Goal: Transaction & Acquisition: Purchase product/service

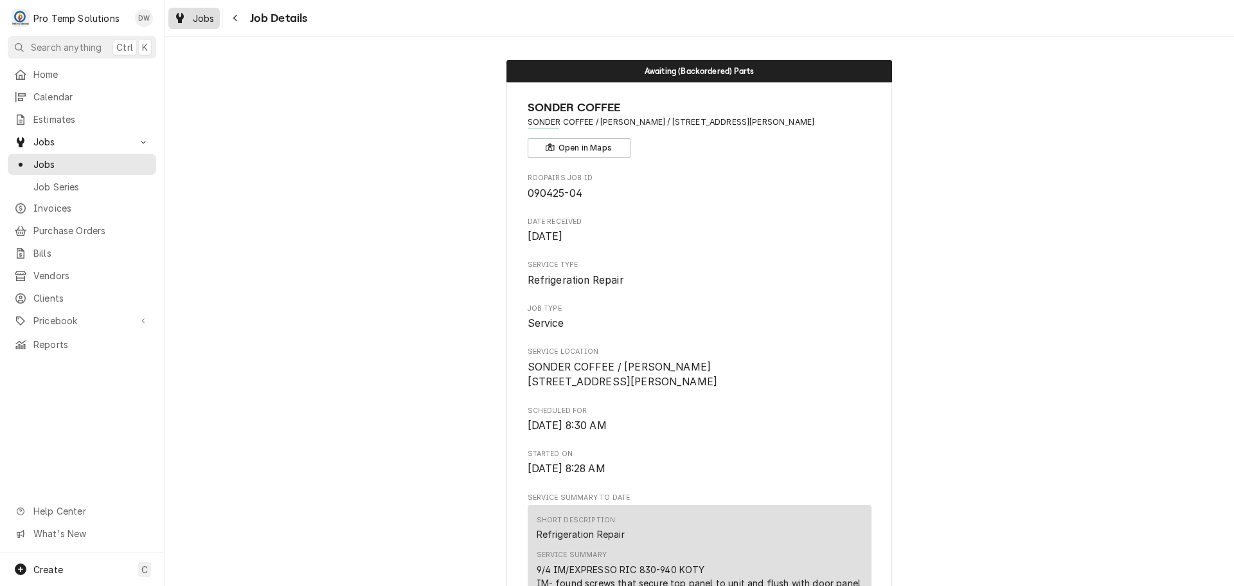
click at [208, 19] on span "Jobs" at bounding box center [204, 19] width 22 height 14
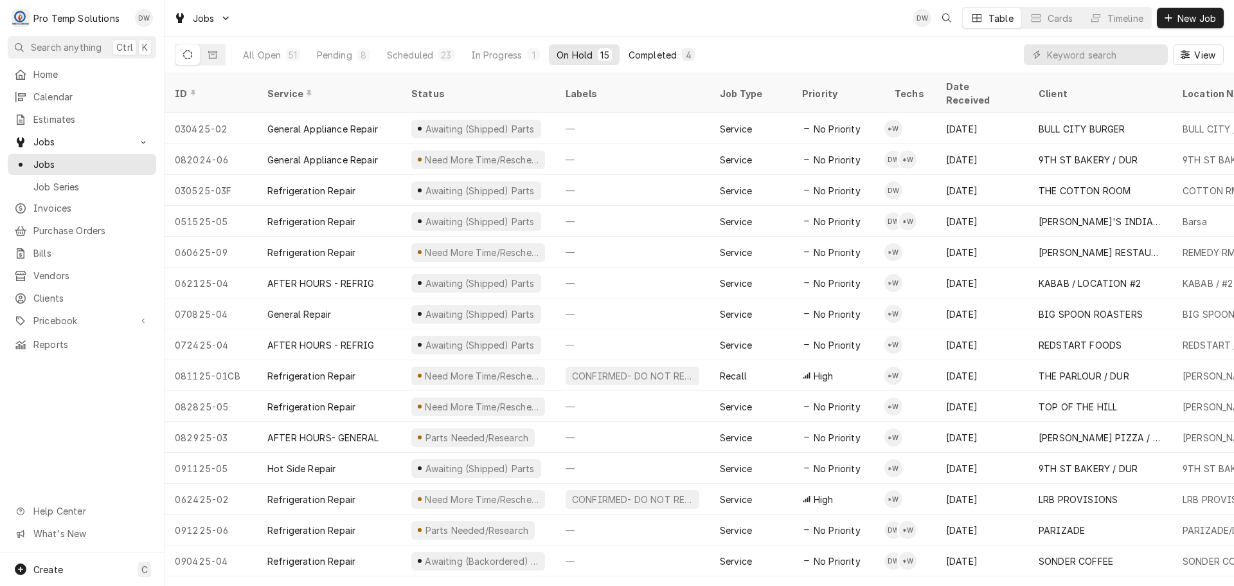
click at [639, 53] on div "Completed" at bounding box center [653, 55] width 48 height 14
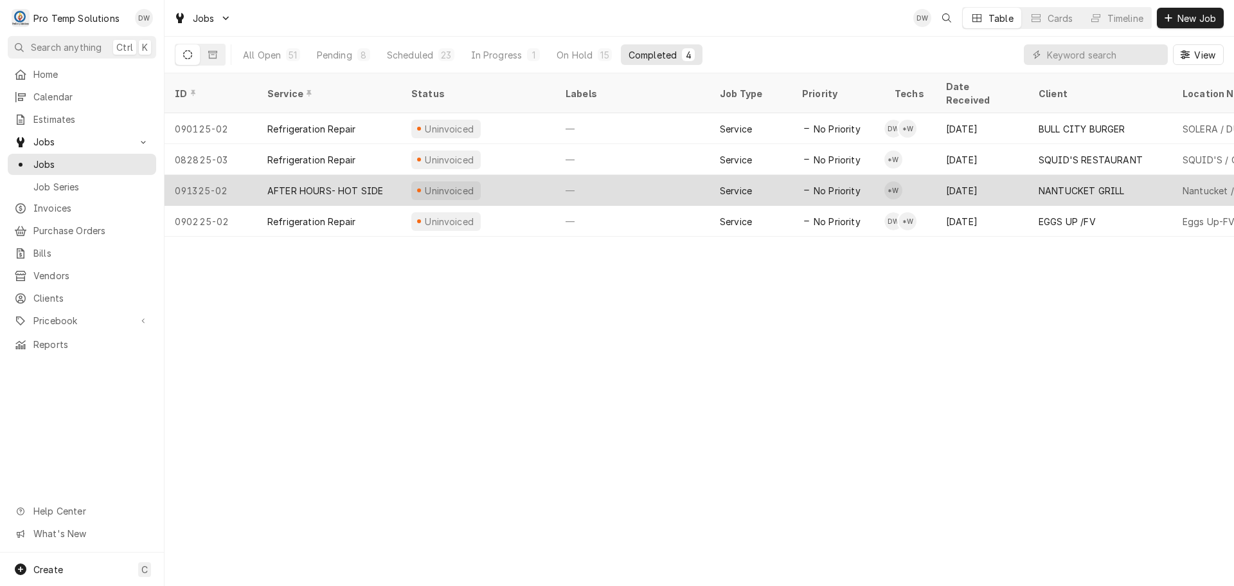
click at [648, 177] on div "—" at bounding box center [632, 190] width 154 height 31
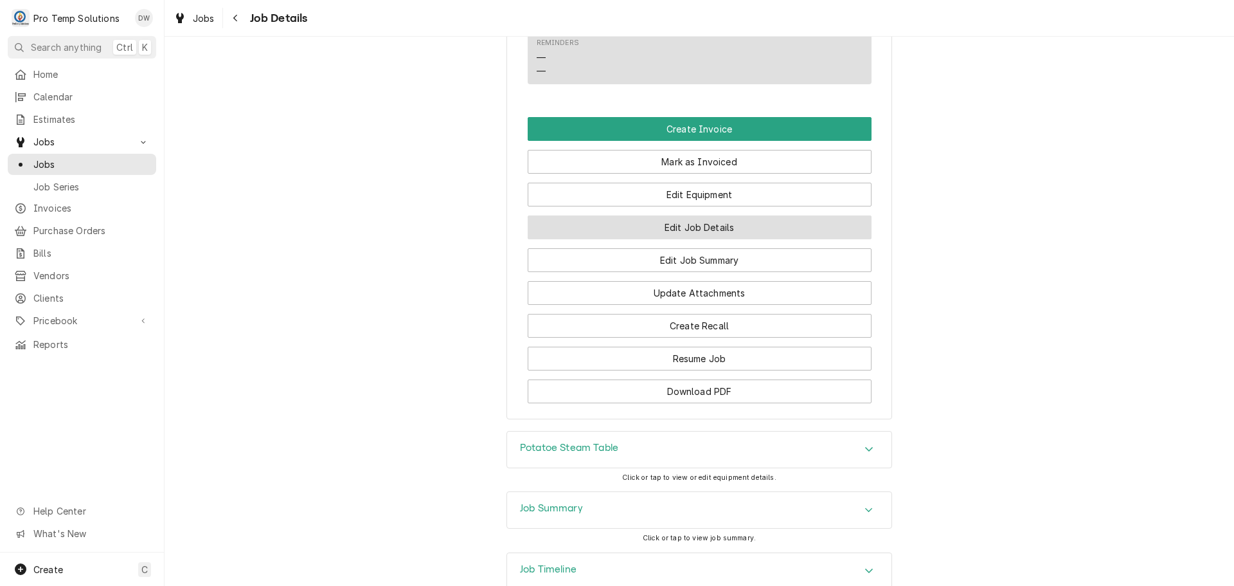
scroll to position [771, 0]
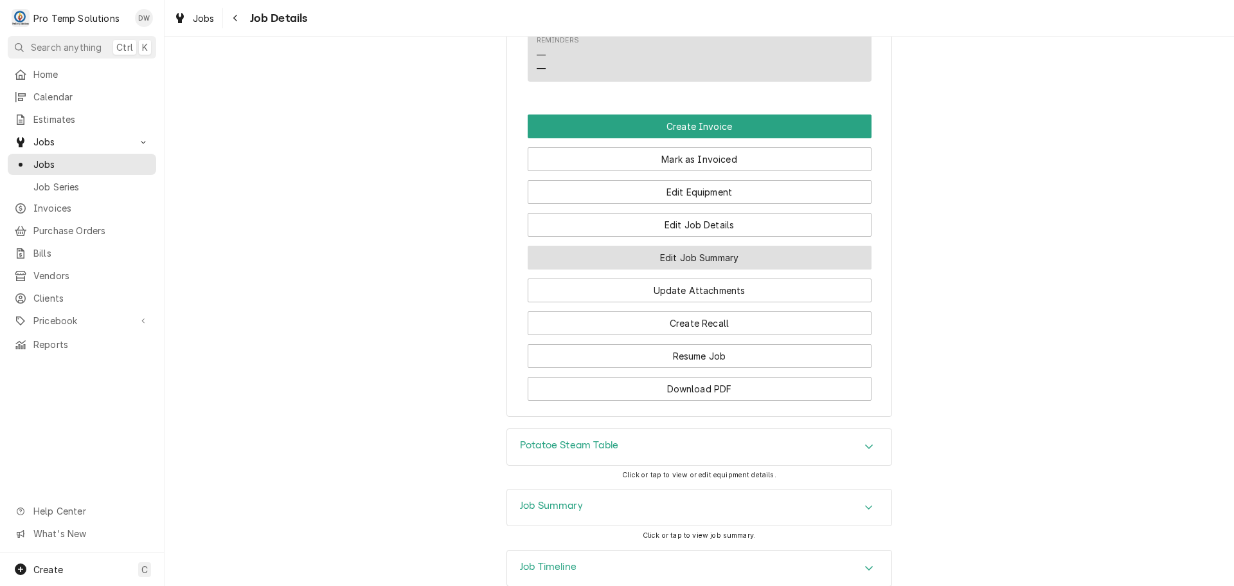
click at [690, 269] on button "Edit Job Summary" at bounding box center [700, 258] width 344 height 24
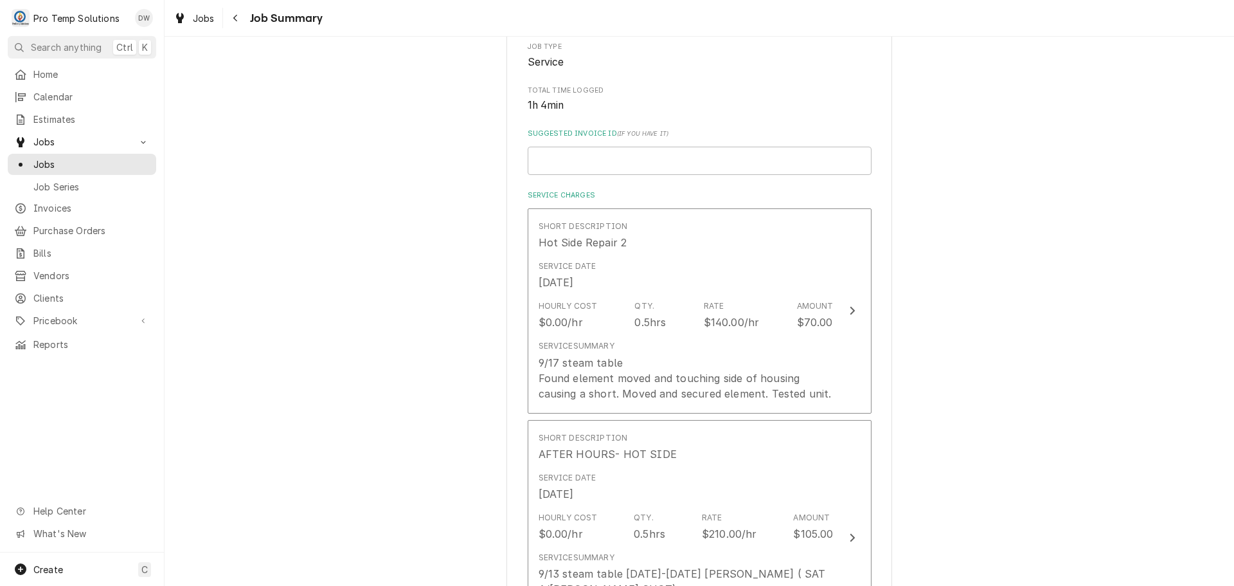
scroll to position [257, 0]
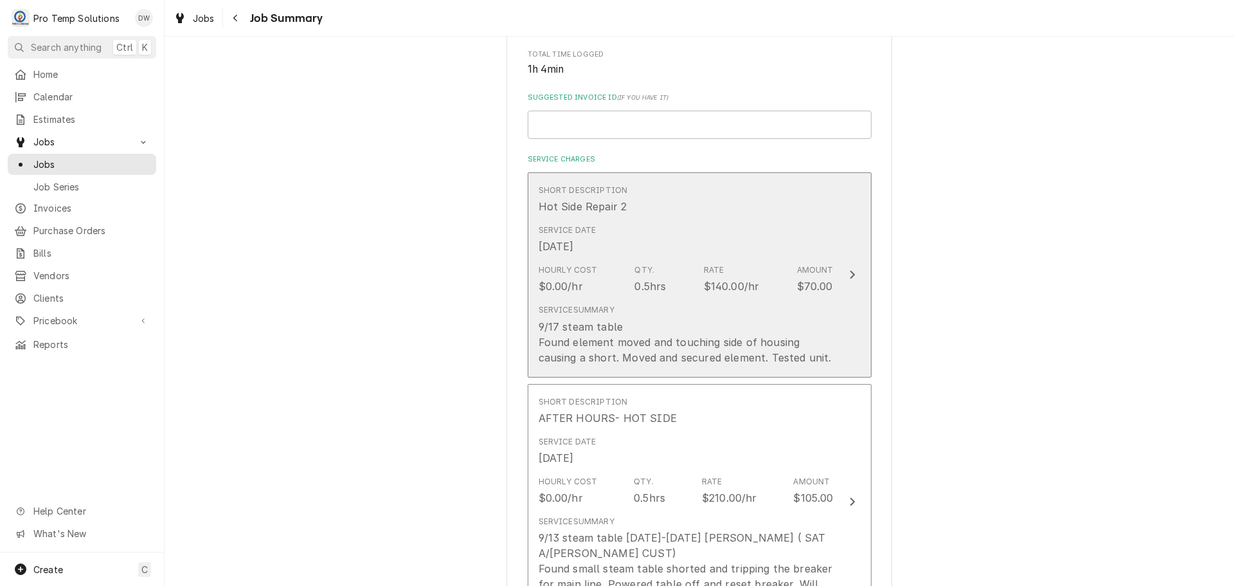
click at [850, 273] on icon "Update Line Item" at bounding box center [852, 275] width 5 height 8
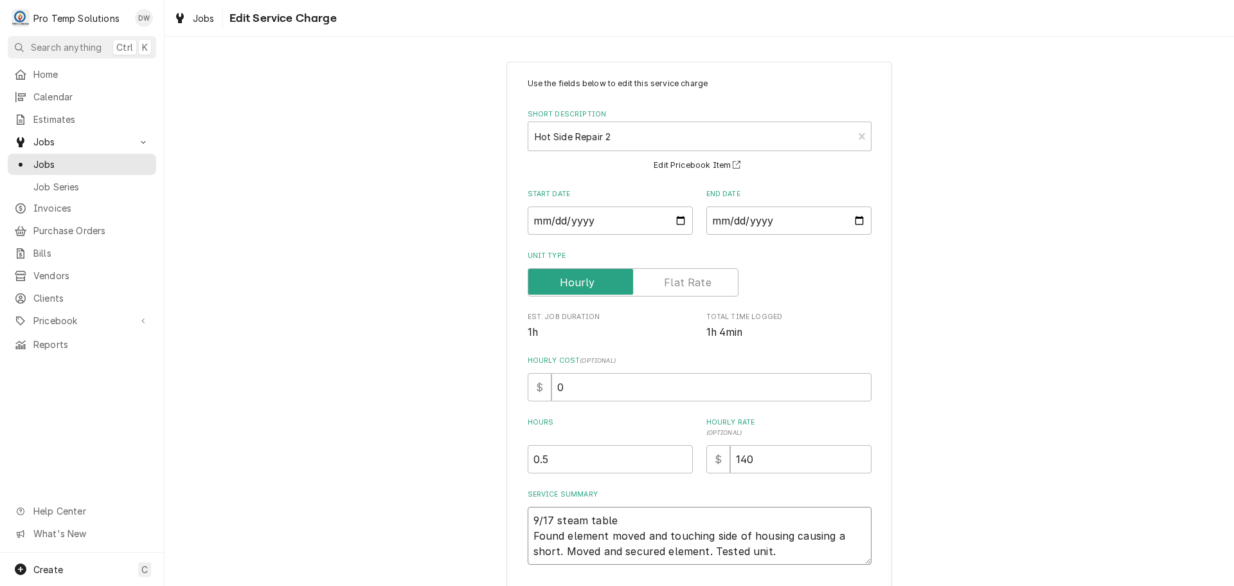
click at [630, 514] on textarea "9/17 steam table Found element moved and touching side of housing causing a sho…" at bounding box center [700, 536] width 344 height 58
type textarea "x"
type textarea "9/17 steam table Found element moved and touching side of housing causing a sho…"
type textarea "x"
type textarea "9/17 steam table 8 Found element moved and touching side of housing causing a s…"
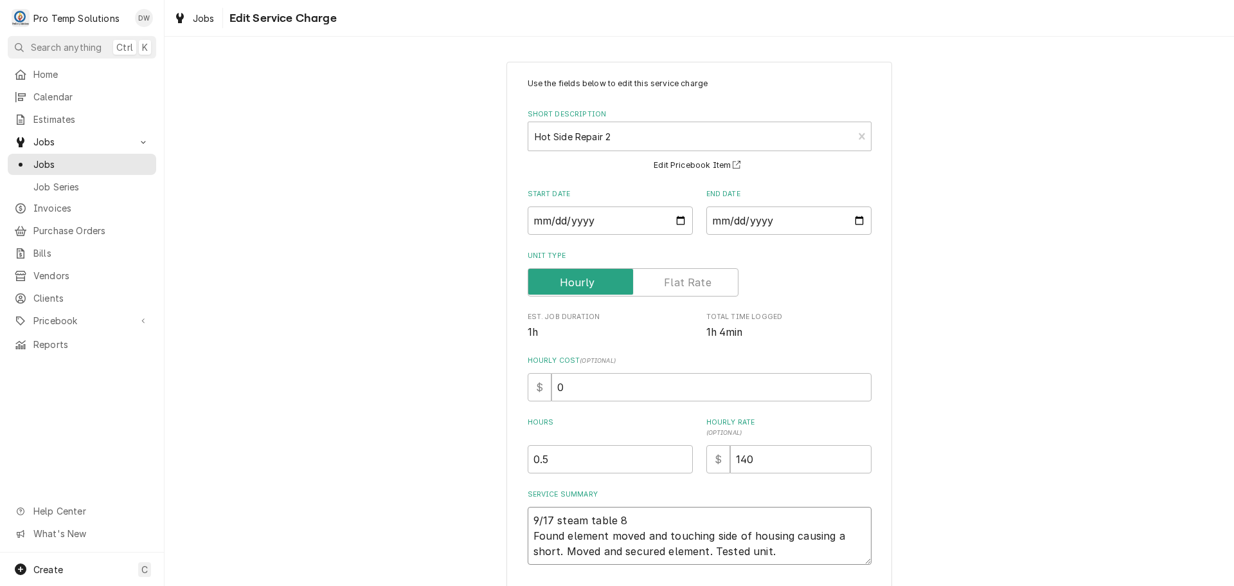
type textarea "x"
type textarea "9/17 steam table 83 Found element moved and touching side of housing causing a …"
type textarea "x"
type textarea "9/17 steam table 830 Found element moved and touching side of housing causing a…"
type textarea "x"
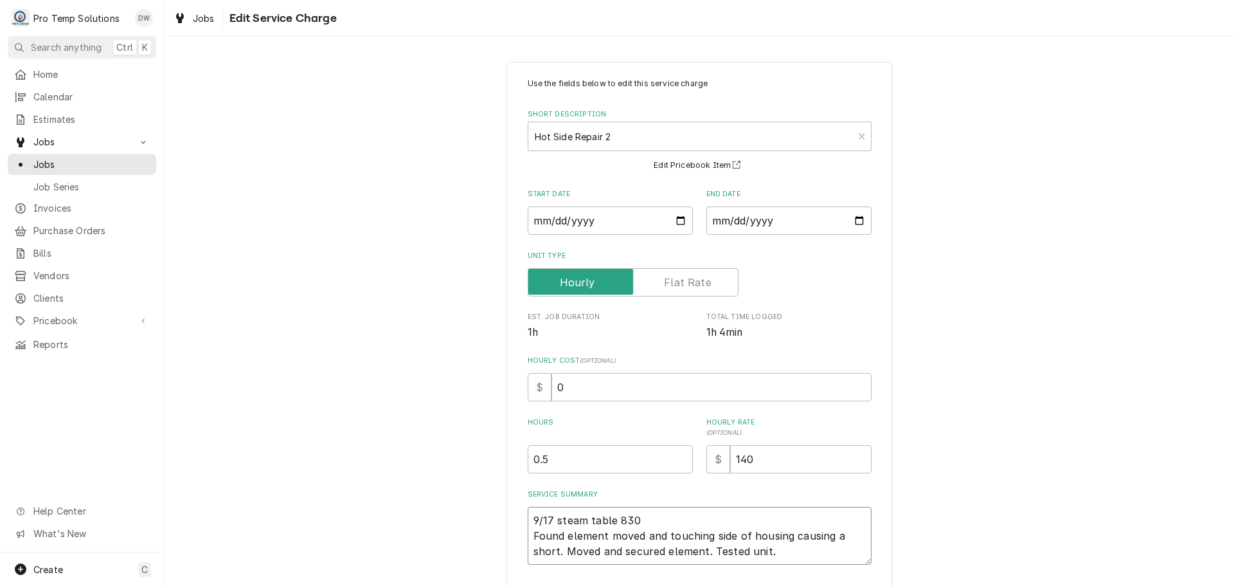
type textarea "9/17 steam table 830- Found element moved and touching side of housing causing …"
type textarea "x"
type textarea "9/17 steam table 830-9 Found element moved and touching side of housing causing…"
type textarea "x"
type textarea "9/17 steam table 830-91 Found element moved and touching side of housing causin…"
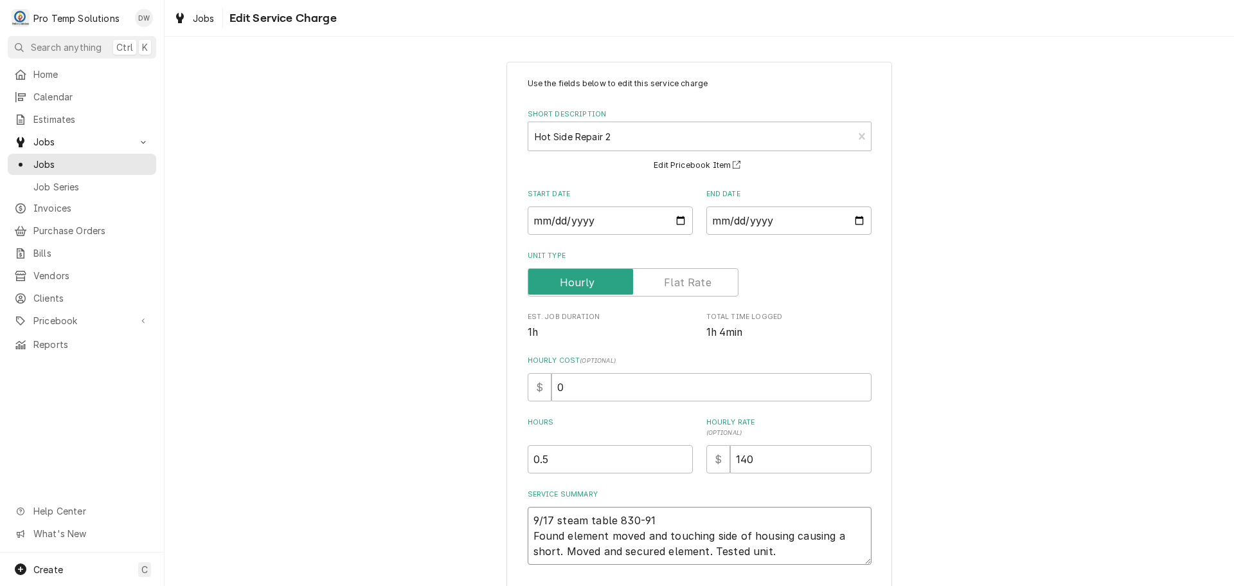
type textarea "x"
type textarea "9/17 steam table 830-910 Found element moved and touching side of housing causi…"
type textarea "x"
type textarea "9/17 steam table 830-910 Found element moved and touching side of housing causi…"
type textarea "x"
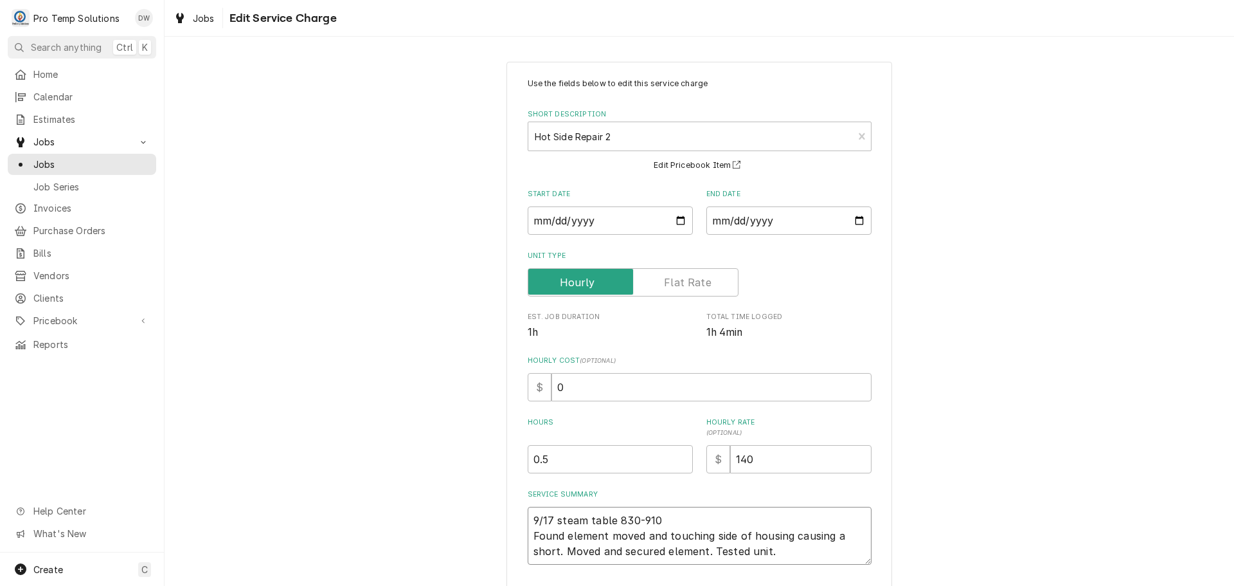
type textarea "9/17 steam table 830-910 K Found element moved and touching side of housing cau…"
type textarea "x"
type textarea "9/17 steam table 830-910 KE Found element moved and touching side of housing ca…"
type textarea "x"
type textarea "9/17 steam table 830-910 KEV Found element moved and touching side of housing c…"
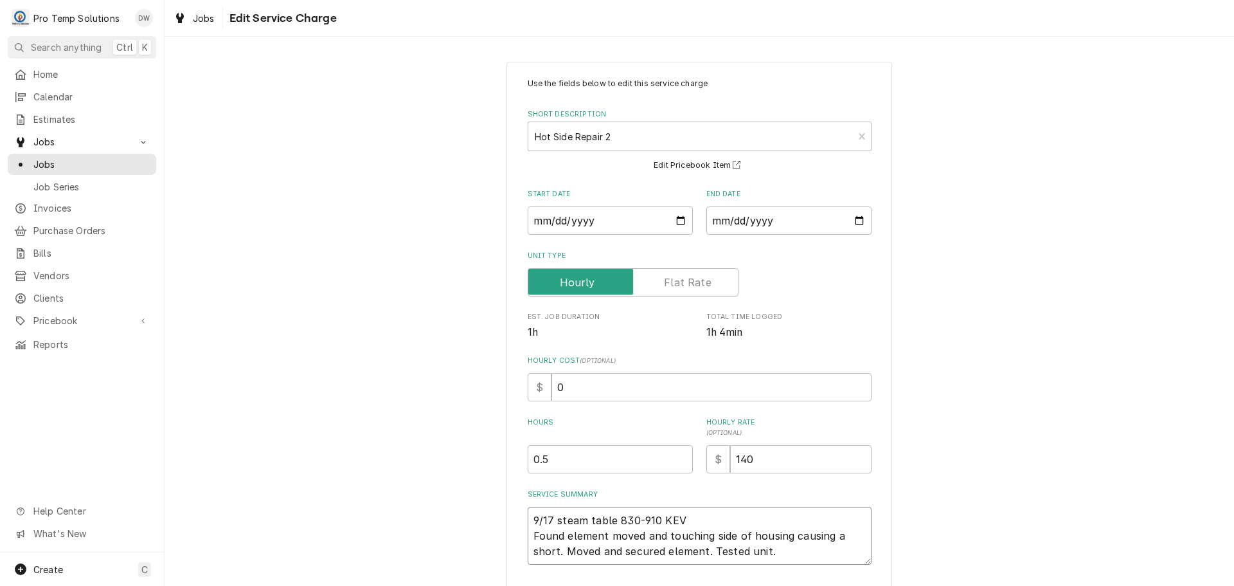
type textarea "x"
type textarea "9/17 steam table 830-910 KEVI Found element moved and touching side of housing …"
type textarea "x"
type textarea "9/17 steam table 830-910 KEVIN Found element moved and touching side of housing…"
type textarea "x"
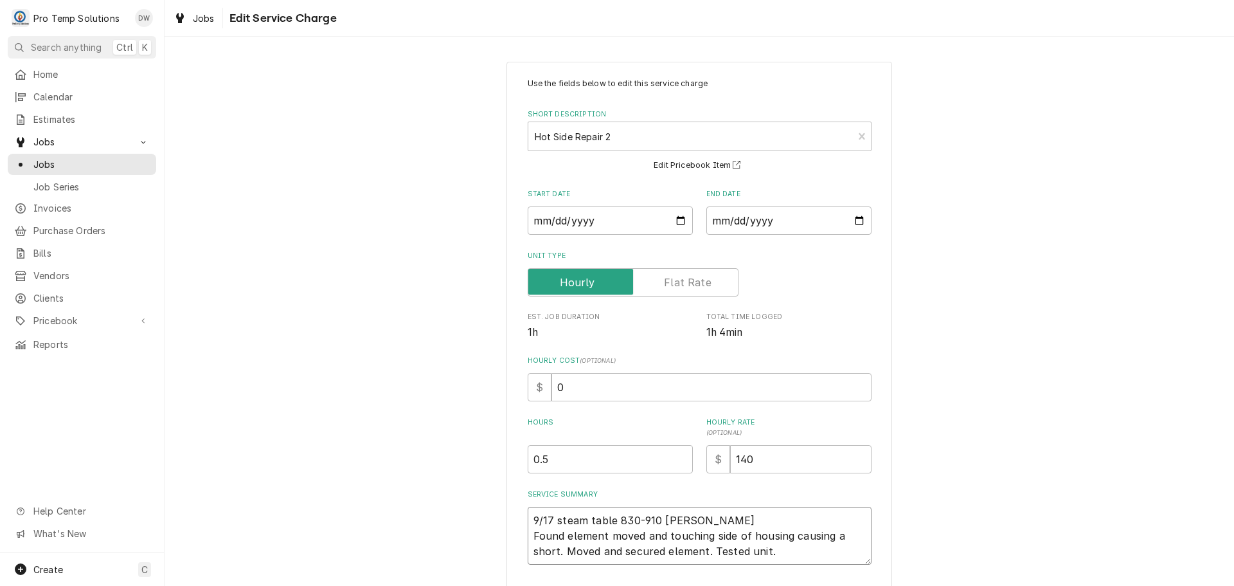
type textarea "9/17 steam table 830-910 [PERSON_NAME] Found element moved and touching side of…"
type textarea "x"
type input "1"
click at [679, 455] on input "1" at bounding box center [610, 459] width 165 height 28
click at [538, 464] on input "1" at bounding box center [610, 459] width 165 height 28
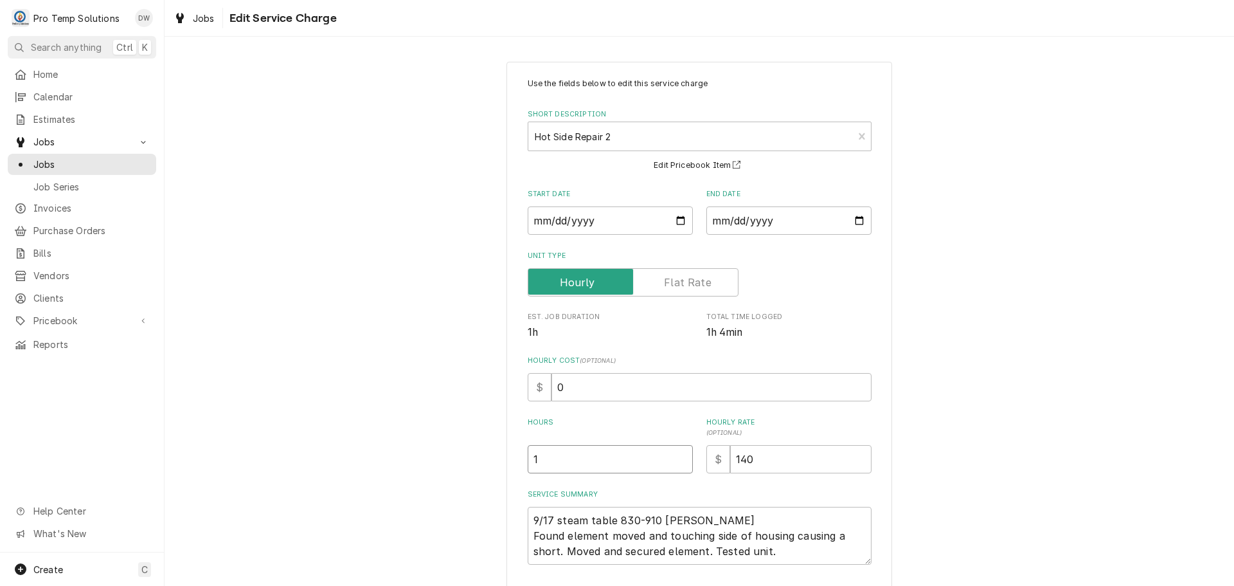
type textarea "x"
type input ".7"
type textarea "x"
type input ".75"
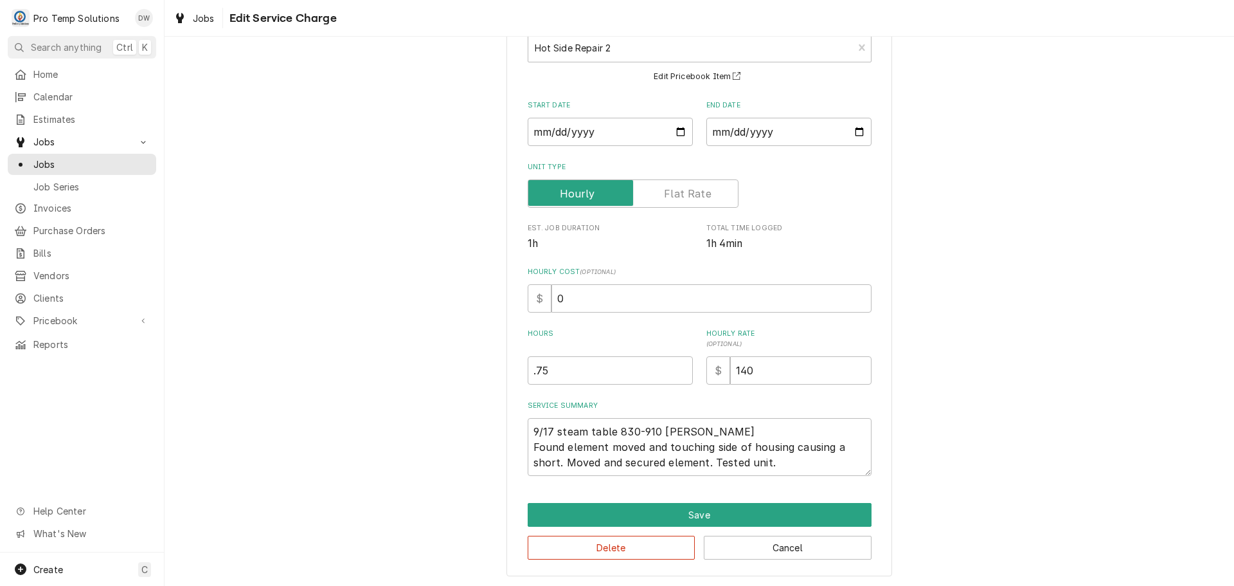
scroll to position [90, 0]
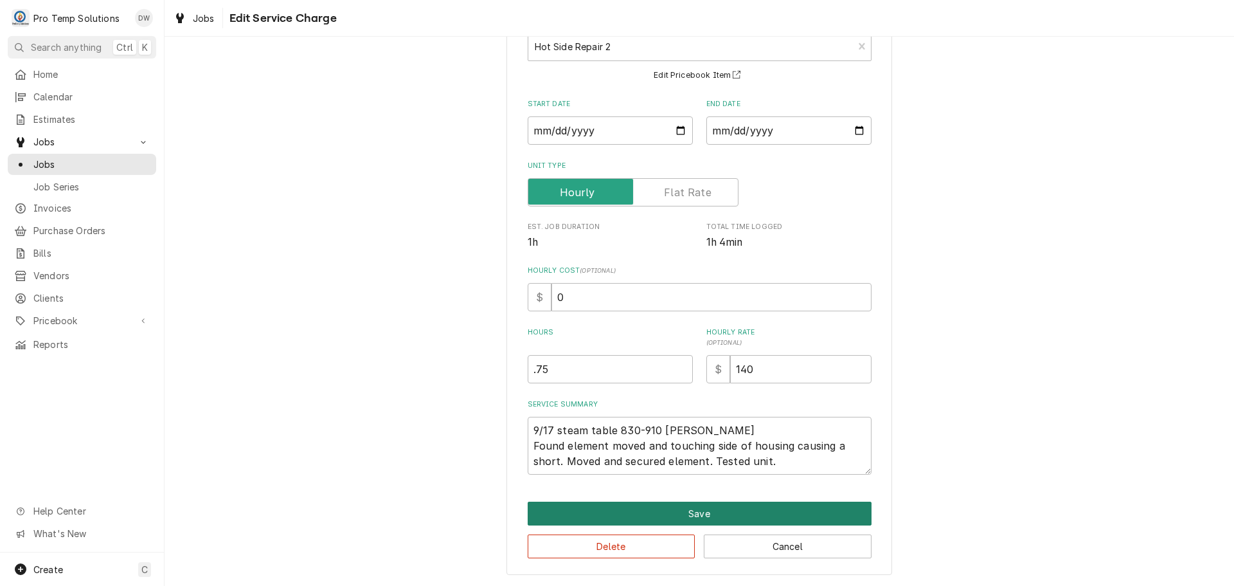
click at [694, 510] on button "Save" at bounding box center [700, 513] width 344 height 24
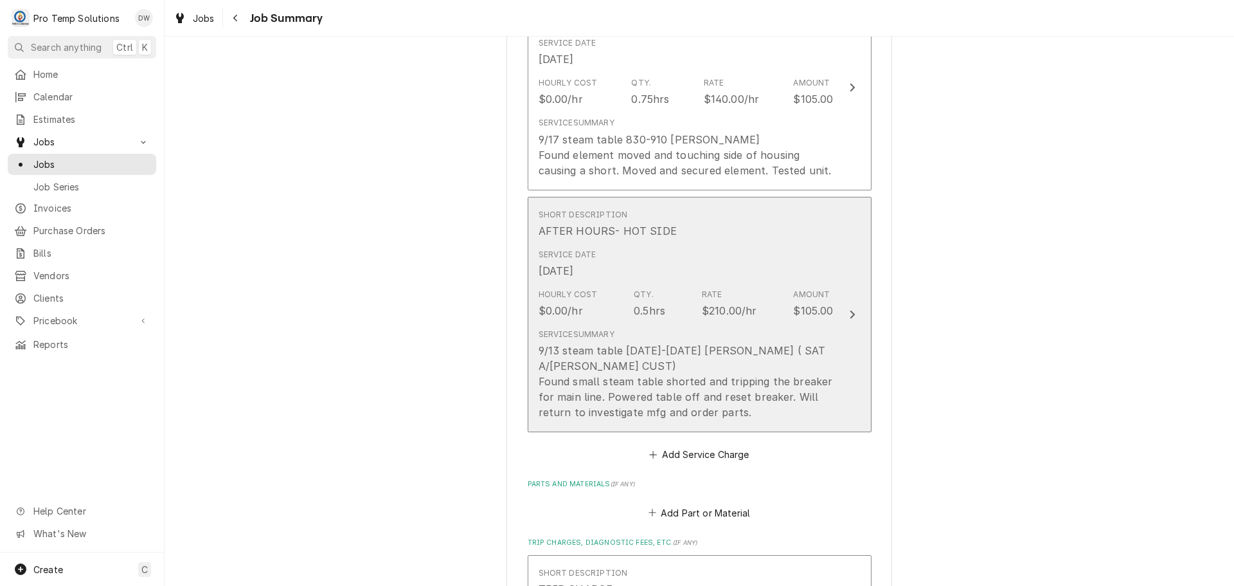
scroll to position [514, 0]
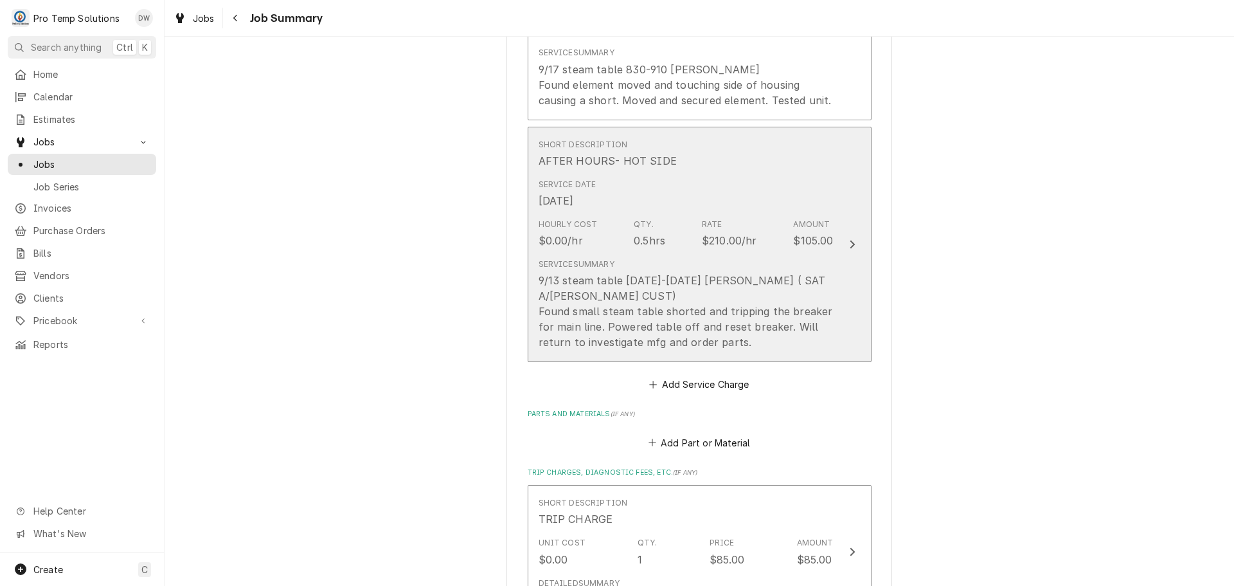
click at [849, 244] on icon "Update Line Item" at bounding box center [852, 244] width 6 height 10
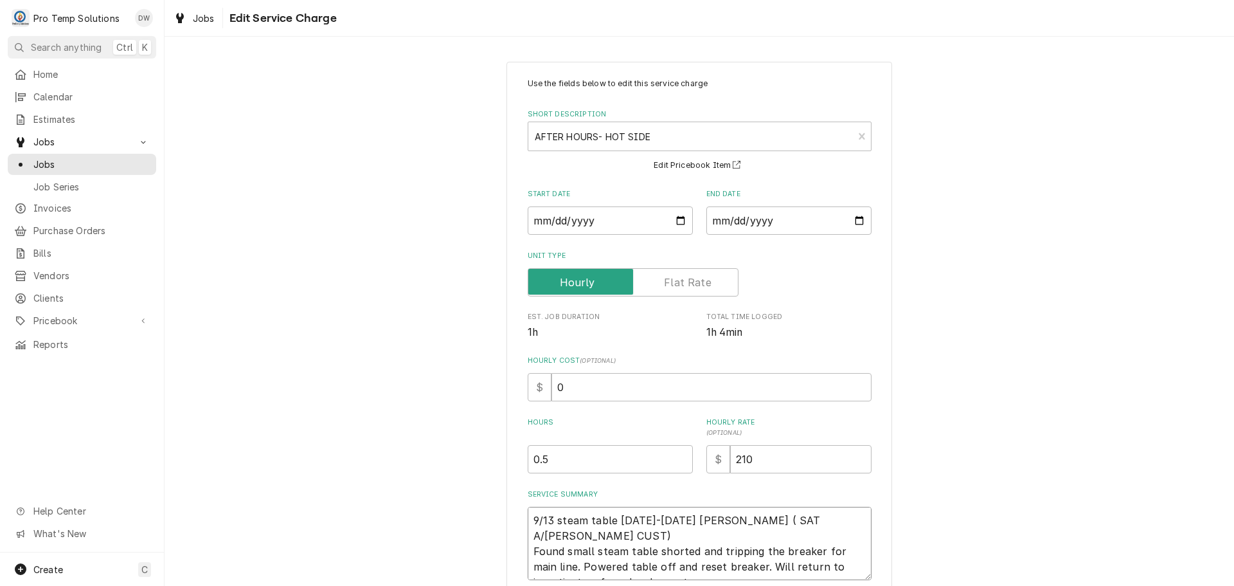
click at [707, 518] on textarea "9/13 steam table 1120-1150 KEVIN ( SAT A/H CRAIG'S CUST) Found small steam tabl…" at bounding box center [700, 543] width 344 height 73
type textarea "x"
type textarea "9/13 steam table 1120-1150 KEVIN (SAT A/H CRAIG'S CUST) Found small steam table…"
click at [727, 518] on textarea "9/13 steam table 1120-1150 KEVIN (SAT A/H CRAIG'S CUST) Found small steam table…" at bounding box center [700, 543] width 344 height 73
type textarea "x"
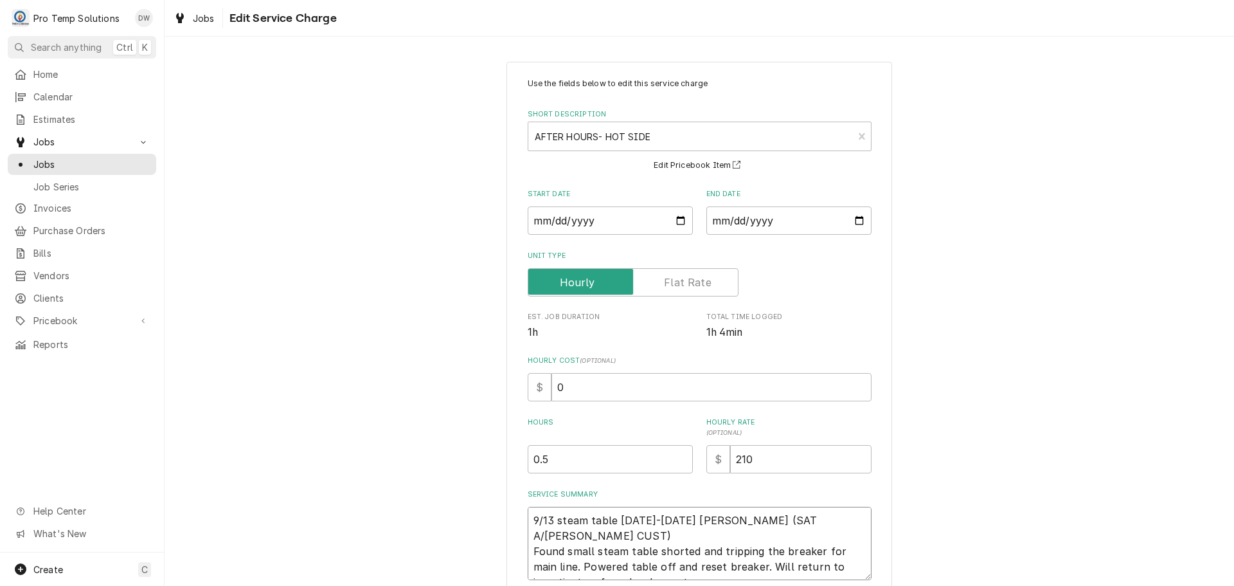
type textarea "9/13 steam table 1120-1150 KEVIN (SATA/H CRAIG'S CUST) Found small steam table …"
type textarea "x"
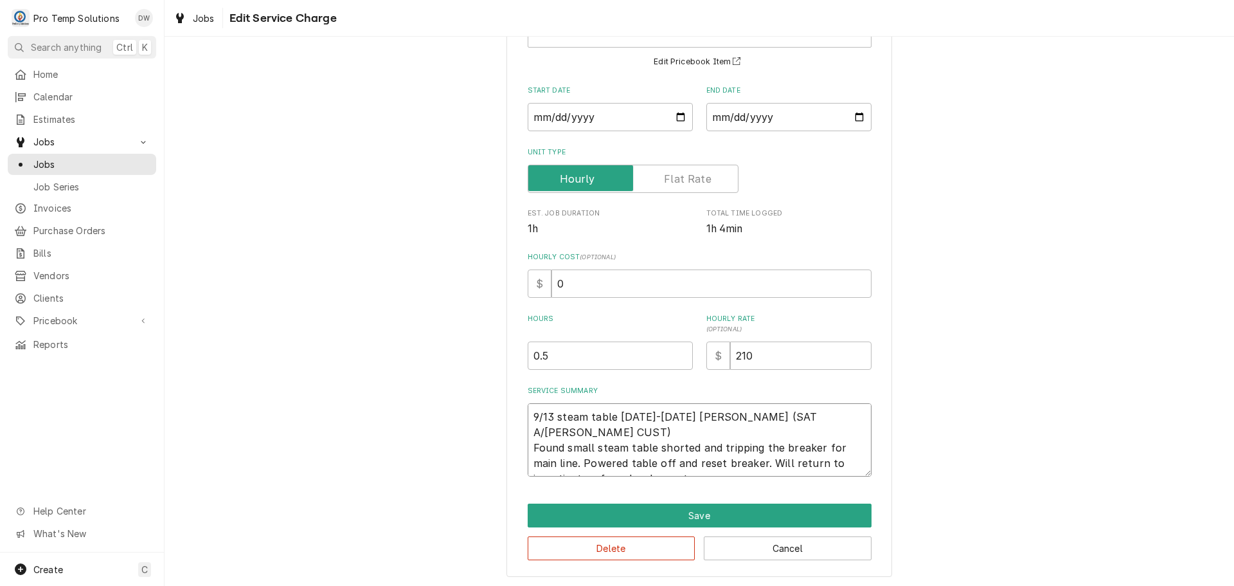
scroll to position [105, 0]
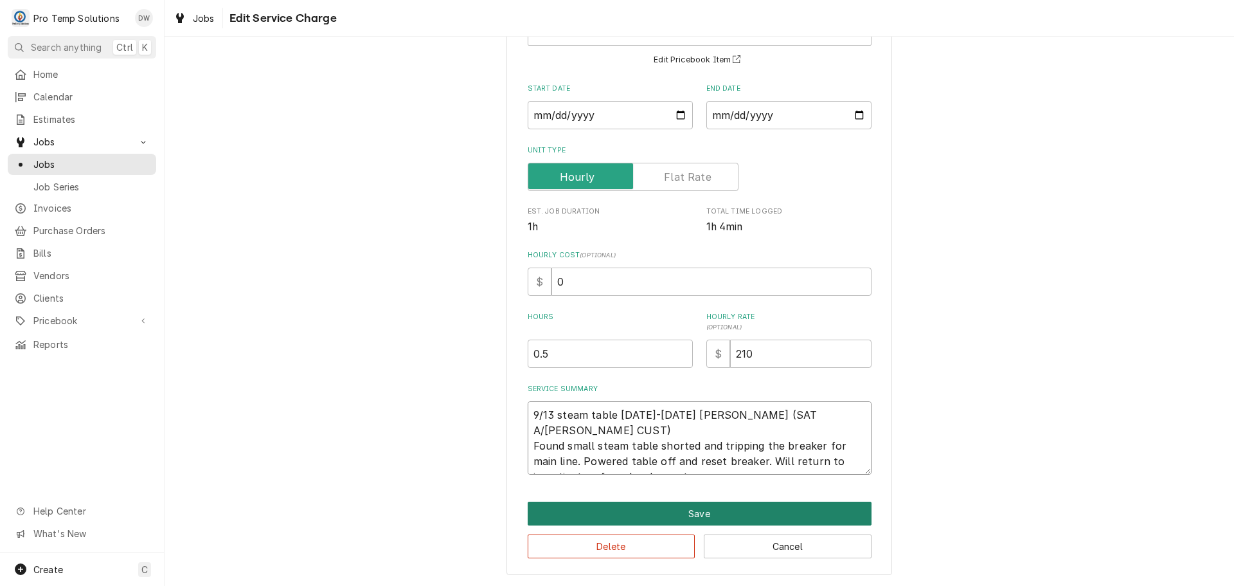
type textarea "9/13 steam table 1120-1150 KEVIN (SAT A/H CRAIG'S CUST) Found small steam table…"
click at [695, 513] on button "Save" at bounding box center [700, 513] width 344 height 24
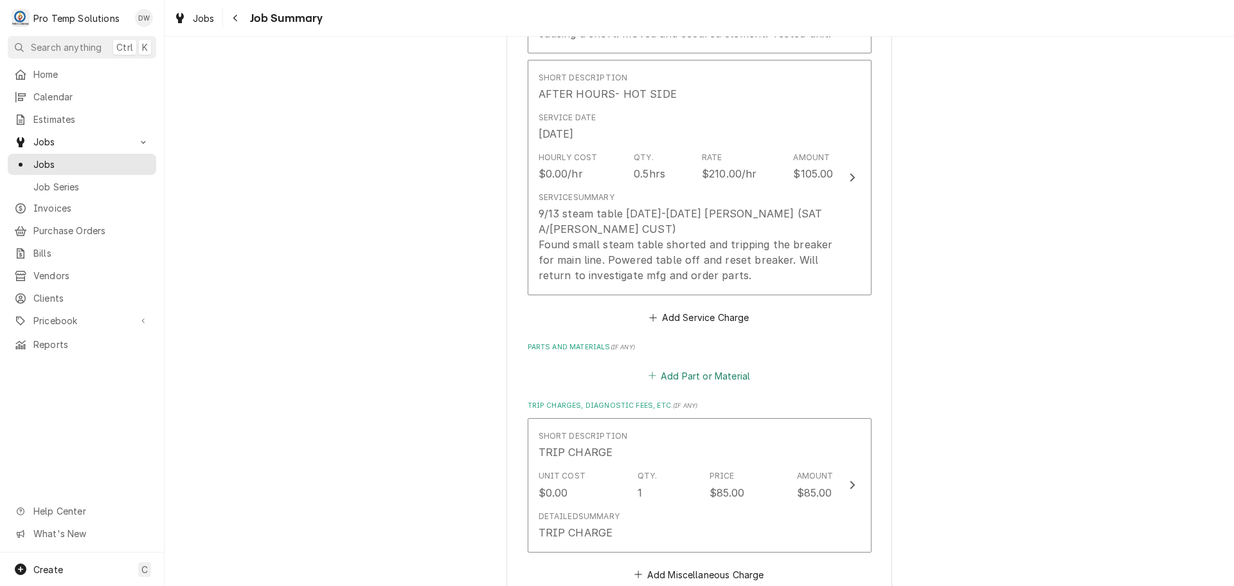
scroll to position [836, 0]
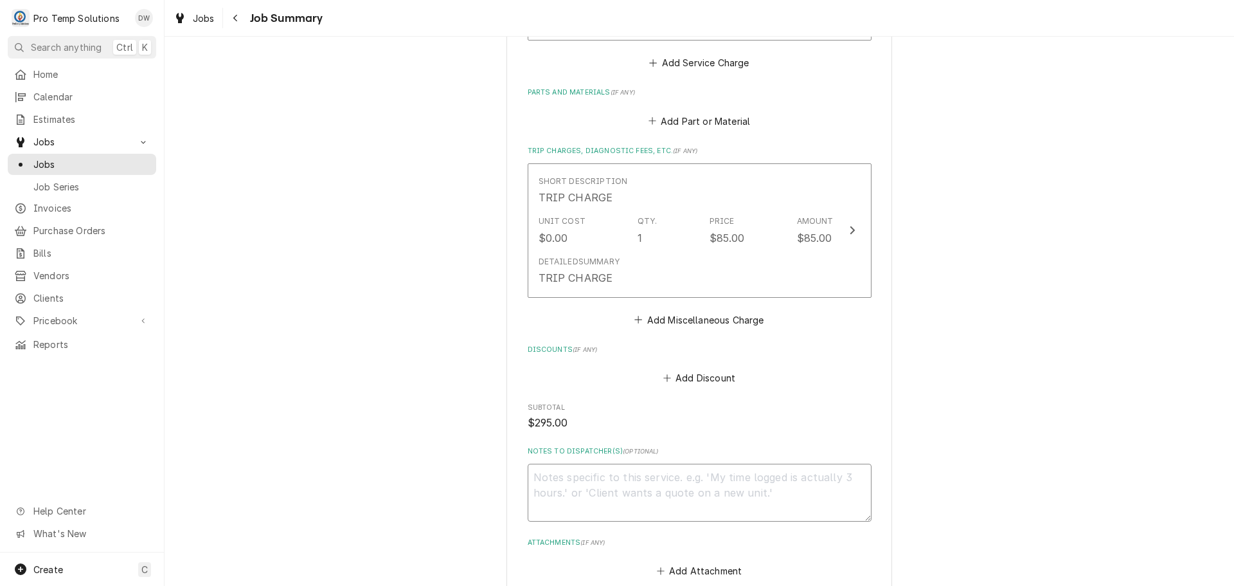
click at [566, 478] on textarea "Notes to Dispatcher(s) ( optional )" at bounding box center [700, 493] width 344 height 58
type textarea "x"
type textarea "#"
type textarea "x"
type textarea "#0"
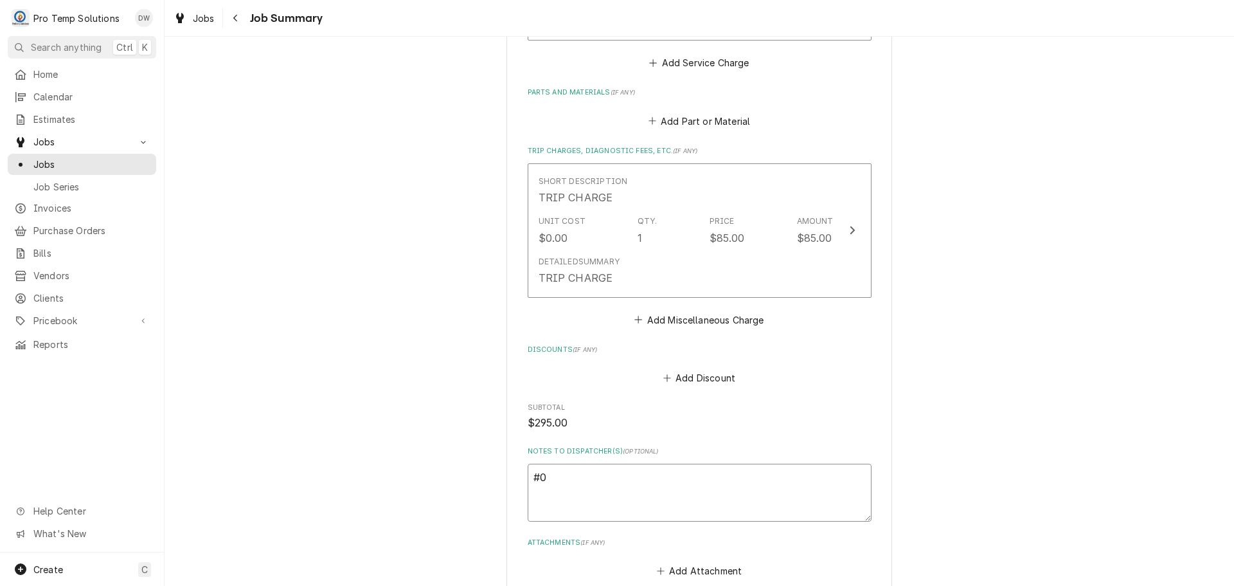
type textarea "x"
type textarea "#09"
type textarea "x"
type textarea "#091"
type textarea "x"
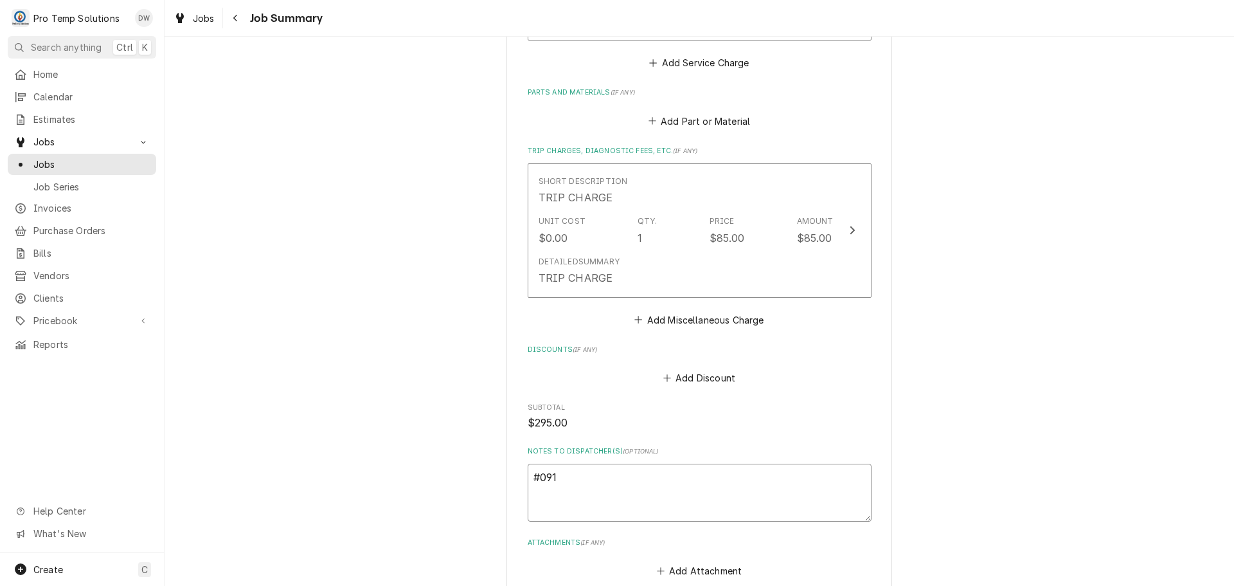
type textarea "#0917"
type textarea "x"
type textarea "#09172"
type textarea "x"
type textarea "#091725"
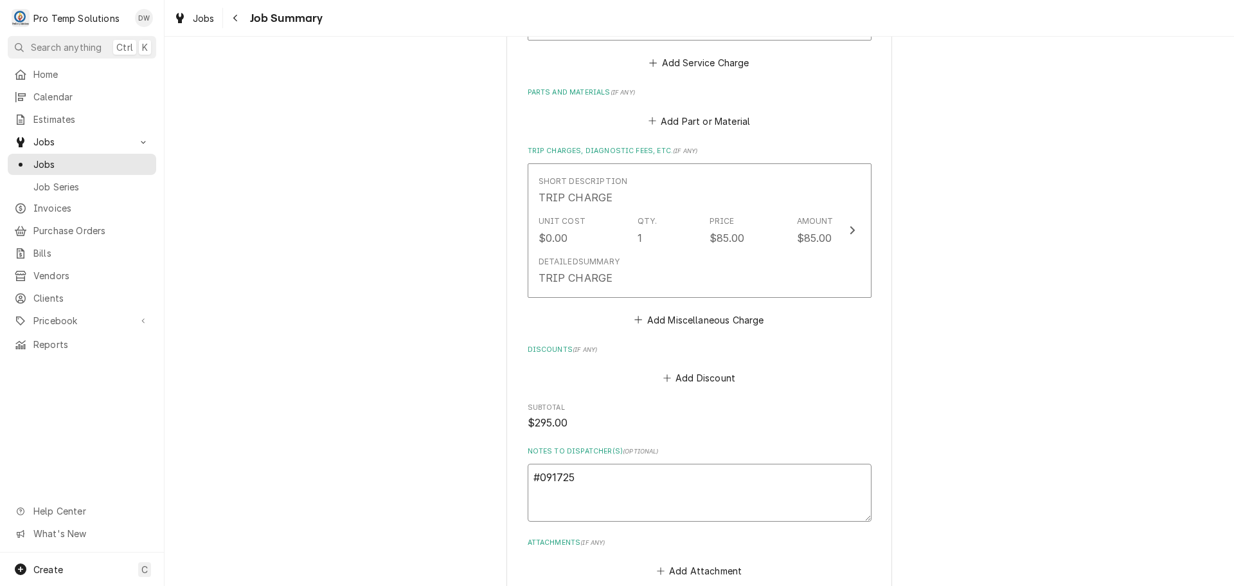
type textarea "x"
type textarea "#0917250"
type textarea "x"
type textarea "#09172500"
type textarea "x"
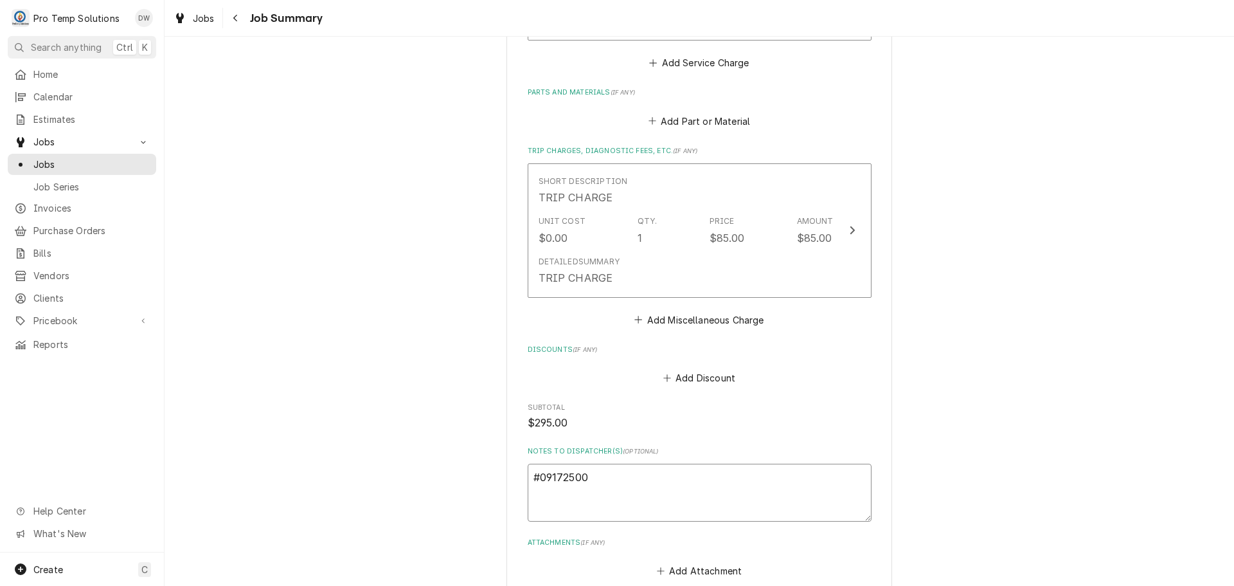
type textarea "#091725001"
type textarea "x"
type textarea "#091725001"
type textarea "x"
type textarea "#091725001 N"
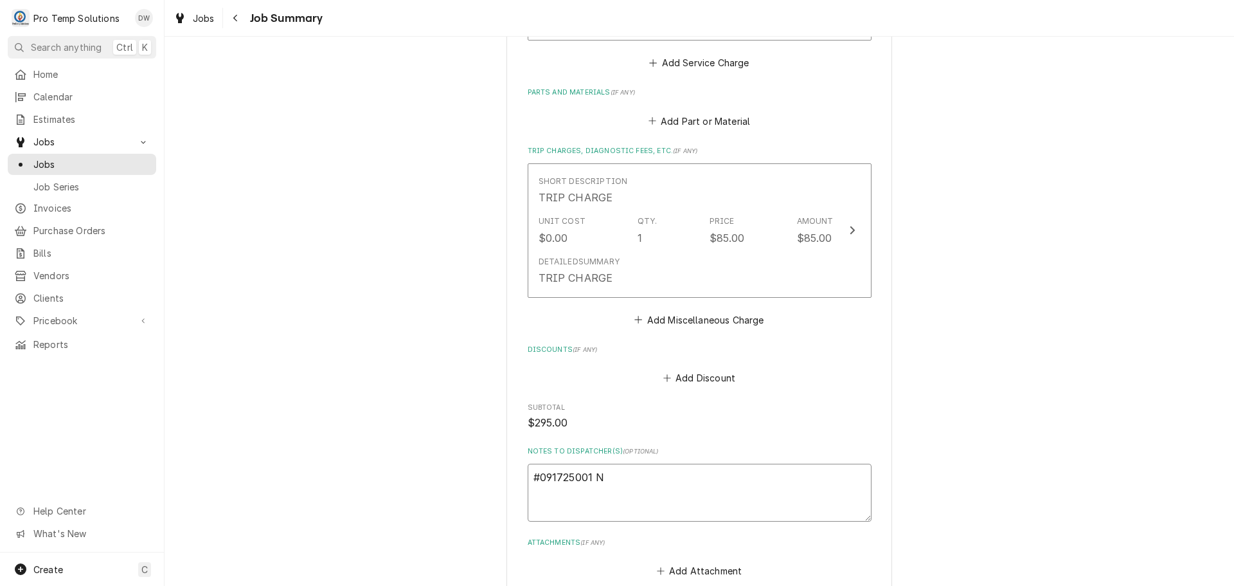
type textarea "x"
type textarea "#091725001 NA"
type textarea "x"
type textarea "#091725001 NAN"
type textarea "x"
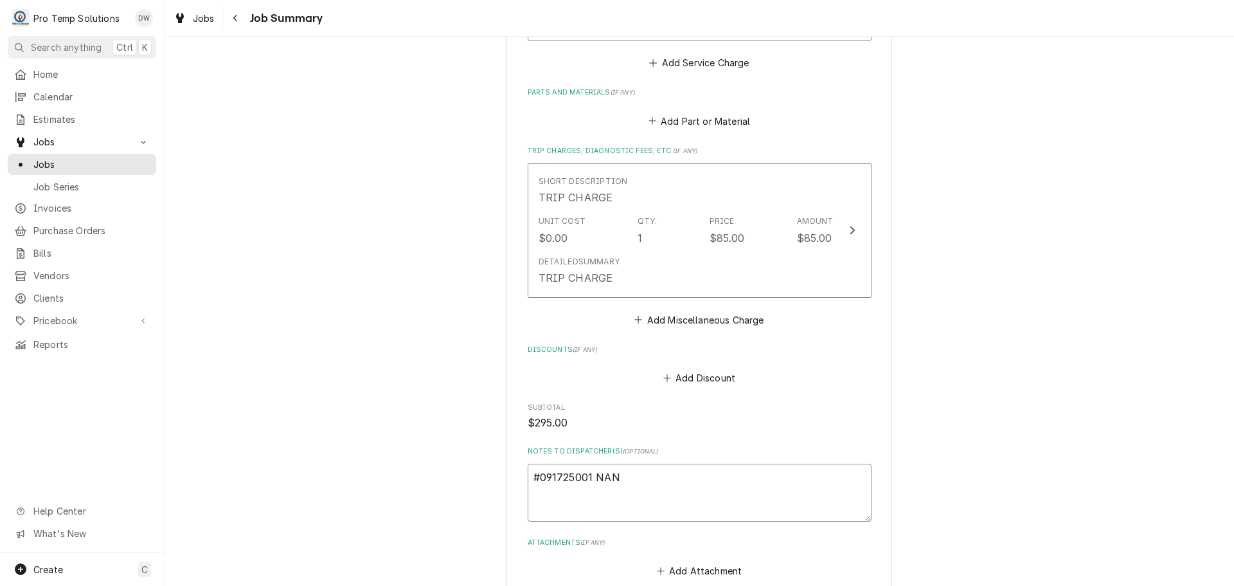
type textarea "#091725001 NANT"
type textarea "x"
type textarea "#091725001 NANTU"
type textarea "x"
type textarea "#091725001 NANTUC"
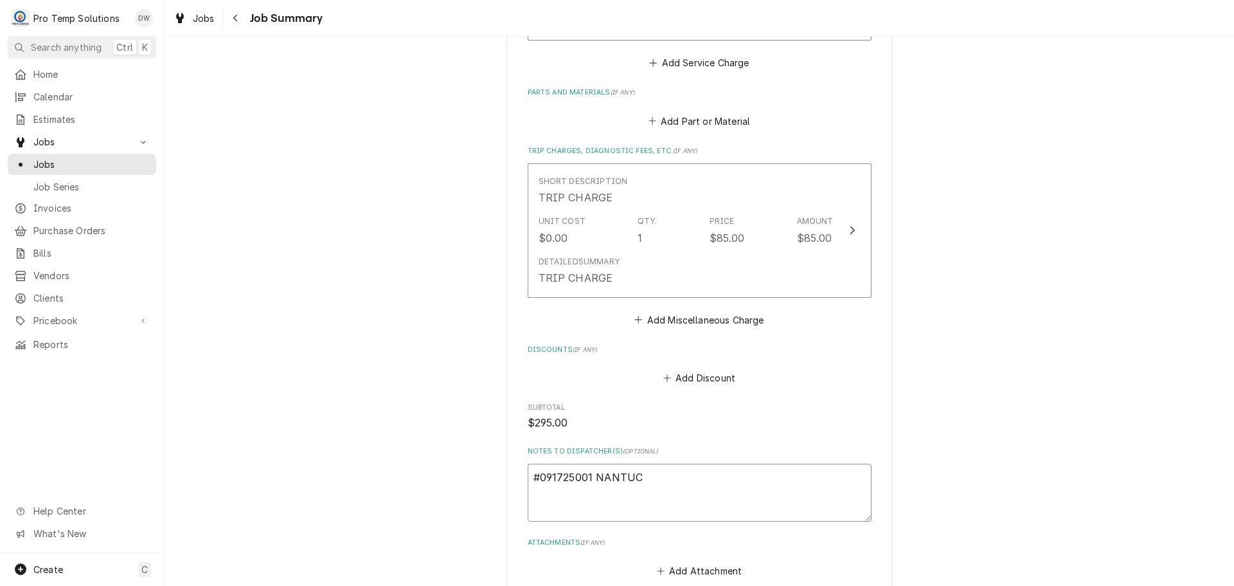
type textarea "x"
type textarea "#091725001 NANTUCK"
type textarea "x"
type textarea "#091725001 NANTUCKE"
type textarea "x"
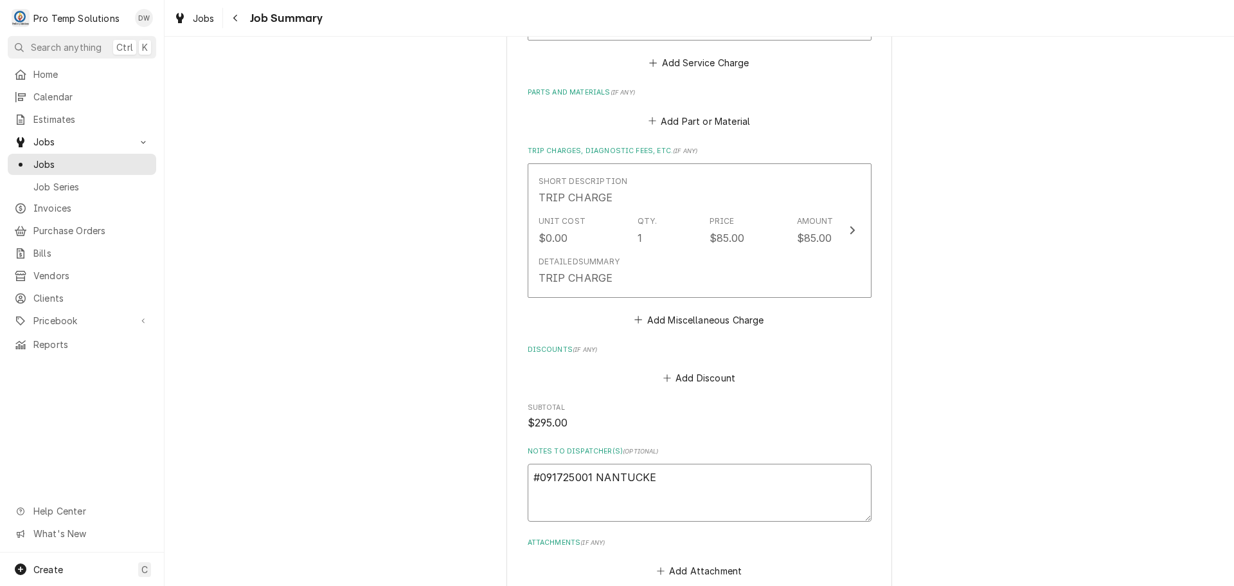
type textarea "#091725001 NANTUCKET"
type textarea "x"
type textarea "#091725001 NANTUCKET"
type textarea "x"
type textarea "#091725001 NANTUCKET /"
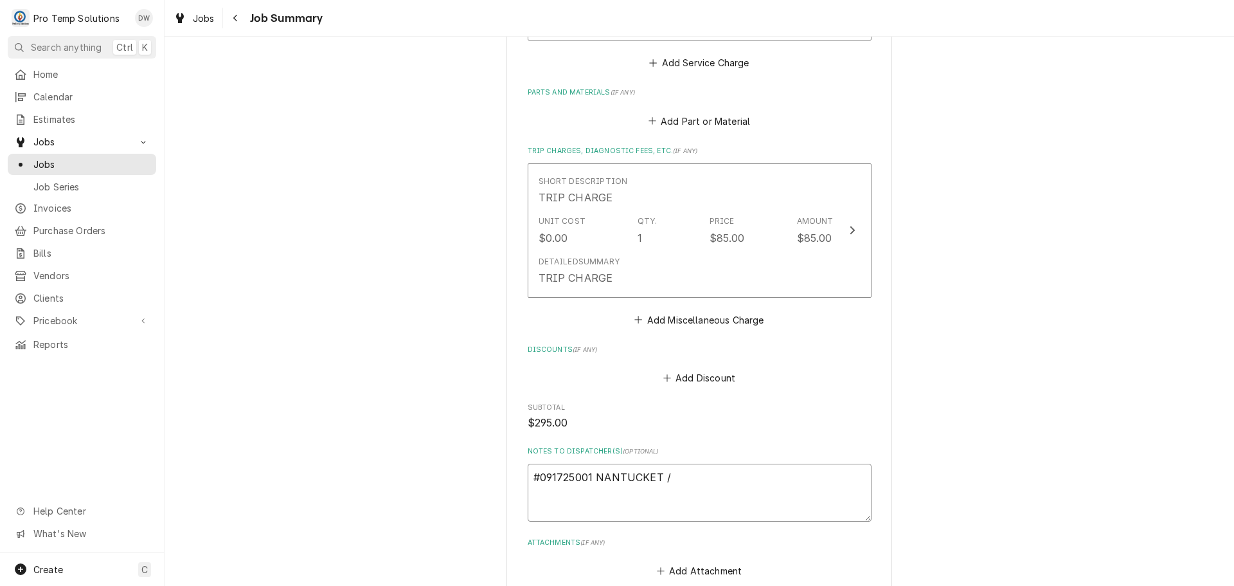
type textarea "x"
type textarea "#091725001 NANTUCKET /"
type textarea "x"
type textarea "#091725001 NANTUCKET / C"
type textarea "x"
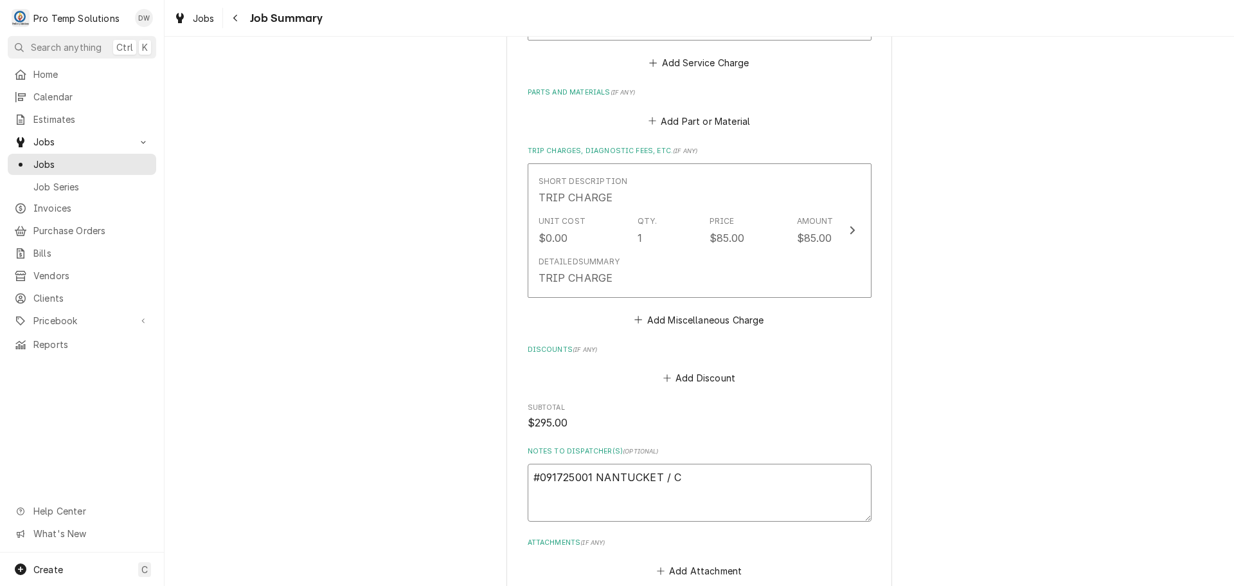
type textarea "#091725001 NANTUCKET / CH"
type textarea "x"
type textarea "#091725001 NANTUCKET / CH"
type textarea "x"
type textarea "#091725001 NANTUCKET / CH H"
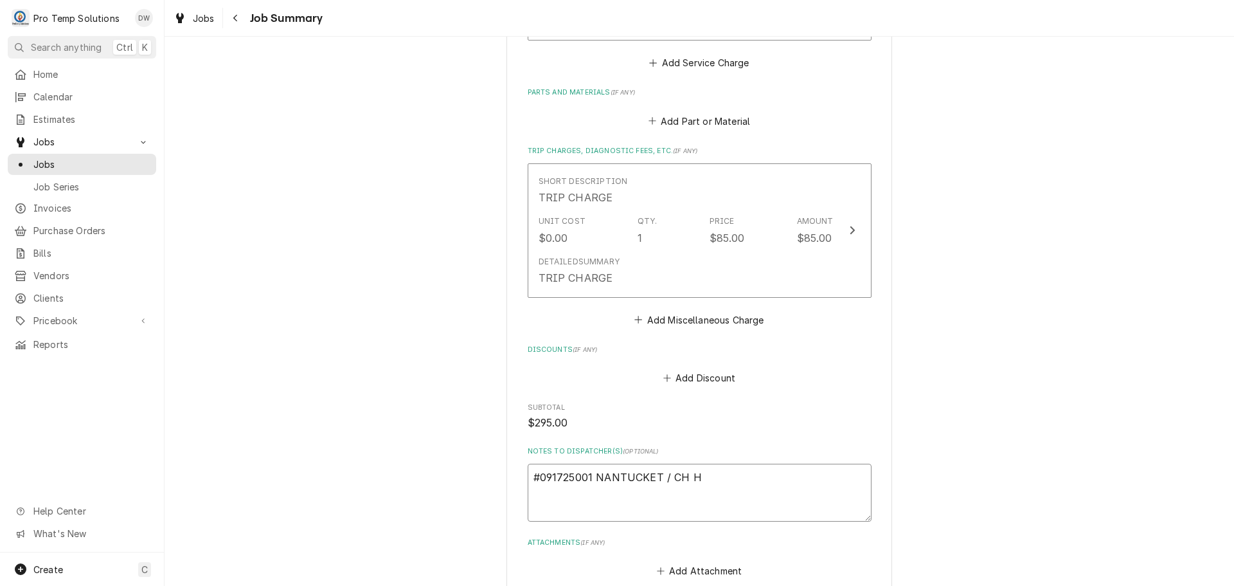
type textarea "x"
type textarea "#091725001 NANTUCKET / CH HI"
type textarea "x"
type textarea "#091725001 NANTUCKET / CH HIL"
type textarea "x"
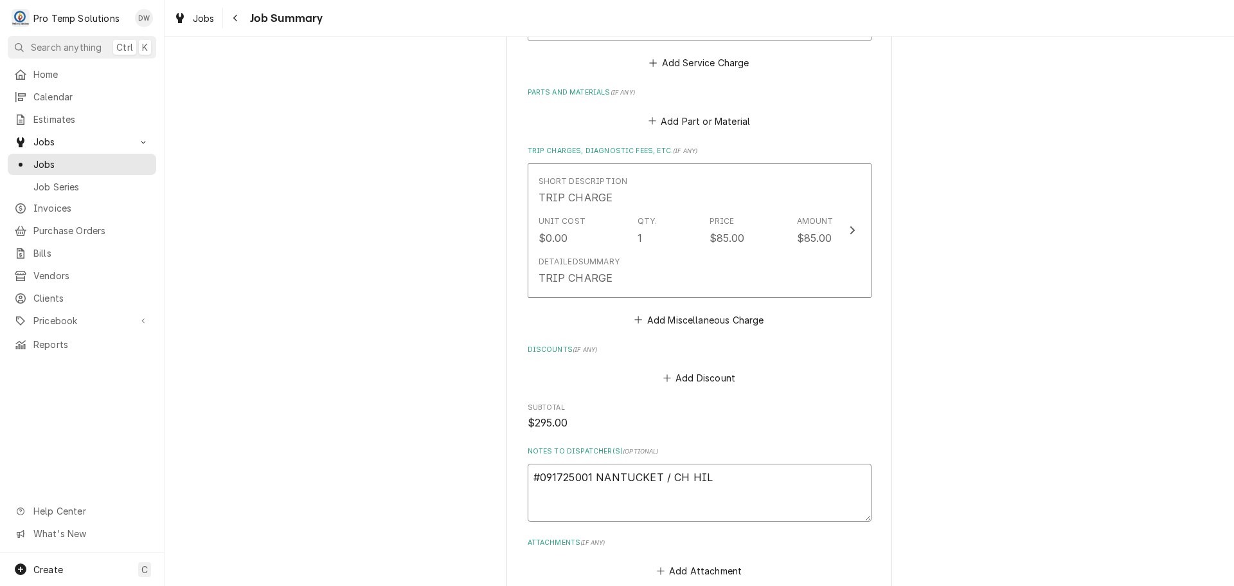
type textarea "#091725001 NANTUCKET / CH HILL"
type textarea "x"
type textarea "#091725001 NANTUCKET / CH HILL-"
type textarea "x"
type textarea "#091725001 NANTUCKET / CH HILL-"
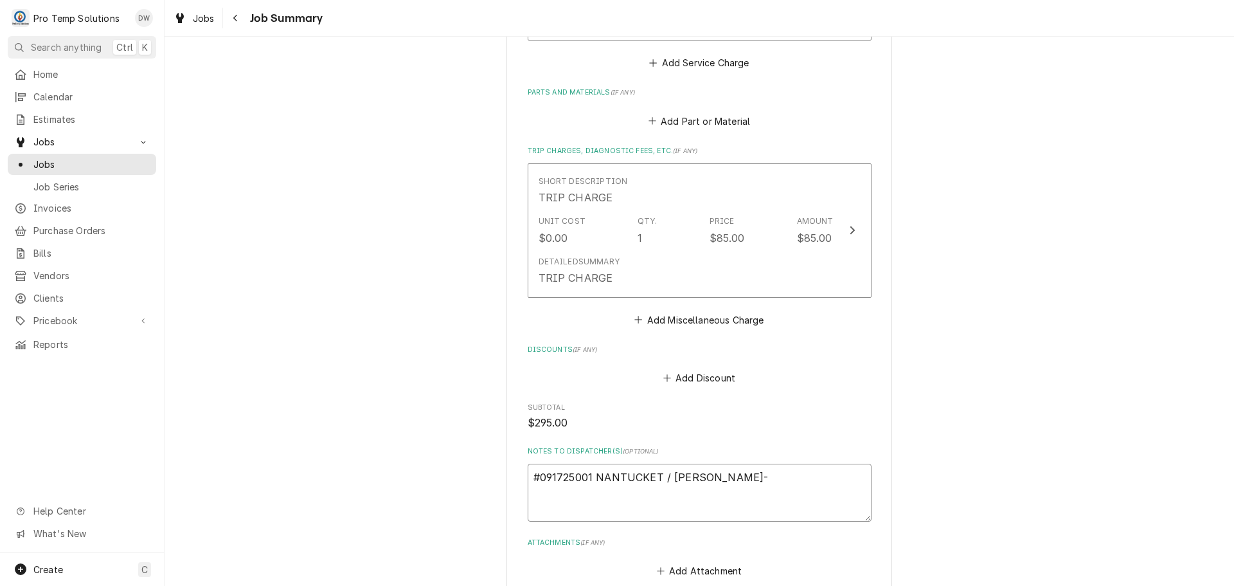
type textarea "x"
type textarea "#091725001 NANTUCKET / CH HILL- S"
type textarea "x"
type textarea "#091725001 NANTUCKET / CH HILL- ST"
type textarea "x"
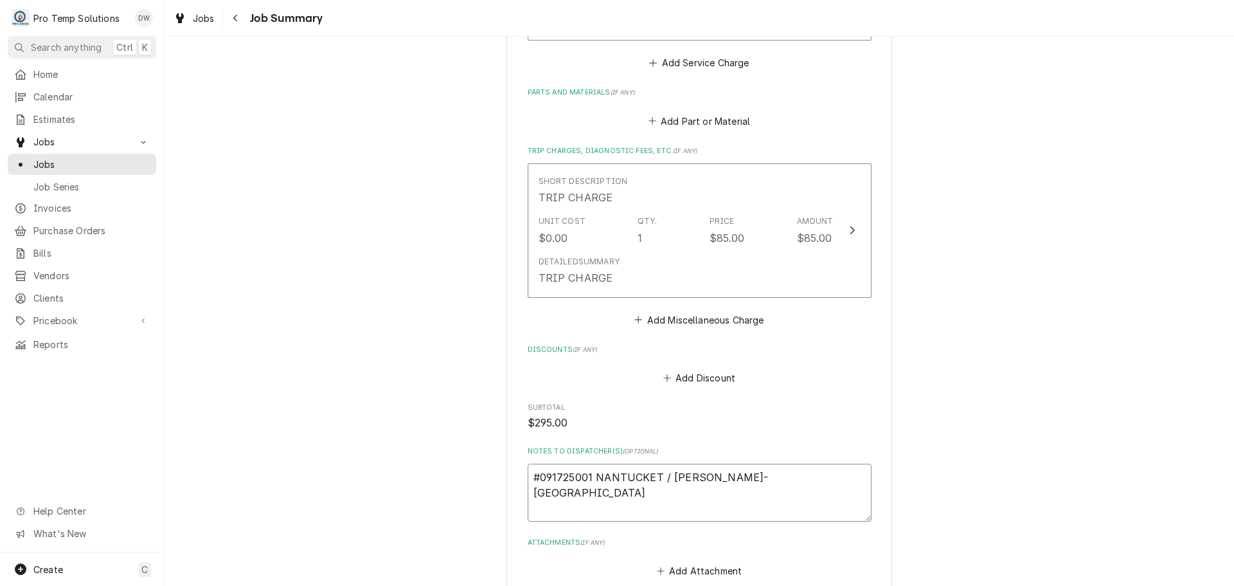
type textarea "#091725001 NANTUCKET / CH HILL- STM"
type textarea "x"
type textarea "#091725001 NANTUCKET / CH HILL- STM"
type textarea "x"
type textarea "#091725001 NANTUCKET / CH HILL- STM T"
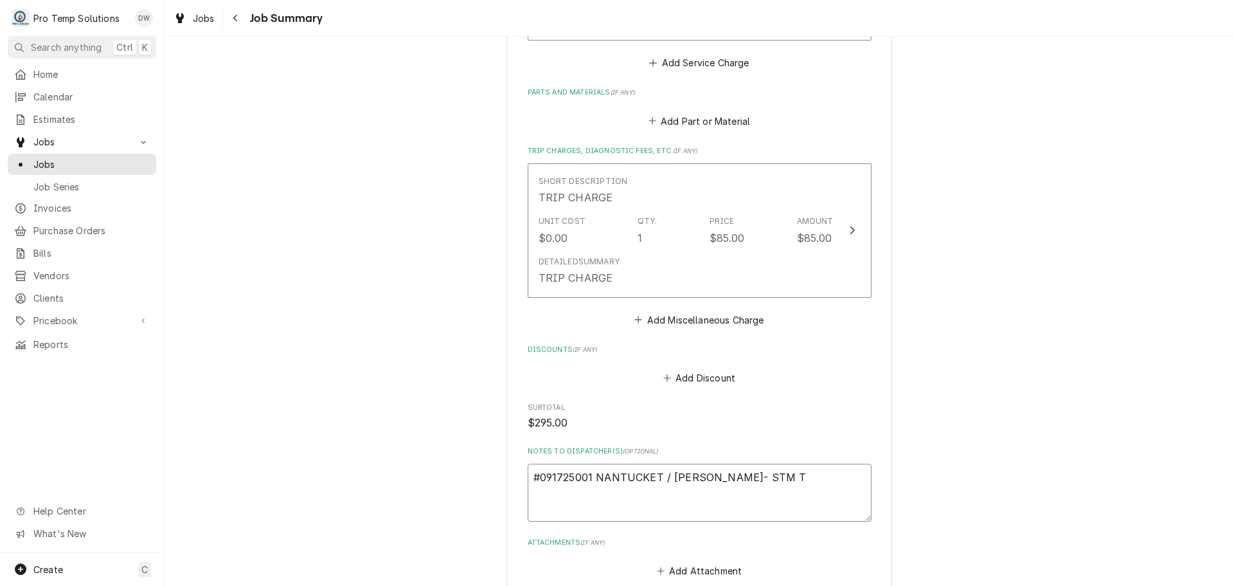
type textarea "x"
type textarea "#091725001 NANTUCKET / CH HILL- STM TA"
type textarea "x"
type textarea "#091725001 NANTUCKET / CH HILL- STM TAB"
type textarea "x"
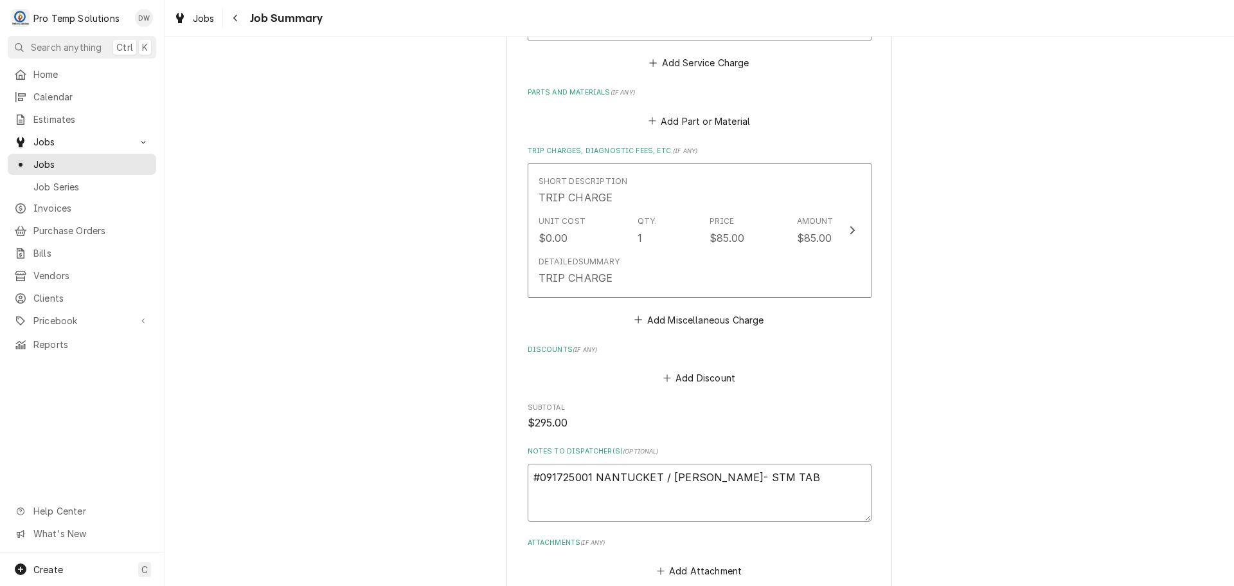
type textarea "#091725001 NANTUCKET / CH HILL- STM TABL"
type textarea "x"
type textarea "#091725001 NANTUCKET / CH HILL- STM TABLE"
type textarea "x"
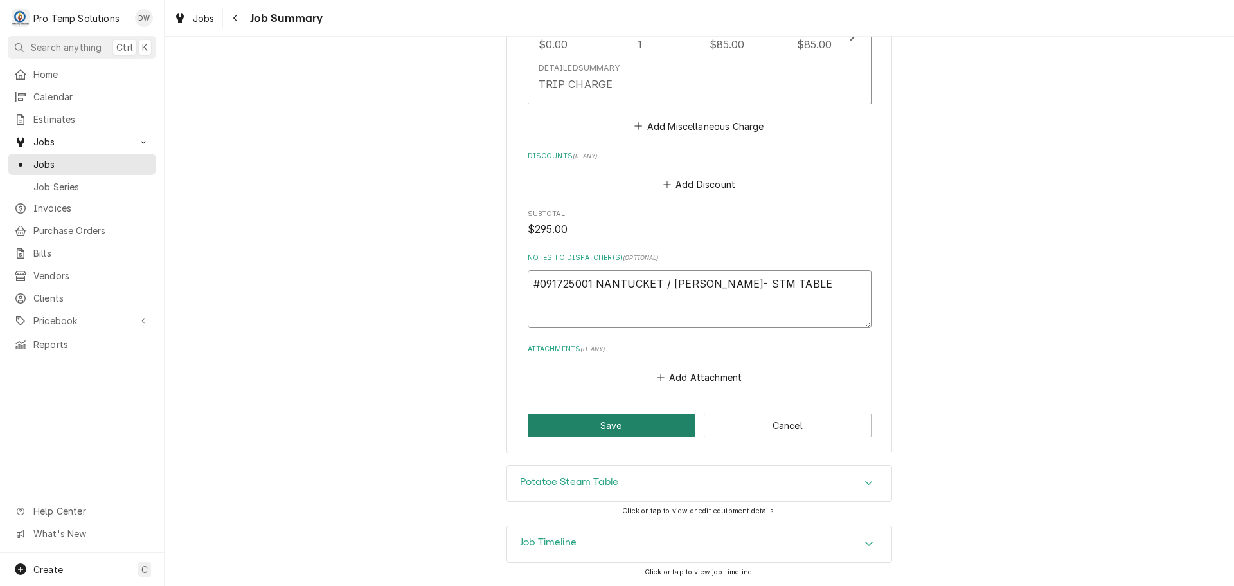
type textarea "#091725001 NANTUCKET / CH HILL- STM TABLE"
click at [611, 422] on button "Save" at bounding box center [612, 425] width 168 height 24
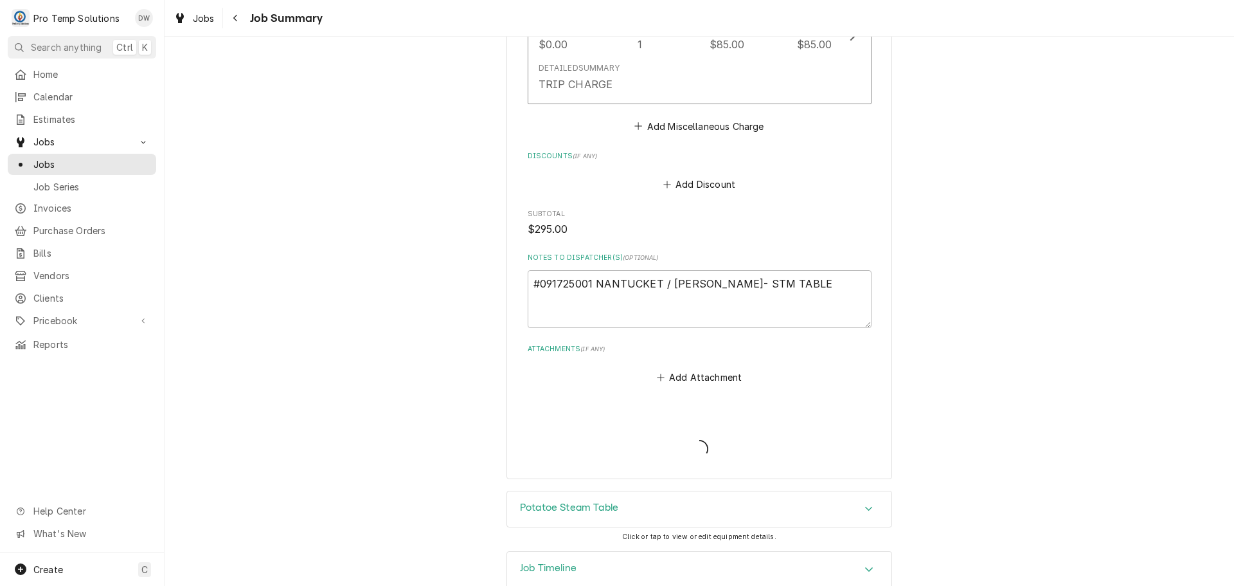
type textarea "x"
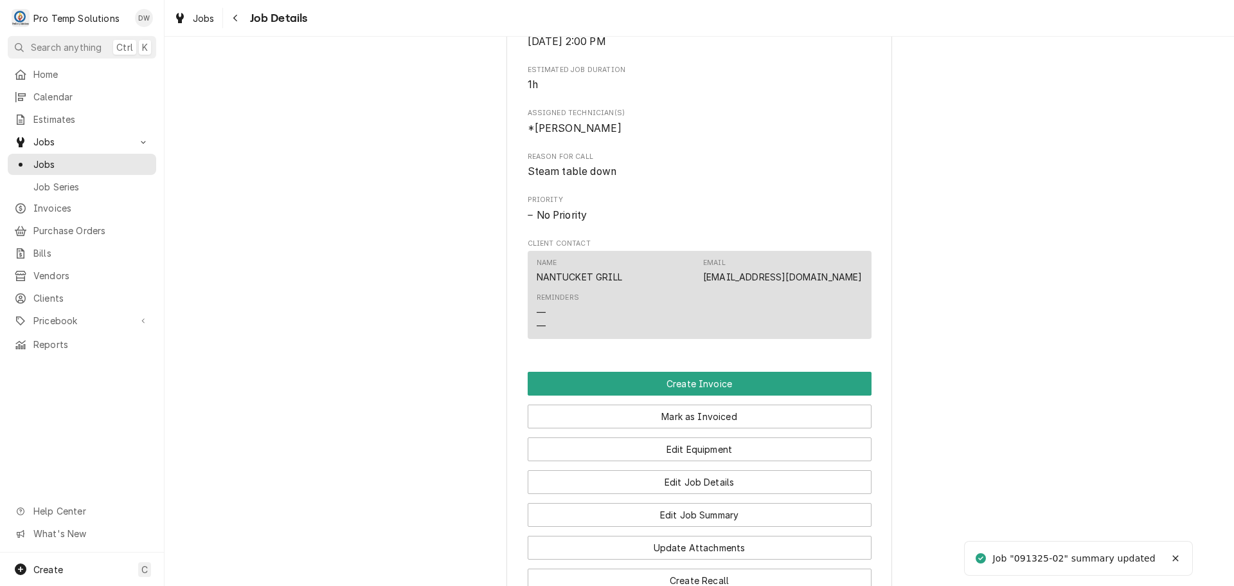
scroll to position [836, 0]
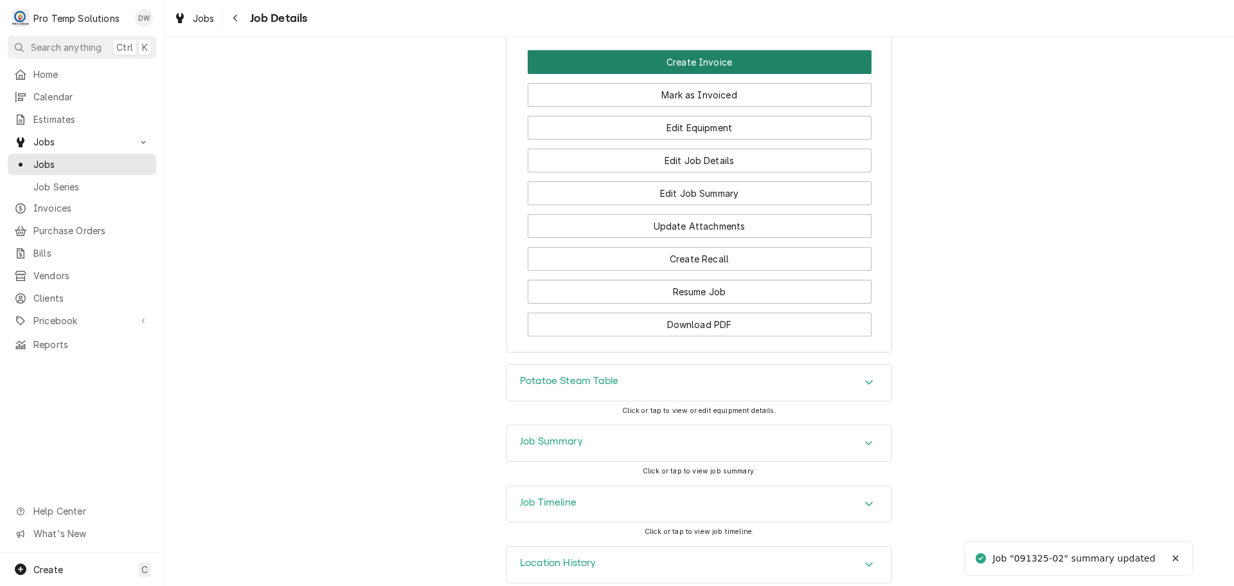
click at [683, 74] on button "Create Invoice" at bounding box center [700, 62] width 344 height 24
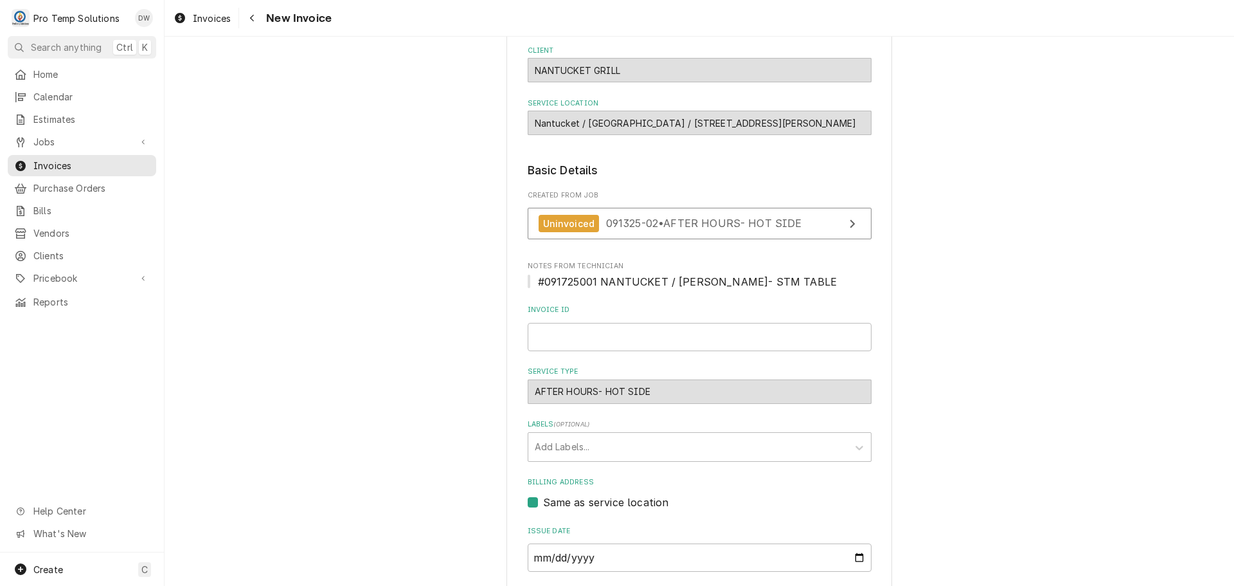
scroll to position [253, 0]
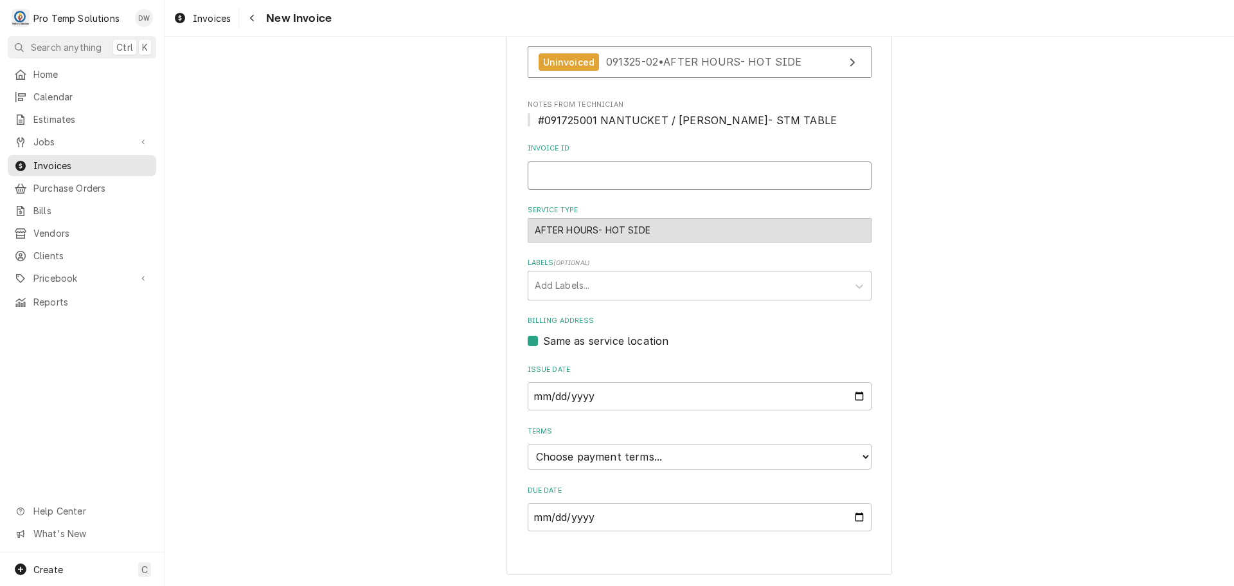
click at [592, 181] on input "Invoice ID" at bounding box center [700, 175] width 344 height 28
type input "#091725001"
click at [572, 459] on select "Choose payment terms... Same Day Net 7 Net 14 Net 21 Net 30 Net 45 Net 60 Net 90" at bounding box center [700, 457] width 344 height 26
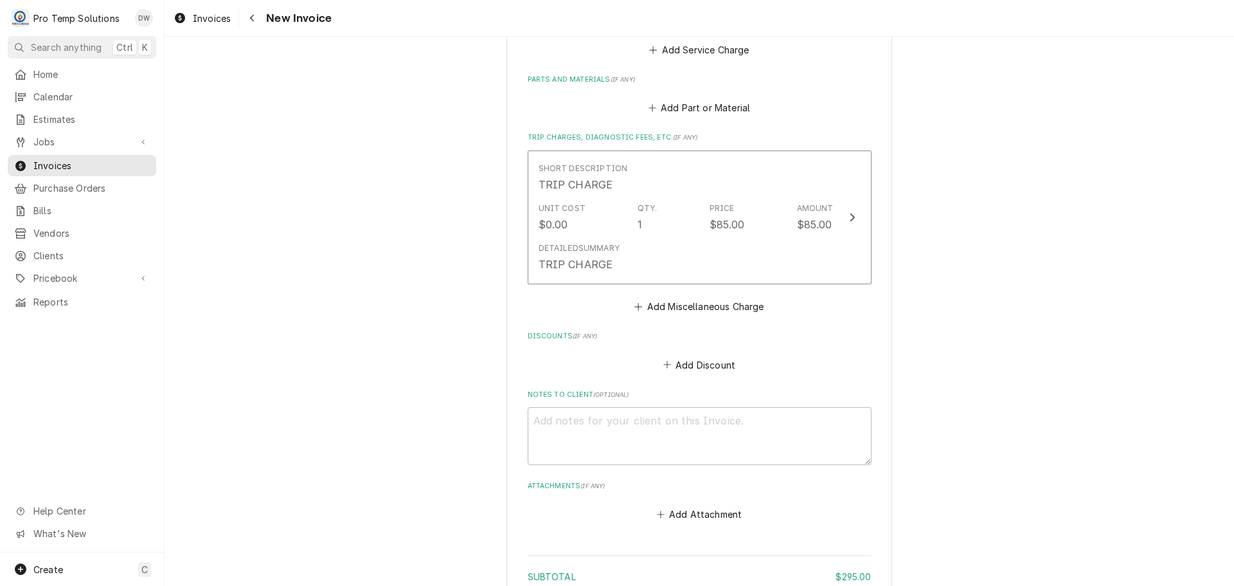
scroll to position [1282, 0]
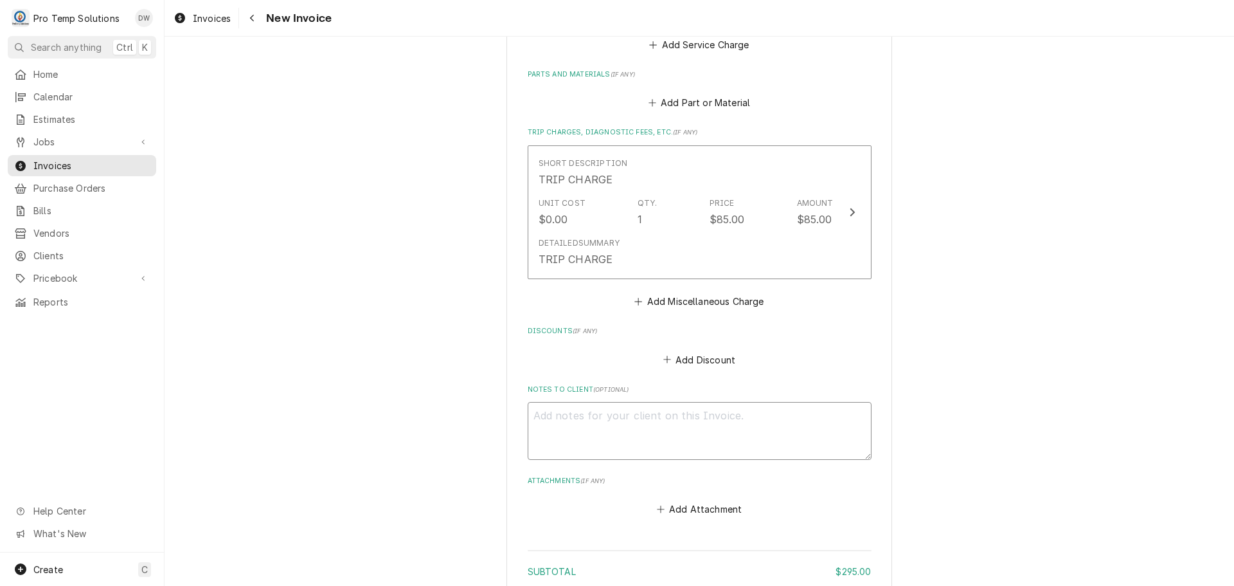
click at [564, 411] on textarea "Notes to Client ( optional )" at bounding box center [700, 431] width 344 height 58
type textarea "x"
type textarea "#"
type textarea "x"
type textarea "#0"
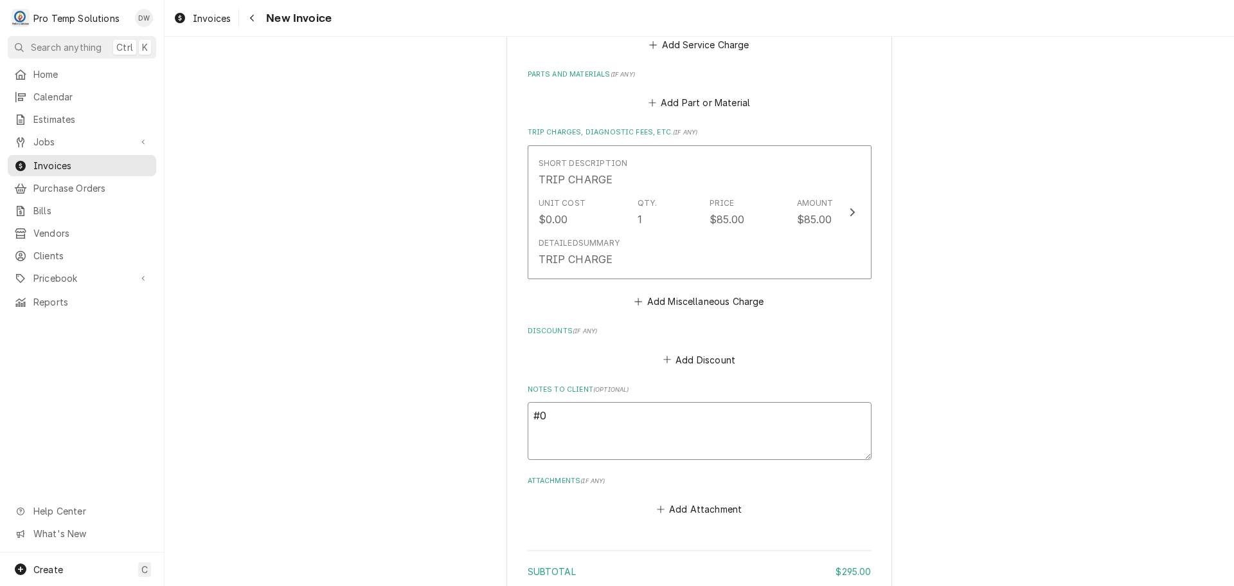
type textarea "x"
type textarea "#09"
type textarea "x"
type textarea "#091"
type textarea "x"
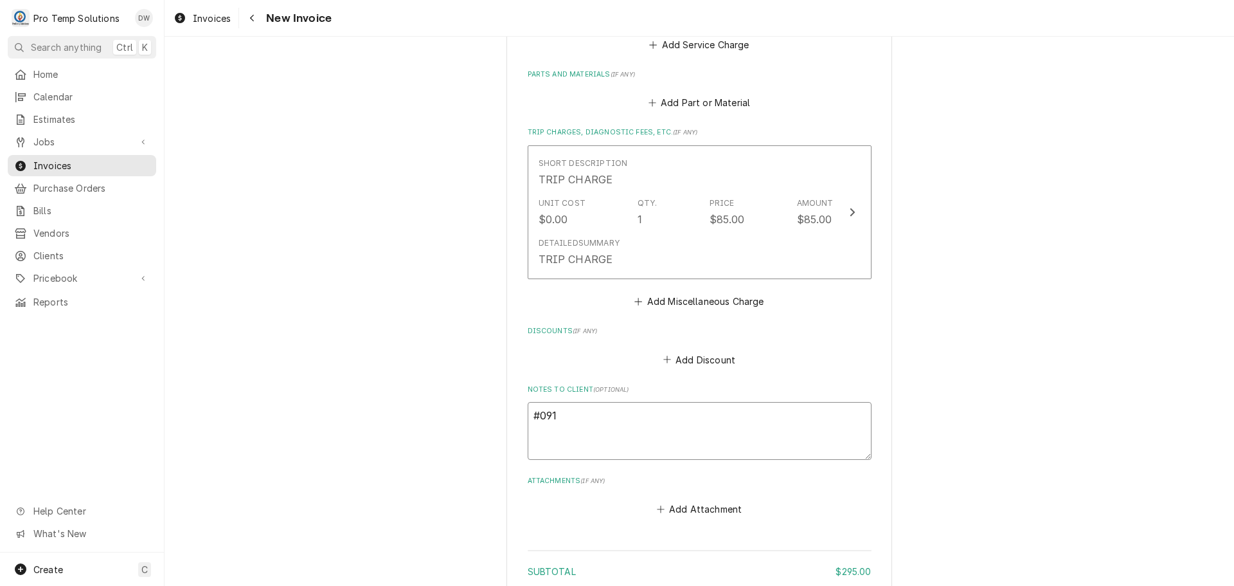
type textarea "#0917"
type textarea "x"
type textarea "#09172"
type textarea "x"
type textarea "#091725"
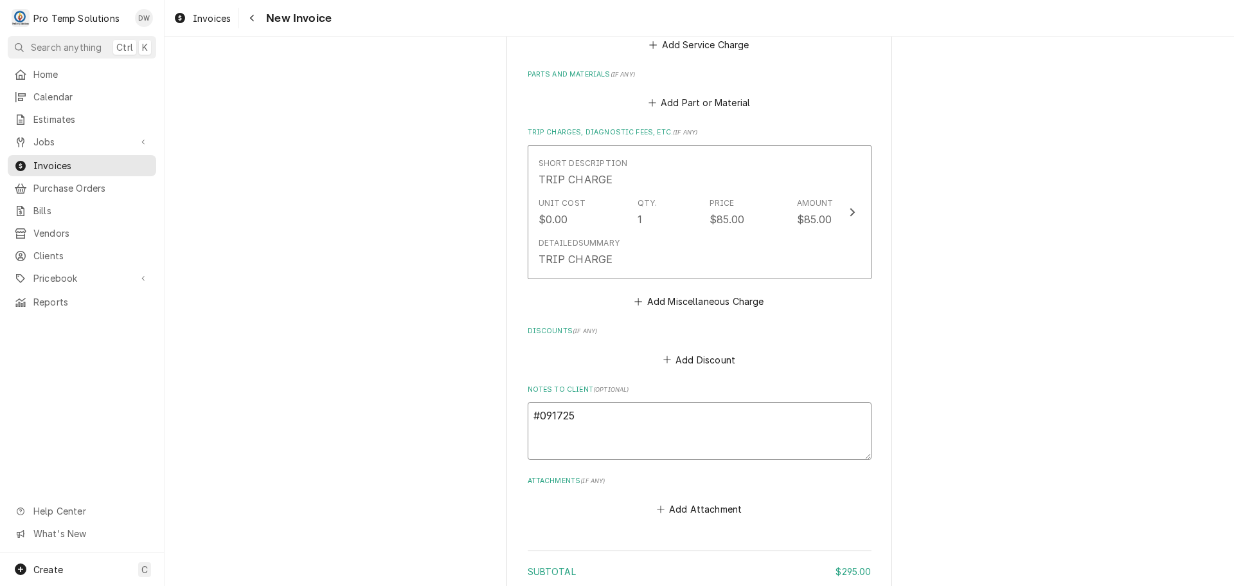
type textarea "x"
type textarea "#0917250"
type textarea "x"
type textarea "#09172500"
type textarea "x"
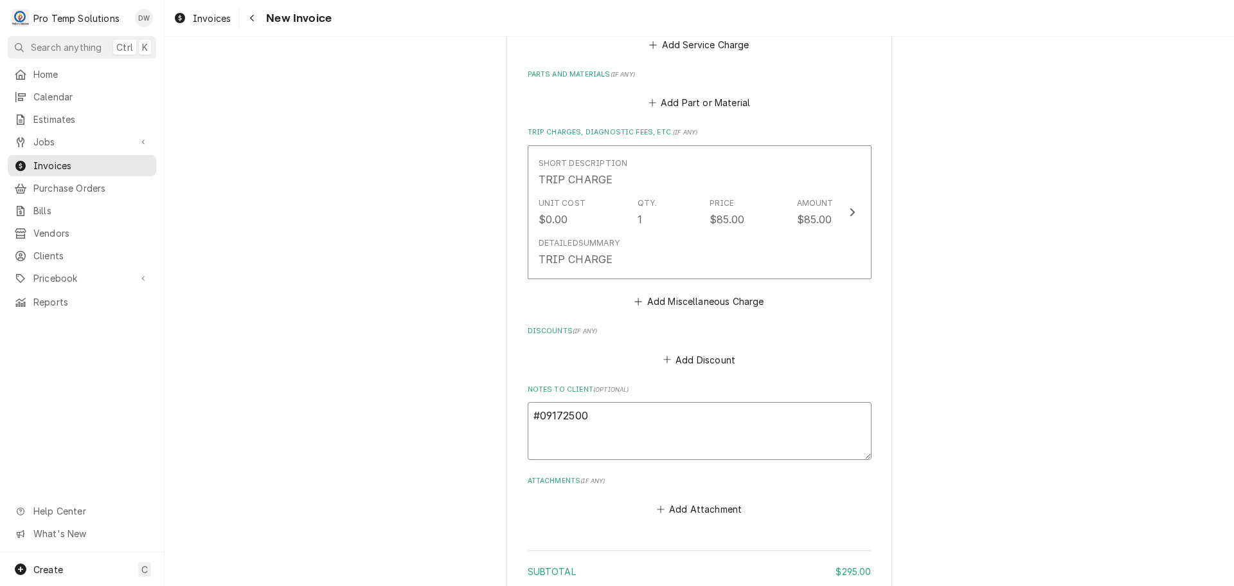
type textarea "#091725001"
type textarea "x"
type textarea "#091725001"
type textarea "x"
type textarea "#091725001 N"
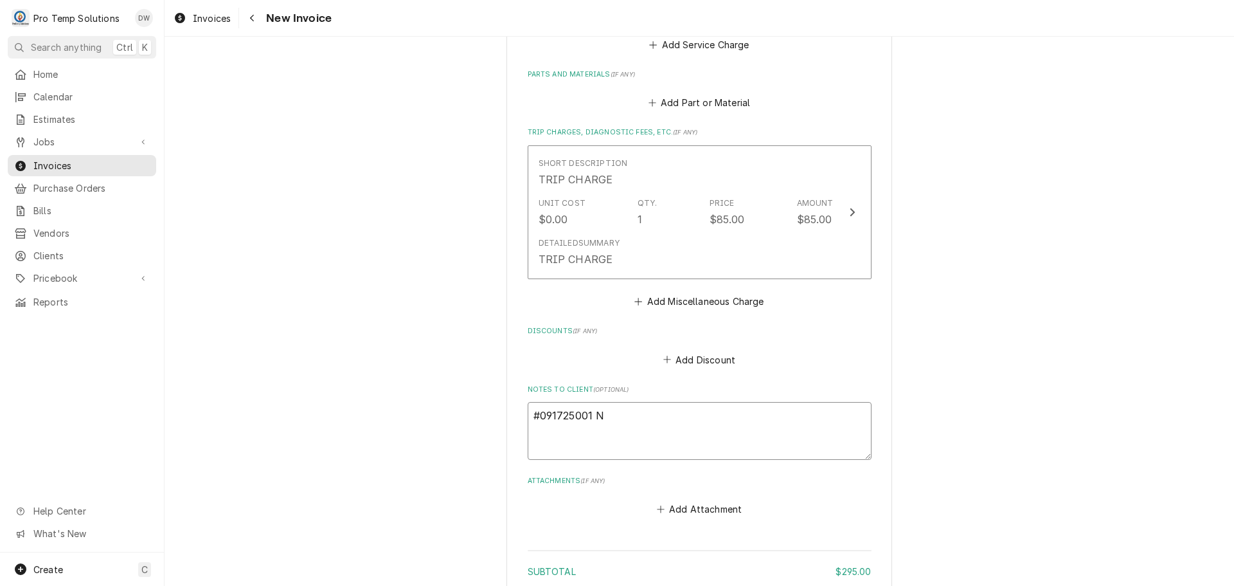
type textarea "x"
type textarea "#091725001 NA"
type textarea "x"
type textarea "#091725001 NAN"
type textarea "x"
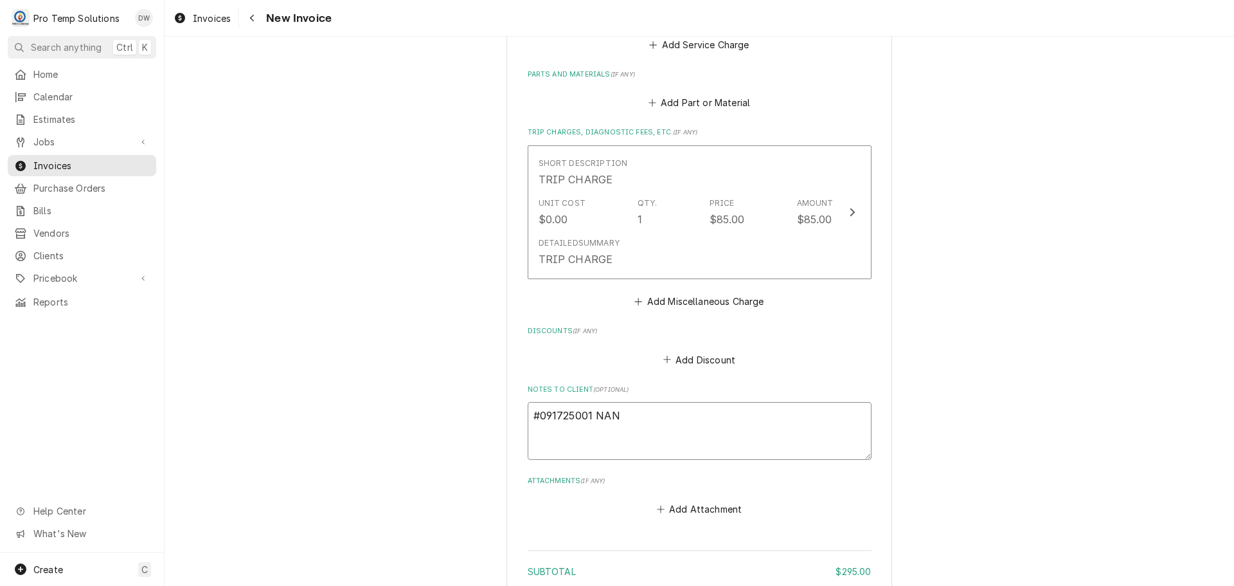
type textarea "#091725001 NANT"
type textarea "x"
type textarea "#091725001 NANTU"
type textarea "x"
type textarea "#091725001 NANTUC"
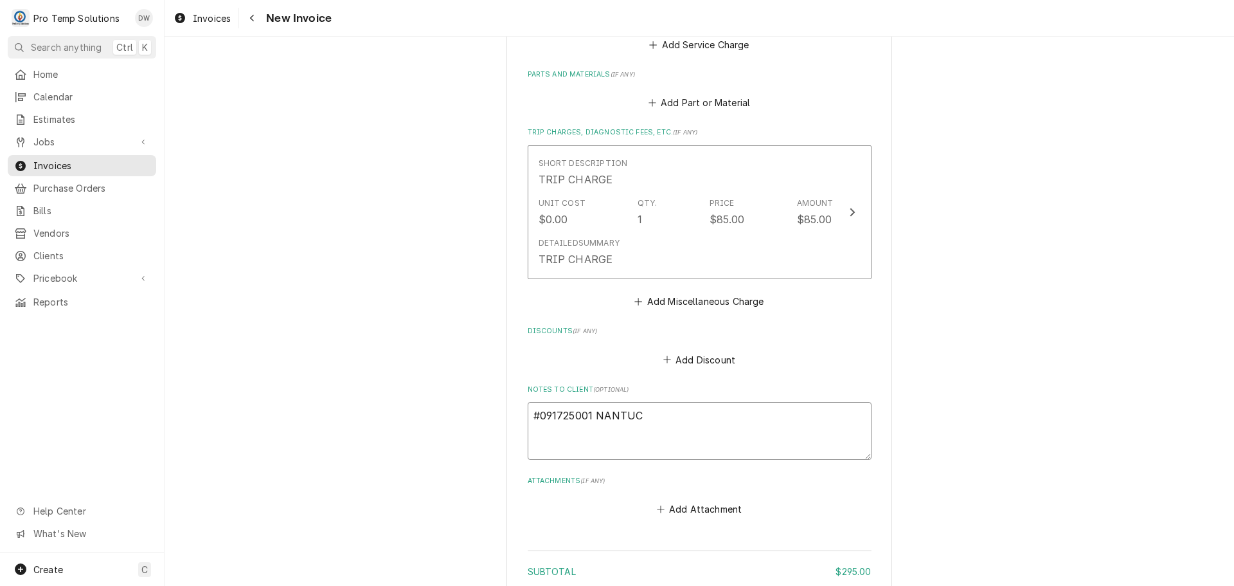
type textarea "x"
type textarea "#091725001 NANTUCK"
type textarea "x"
type textarea "#091725001 NANTUCKE"
type textarea "x"
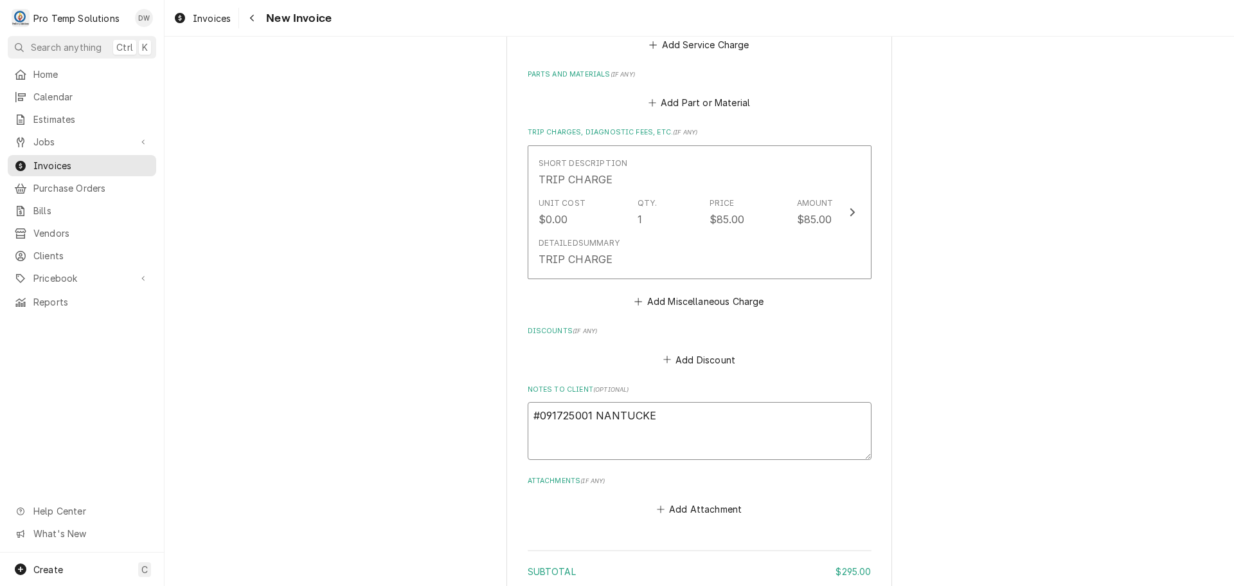
type textarea "#091725001 NANTUCKET"
type textarea "x"
type textarea "#091725001 NANTUCKET"
type textarea "x"
type textarea "#091725001 NANTUCKET /"
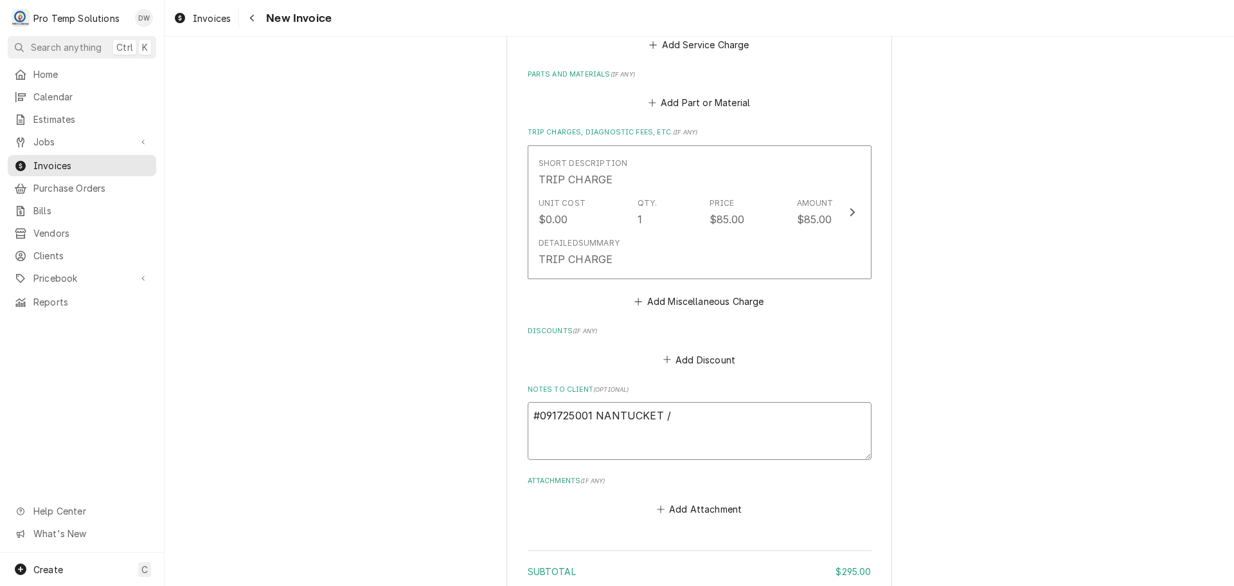
type textarea "x"
type textarea "#091725001 NANTUCKET /"
type textarea "x"
type textarea "#091725001 NANTUCKET / C"
type textarea "x"
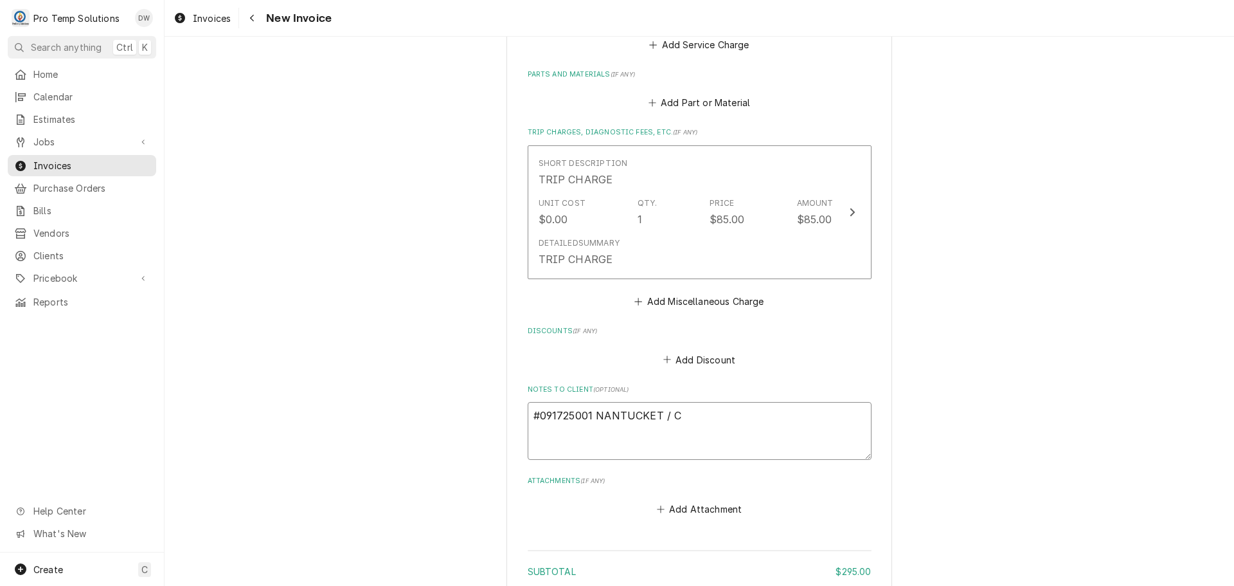
type textarea "#091725001 NANTUCKET / CH"
type textarea "x"
type textarea "#091725001 NANTUCKET / CHH"
type textarea "x"
type textarea "#091725001 NANTUCKET / CHHI"
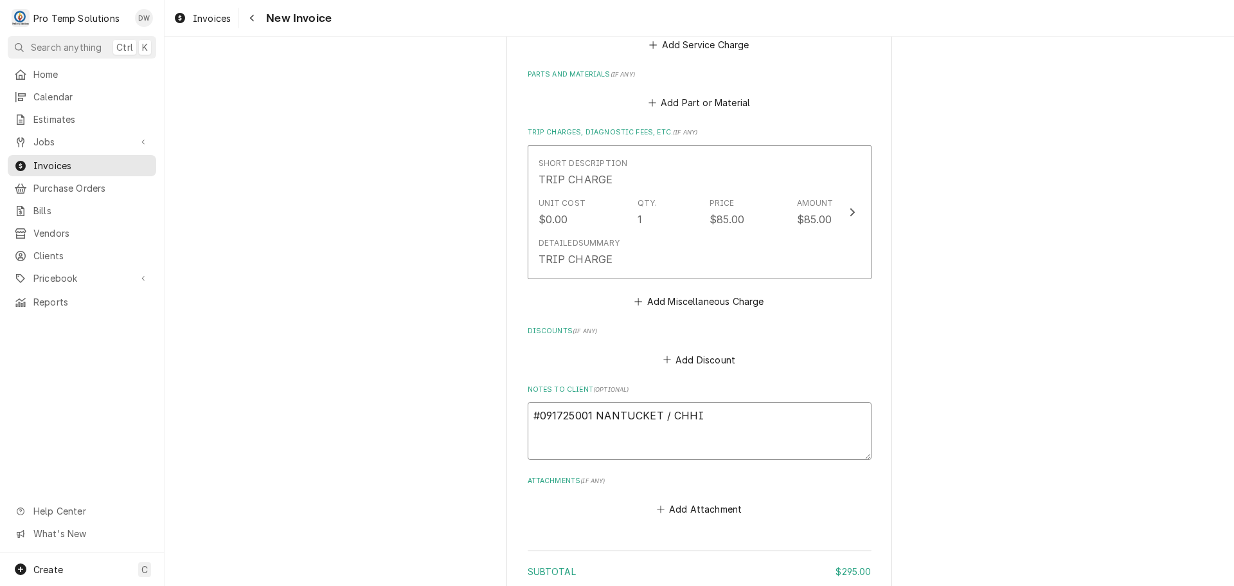
type textarea "x"
type textarea "#091725001 NANTUCKET / CHHIL"
type textarea "x"
type textarea "#091725001 NANTUCKET / CHHILL"
type textarea "x"
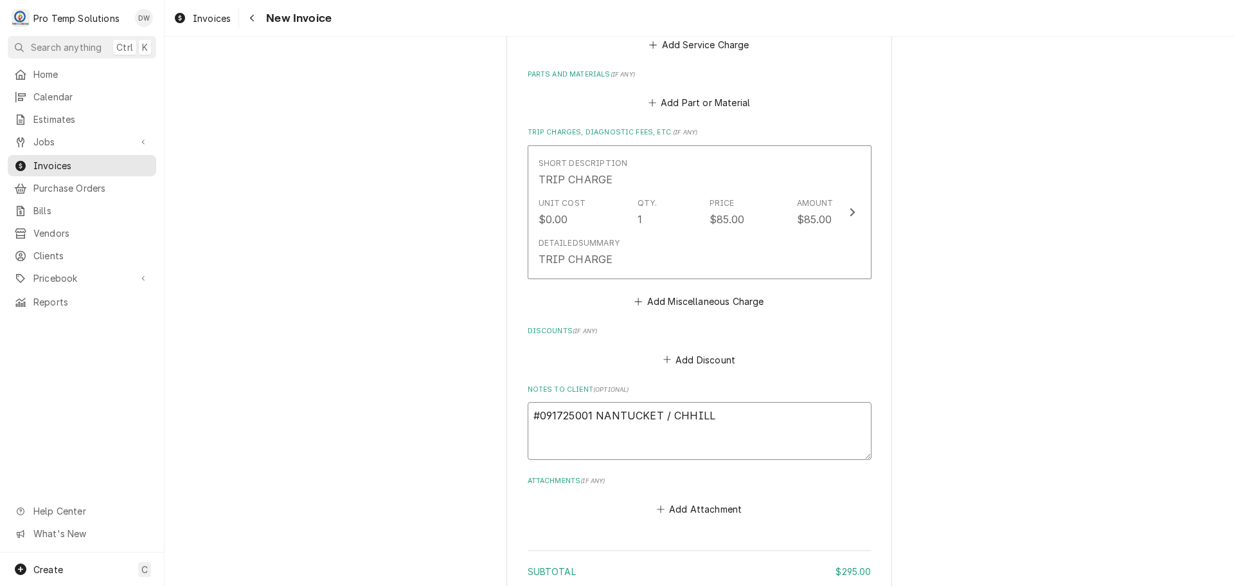
type textarea "#091725001 NANTUCKET / CHHILL-"
type textarea "x"
type textarea "#091725001 NANTUCKET / CHHILL-"
type textarea "x"
type textarea "#091725001 NANTUCKET / CHHILL- S"
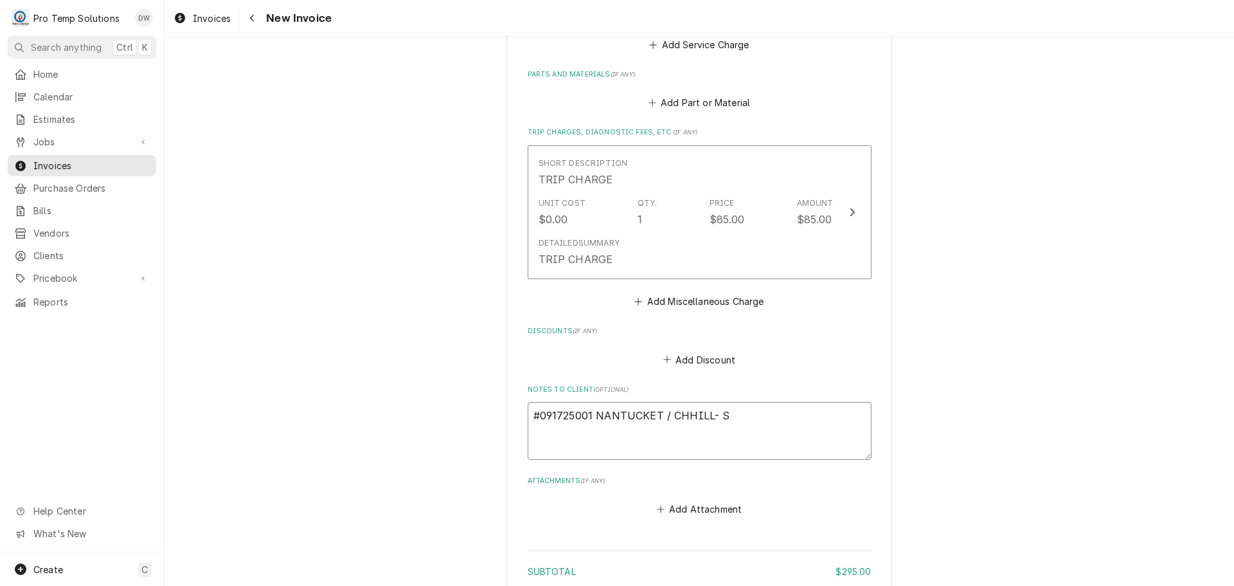
type textarea "x"
type textarea "#091725001 NANTUCKET / CHHILL- STM"
type textarea "x"
type textarea "#091725001 NANTUCKET / CHHILL- STM"
type textarea "x"
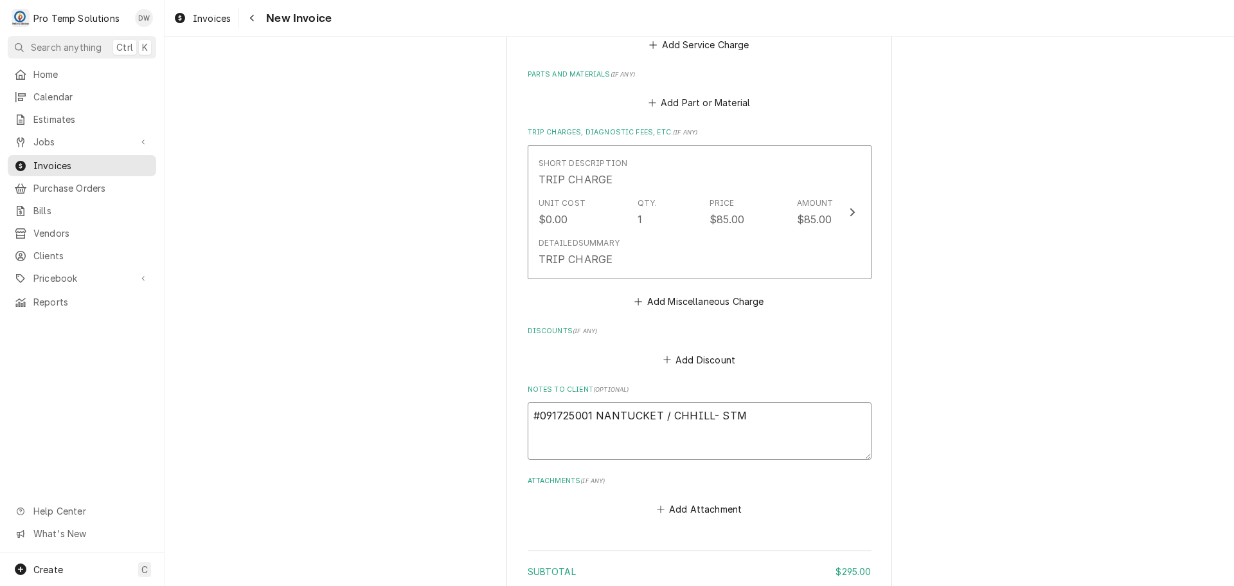
type textarea "#091725001 NANTUCKET / CHHILL- STM T"
type textarea "x"
type textarea "#091725001 NANTUCKET / CHHILL- STM TA"
type textarea "x"
type textarea "#091725001 NANTUCKET / CHHILL- STM TAB"
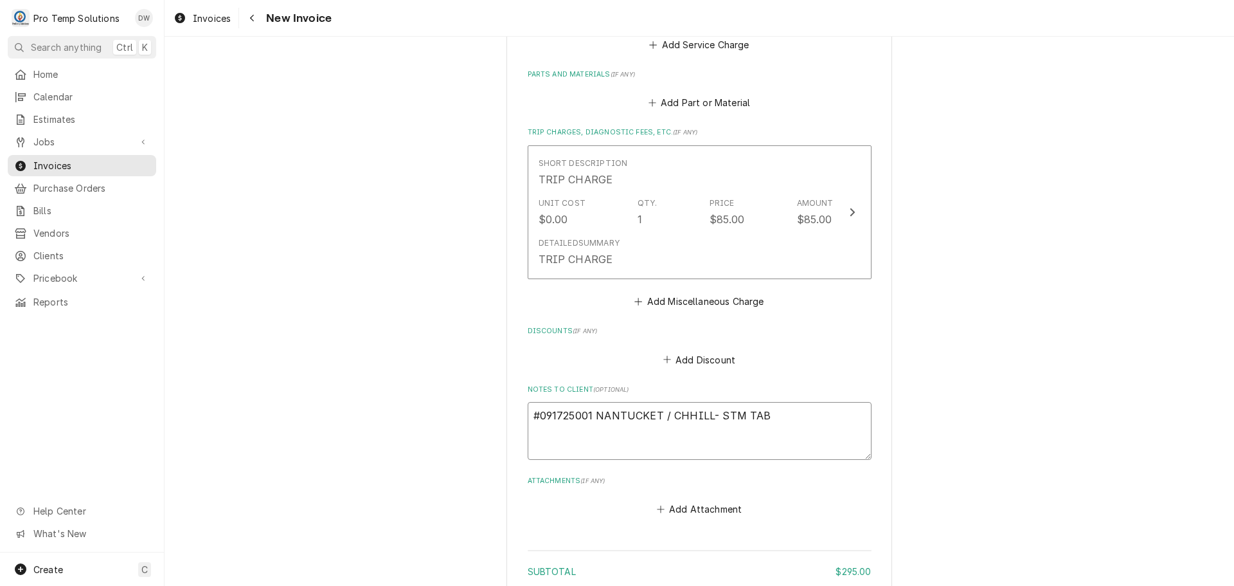
type textarea "x"
type textarea "#091725001 NANTUCKET / CHHILL- STM TABL"
type textarea "x"
type textarea "#091725001 NANTUCKET / CHHILL- STM TABLE"
type textarea "x"
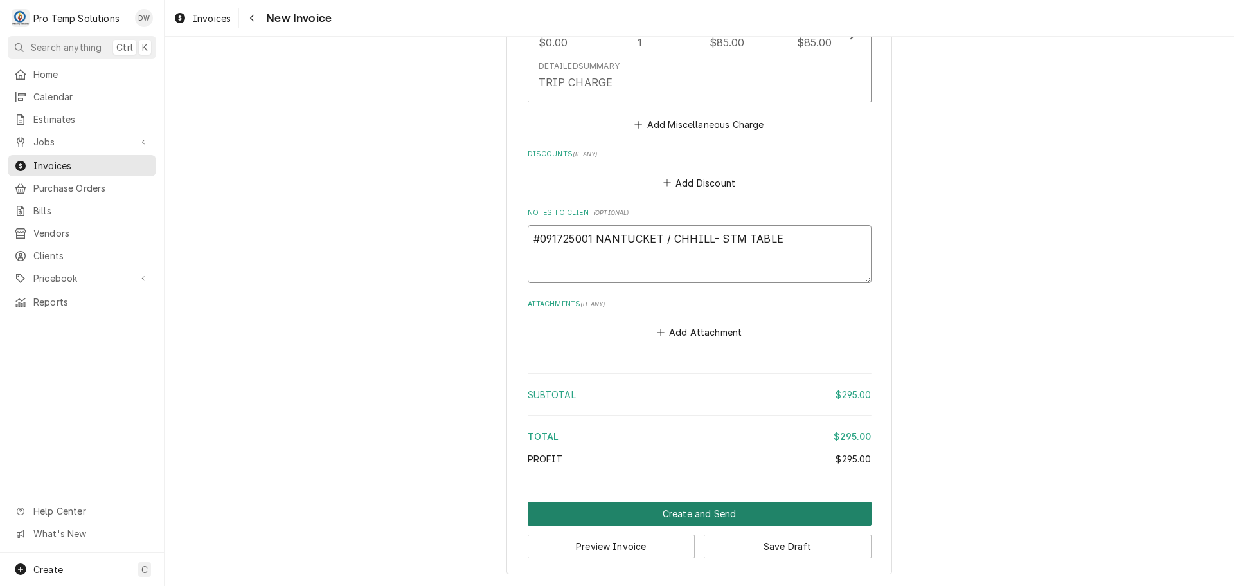
type textarea "#091725001 NANTUCKET / CHHILL- STM TABLE"
click at [689, 512] on button "Create and Send" at bounding box center [700, 513] width 344 height 24
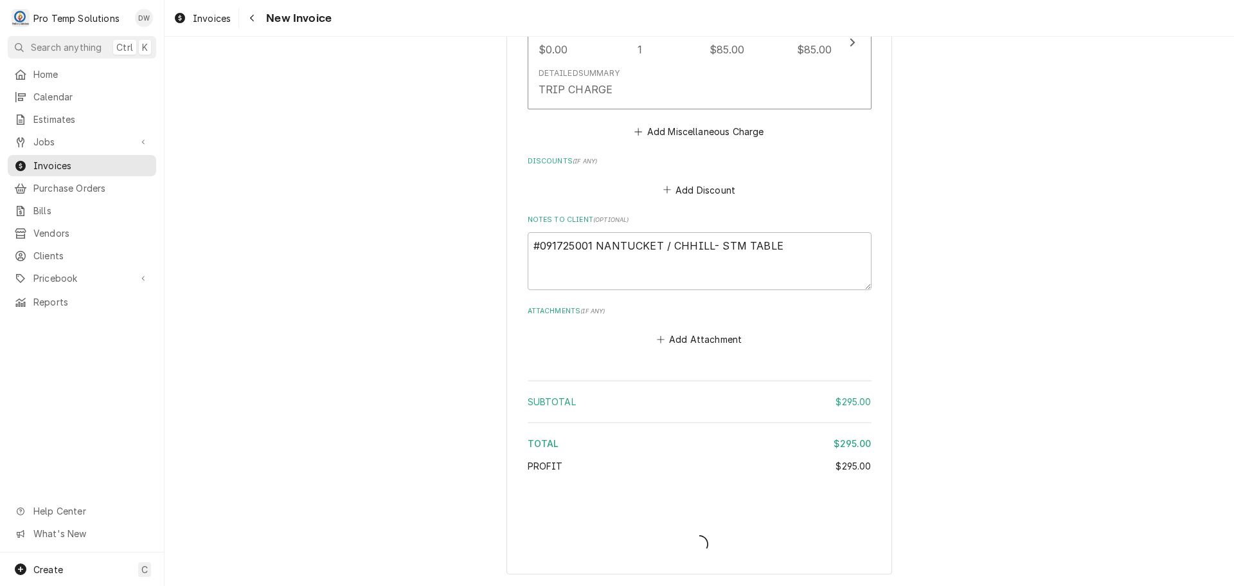
type textarea "x"
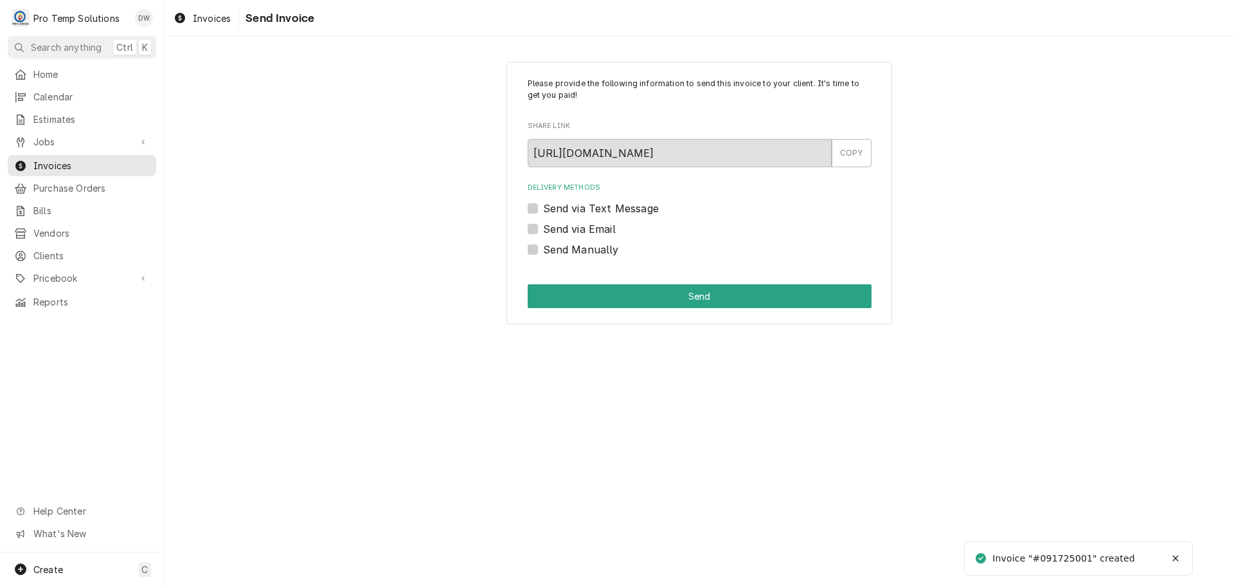
click at [543, 225] on label "Send via Email" at bounding box center [579, 228] width 73 height 15
click at [543, 225] on input "Send via Email" at bounding box center [715, 235] width 344 height 28
checkbox input "true"
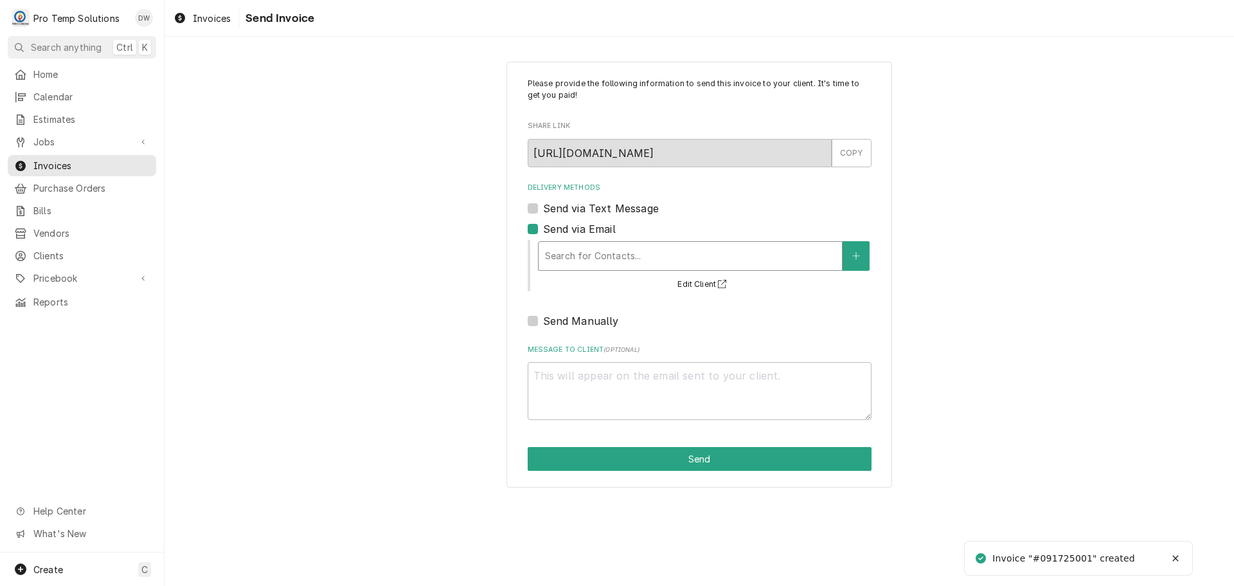
click at [620, 255] on div "Delivery Methods" at bounding box center [690, 255] width 291 height 23
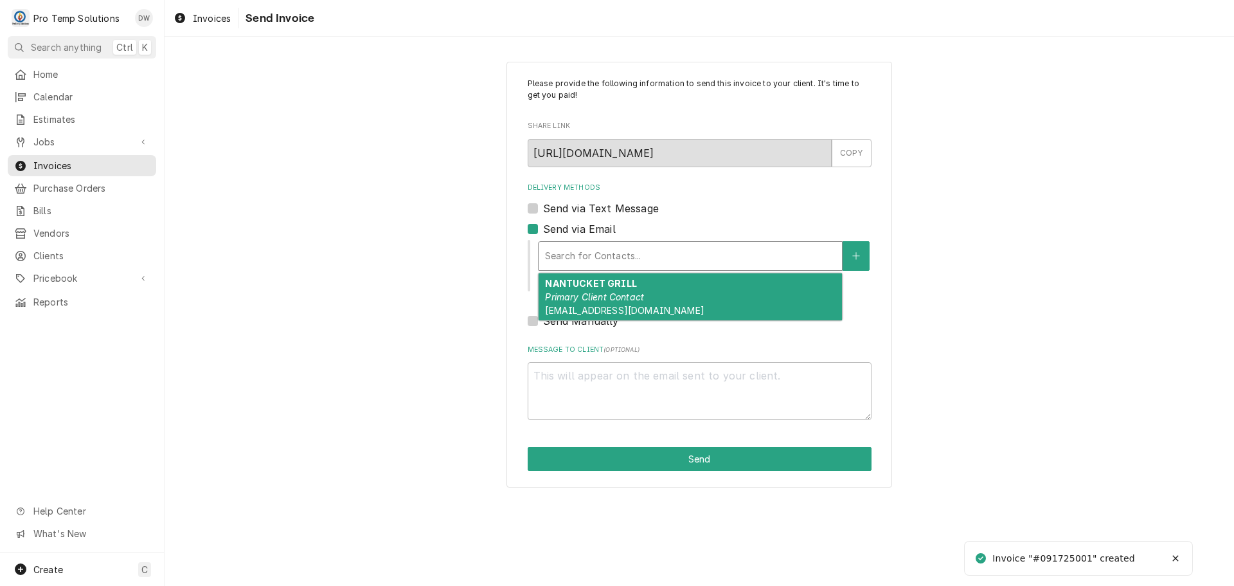
click at [625, 292] on em "Primary Client Contact" at bounding box center [594, 296] width 99 height 11
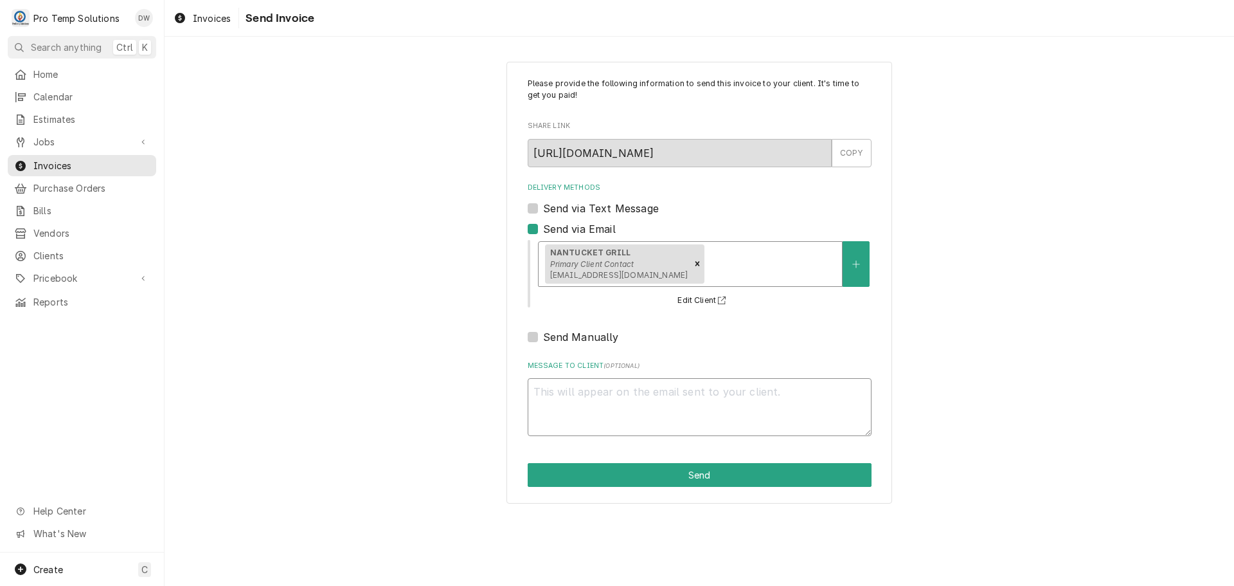
click at [579, 394] on textarea "Message to Client ( optional )" at bounding box center [700, 407] width 344 height 58
click at [698, 298] on button "Edit Client" at bounding box center [704, 301] width 56 height 16
click at [693, 268] on icon "Remove [object Object]" at bounding box center [697, 263] width 9 height 9
type textarea "x"
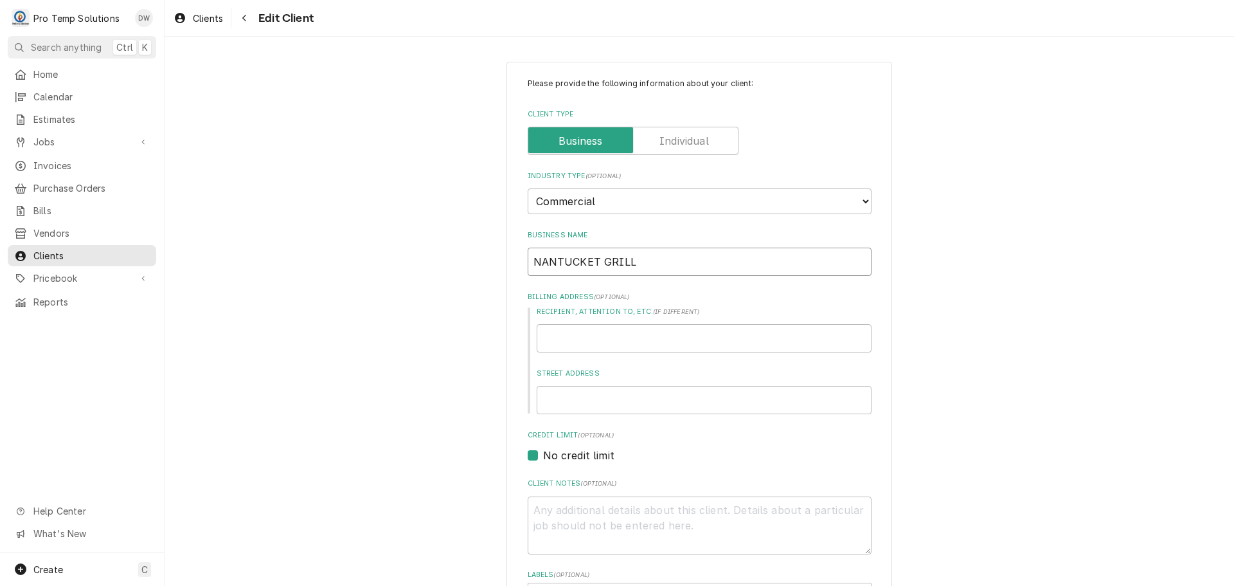
click at [690, 255] on input "NANTUCKET GRILL" at bounding box center [700, 262] width 344 height 28
type textarea "x"
type input "NANTUCKET GRILL"
type textarea "x"
type input "NANTUCKET GRILL /"
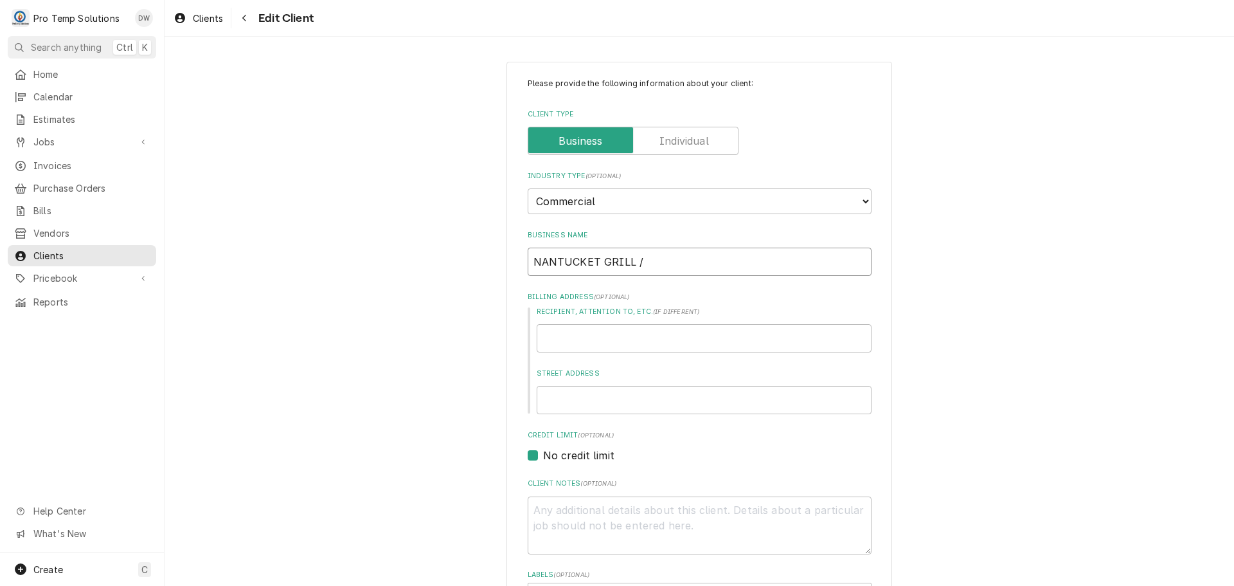
type textarea "x"
type input "NANTUCKET GRILL /"
type textarea "x"
type input "NANTUCKET GRILL / C"
type textarea "x"
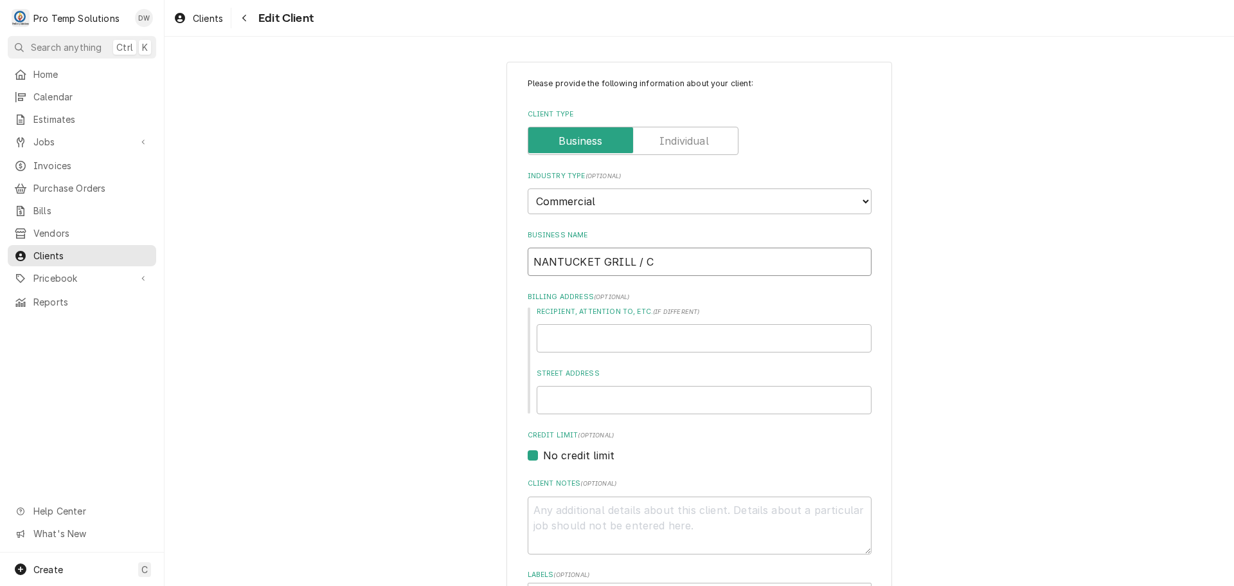
type input "NANTUCKET GRILL / CH"
type textarea "x"
type input "NANTUCKET GRILL / CH"
type textarea "x"
type input "NANTUCKET GRILL / CH H"
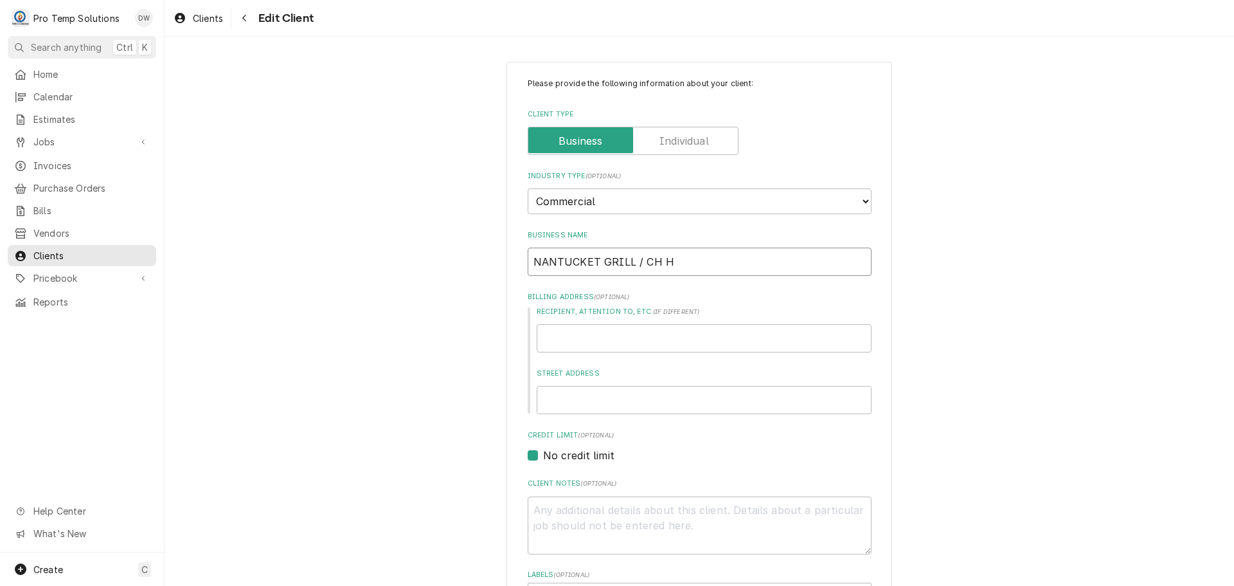
type textarea "x"
type input "NANTUCKET GRILL / CH HI"
type textarea "x"
type input "NANTUCKET GRILL / CH HIL"
type textarea "x"
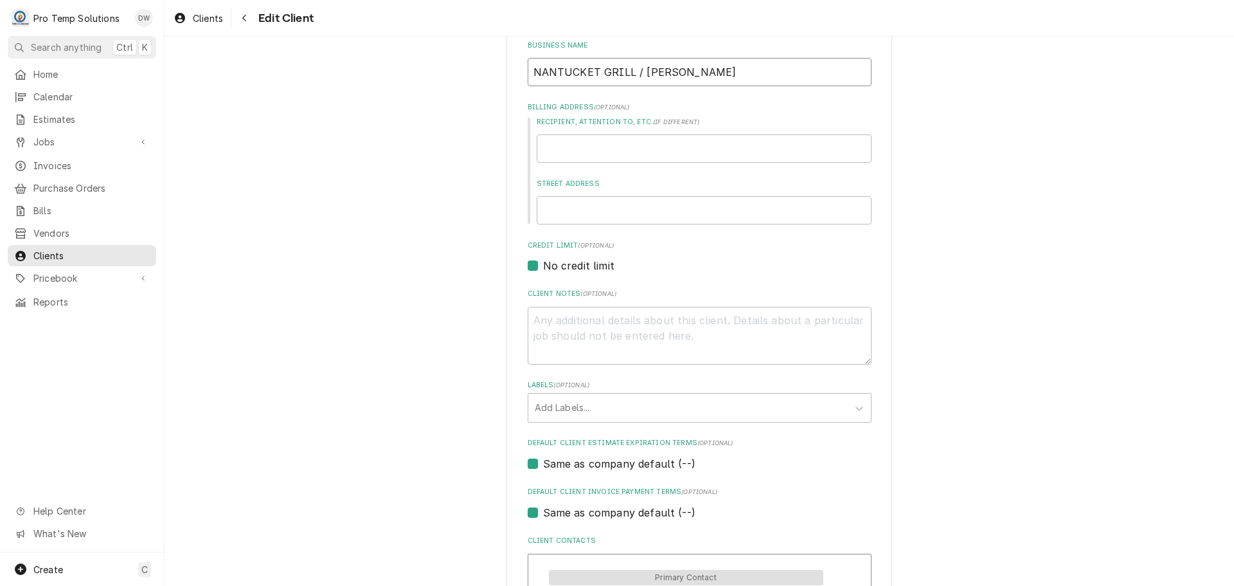
scroll to position [450, 0]
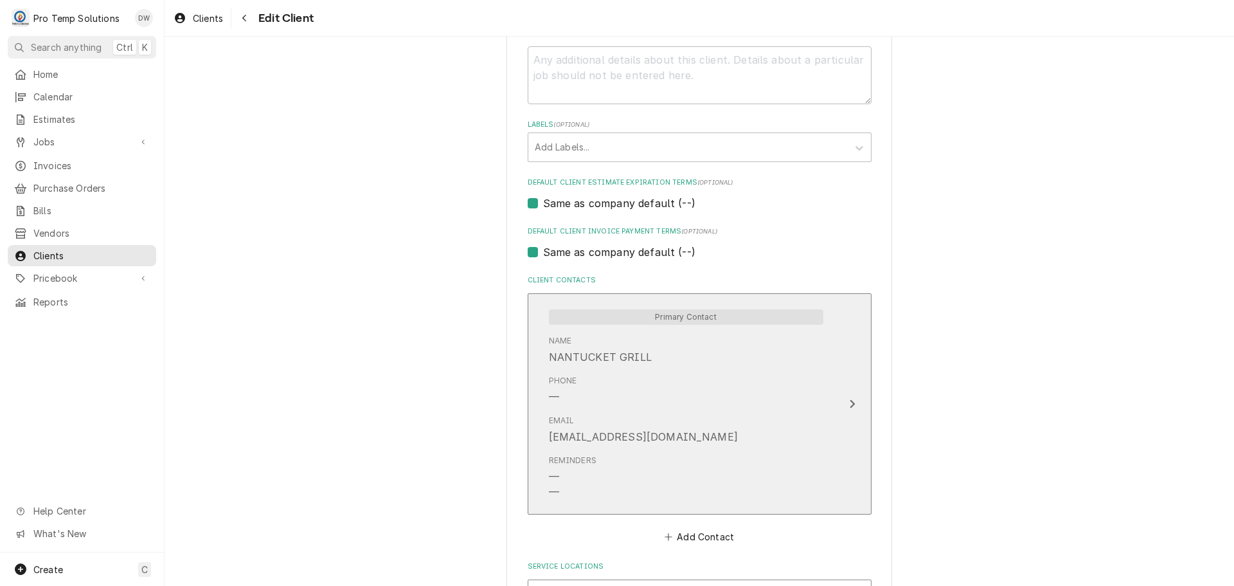
type input "NANTUCKET GRILL / [PERSON_NAME]"
click at [849, 405] on icon "Update Contact" at bounding box center [852, 404] width 6 height 10
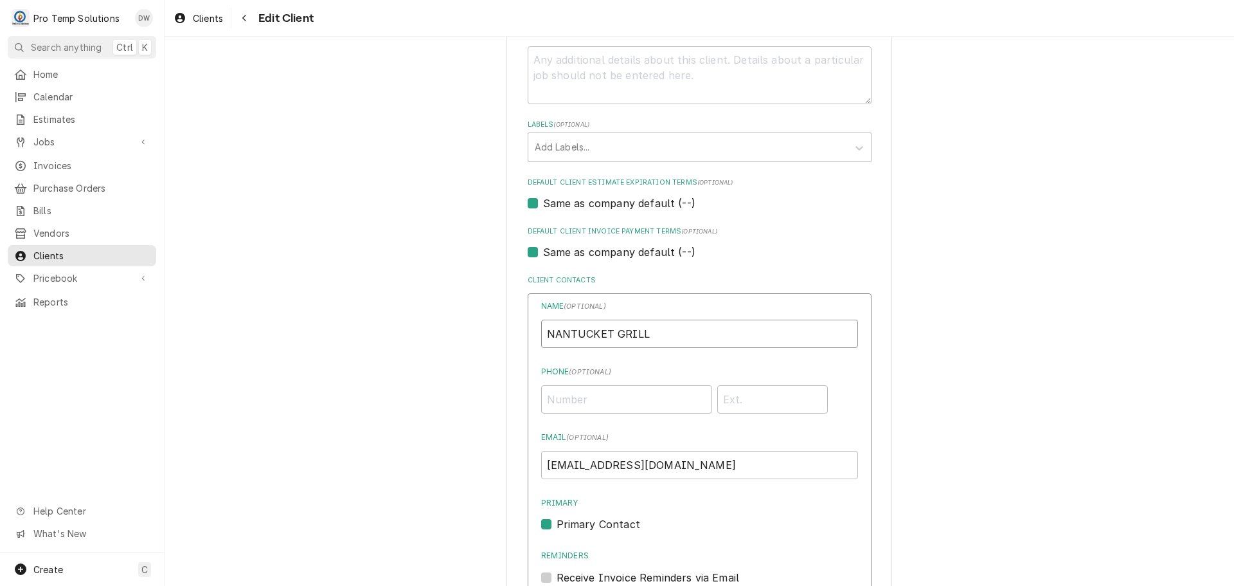
click at [665, 336] on input "NANTUCKET GRILL" at bounding box center [699, 334] width 317 height 28
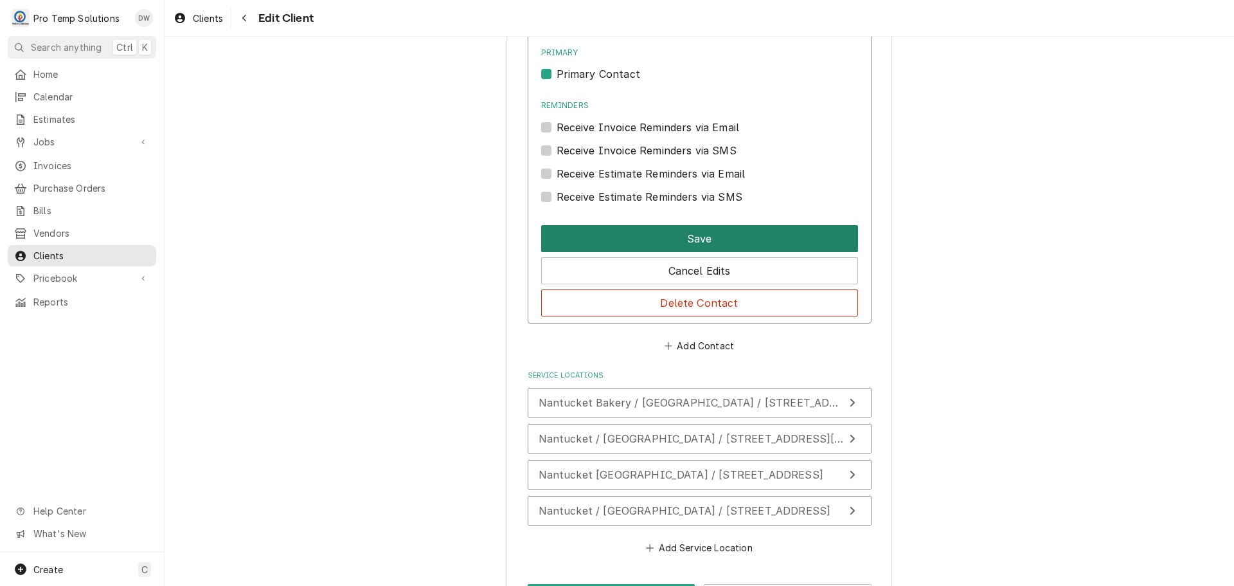
type input "NANTUCKET GRILL / [PERSON_NAME]"
click at [691, 237] on button "Save" at bounding box center [699, 238] width 317 height 27
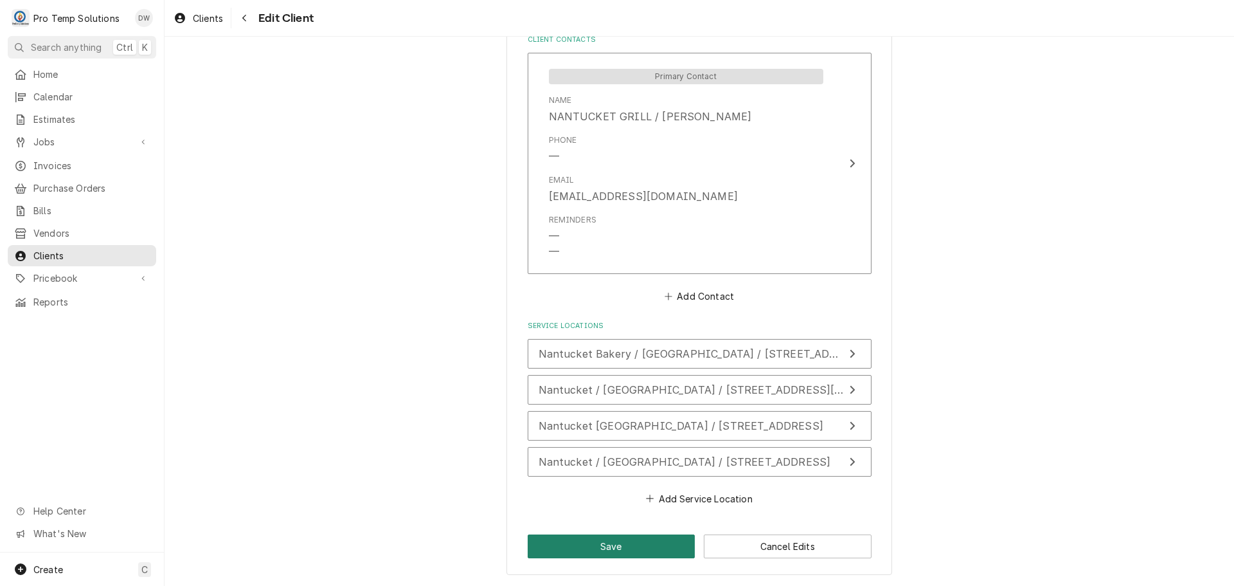
click at [598, 554] on button "Save" at bounding box center [612, 546] width 168 height 24
type textarea "x"
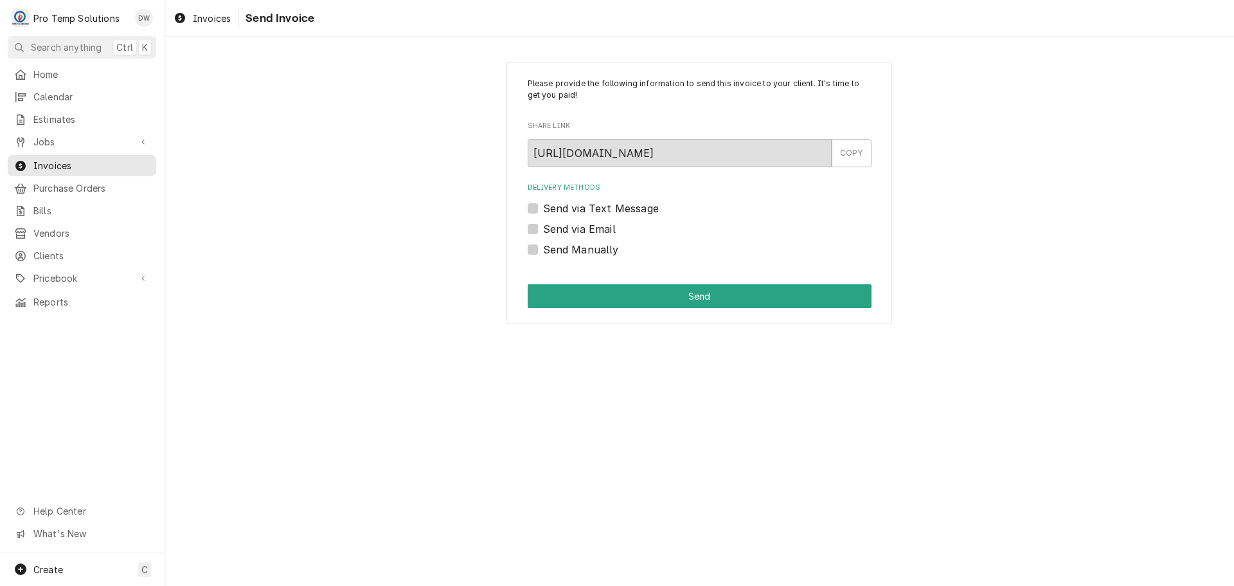
click at [543, 225] on label "Send via Email" at bounding box center [579, 228] width 73 height 15
click at [543, 225] on input "Send via Email" at bounding box center [715, 235] width 344 height 28
checkbox input "true"
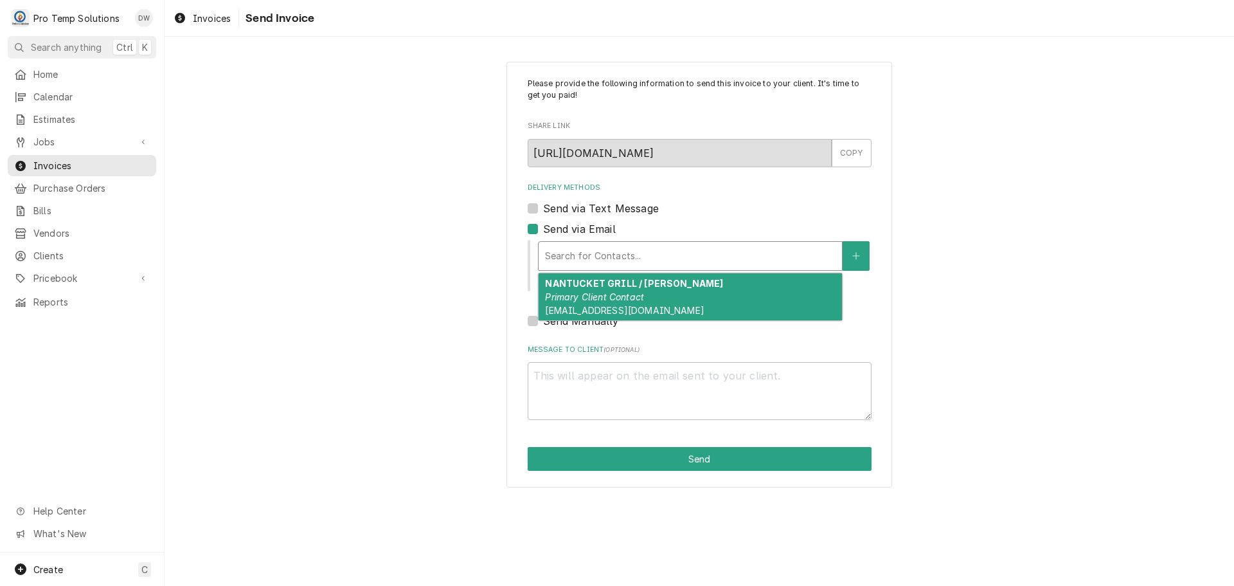
click at [621, 251] on div "Delivery Methods" at bounding box center [690, 255] width 291 height 23
click at [623, 292] on em "Primary Client Contact" at bounding box center [594, 296] width 99 height 11
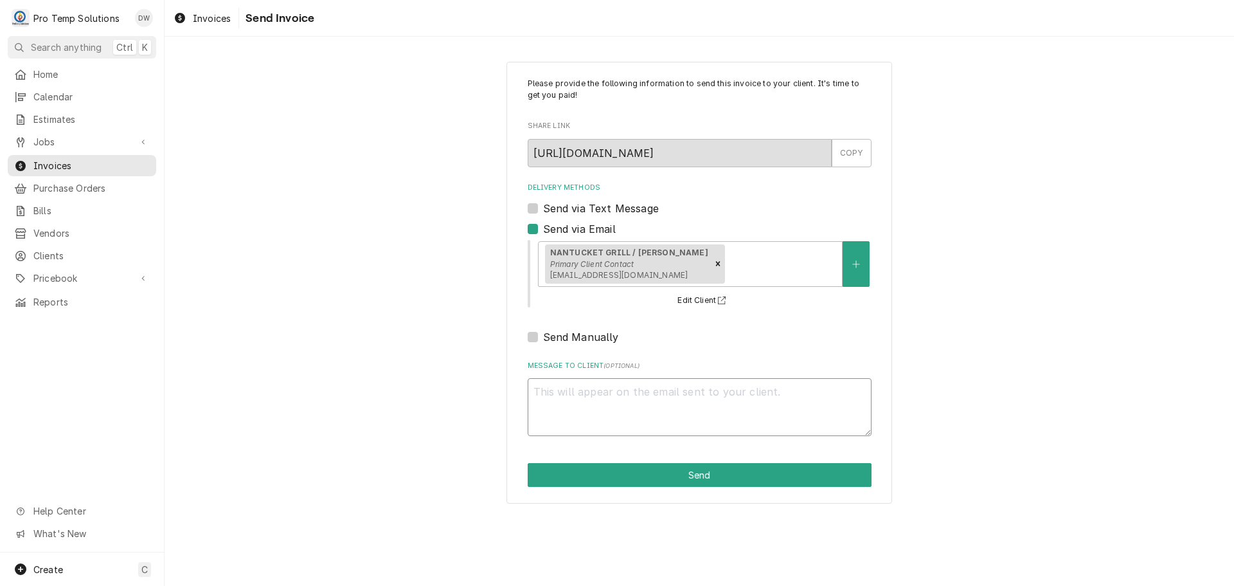
click at [579, 390] on textarea "Message to Client ( optional )" at bounding box center [700, 407] width 344 height 58
type textarea "x"
type textarea "#"
type textarea "x"
type textarea "#0"
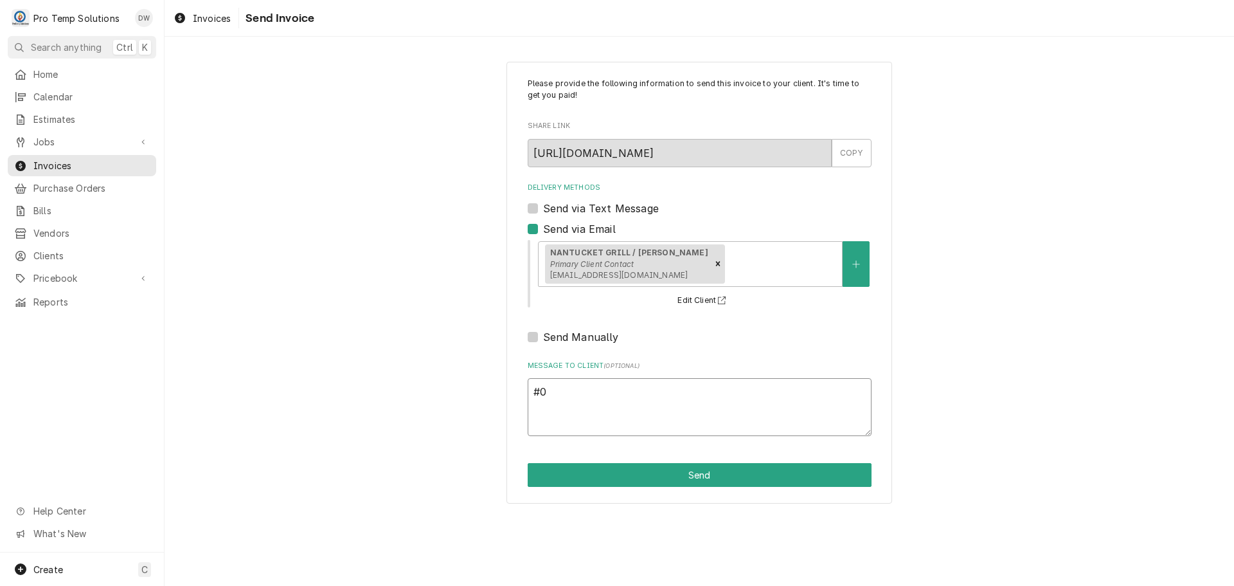
type textarea "x"
type textarea "#09"
type textarea "x"
type textarea "#091"
type textarea "x"
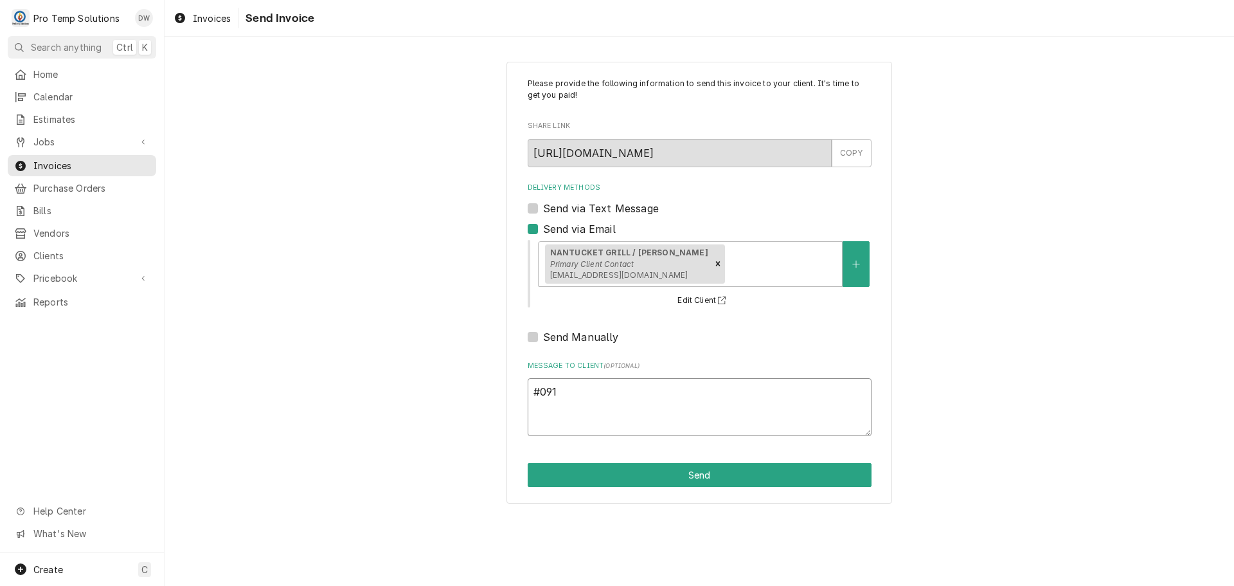
type textarea "#0917"
type textarea "x"
type textarea "#09172"
type textarea "x"
type textarea "#091725"
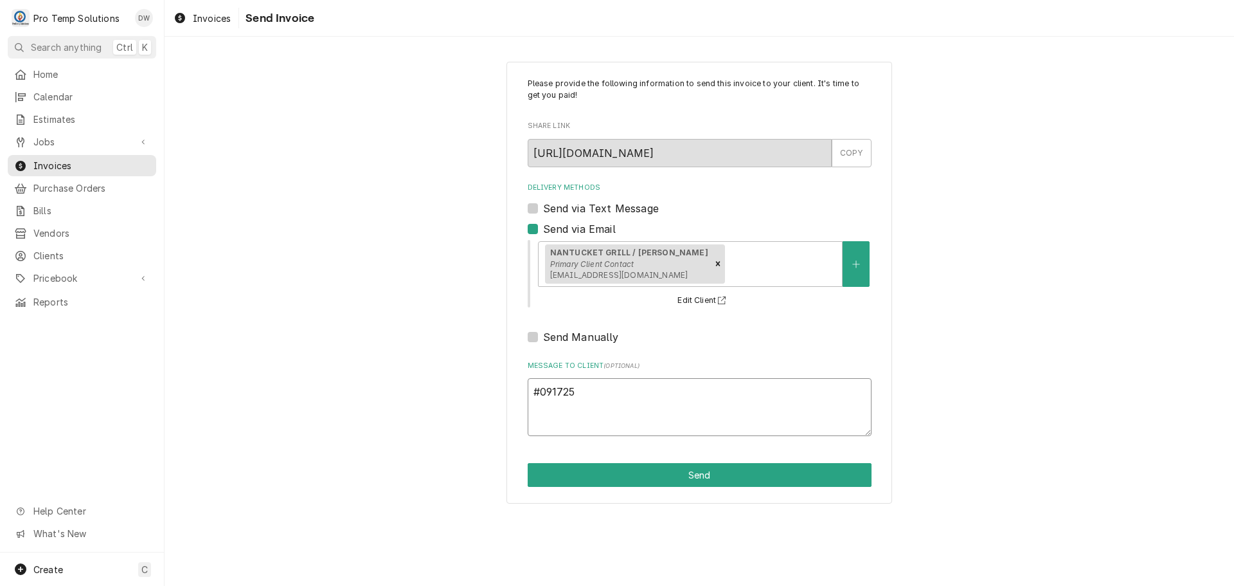
type textarea "x"
type textarea "#0917250"
type textarea "x"
type textarea "#09172500"
type textarea "x"
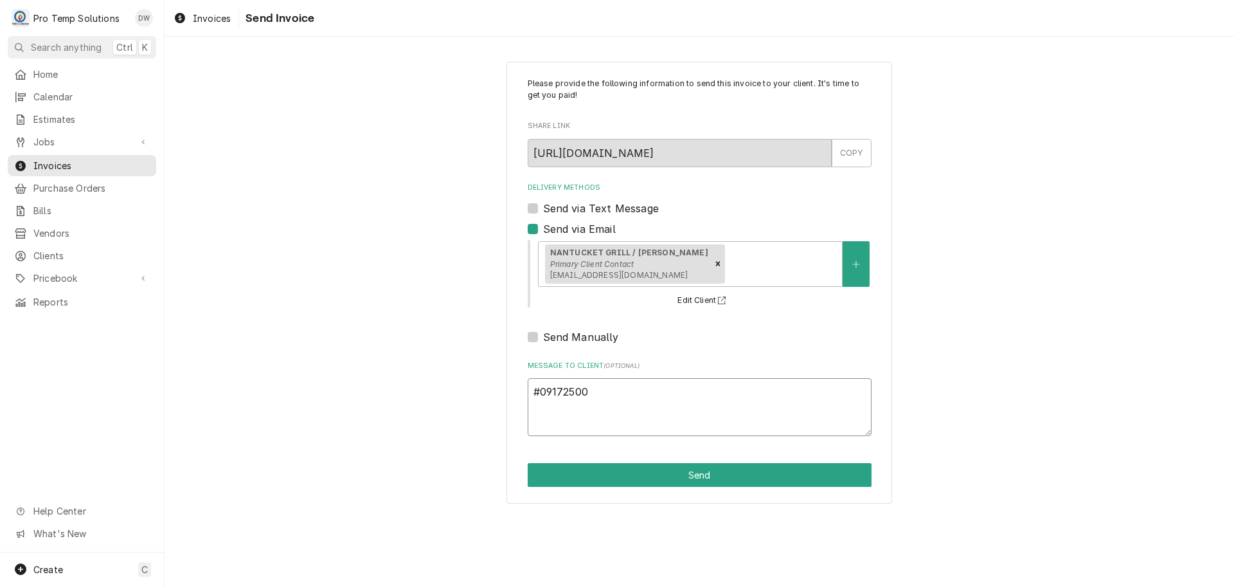
type textarea "#091725001"
type textarea "x"
type textarea "#091725001"
type textarea "x"
type textarea "#091725001 N"
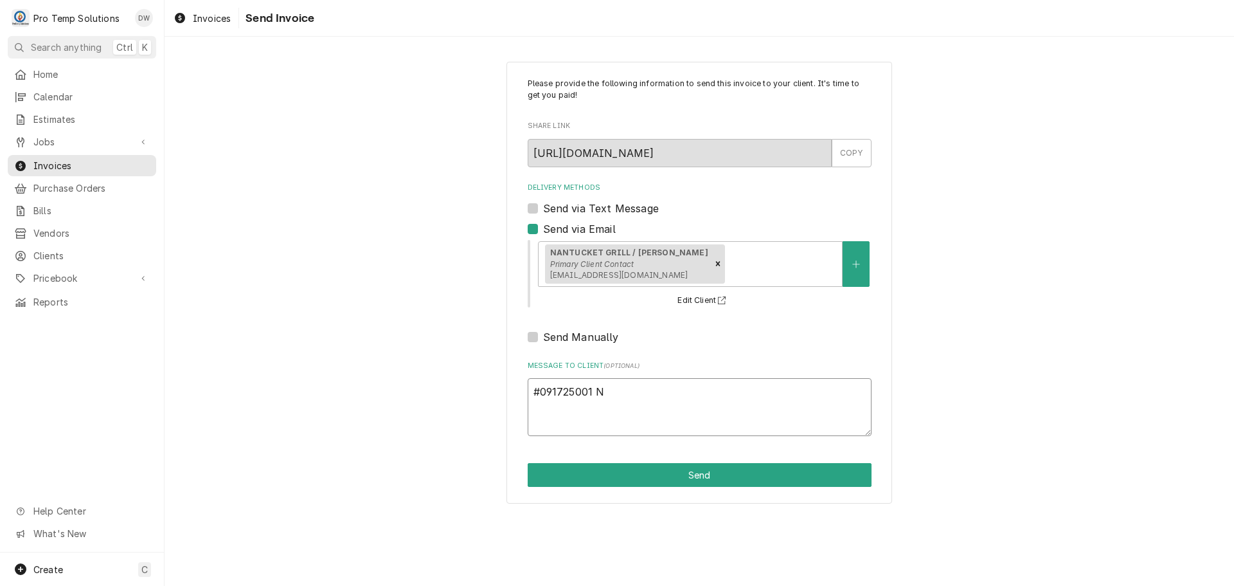
type textarea "x"
type textarea "#091725001 NA"
type textarea "x"
type textarea "#091725001 NAN"
type textarea "x"
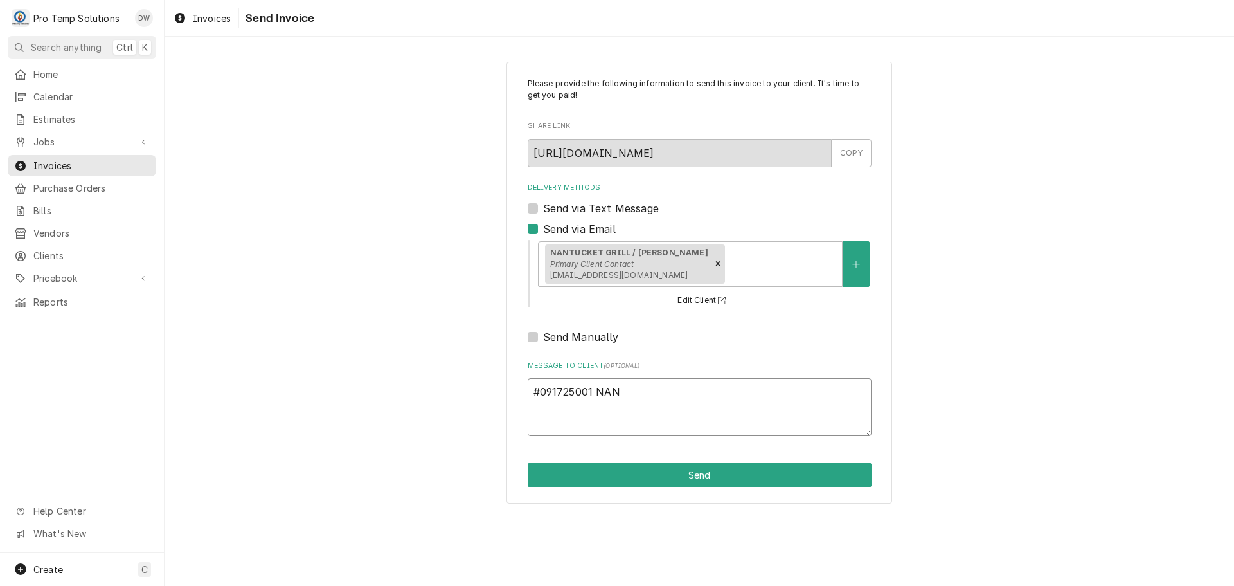
type textarea "#091725001 NANA"
type textarea "x"
type textarea "#091725001 NAN"
type textarea "x"
type textarea "#091725001 NANT"
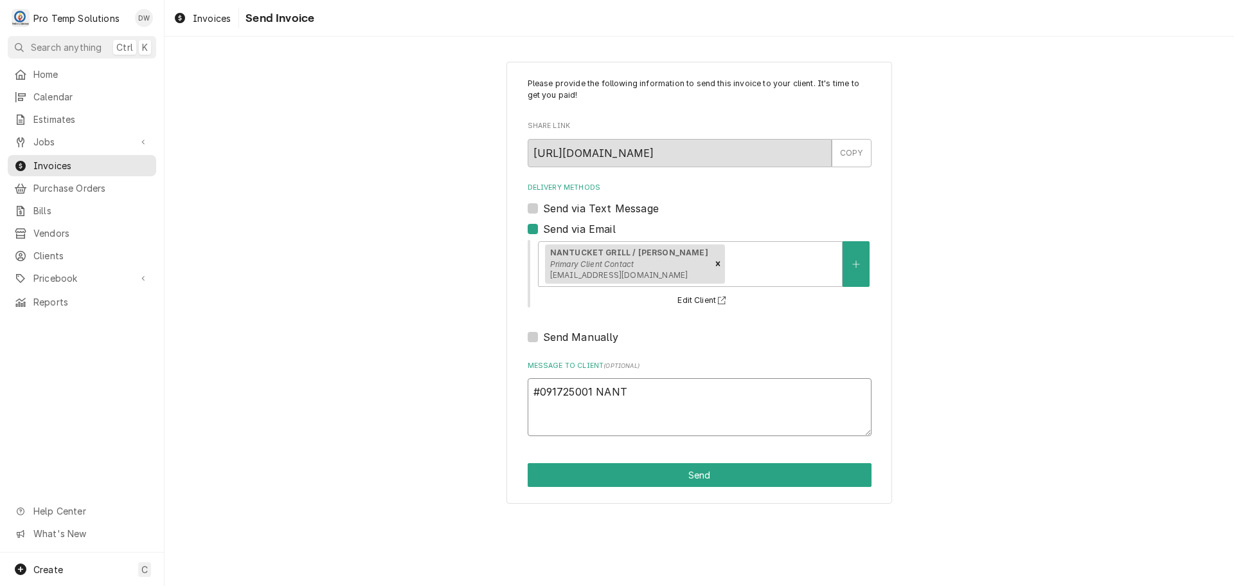
type textarea "x"
type textarea "#091725001 NANTU"
type textarea "x"
type textarea "#091725001 NANTUC"
type textarea "x"
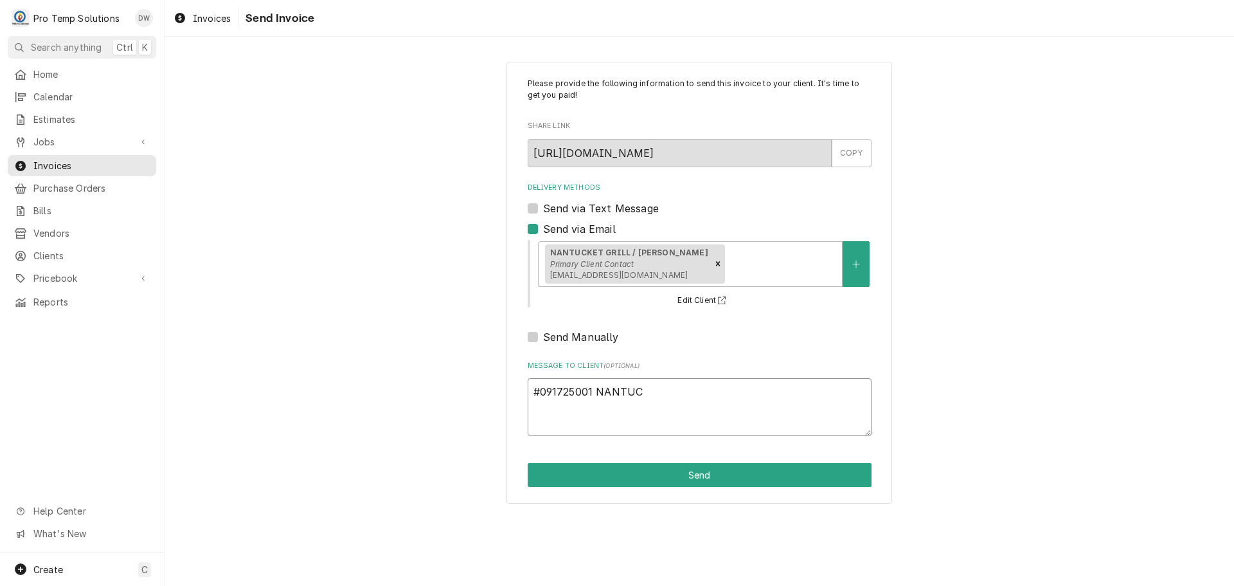
type textarea "#091725001 NANTUCK"
type textarea "x"
type textarea "#091725001 NANTUCKE"
type textarea "x"
type textarea "#091725001 NANTUCKET"
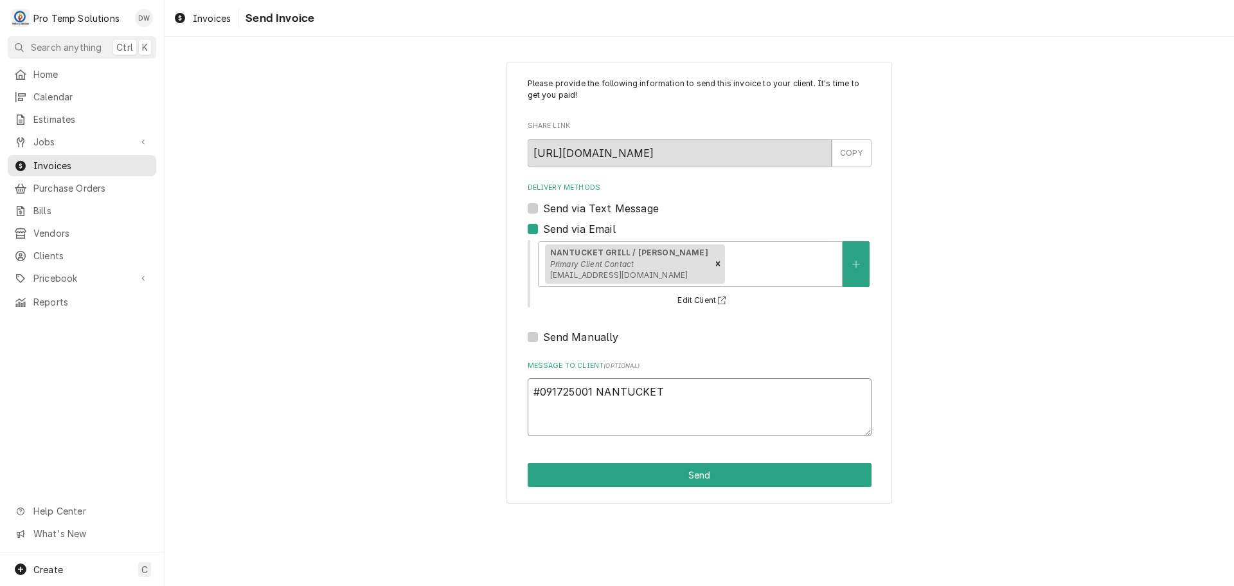
type textarea "x"
type textarea "#091725001 NANTUCKET"
type textarea "x"
type textarea "#091725001 NANTUCKET /"
type textarea "x"
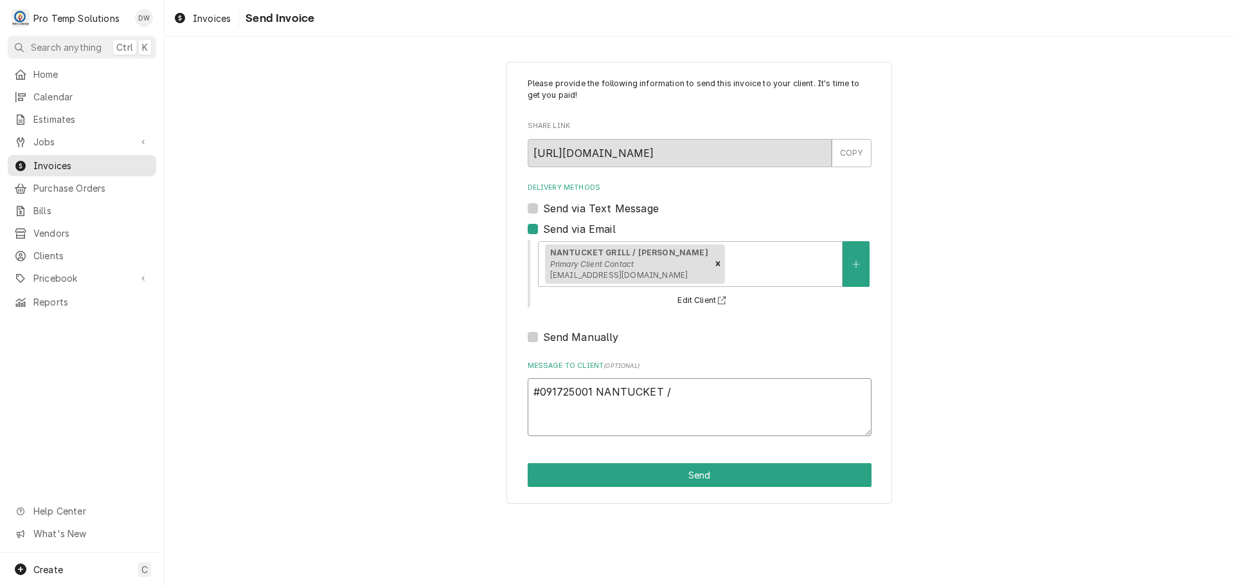
type textarea "#091725001 NANTUCKET /"
type textarea "x"
type textarea "#091725001 NANTUCKET / C"
type textarea "x"
type textarea "#091725001 NANTUCKET / CH"
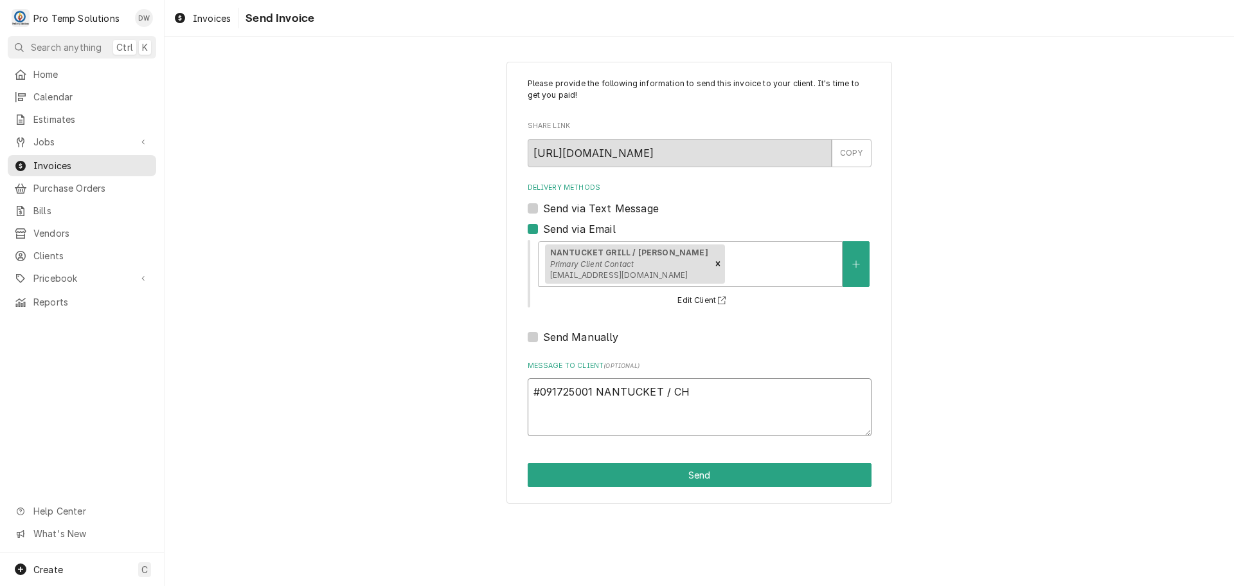
type textarea "x"
type textarea "#091725001 NANTUCKET / CH"
type textarea "x"
type textarea "#091725001 NANTUCKET / CH H"
type textarea "x"
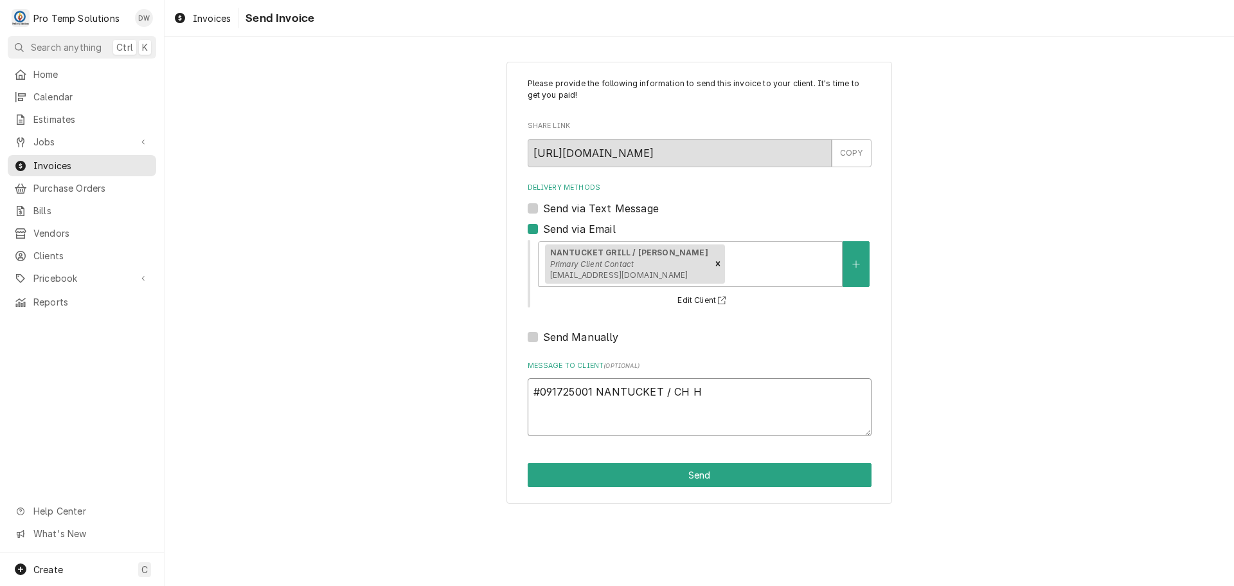
type textarea "#091725001 NANTUCKET / CH HI"
type textarea "x"
type textarea "#091725001 NANTUCKET / CH HIL"
type textarea "x"
type textarea "#091725001 NANTUCKET / CH HILL"
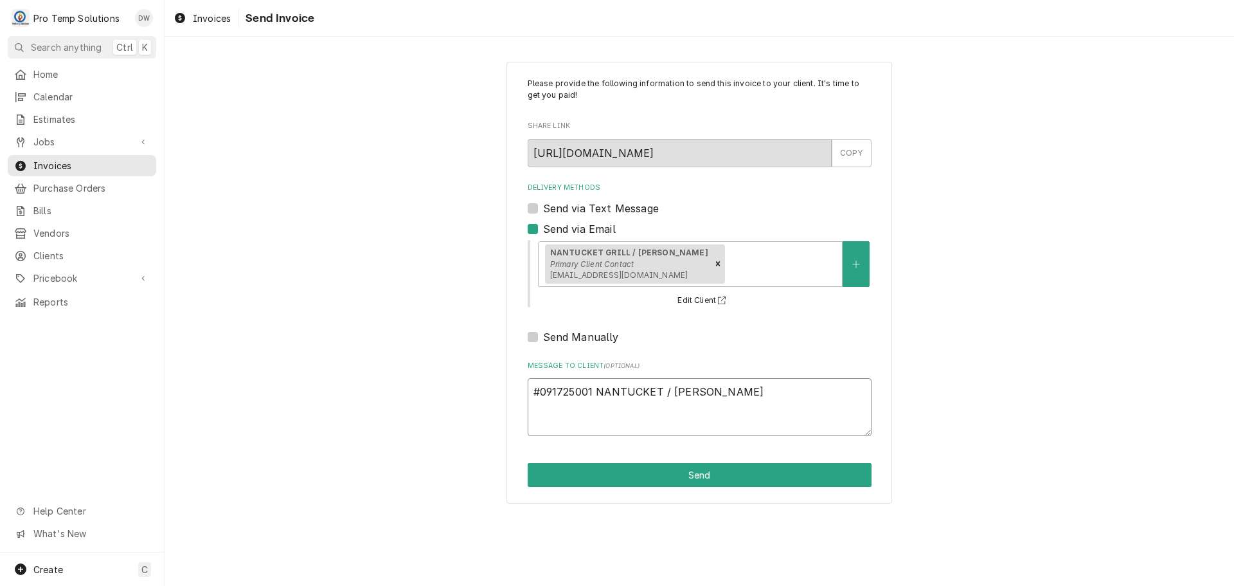
type textarea "x"
type textarea "#091725001 NANTUCKET / CH HILL-"
type textarea "x"
type textarea "#091725001 NANTUCKET / CH HILL-"
type textarea "x"
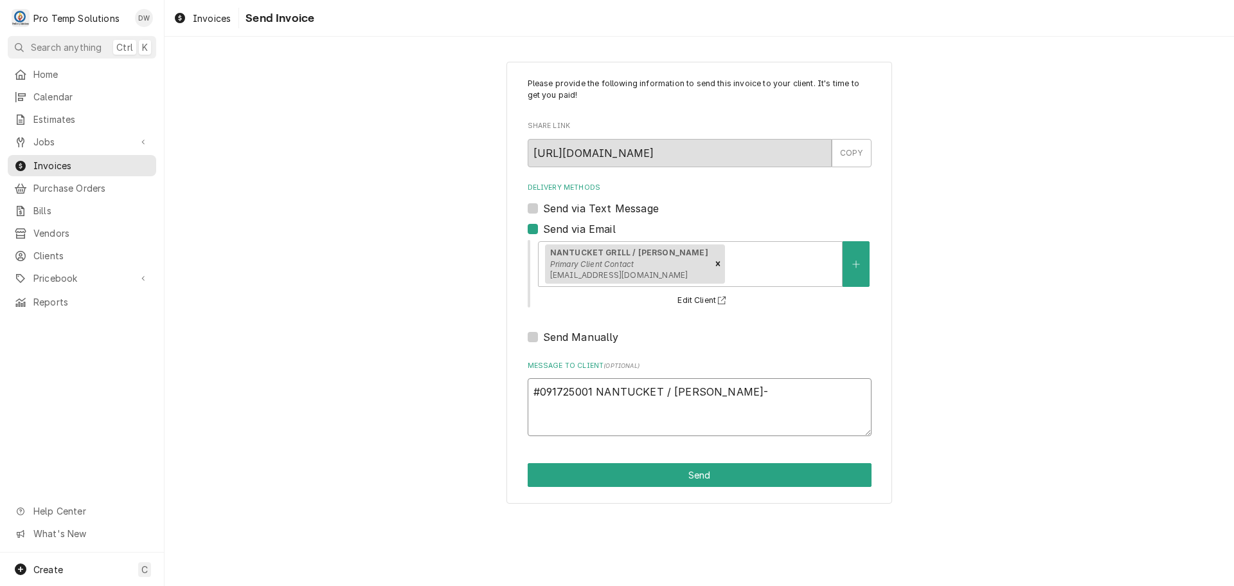
type textarea "#091725001 NANTUCKET / CH HILL- S"
type textarea "x"
type textarea "#091725001 NANTUCKET / CH HILL- ST"
type textarea "x"
type textarea "#091725001 NANTUCKET / CH HILL- STM"
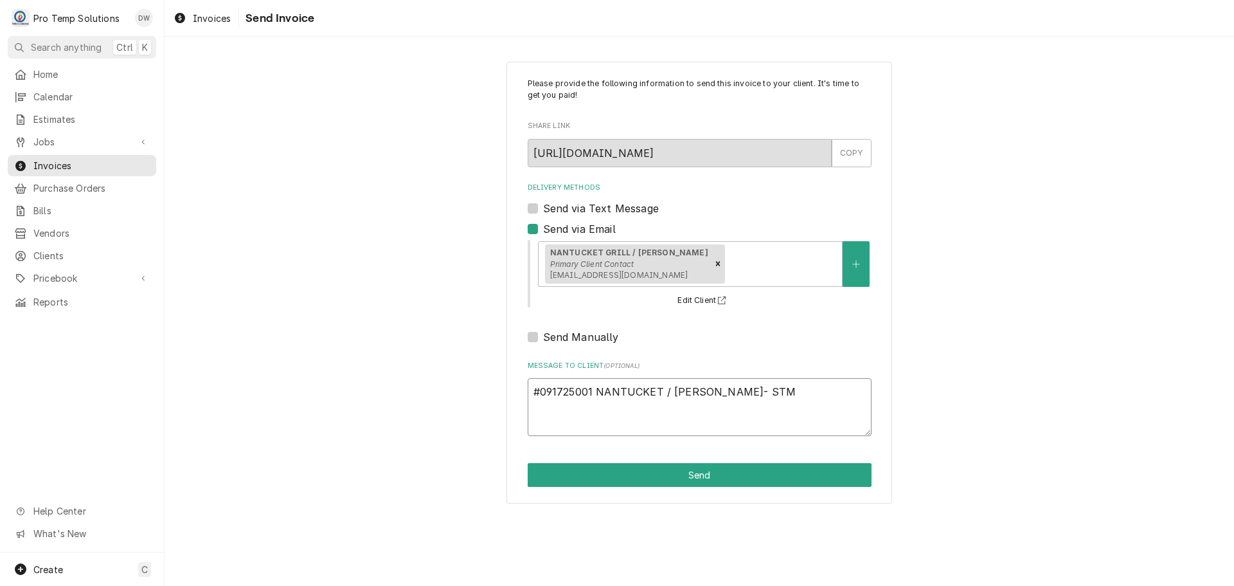
type textarea "x"
type textarea "#091725001 NANTUCKET / CH HILL- STM"
type textarea "x"
type textarea "#091725001 NANTUCKET / CH HILL- STM T"
type textarea "x"
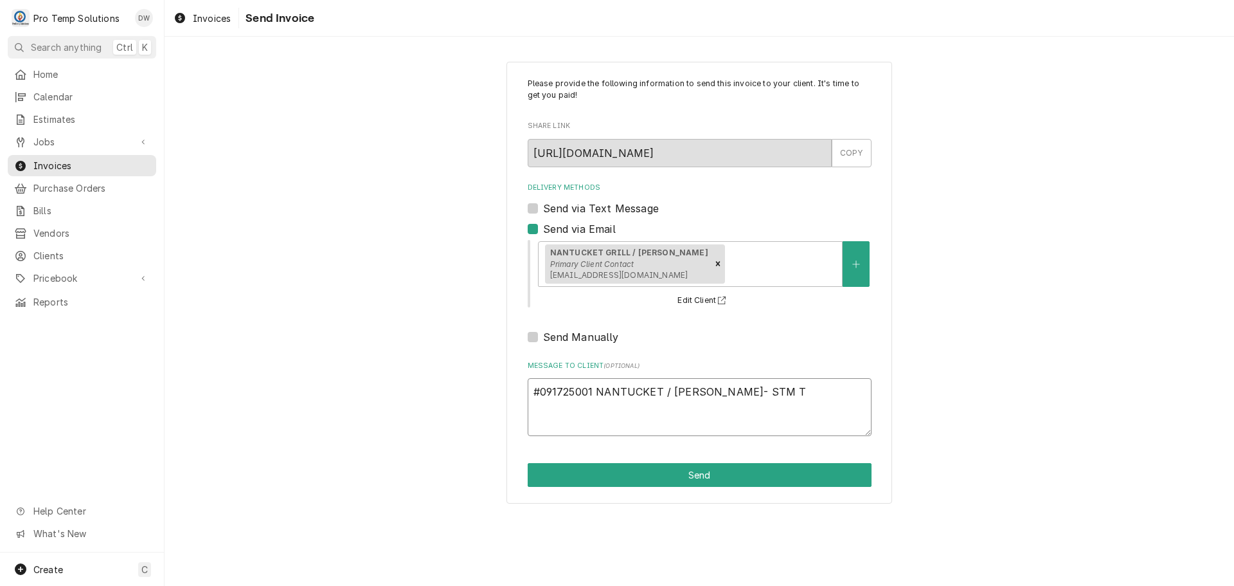
type textarea "#091725001 NANTUCKET / CH HILL- STM TA"
type textarea "x"
type textarea "#091725001 NANTUCKET / CH HILL- STM TAB"
type textarea "x"
type textarea "#091725001 NANTUCKET / CH HILL- STM TABL"
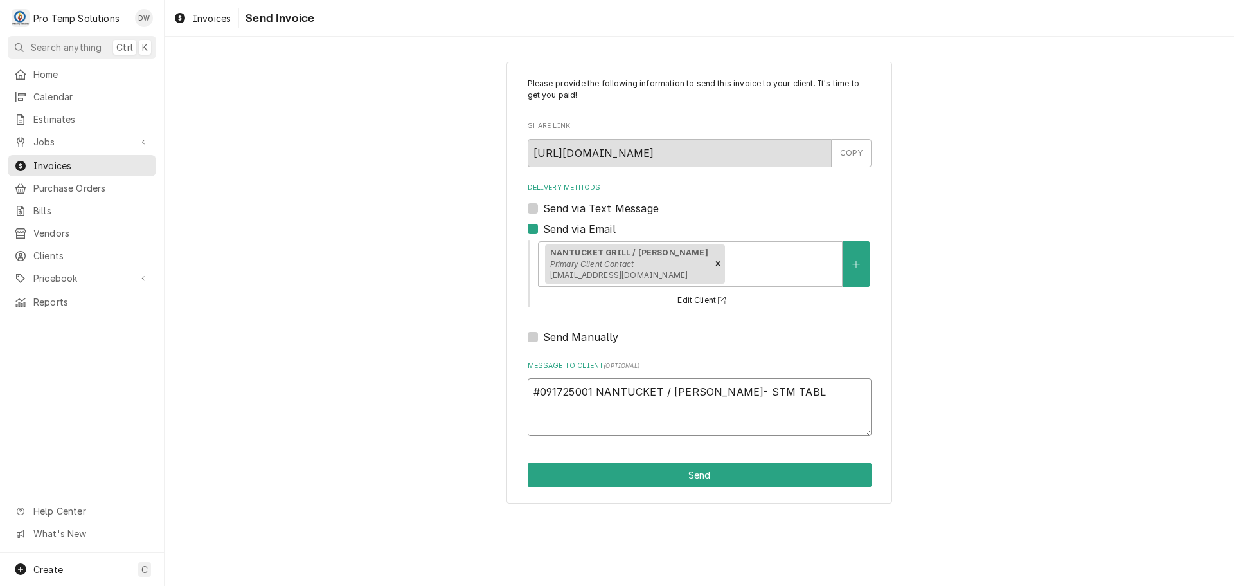
type textarea "x"
type textarea "#091725001 NANTUCKET / CH HILL- STM TABLE"
click at [694, 473] on button "Send" at bounding box center [700, 475] width 344 height 24
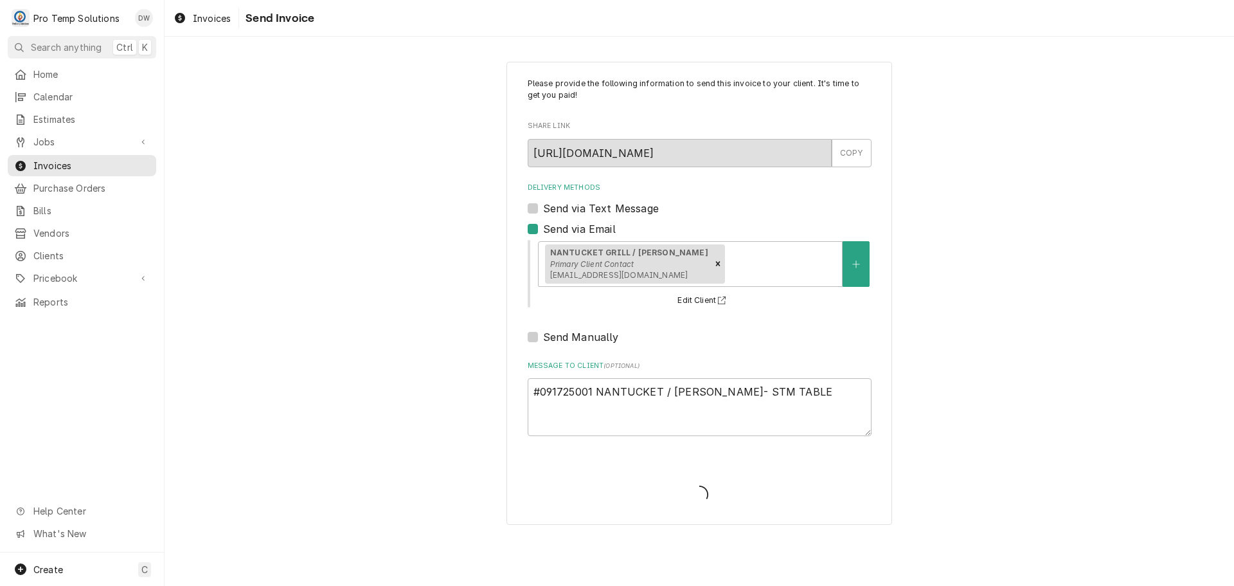
type textarea "x"
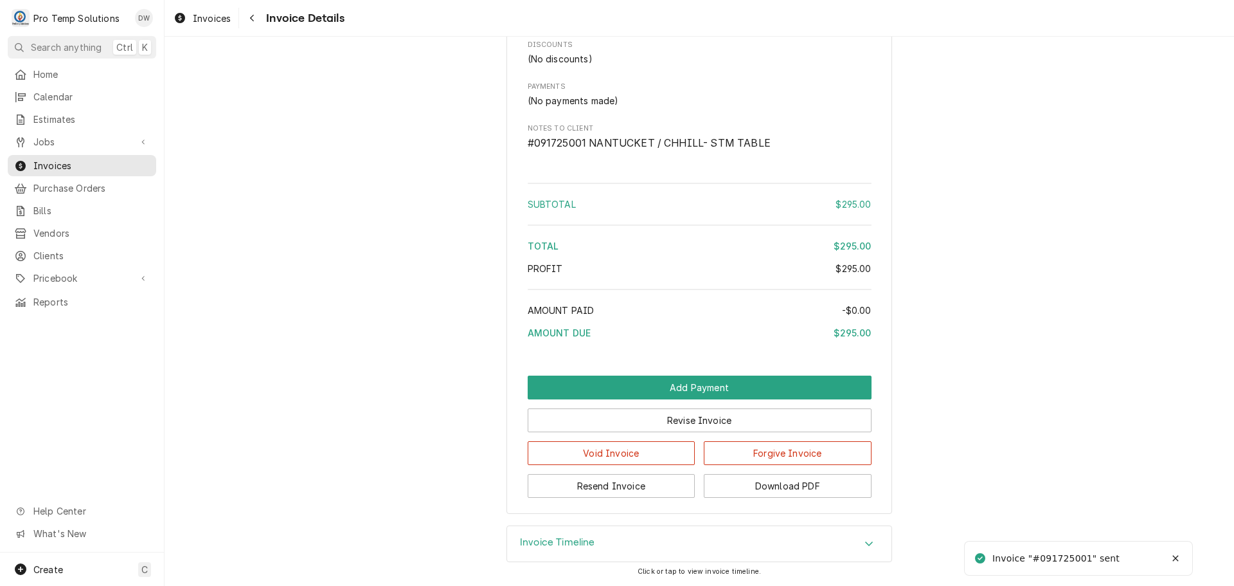
scroll to position [1380, 0]
click at [782, 481] on button "Download PDF" at bounding box center [788, 486] width 168 height 24
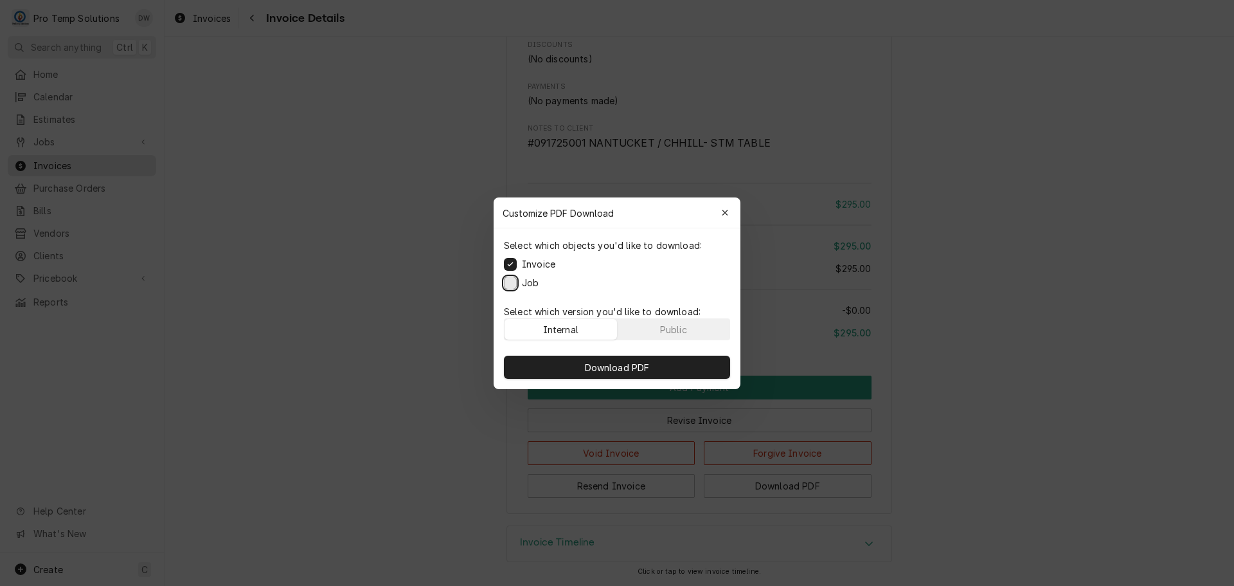
click at [507, 280] on button "Job" at bounding box center [510, 282] width 13 height 13
click at [614, 363] on span "Download PDF" at bounding box center [617, 367] width 70 height 14
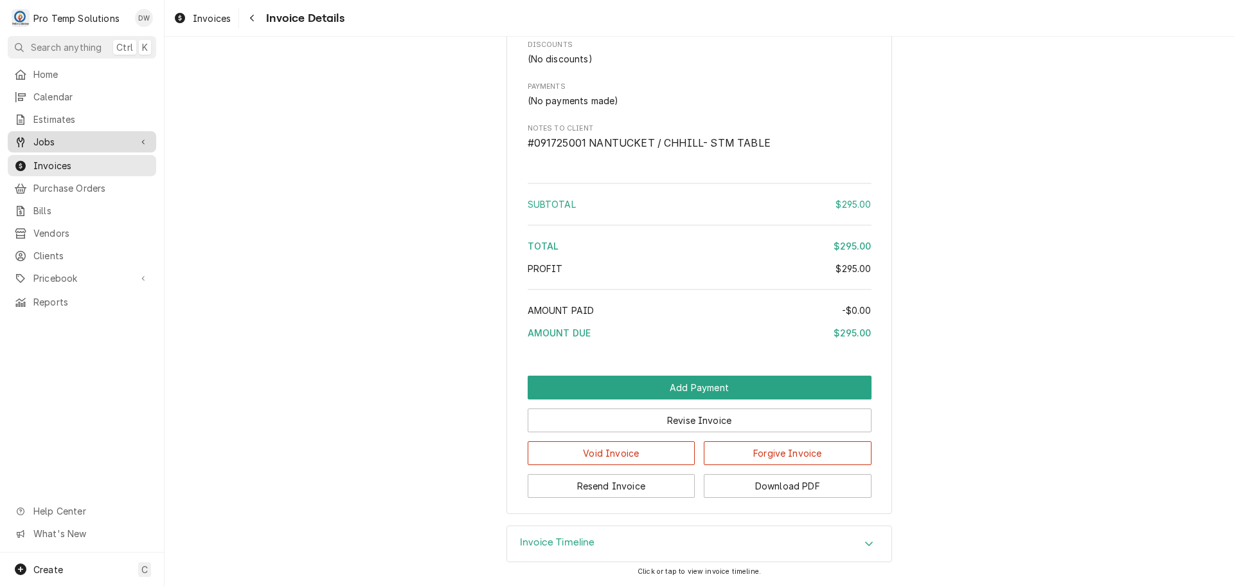
click at [54, 141] on span "Jobs" at bounding box center [81, 142] width 97 height 14
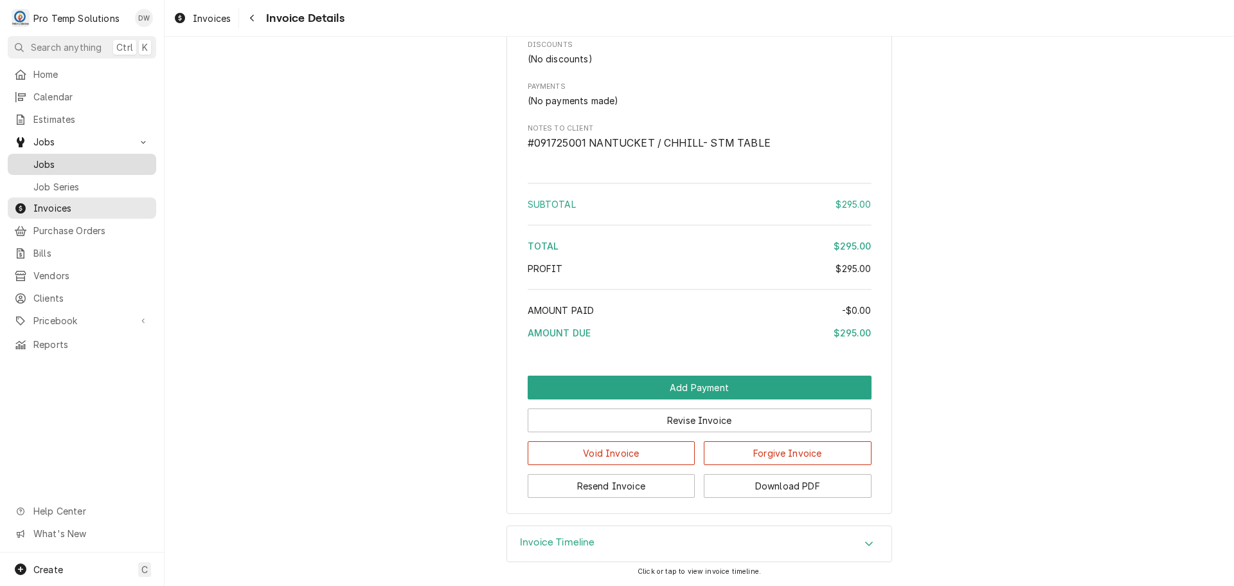
click at [48, 158] on span "Jobs" at bounding box center [91, 165] width 116 height 14
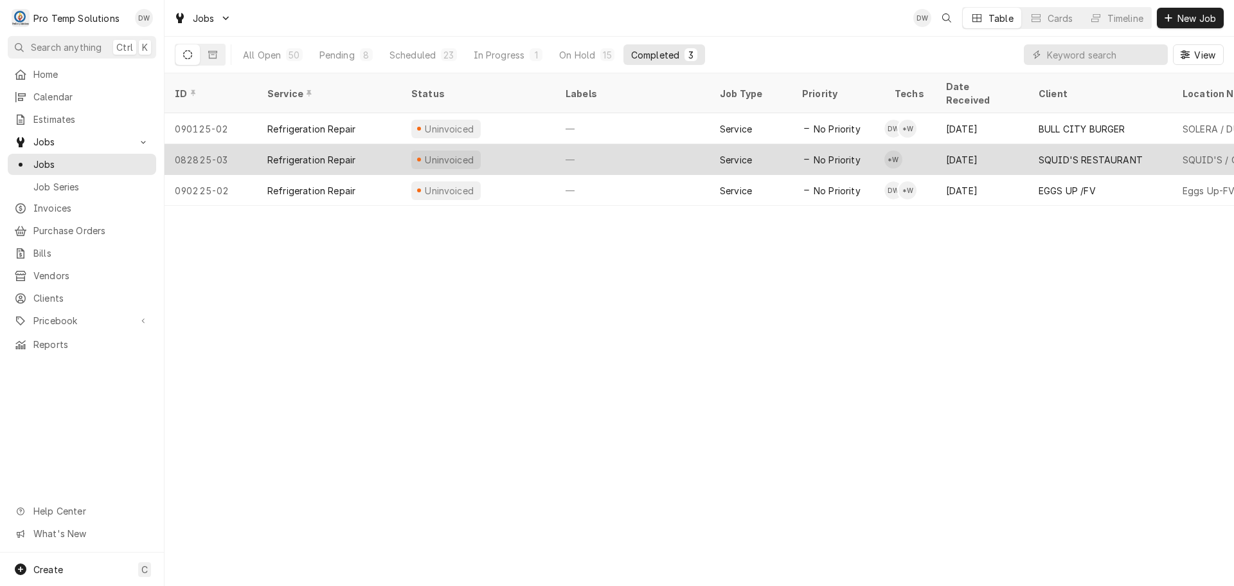
click at [627, 145] on div "—" at bounding box center [632, 159] width 154 height 31
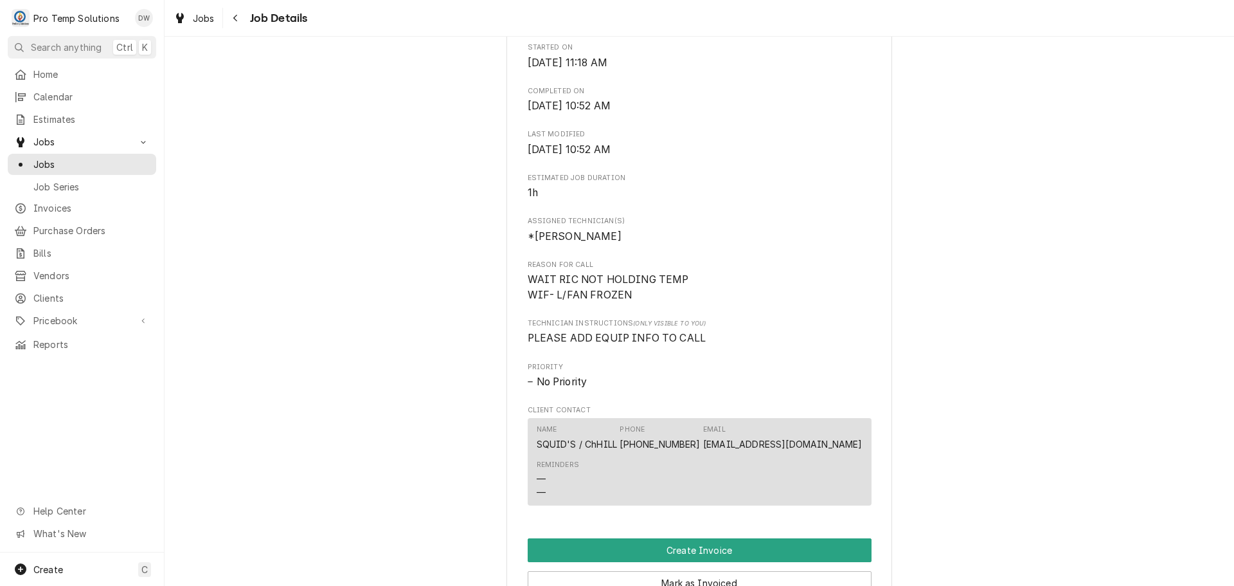
scroll to position [771, 0]
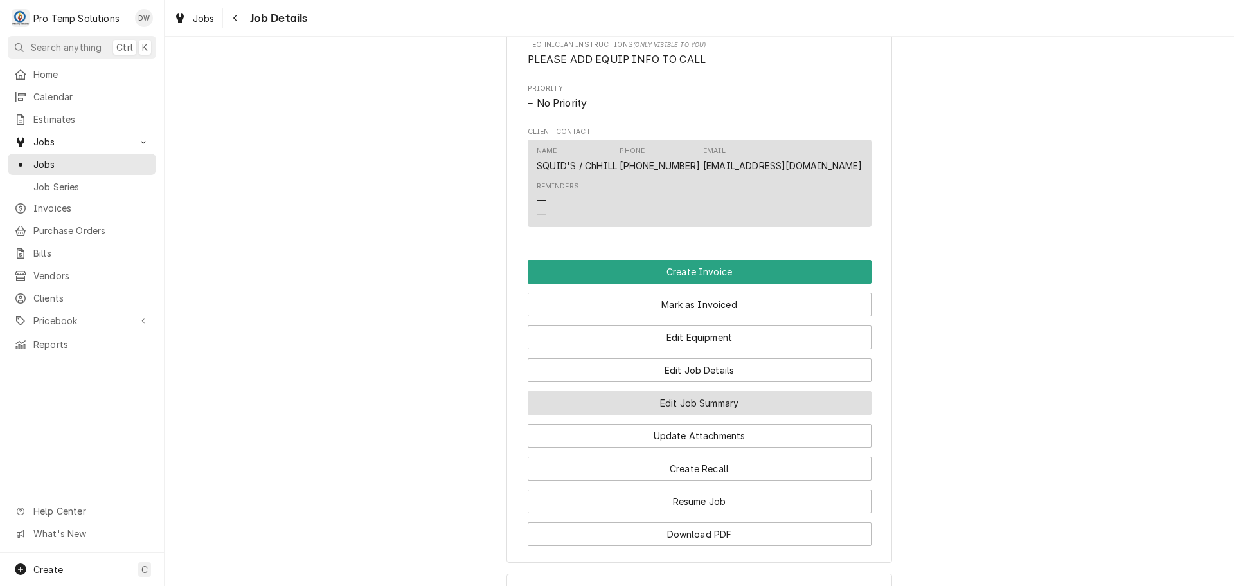
click at [696, 415] on button "Edit Job Summary" at bounding box center [700, 403] width 344 height 24
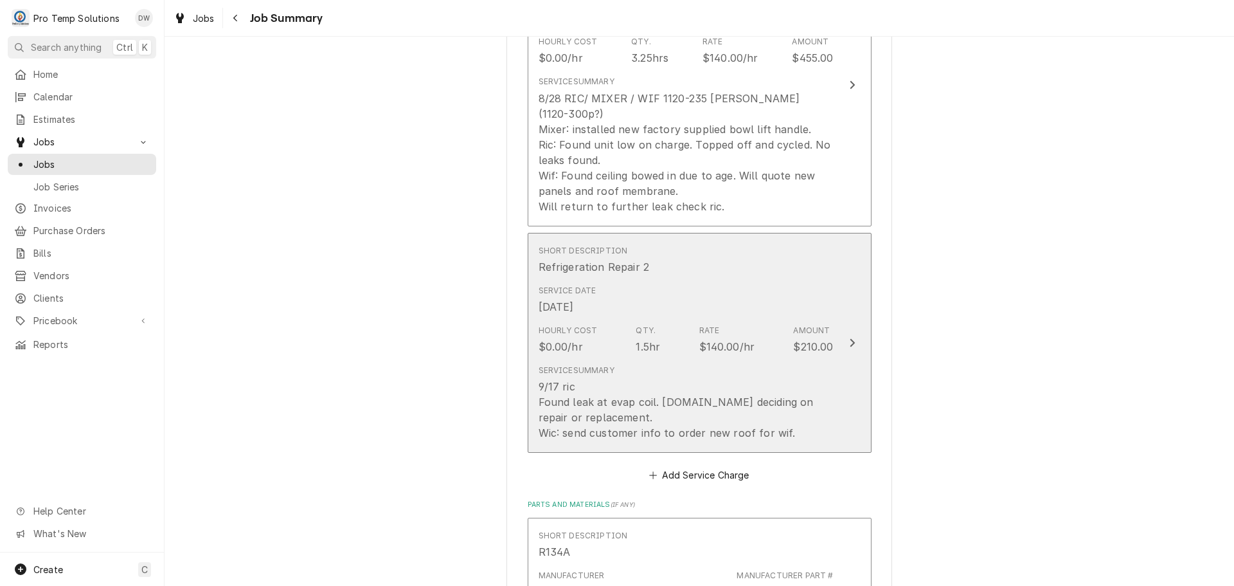
scroll to position [514, 0]
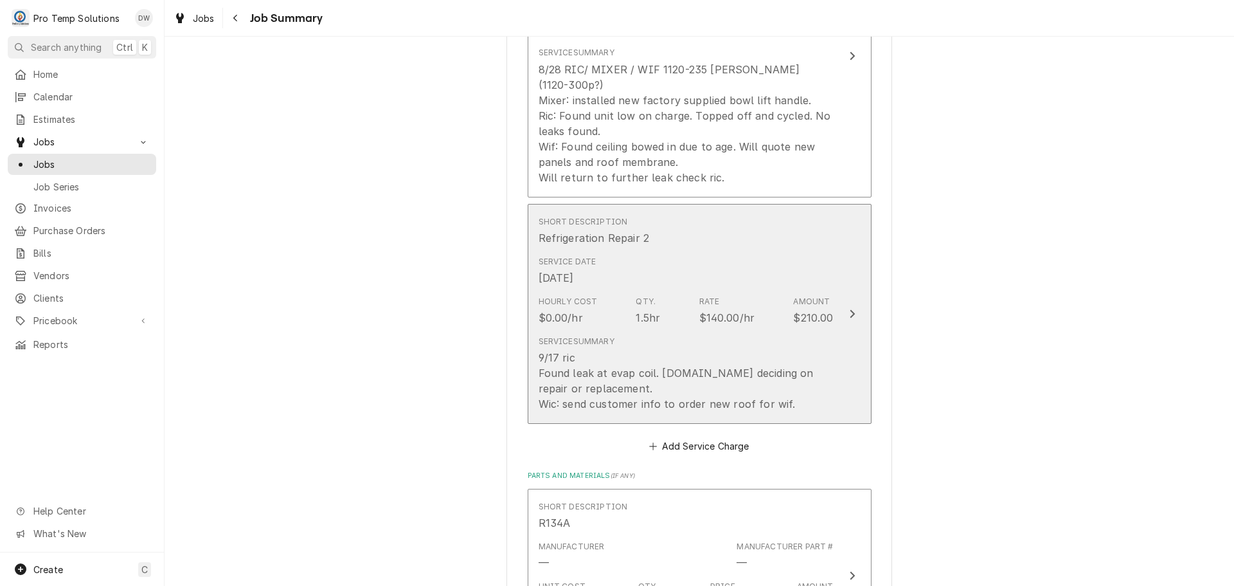
click at [850, 309] on icon "Update Line Item" at bounding box center [852, 313] width 5 height 8
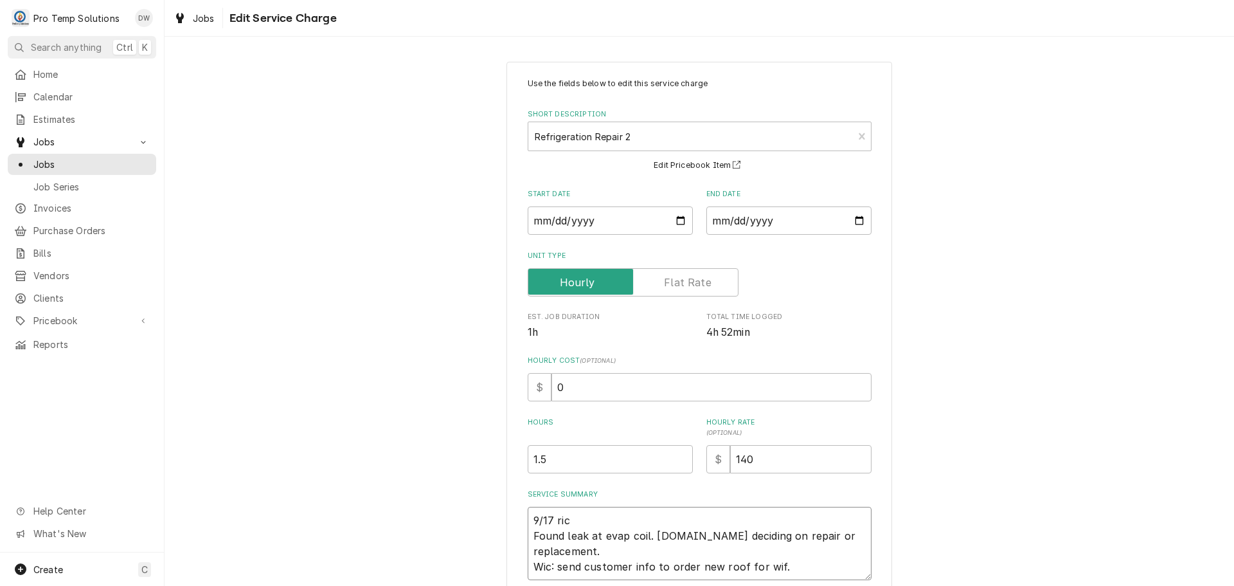
click at [581, 521] on textarea "9/17 ric Found leak at evap coil. Custo.er deciding on repair or replacement. W…" at bounding box center [700, 543] width 344 height 73
type textarea "x"
type textarea "9/17 ri Found leak at evap coil. Custo.er deciding on repair or replacement. Wi…"
type textarea "x"
type textarea "9/17 r Found leak at evap coil. Custo.er deciding on repair or replacement. Wic…"
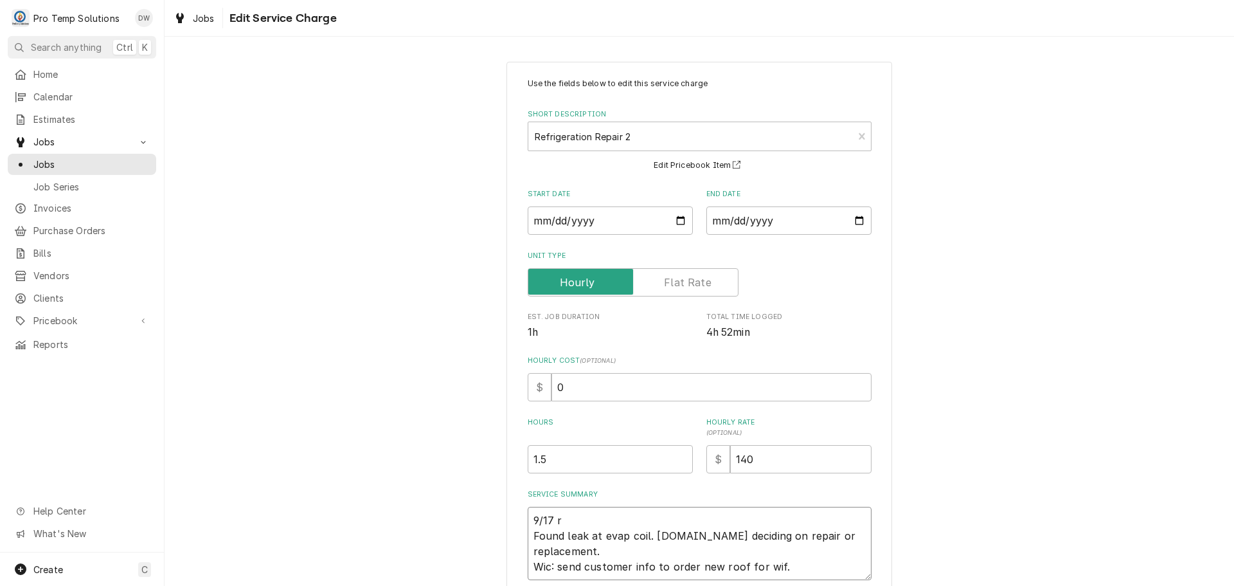
type textarea "x"
type textarea "9/17 Found leak at evap coil. Custo.er deciding on repair or replacement. Wic: …"
type textarea "x"
type textarea "9/17 R Found leak at evap coil. Custo.er deciding on repair or replacement. Wic…"
type textarea "x"
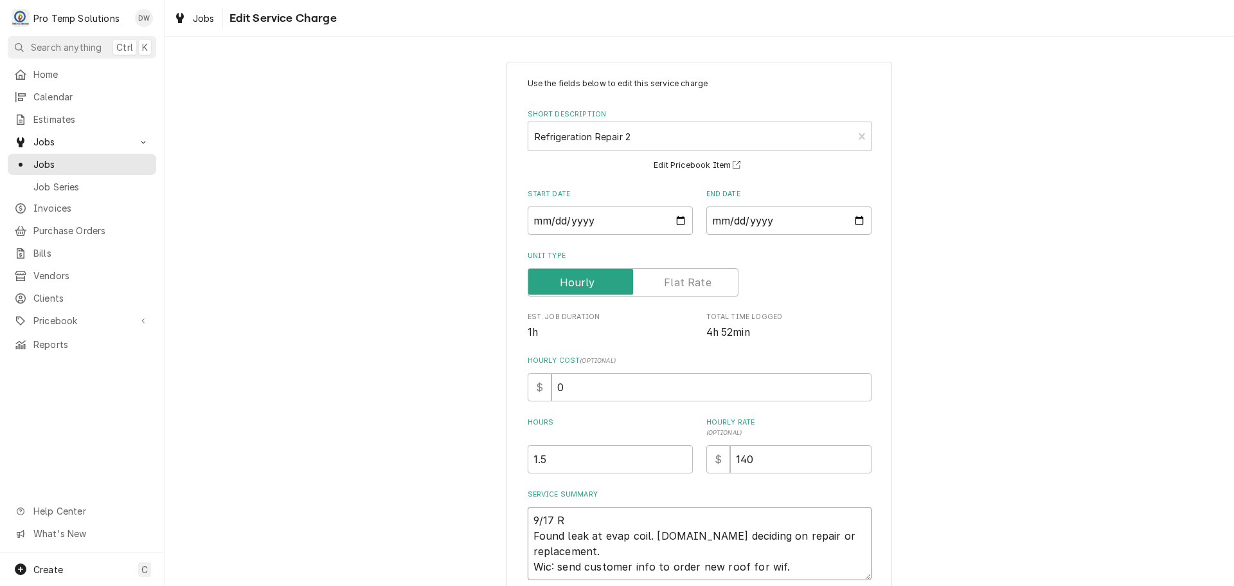
type textarea "9/17 RI Found leak at evap coil. Custo.er deciding on repair or replacement. Wi…"
type textarea "x"
type textarea "9/17 RIC Found leak at evap coil. Custo.er deciding on repair or replacement. W…"
type textarea "x"
type textarea "9/17 RIC Found leak at evap coil. Custo.er deciding on repair or replacement. W…"
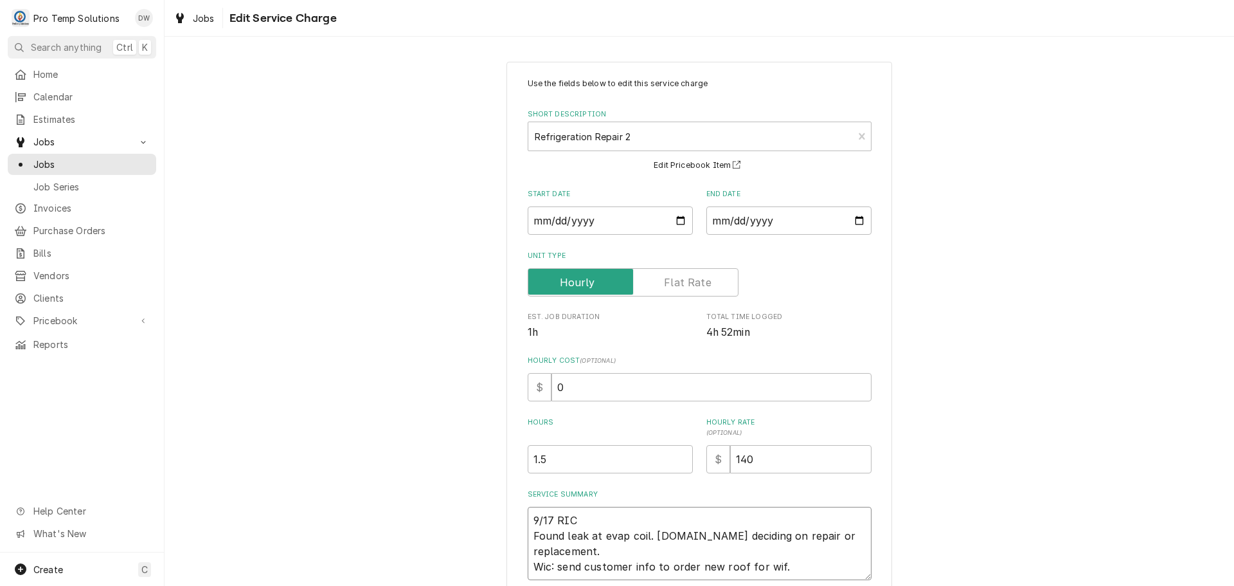
type textarea "x"
type textarea "9/17 RIC 9 Found leak at evap coil. Custo.er deciding on repair or replacement.…"
type textarea "x"
type textarea "9/17 RIC 91 Found leak at evap coil. Custo.er deciding on repair or replacement…"
type textarea "x"
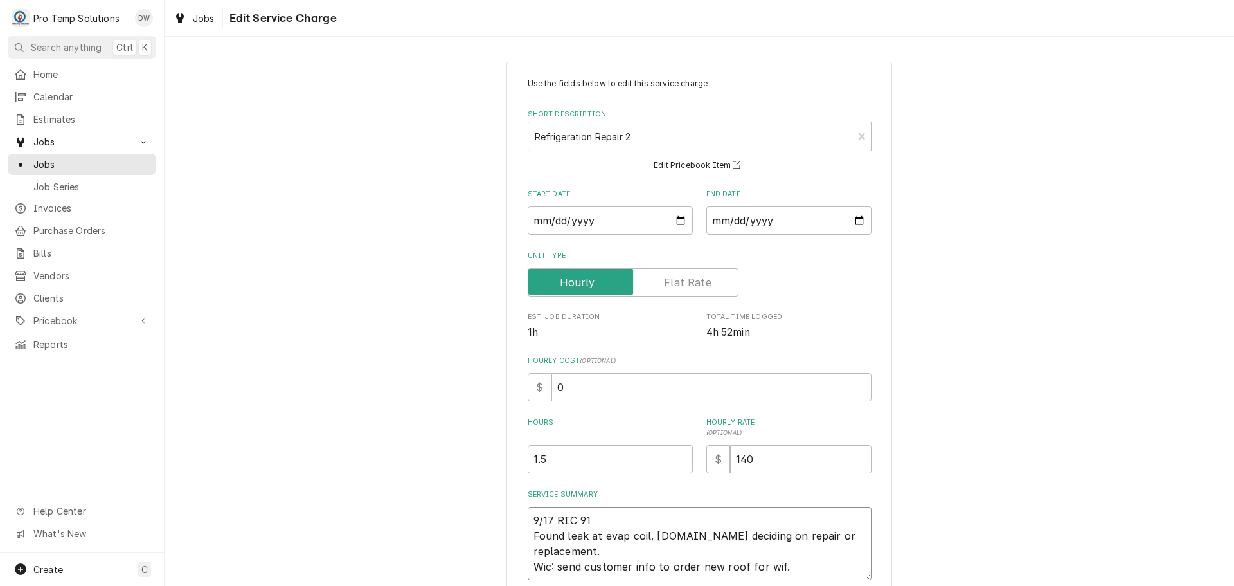
type textarea "9/17 RIC 915 Found leak at evap coil. Custo.er deciding on repair or replacemen…"
type textarea "x"
type textarea "9/17 RIC 915- Found leak at evap coil. Custo.er deciding on repair or replaceme…"
type textarea "x"
type textarea "9/17 RIC 915-1 Found leak at evap coil. Custo.er deciding on repair or replacem…"
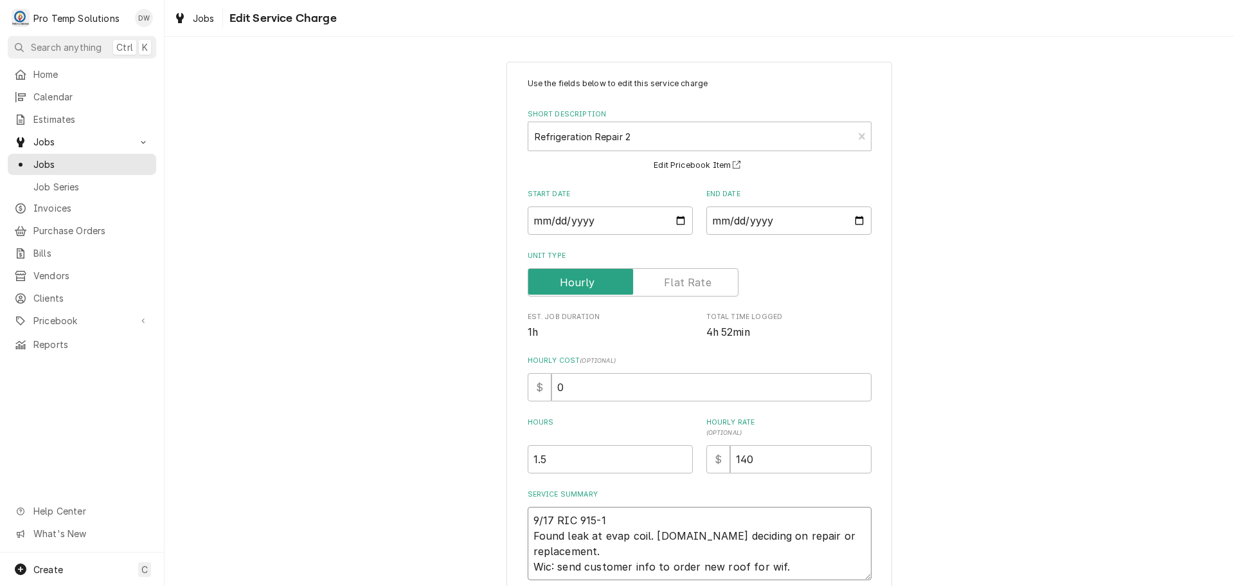
type textarea "x"
type textarea "9/17 RIC 915-10 Found leak at evap coil. Custo.er deciding on repair or replace…"
type textarea "x"
type textarea "9/17 RIC 915-105 Found leak at evap coil. Custo.er deciding on repair or replac…"
type textarea "x"
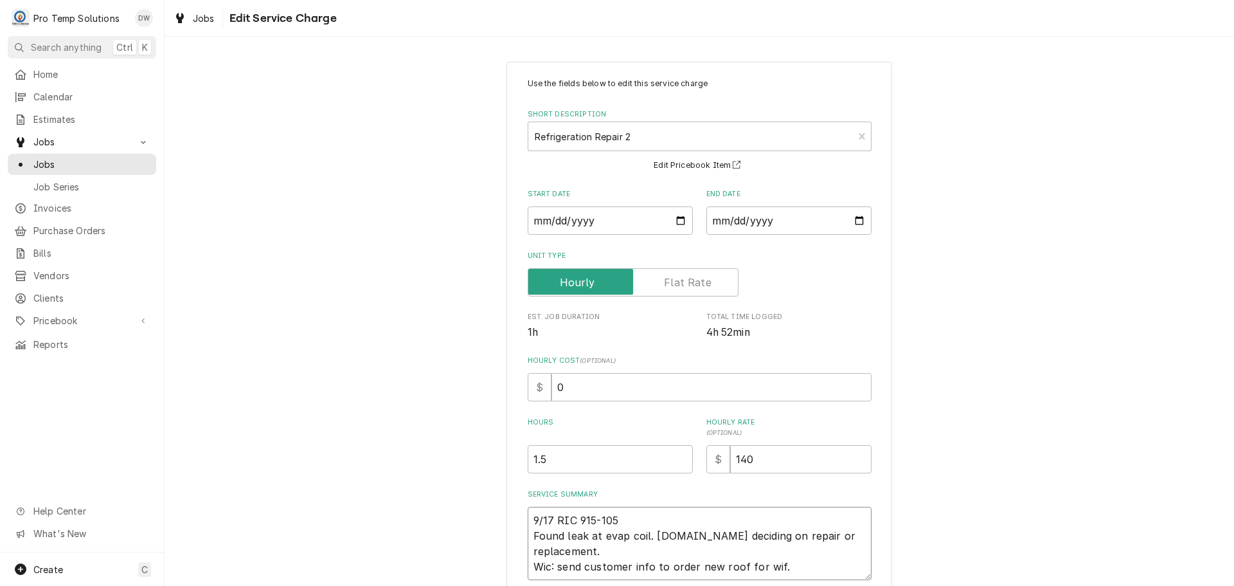
type textarea "9/17 RIC 915-1050 Found leak at evap coil. Custo.er deciding on repair or repla…"
type textarea "x"
type textarea "9/17 RIC 915-1050 Found leak at evap coil. Custo.er deciding on repair or repla…"
type textarea "x"
type textarea "9/17 RIC 915-1050 K Found leak at evap coil. Custo.er deciding on repair or rep…"
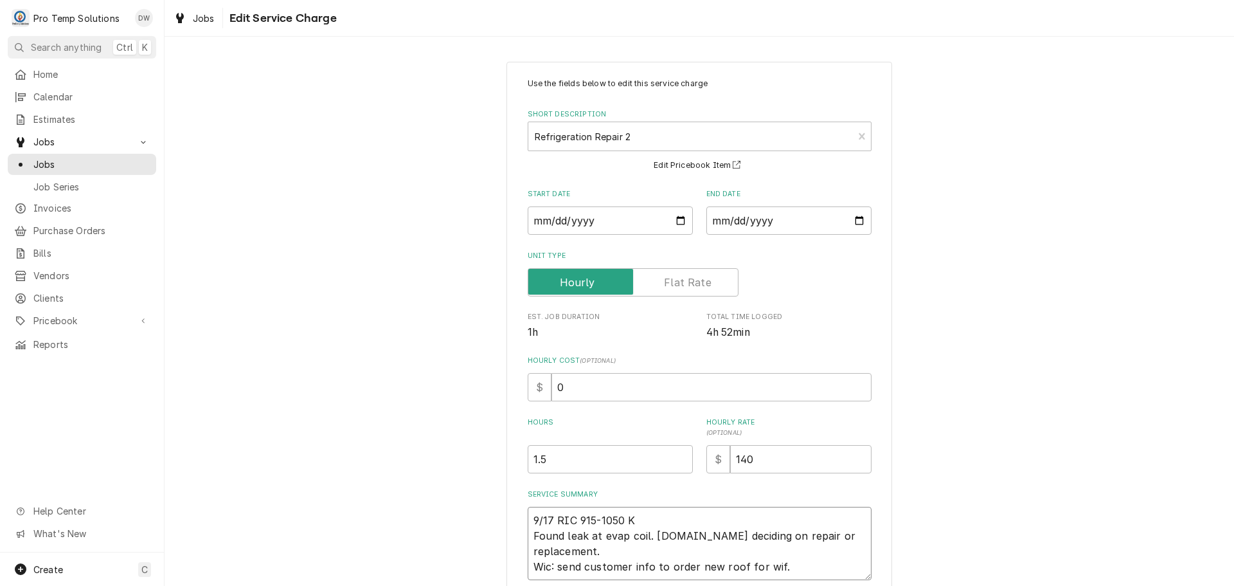
type textarea "x"
type textarea "9/17 RIC 915-1050 KE Found leak at evap coil. Custo.er deciding on repair or re…"
type textarea "x"
type textarea "9/17 RIC 915-1050 KEV Found leak at evap coil. Custo.er deciding on repair or r…"
type textarea "x"
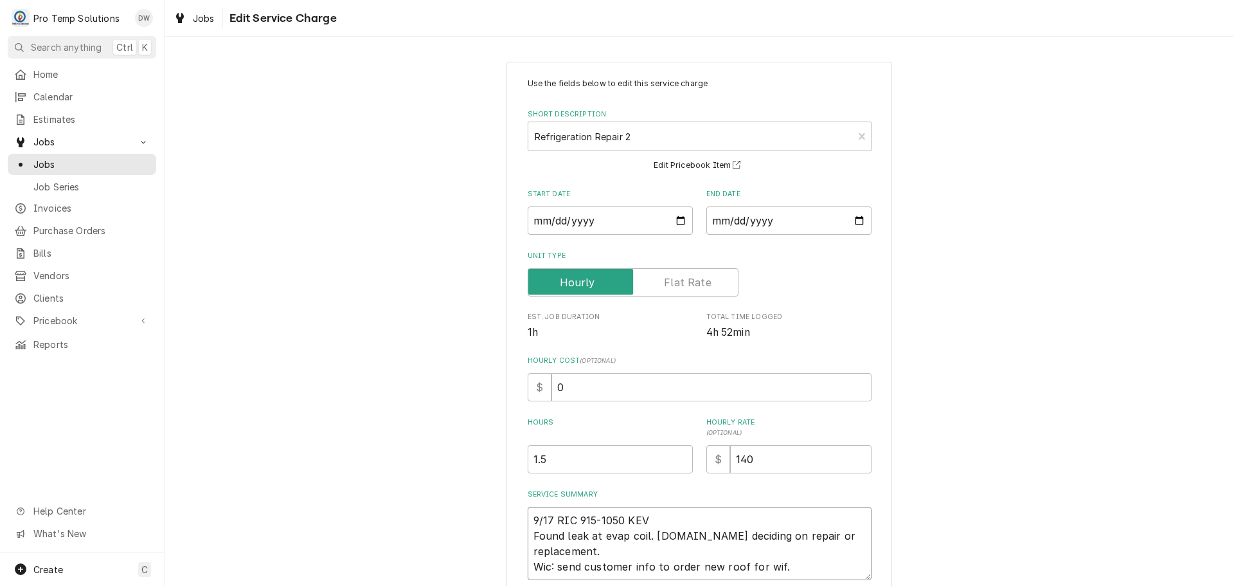
type textarea "9/17 RIC 915-1050 KEVI Found leak at evap coil. Custo.er deciding on repair or …"
type textarea "x"
type textarea "9/17 RIC 915-1050 KEVIN Found leak at evap coil. Custo.er deciding on repair or…"
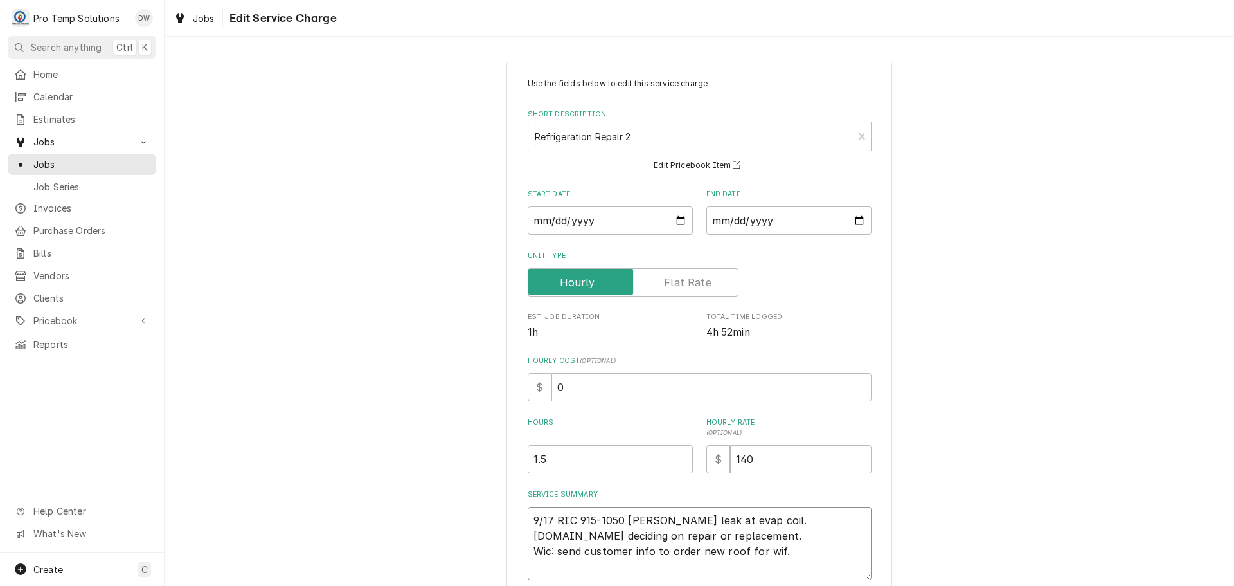
type textarea "x"
type textarea "9/17 RIC 915-1050 KEVIN Found leak at evap coil. Custo.er deciding on repair or…"
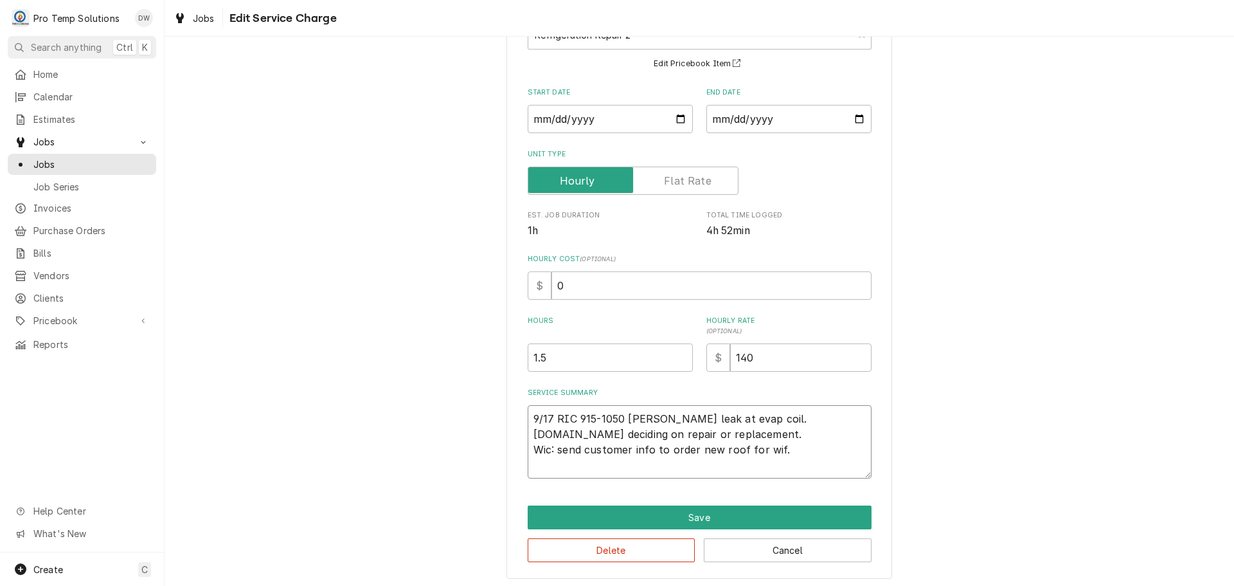
scroll to position [105, 0]
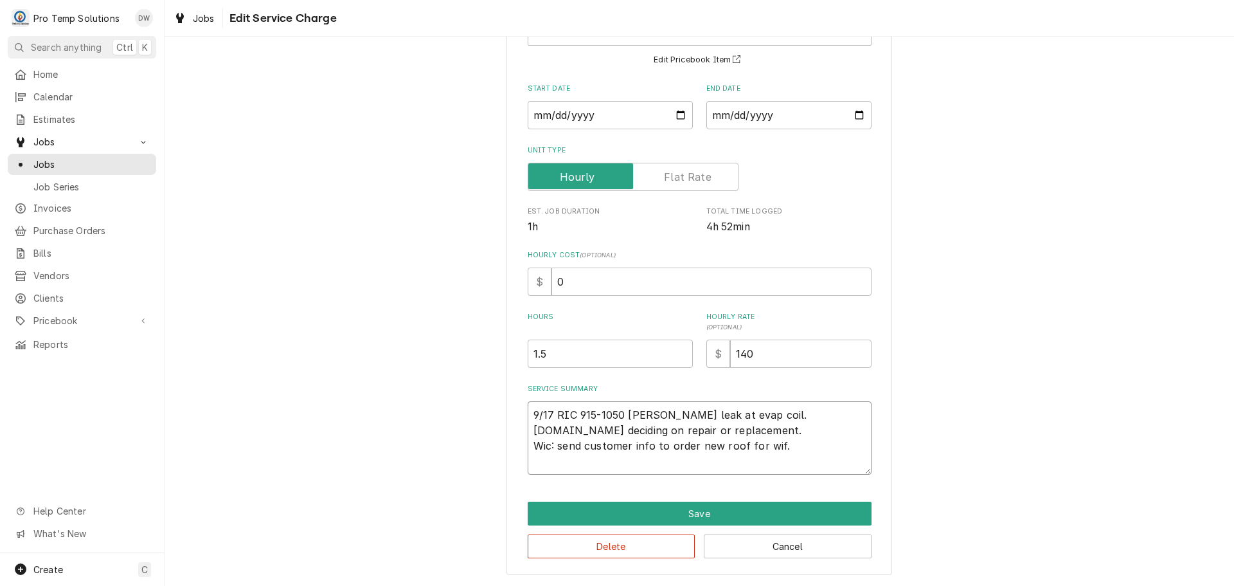
click at [697, 428] on textarea "9/17 RIC 915-1050 KEVIN Found leak at evap coil. Custo.er deciding on repair or…" at bounding box center [700, 437] width 344 height 73
type textarea "x"
type textarea "9/17 RIC 915-1050 KEVIN Found leak at evap coil. Custo.erdeciding on repair or …"
type textarea "x"
type textarea "9/17 RIC 915-1050 KEVIN Found leak at evap coil. Custo.edeciding on repair or r…"
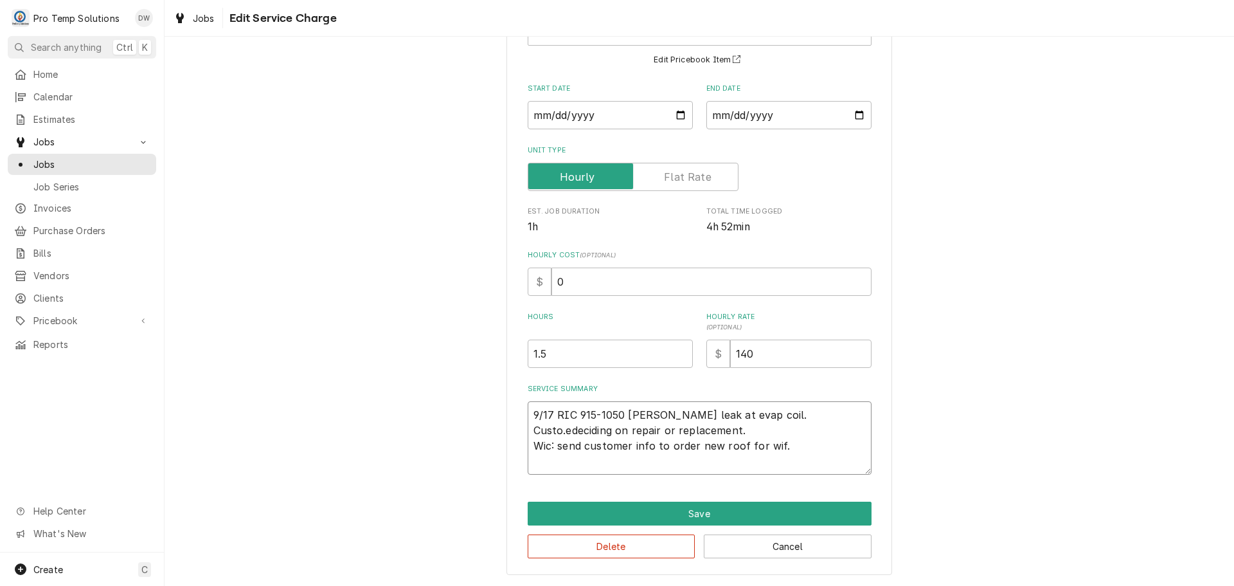
scroll to position [90, 0]
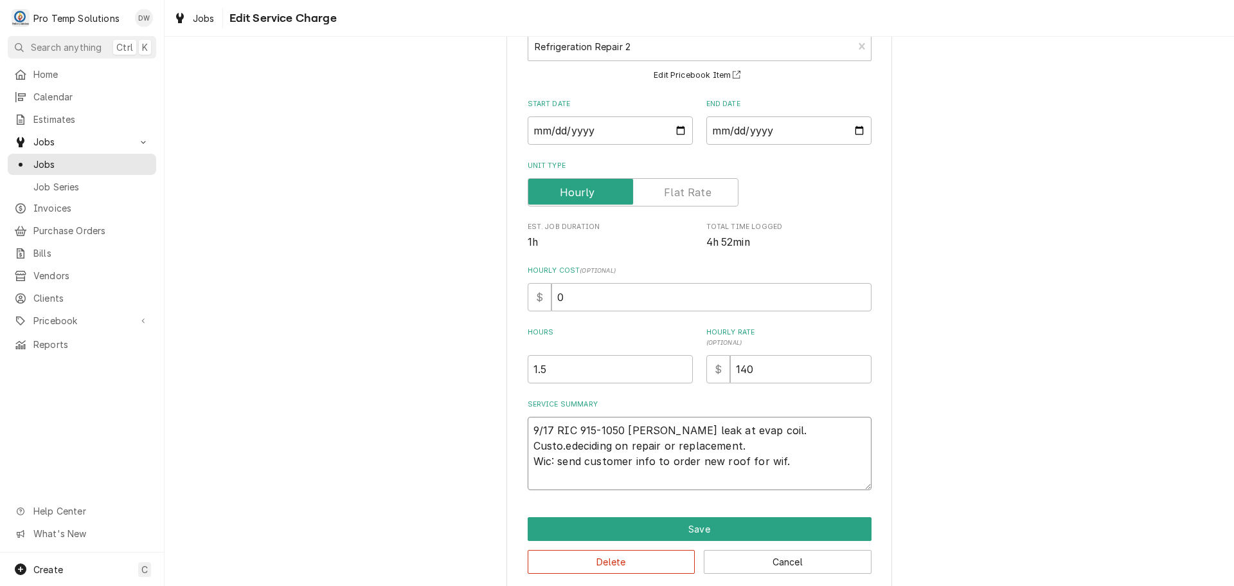
type textarea "x"
type textarea "9/17 RIC 915-1050 KEVIN Found leak at evap coil. Custo.deciding on repair or re…"
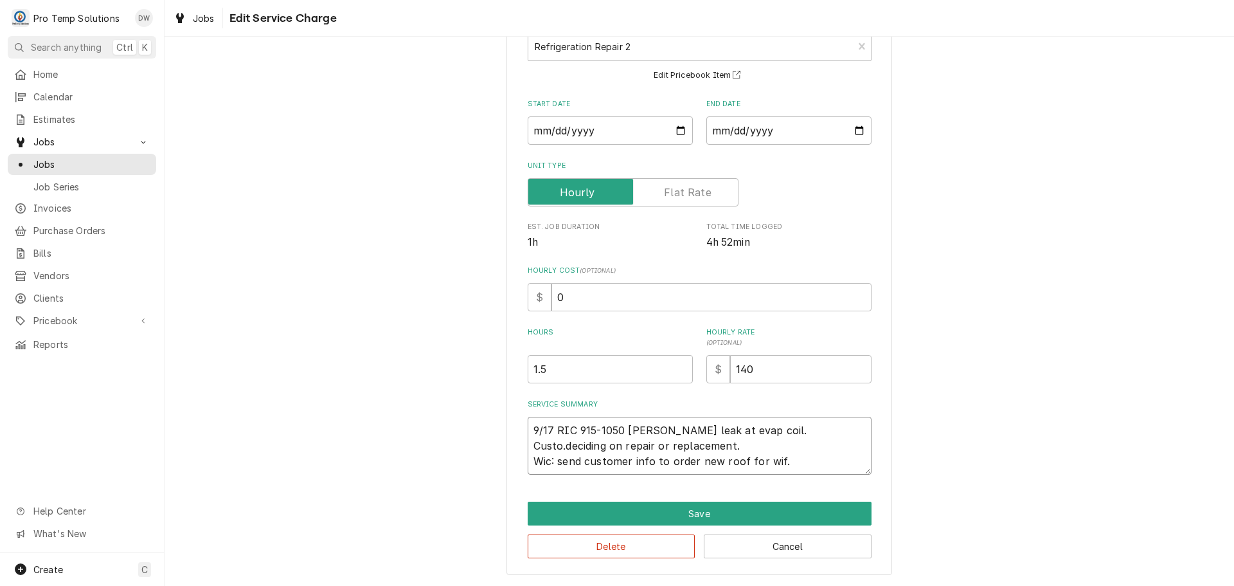
type textarea "x"
type textarea "9/17 RIC 915-1050 KEVIN Found leak at evap coil. Custodeciding on repair or rep…"
type textarea "x"
type textarea "9/17 RIC 915-1050 KEVIN Found leak at evap coil. Custdeciding on repair or repl…"
type textarea "x"
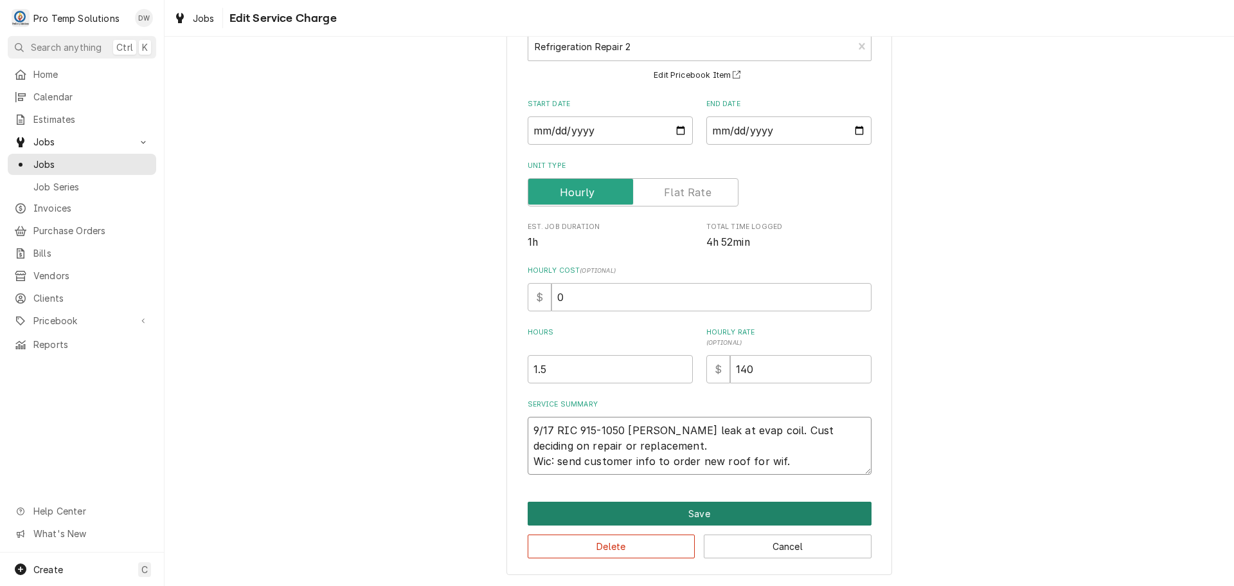
type textarea "9/17 RIC 915-1050 KEVIN Found leak at evap coil. Cust deciding on repair or rep…"
click at [699, 505] on button "Save" at bounding box center [700, 513] width 344 height 24
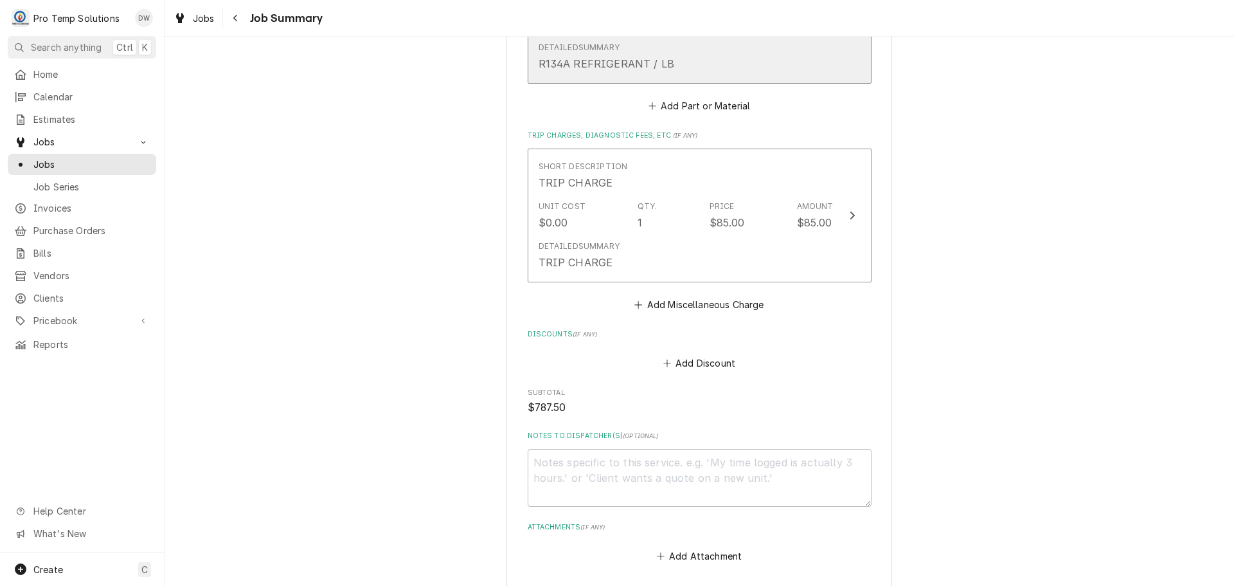
scroll to position [1157, 0]
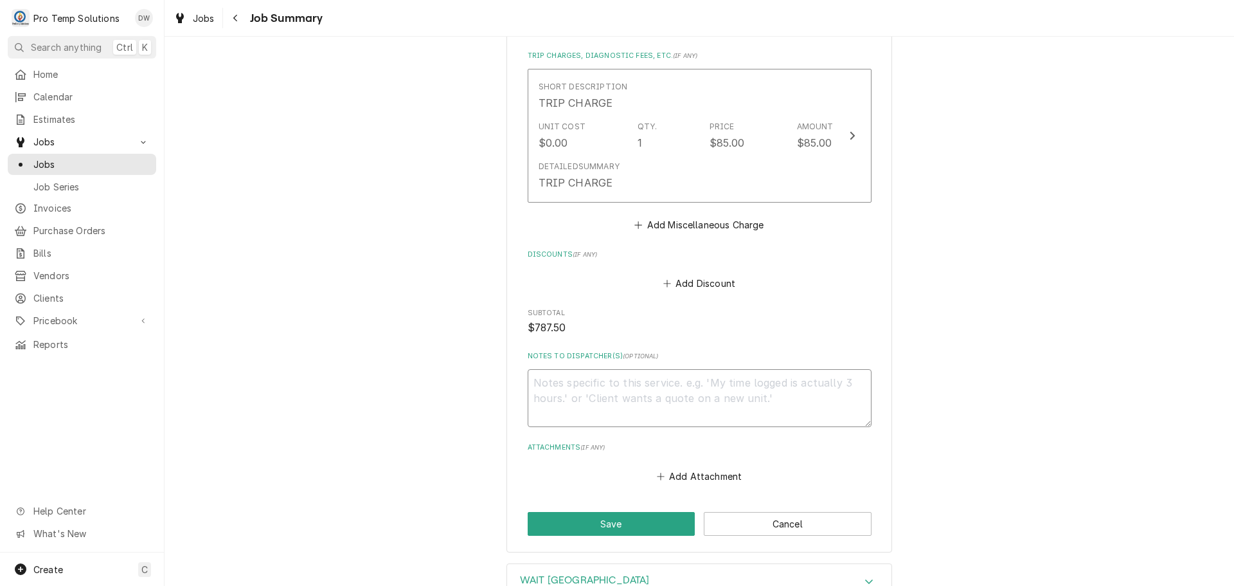
click at [579, 395] on textarea "Notes to Dispatcher(s) ( optional )" at bounding box center [700, 398] width 344 height 58
type textarea "x"
type textarea "#"
type textarea "x"
type textarea "#0"
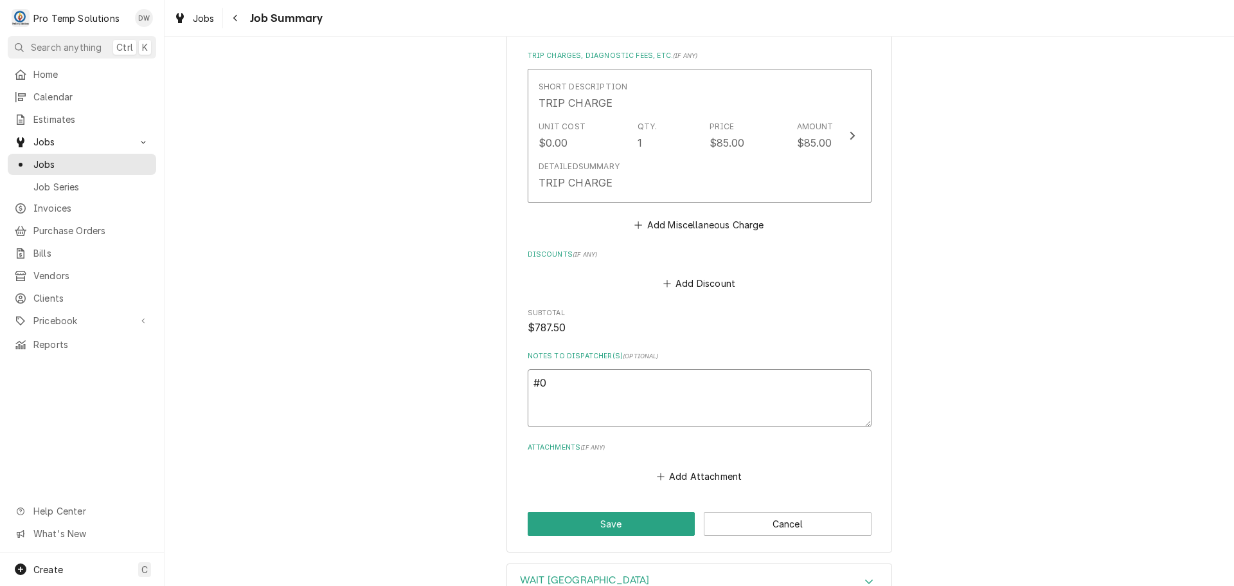
type textarea "x"
type textarea "#09"
type textarea "x"
type textarea "#091"
type textarea "x"
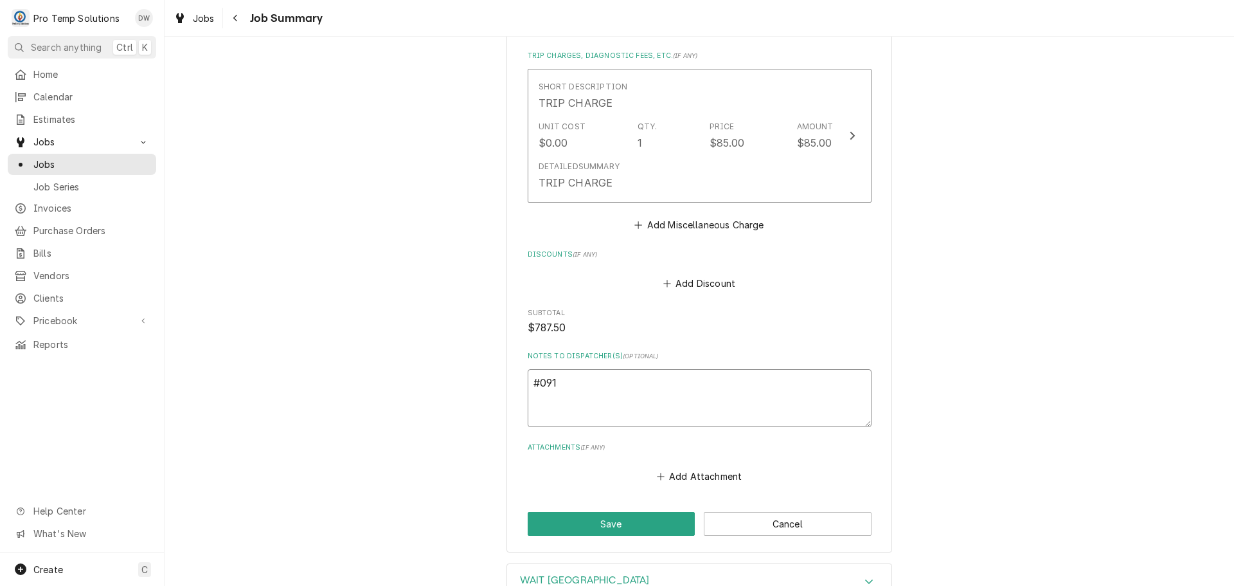
type textarea "#0917"
type textarea "x"
type textarea "#09172"
type textarea "x"
type textarea "#091725"
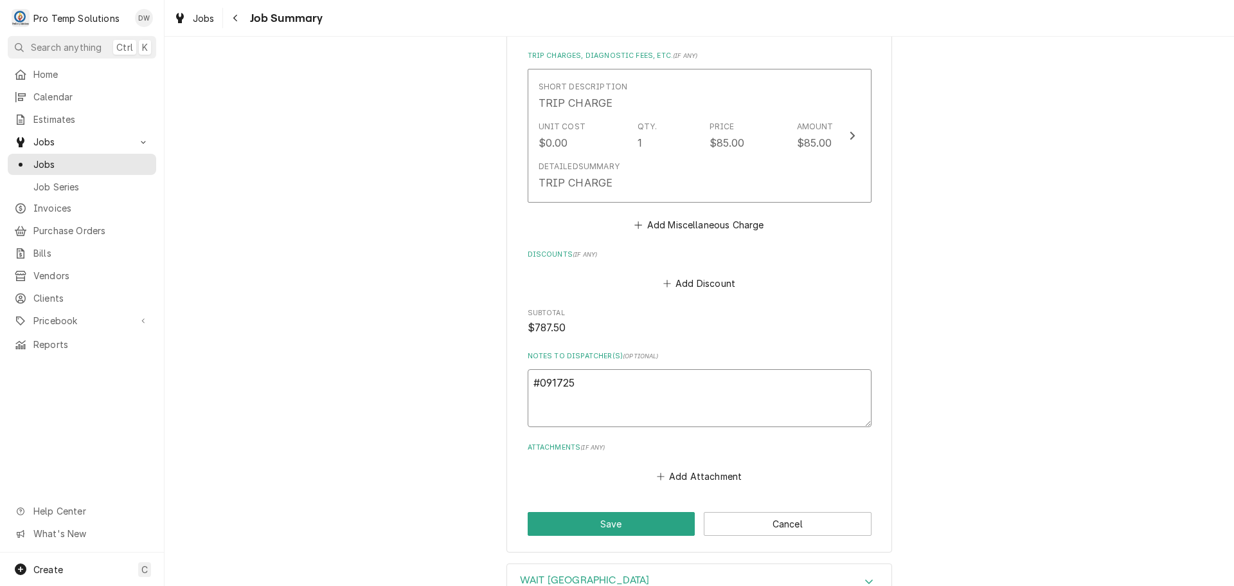
type textarea "x"
type textarea "#0917250"
type textarea "x"
type textarea "#09172500"
type textarea "x"
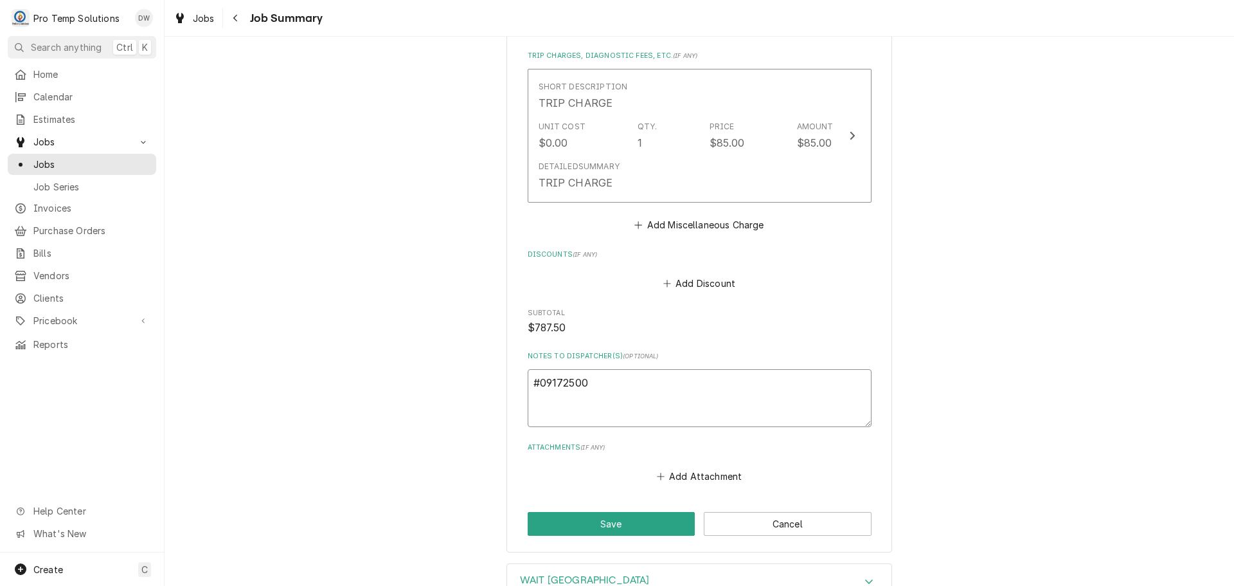
type textarea "#091725002"
type textarea "x"
type textarea "#091725002"
type textarea "x"
type textarea "#091725002 S"
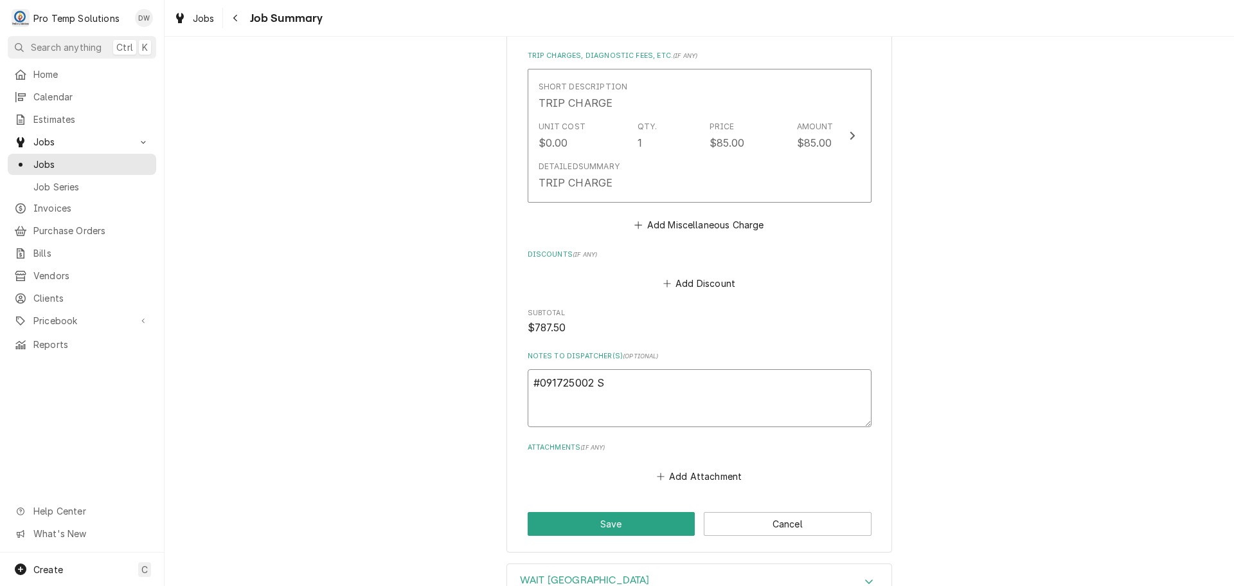
type textarea "x"
type textarea "#091725002 SQ"
type textarea "x"
type textarea "#091725002 SQU"
type textarea "x"
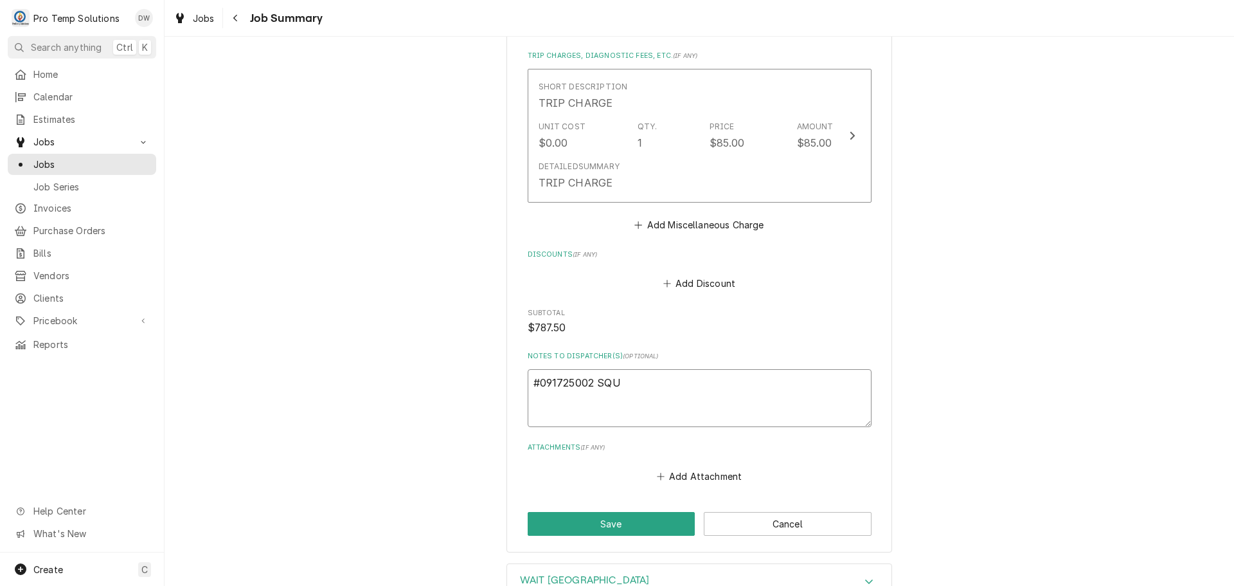
type textarea "#091725002 SQUI"
type textarea "x"
type textarea "#091725002 SQUID"
type textarea "x"
type textarea "#091725002 SQUIDS"
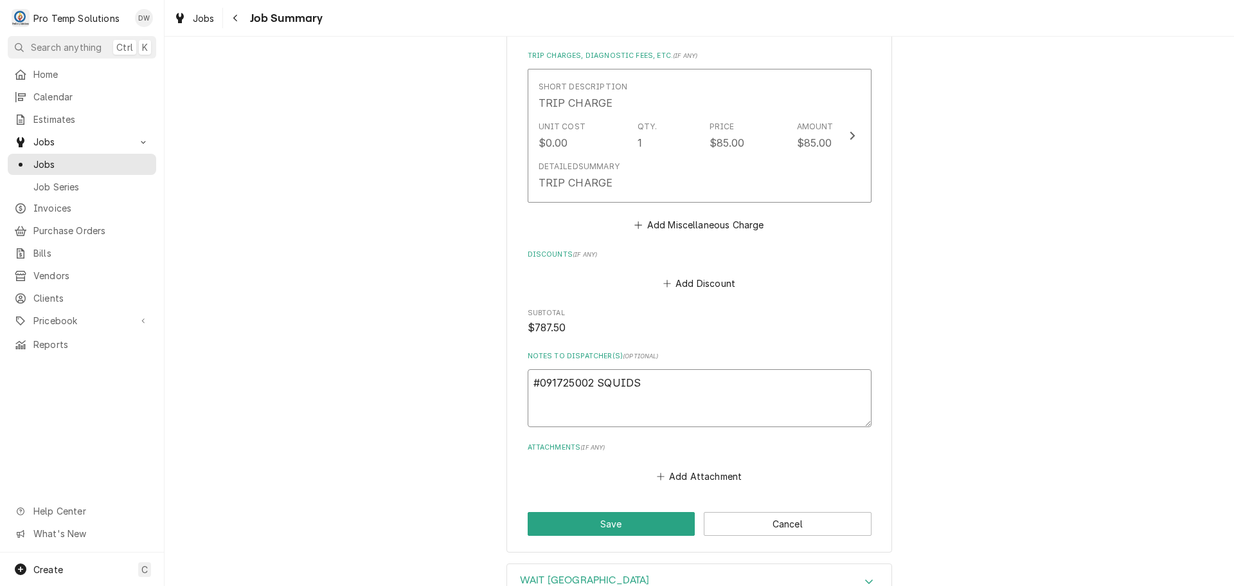
type textarea "x"
type textarea "#091725002 SQUIDS-"
type textarea "x"
type textarea "#091725002 SQUIDS-"
type textarea "x"
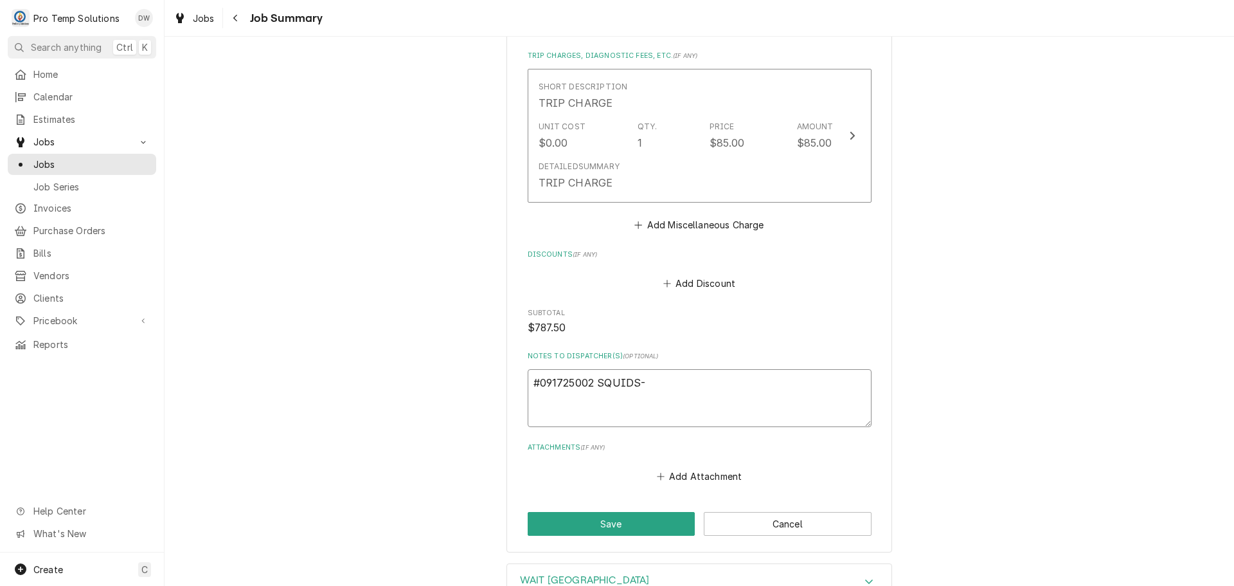
type textarea "#091725002 SQUIDS- W"
type textarea "x"
type textarea "#091725002 SQUIDS- WI"
type textarea "x"
type textarea "#091725002 SQUIDS- WIC"
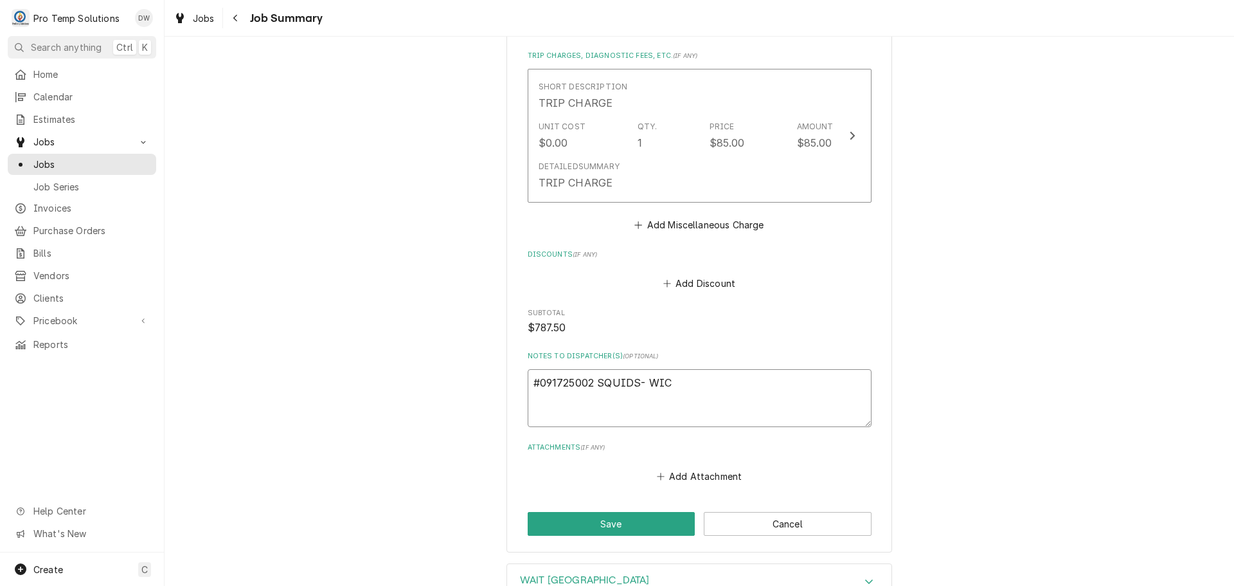
type textarea "x"
type textarea "#091725002 SQUIDS- WIC"
type textarea "x"
type textarea "#091725002 SQUIDS- WIC /"
type textarea "x"
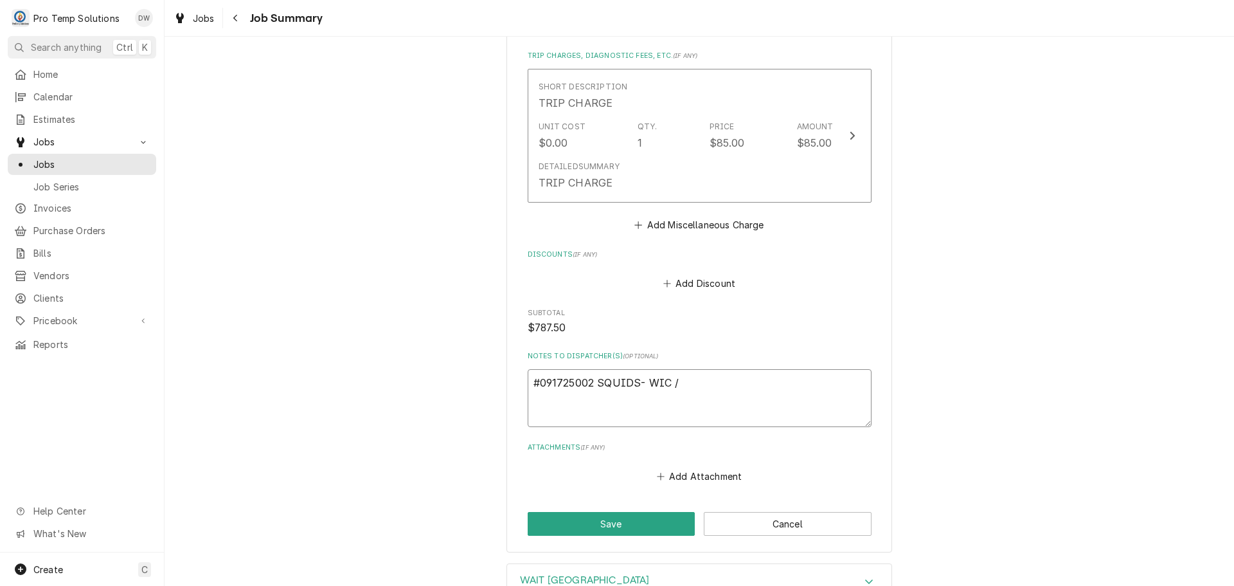
type textarea "#091725002 SQUIDS- WIC /W"
type textarea "x"
type textarea "#091725002 SQUIDS- WIC /WI"
type textarea "x"
type textarea "#091725002 SQUIDS- WIC /WIF"
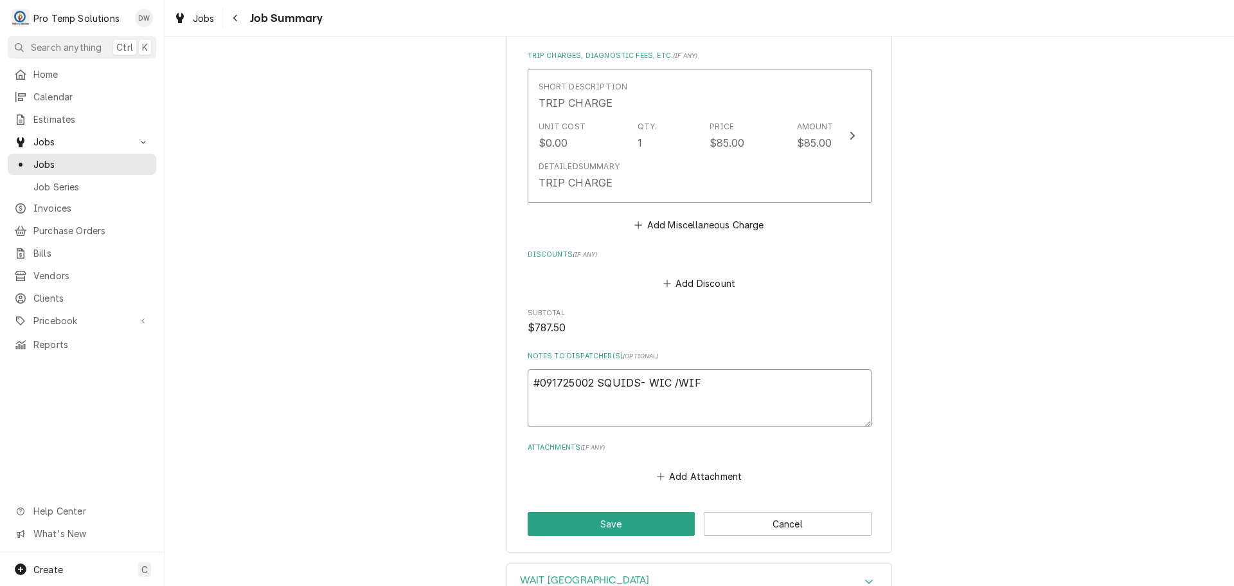
type textarea "x"
type textarea "#091725002 SQUIDS- WIC /WIF"
type textarea "x"
type textarea "#091725002 SQUIDS- WIC /WIF /"
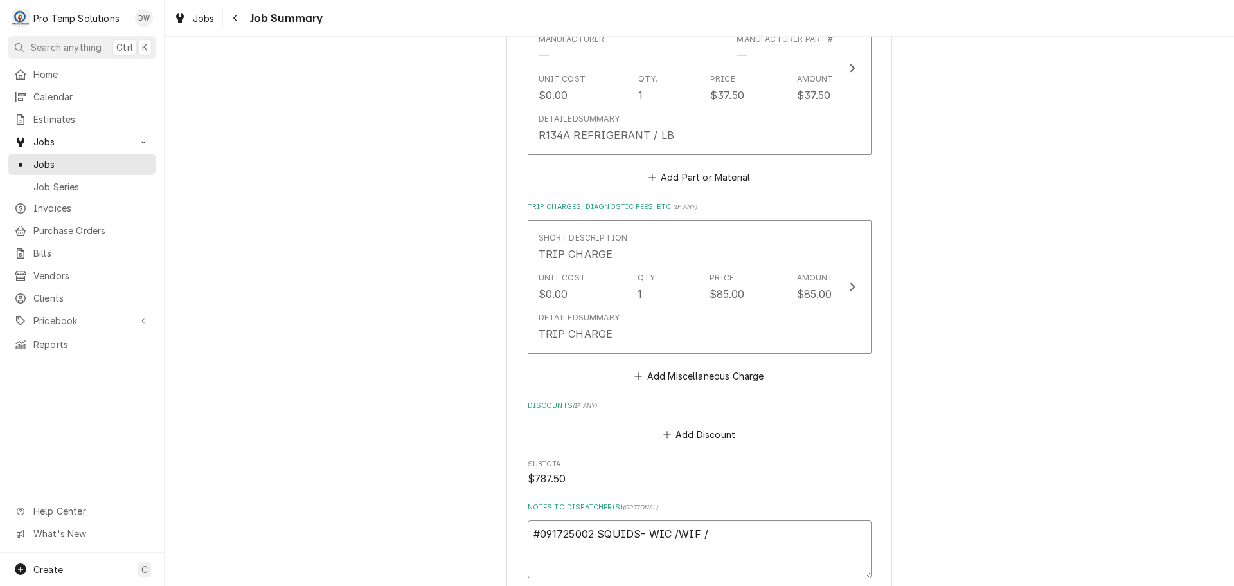
scroll to position [1029, 0]
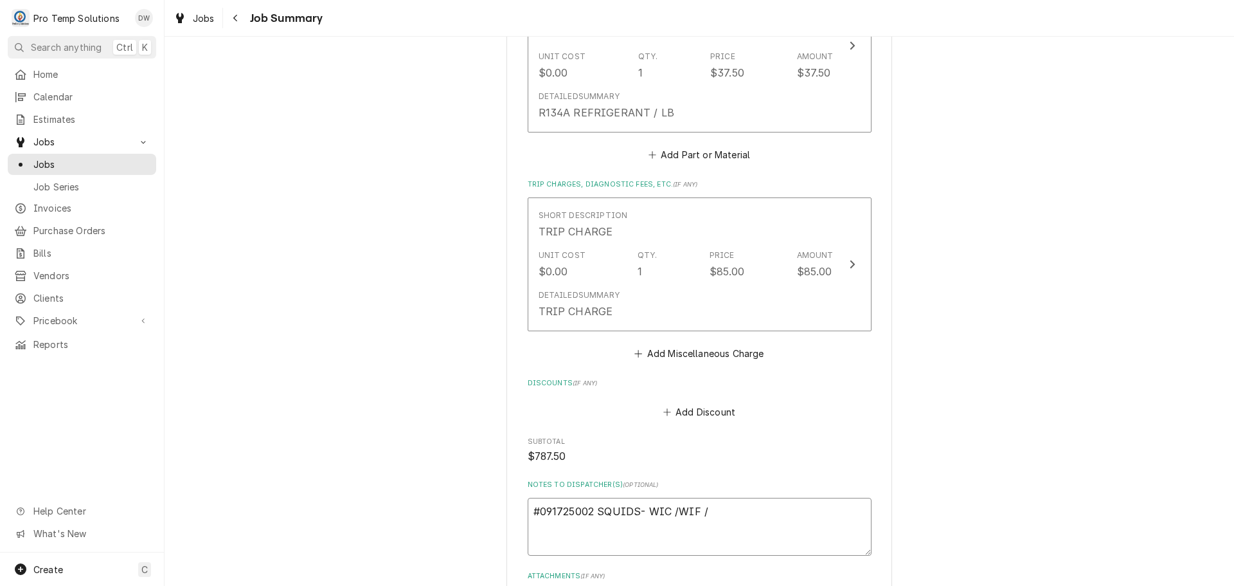
type textarea "x"
type textarea "#091725002 SQUIDS- WIC /WIF /"
type textarea "x"
type textarea "#091725002 SQUIDS- WIC /WIF / M"
type textarea "x"
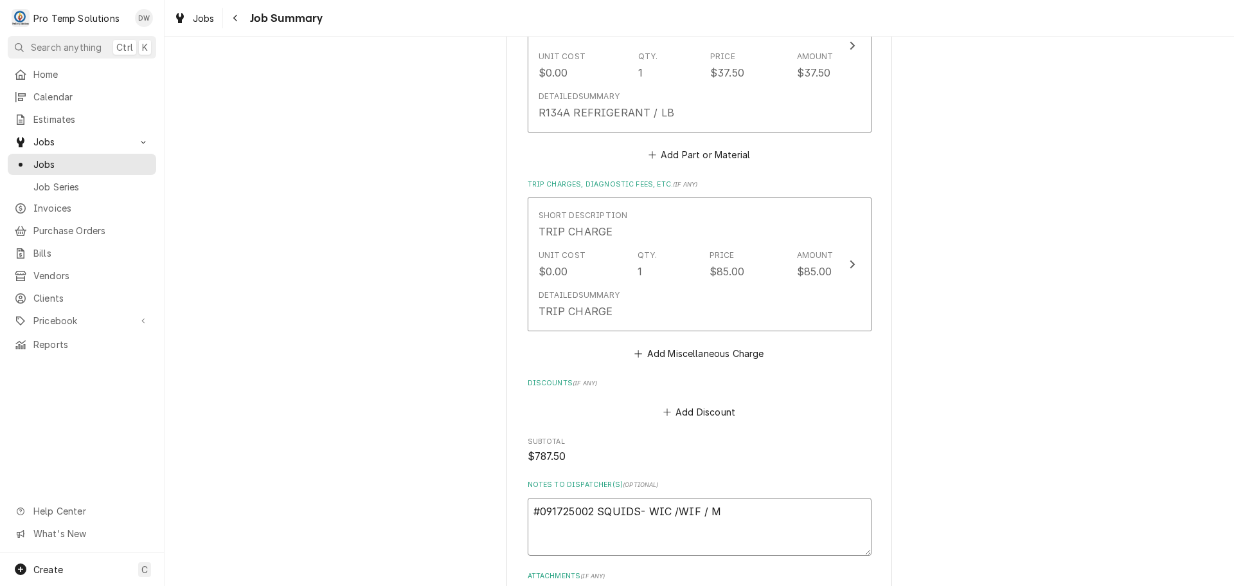
type textarea "#091725002 SQUIDS- WIC /WIF / MI"
type textarea "x"
type textarea "#091725002 SQUIDS- WIC /WIF / MIX"
type textarea "x"
type textarea "#091725002 SQUIDS- WIC /WIF / MIXE"
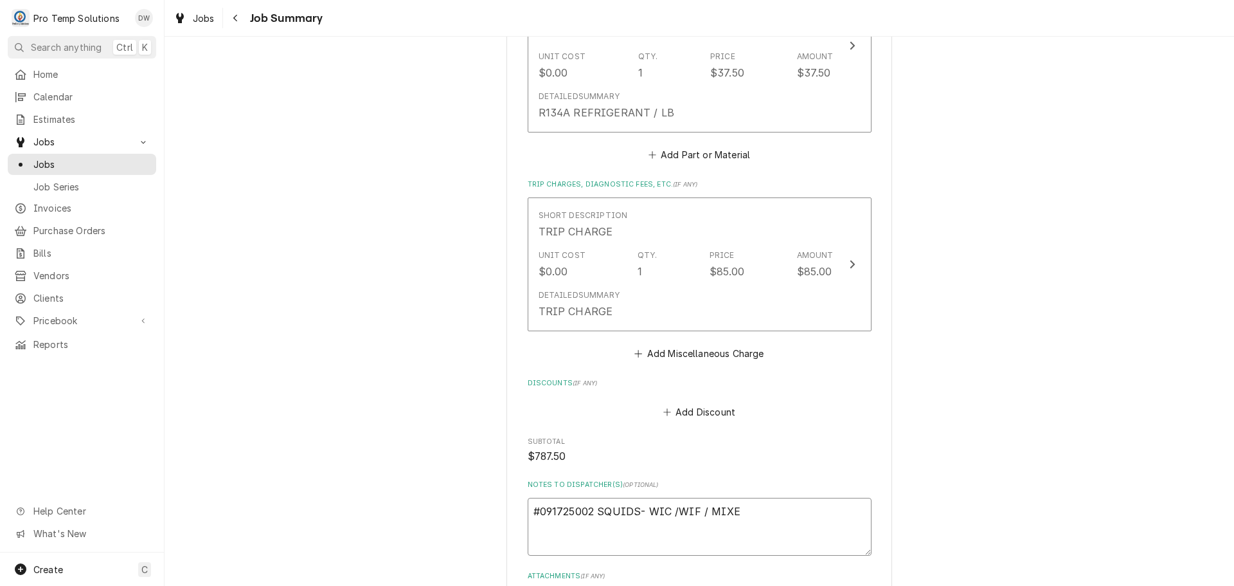
type textarea "x"
type textarea "#091725002 SQUIDS- WIC /WIF / MIXER"
type textarea "x"
type textarea "#091725002 SQUIDS- WIC /WIF / MIXER"
type textarea "x"
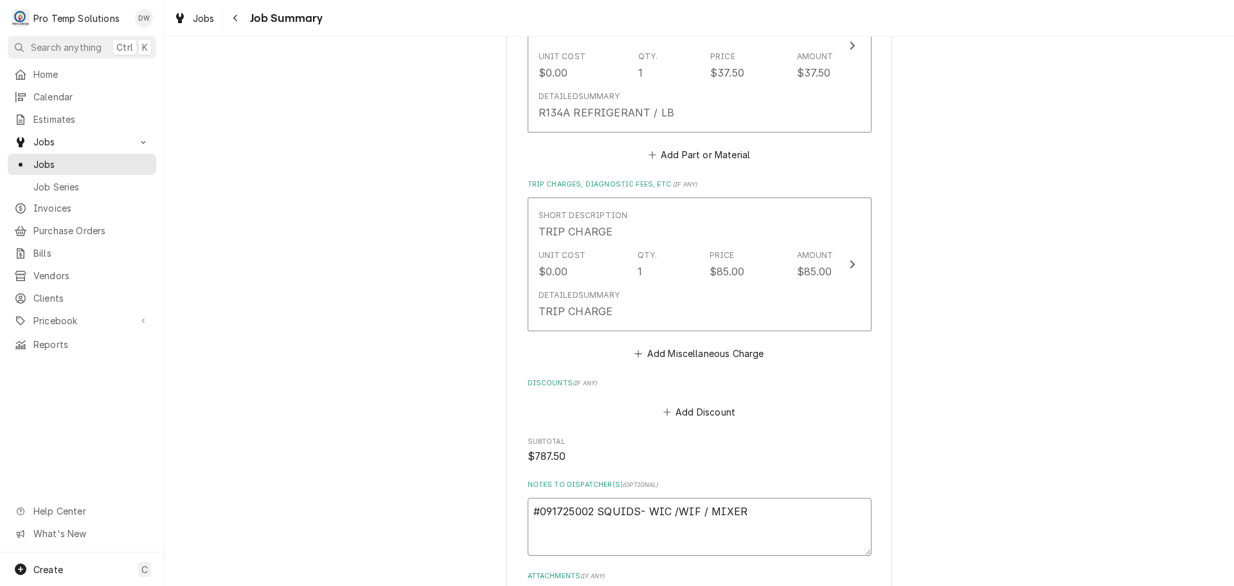
type textarea "#091725002 SQUIDS- WIC /WIF / MIXER /"
type textarea "x"
type textarea "#091725002 SQUIDS- WIC /WIF / MIXER /R"
type textarea "x"
type textarea "#091725002 SQUIDS- WIC /WIF / MIXER /RI"
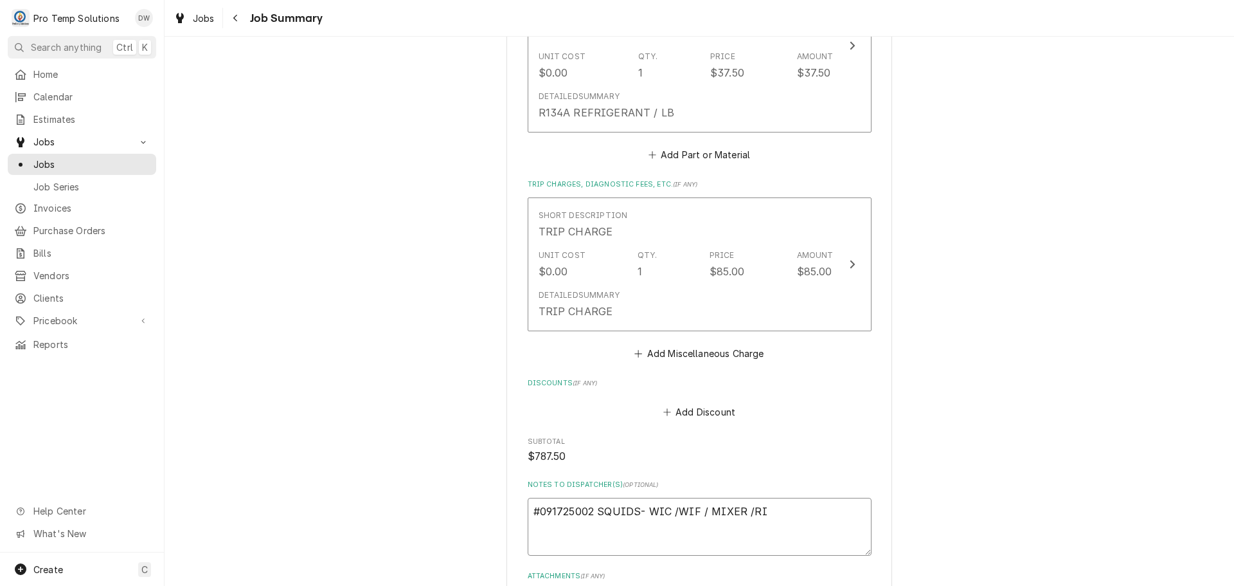
type textarea "x"
type textarea "#091725002 SQUIDS- WIC /WIF / MIXER /RIC"
type textarea "x"
type textarea "#091725002 SQUIDS- WIC /WIF / MIXER /RIC"
click textarea "#091725002 SQUIDS- WIC /WIF / MIXER /RIC"
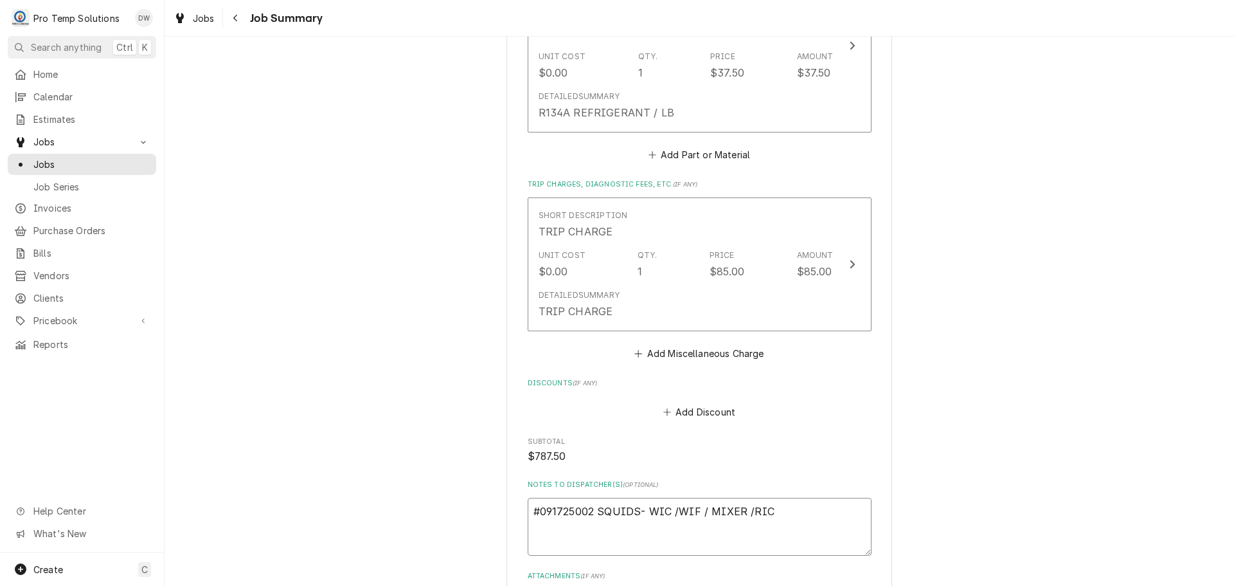
type textarea "x"
type textarea "#091725002 SQUIDS- WIC /WIF / MIXER / RIC"
click textarea "#091725002 SQUIDS- WIC /WIF / MIXER / RIC"
type textarea "x"
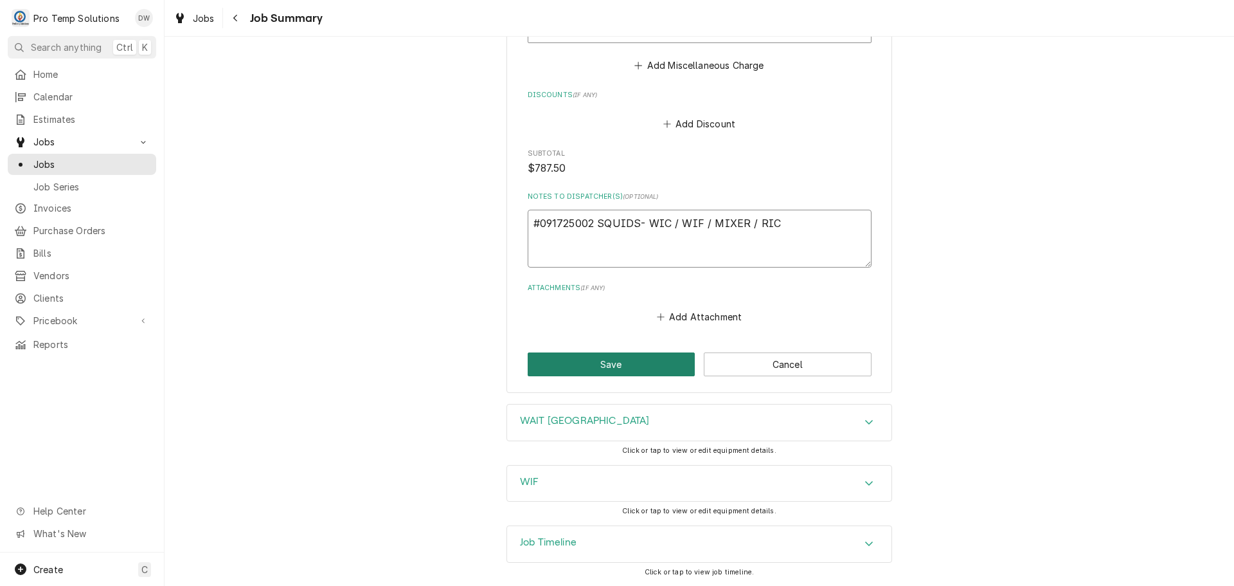
type textarea "#091725002 SQUIDS- WIC / WIF / MIXER / RIC"
click button "Save"
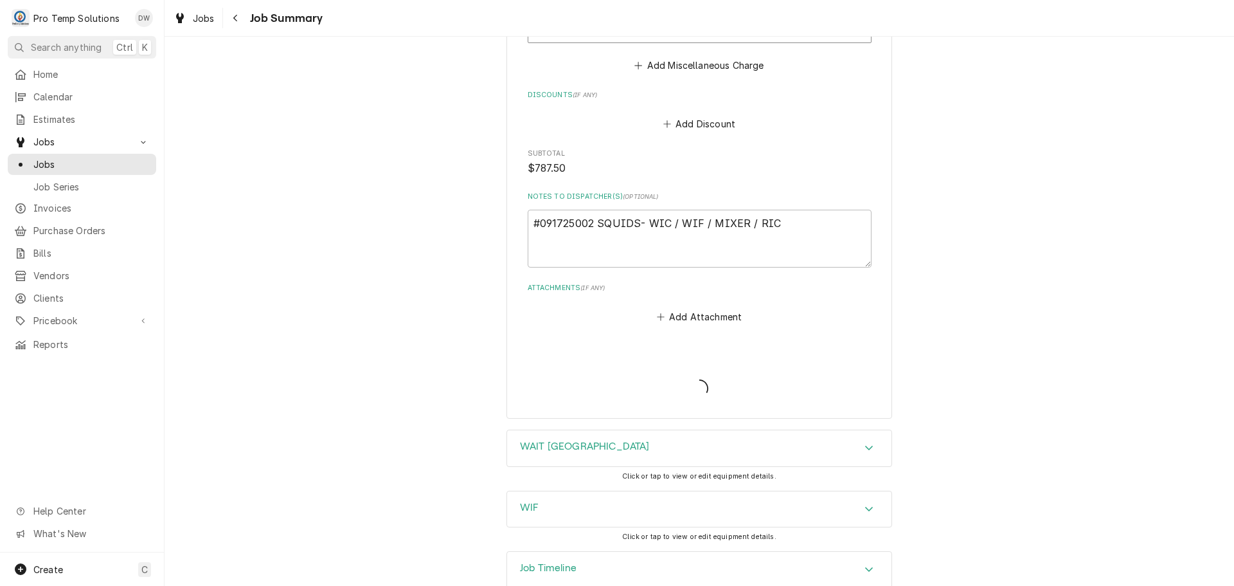
type textarea "x"
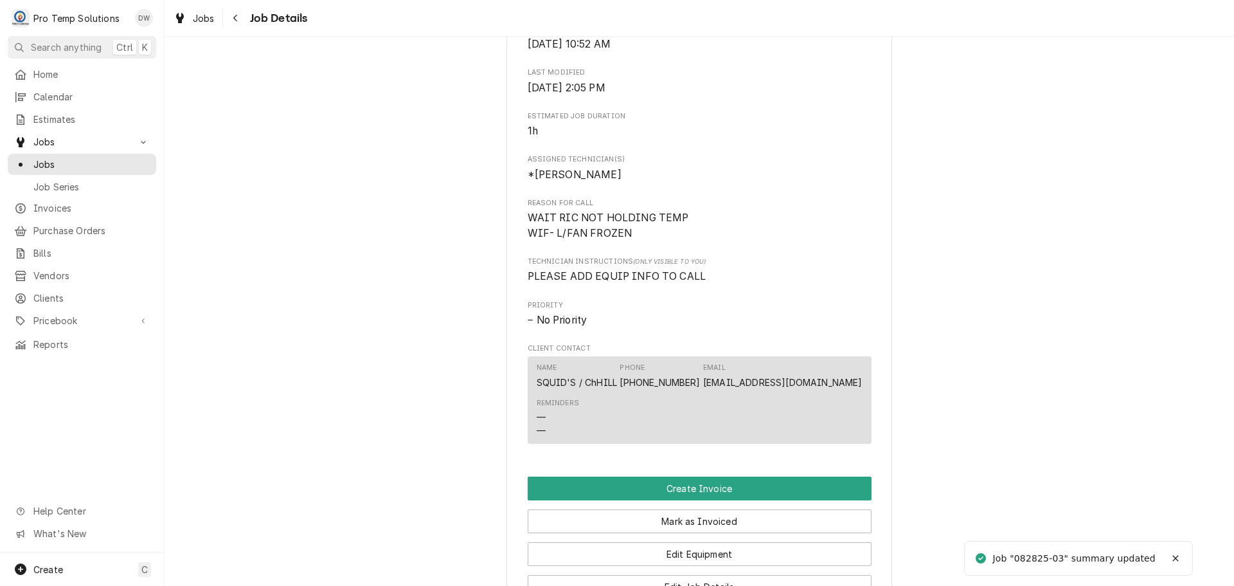
scroll to position [771, 0]
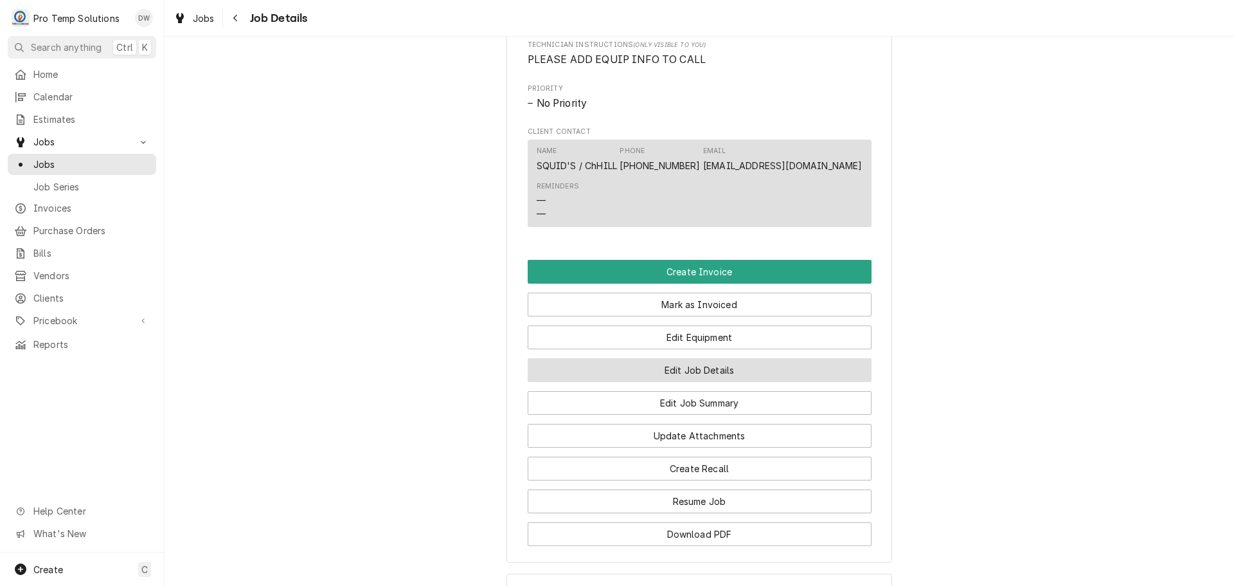
click at [694, 382] on button "Edit Job Details" at bounding box center [700, 370] width 344 height 24
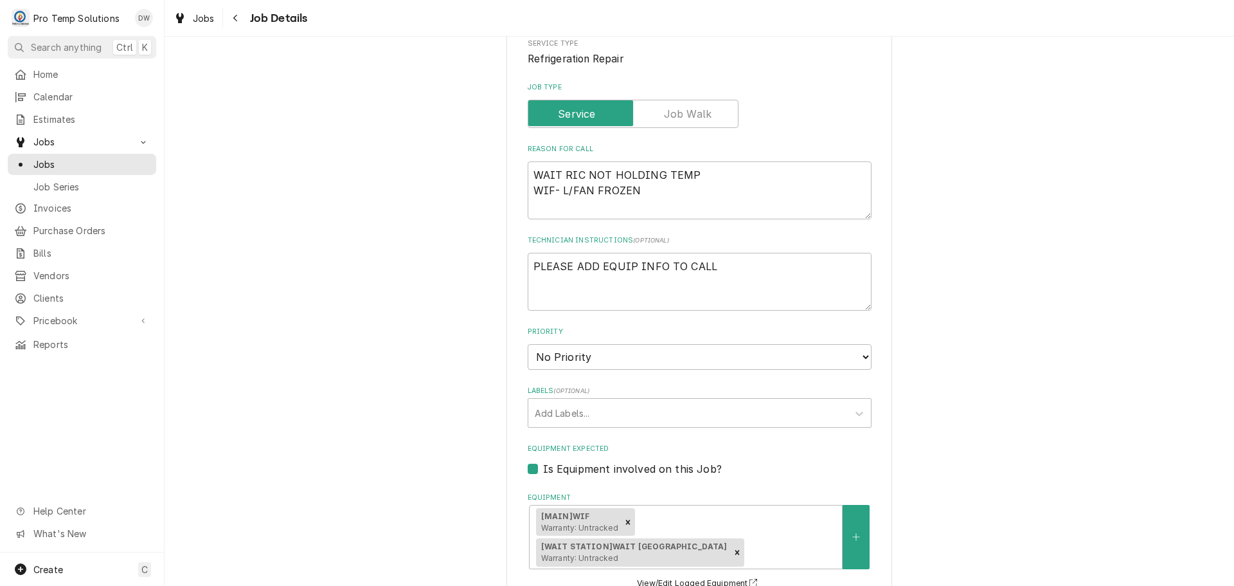
scroll to position [386, 0]
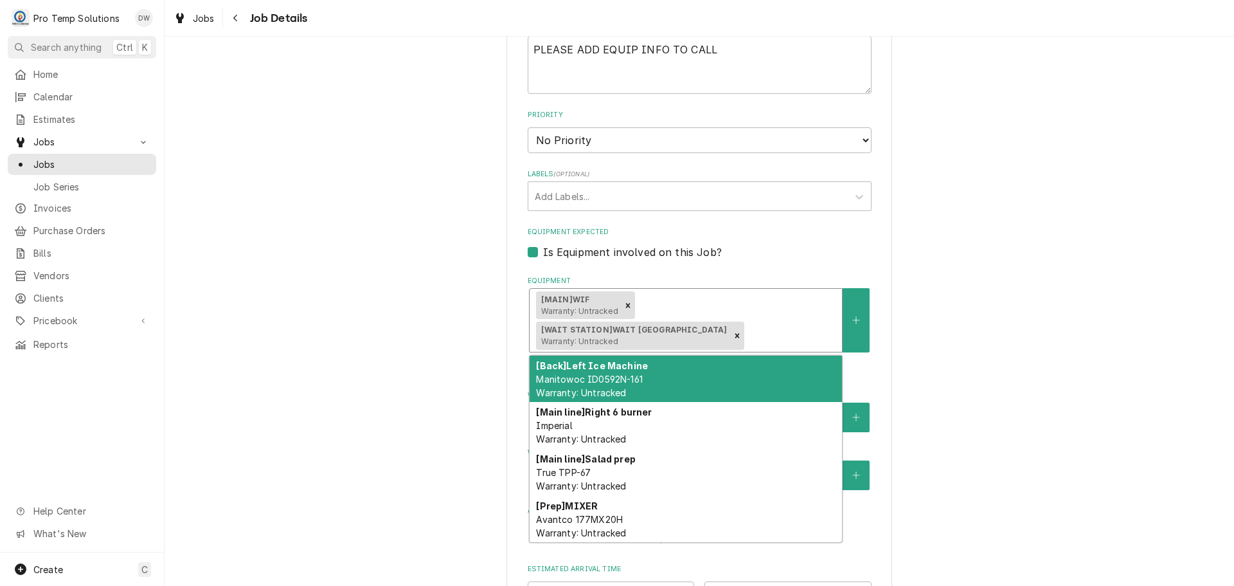
click at [809, 324] on div "Equipment" at bounding box center [790, 335] width 89 height 23
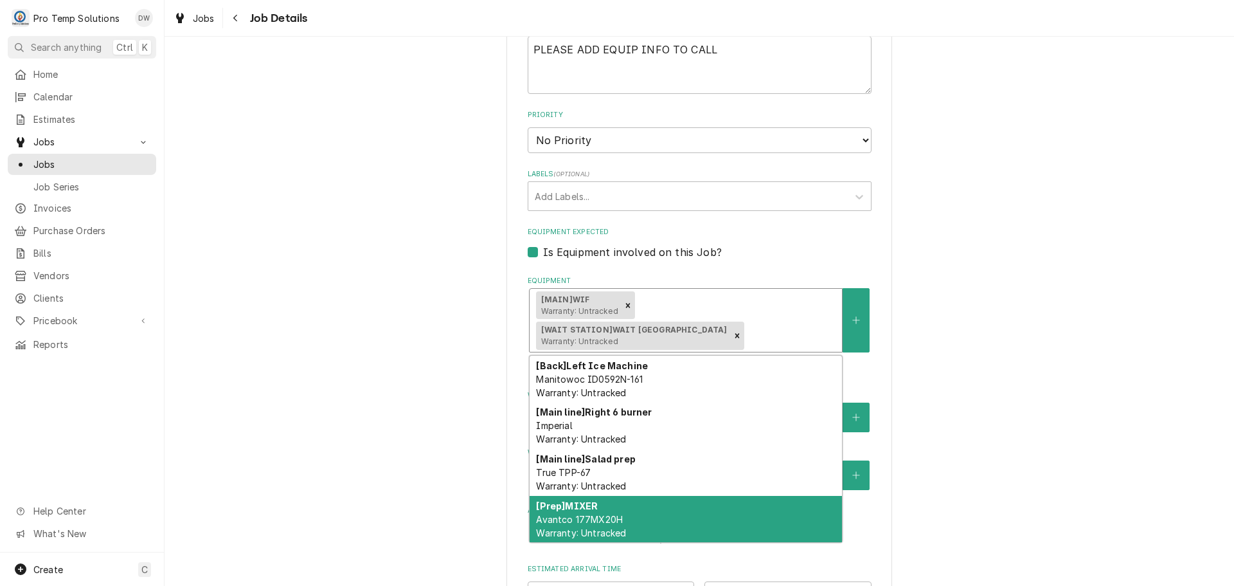
click at [678, 496] on div "[Prep] MIXER Avantco 177MX20H Warranty: Untracked" at bounding box center [686, 519] width 312 height 47
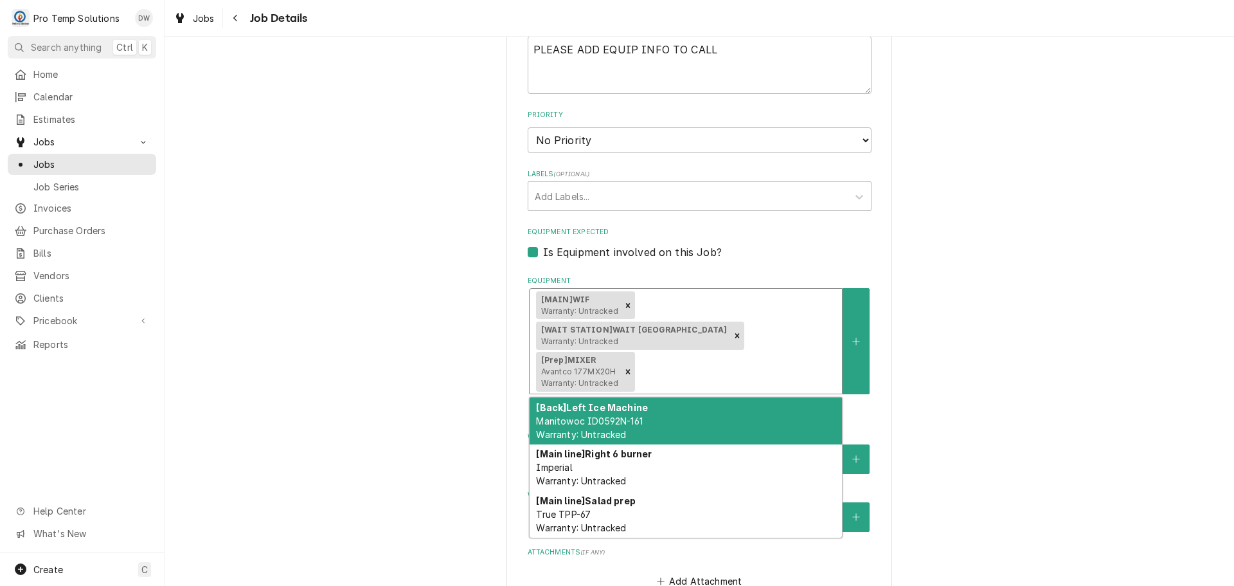
click at [798, 360] on div "Equipment" at bounding box center [737, 371] width 198 height 23
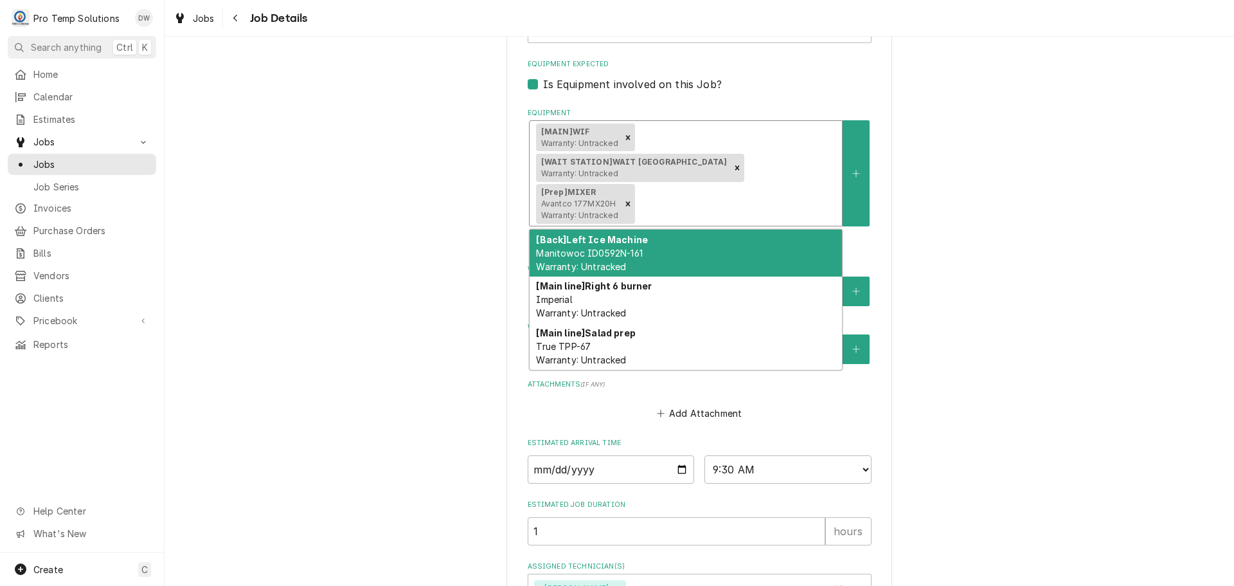
scroll to position [619, 0]
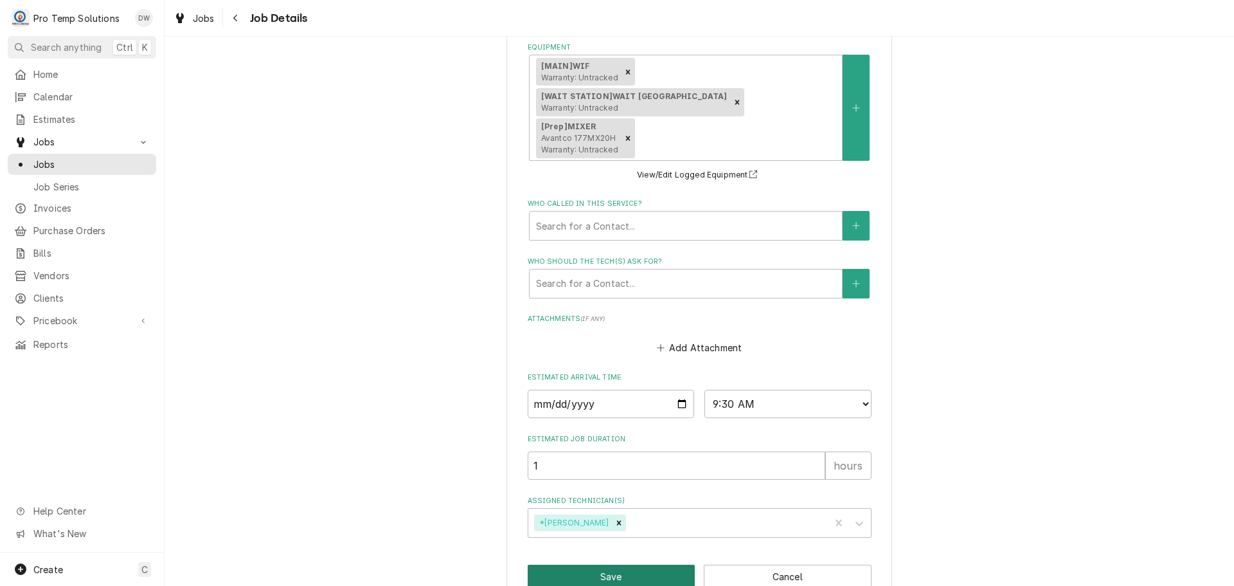
click at [624, 564] on button "Save" at bounding box center [612, 576] width 168 height 24
type textarea "x"
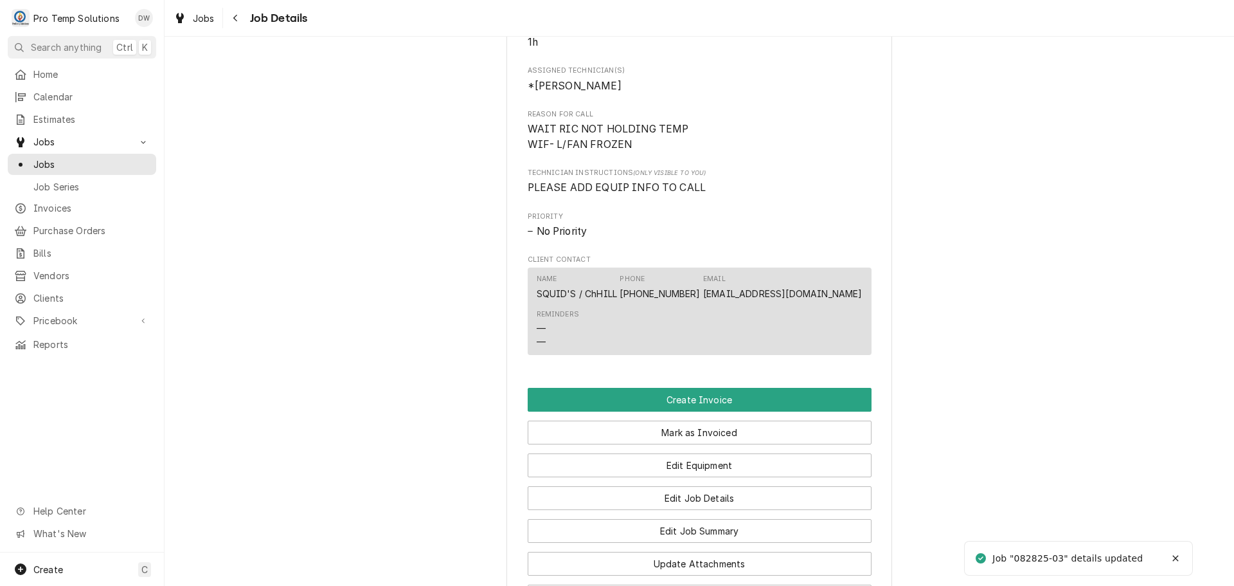
scroll to position [707, 0]
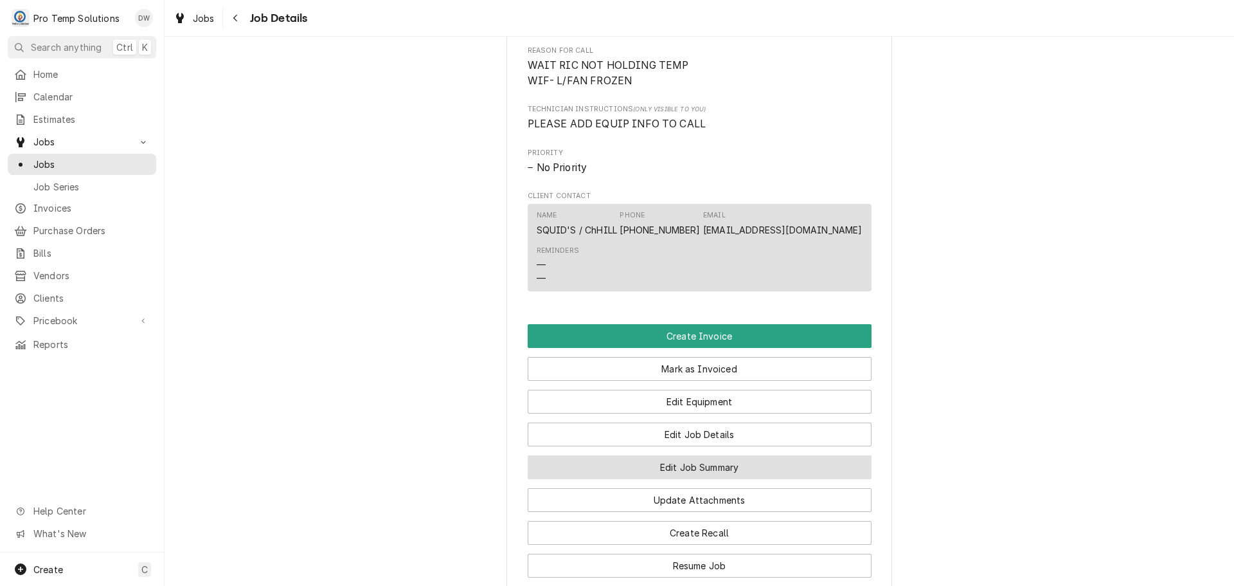
click at [682, 479] on button "Edit Job Summary" at bounding box center [700, 467] width 344 height 24
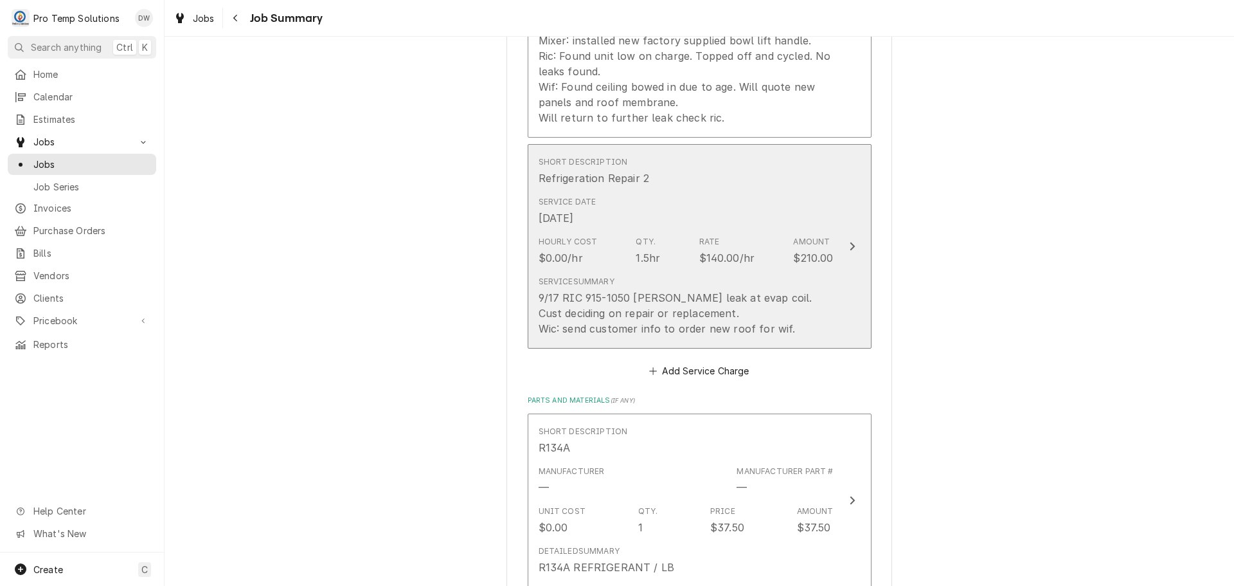
scroll to position [579, 0]
click at [849, 237] on icon "Update Line Item" at bounding box center [852, 242] width 6 height 10
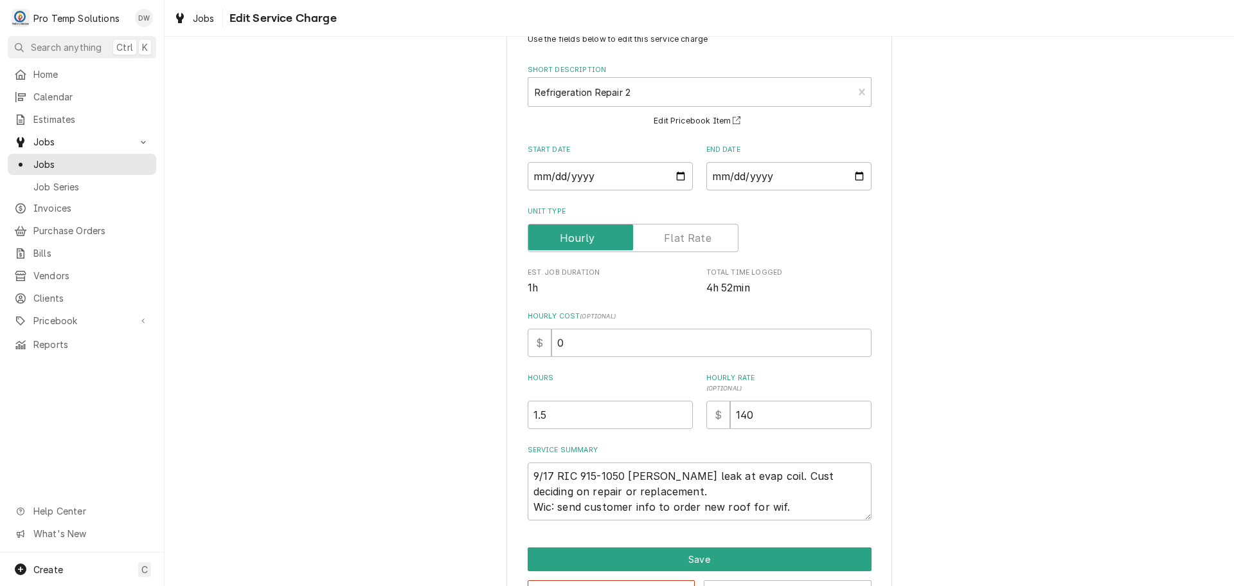
scroll to position [90, 0]
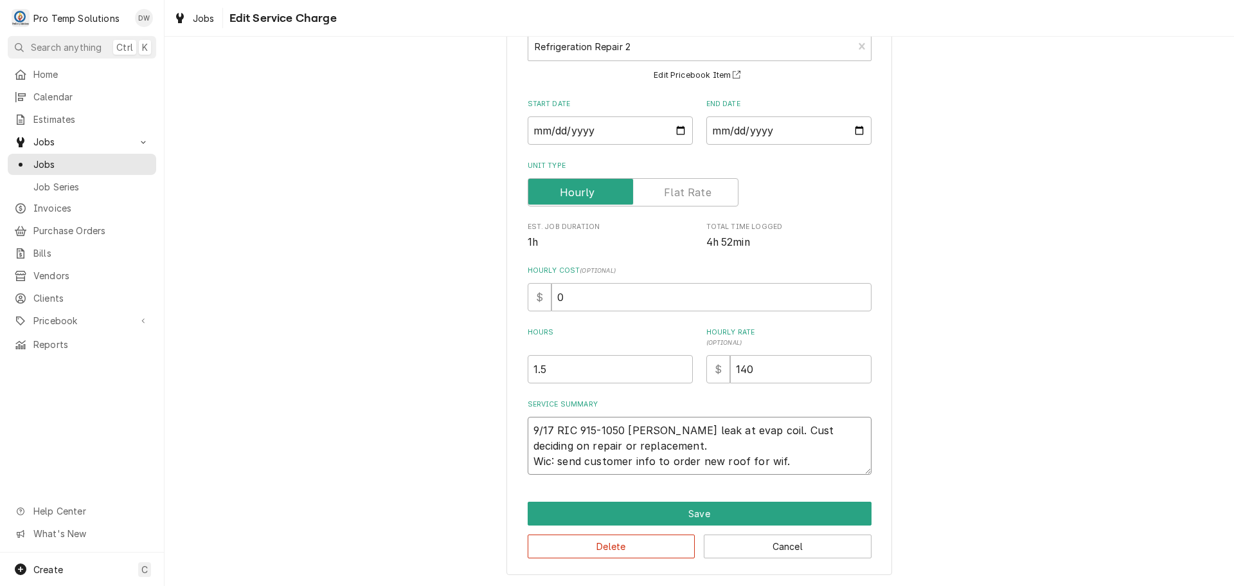
click at [547, 460] on textarea "9/17 RIC 915-1050 [PERSON_NAME] leak at evap coil. Cust deciding on repair or r…" at bounding box center [700, 446] width 344 height 58
type textarea "x"
type textarea "9/17 RIC 915-1050 [PERSON_NAME] leak at evap coil. Cust deciding on repair or r…"
type textarea "x"
type textarea "9/17 RIC 915-1050 [PERSON_NAME] leak at evap coil. Cust deciding on repair or r…"
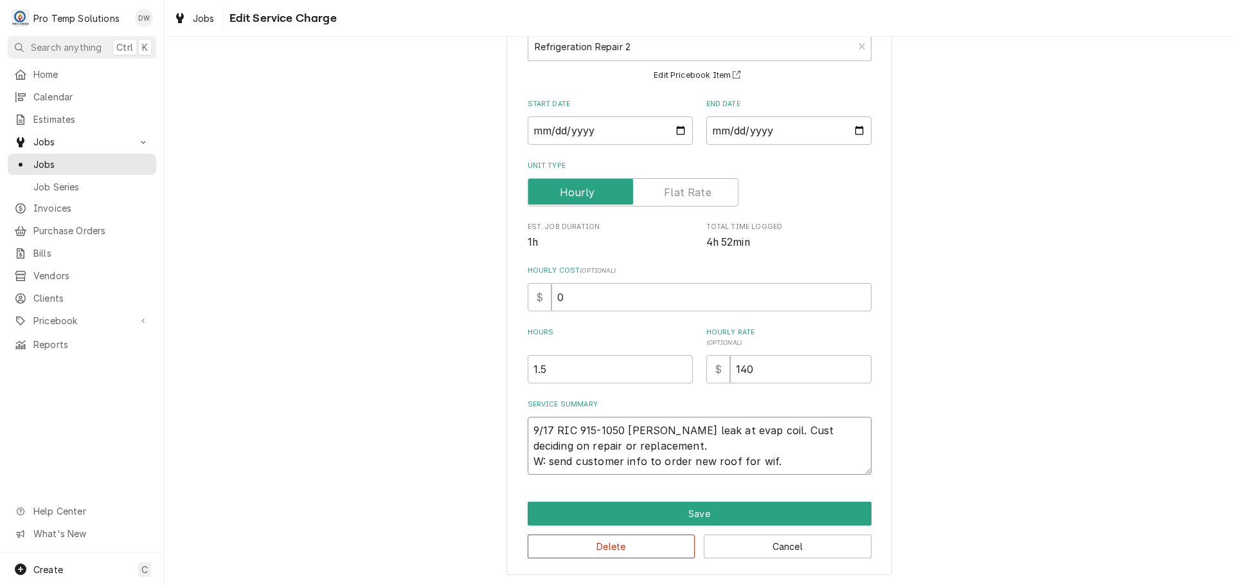
type textarea "x"
type textarea "9/17 RIC 915-1050 [PERSON_NAME] leak at evap coil. Cust deciding on repair or r…"
type textarea "x"
type textarea "9/17 RIC 915-1050 [PERSON_NAME] leak at evap coil. Cust deciding on repair or r…"
type textarea "x"
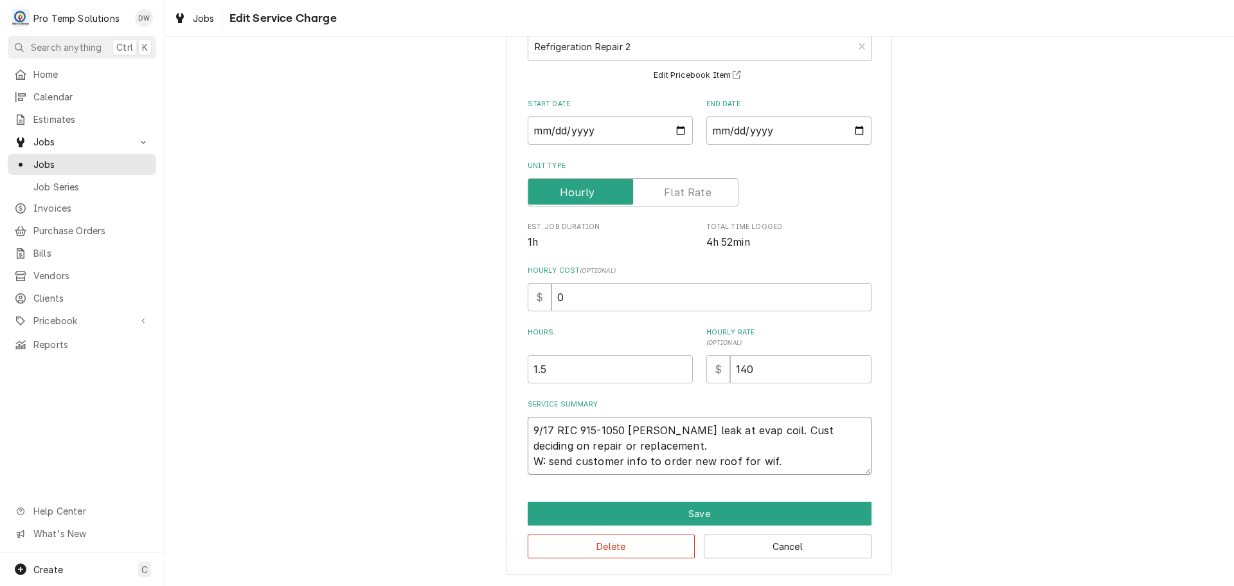
type textarea "9/17 RIC 915-1050 [PERSON_NAME] leak at evap coil. Cust deciding on repair or r…"
type textarea "x"
type textarea "9/17 RIC 915-1050 [PERSON_NAME] leak at evap coil. Cust deciding on repair or r…"
click at [528, 444] on textarea "9/17 RIC 915-1050 [PERSON_NAME] leak at evap coil. Cust deciding on repair or r…" at bounding box center [700, 446] width 344 height 58
type textarea "x"
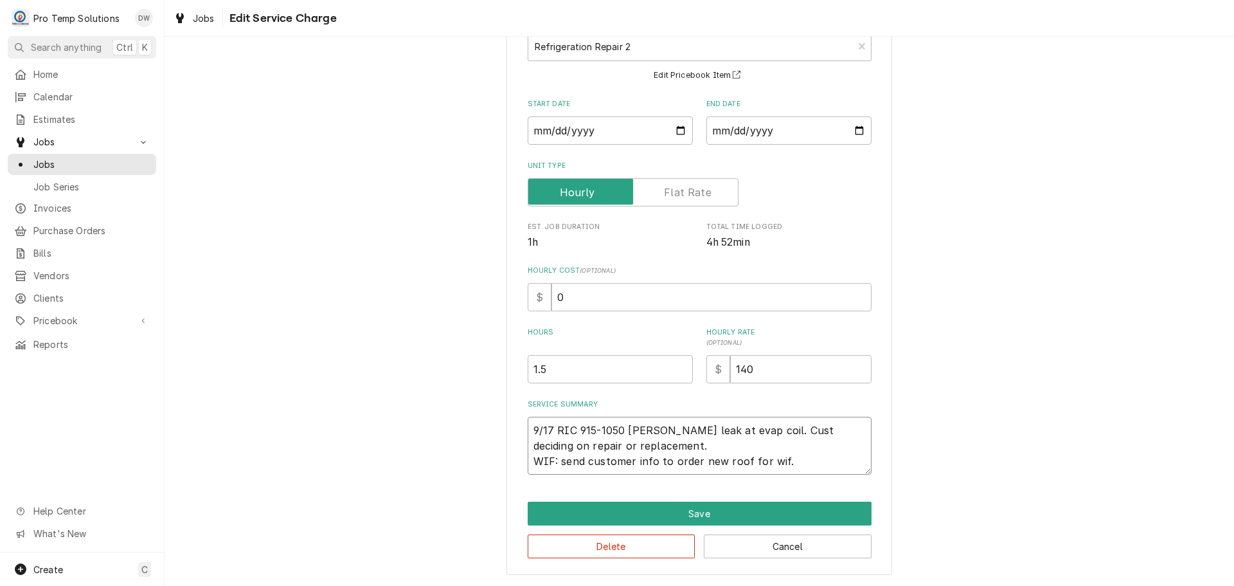
type textarea "9/17 RIC 915-1050 [PERSON_NAME] leak at evap coil. Cust deciding on repair or r…"
type textarea "x"
type textarea "9/17 RIC 915-1050 [PERSON_NAME] leak at evap coil. Cust deciding on repair or r…"
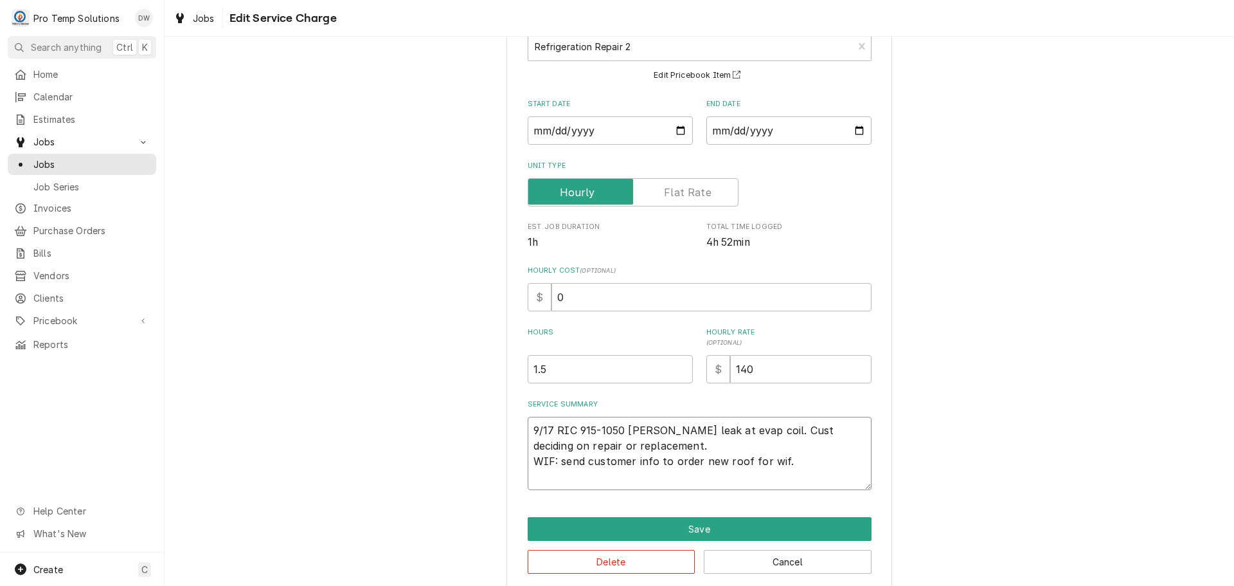
type textarea "x"
type textarea "9/17 RIC 915-1050 [PERSON_NAME] leak at evap coil. Cust deciding on repair or r…"
type textarea "x"
type textarea "9/17 RIC 915-1050 [PERSON_NAME] leak at evap coil. Cust deciding on repair or r…"
type textarea "x"
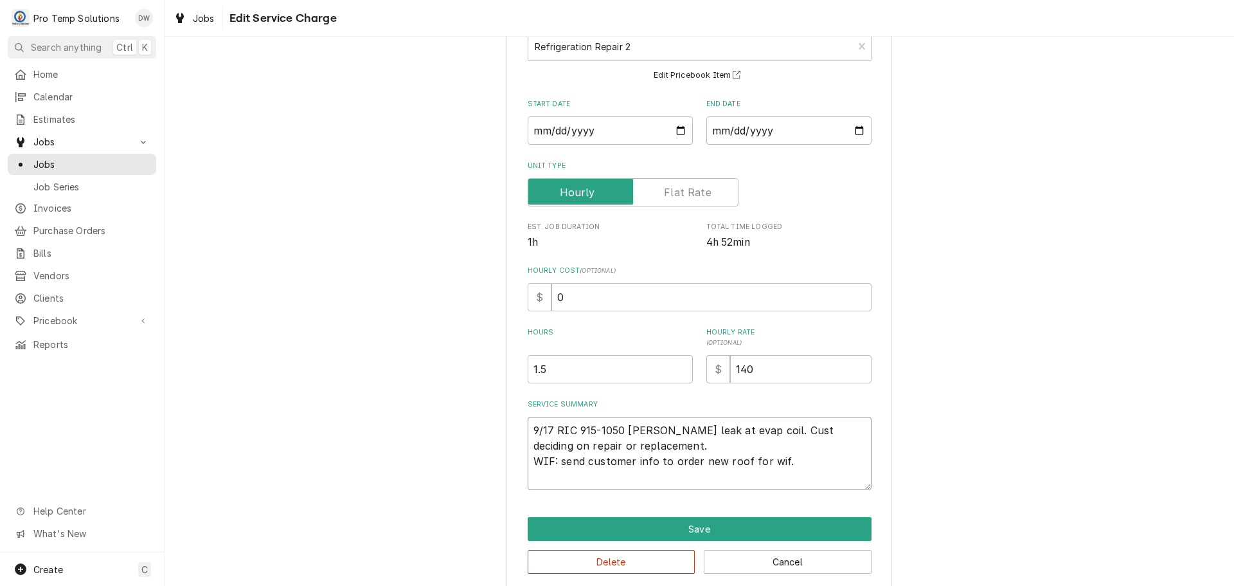
type textarea "9/17 RIC 915-1050 [PERSON_NAME] Found leak at evap coil. Cust deciding on repai…"
type textarea "x"
type textarea "9/17 RIC 915-1050 [PERSON_NAME] leak at evap coil. Cust deciding on repair or r…"
type textarea "x"
type textarea "9/17 RIC 915-1050 [PERSON_NAME] leak at evap coil. Cust deciding on repair or r…"
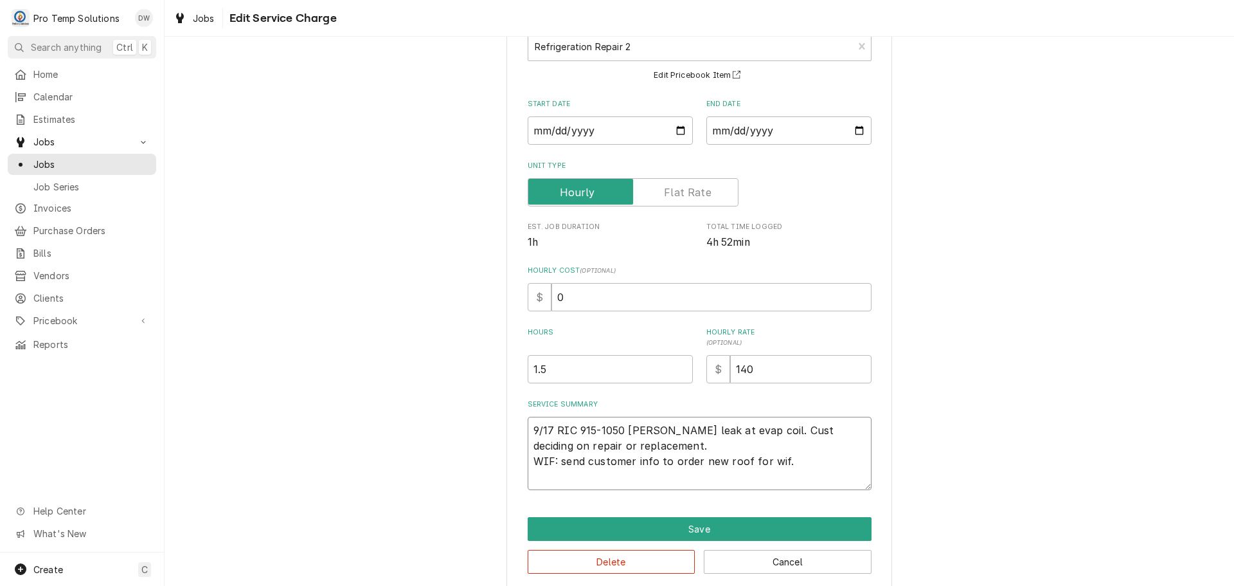
type textarea "x"
type textarea "9/17 RIC 915-1050 [PERSON_NAME] Found leak at evap coil. Cust deciding on repai…"
type textarea "x"
type textarea "9/17 RIC 915-1050 [PERSON_NAME] ST RFound leak at evap coil. Cust deciding on r…"
type textarea "x"
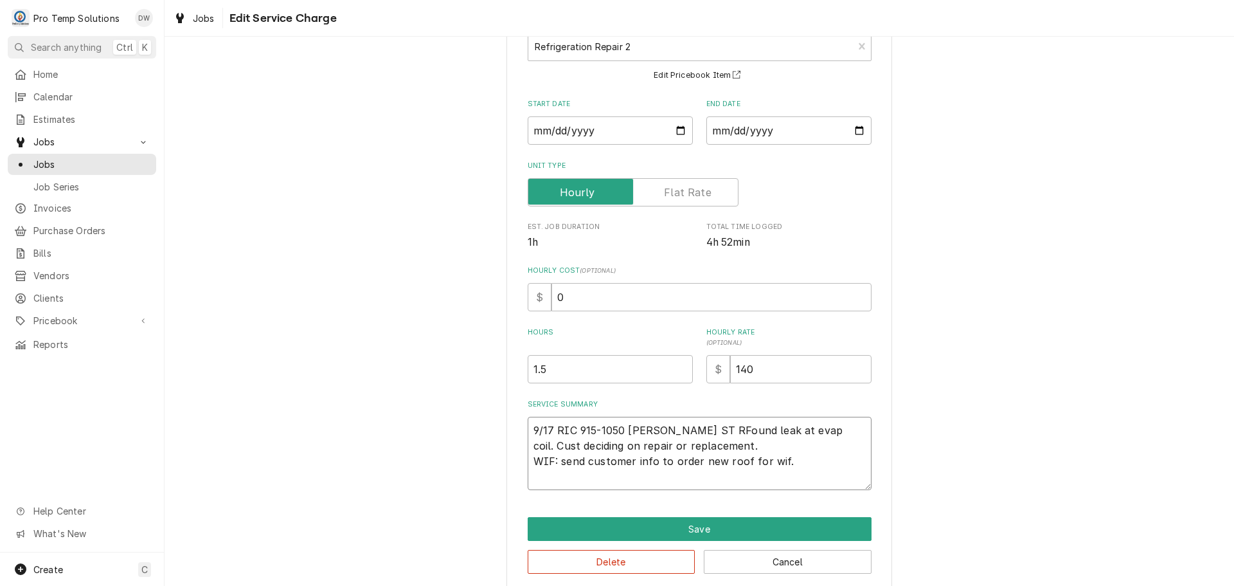
type textarea "9/17 RIC 915-1050 [PERSON_NAME] leak at evap coil. Cust deciding on repair or r…"
type textarea "x"
type textarea "9/17 RIC 915-1050 [PERSON_NAME] ST RICFound leak at evap coil. Cust deciding on…"
type textarea "x"
type textarea "9/17 RIC 915-1050 [PERSON_NAME] ST [PERSON_NAME]-Found leak at evap coil. Cust …"
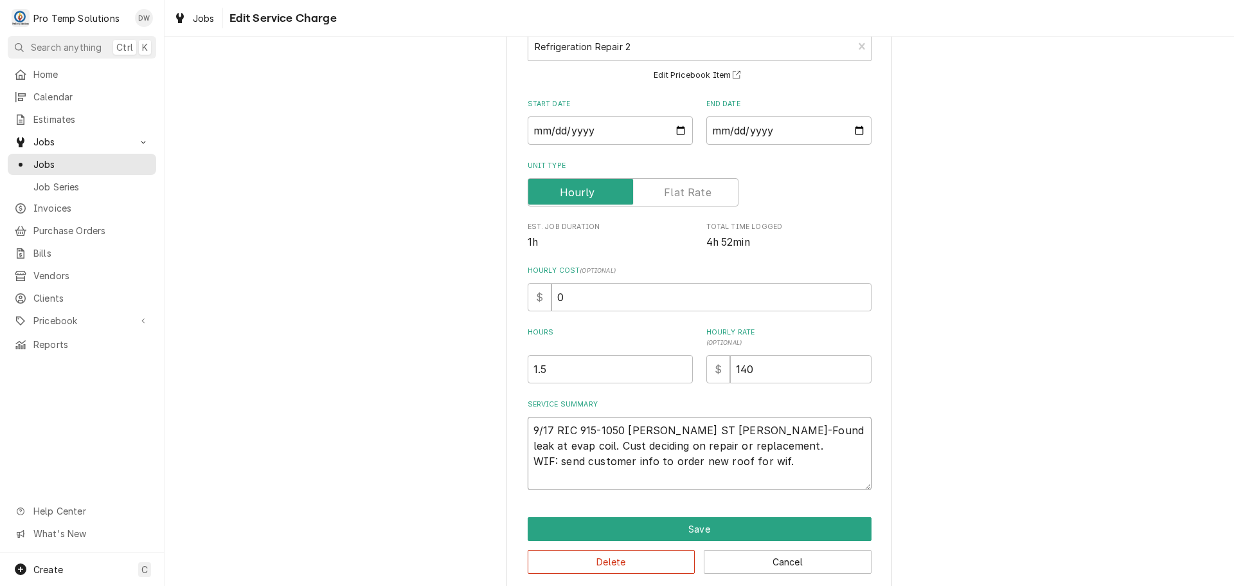
type textarea "x"
type textarea "9/17 RIC 915-1050 [PERSON_NAME] ST [PERSON_NAME]- Found leak at evap coil. Cust…"
click at [568, 430] on textarea "9/17 RIC 915-1050 [PERSON_NAME] ST [PERSON_NAME]- Found leak at evap coil. Cust…" at bounding box center [700, 453] width 344 height 73
type textarea "x"
type textarea "9/17 RIC/ 915-1050 [PERSON_NAME] ST [PERSON_NAME]- Found leak at evap coil. Cus…"
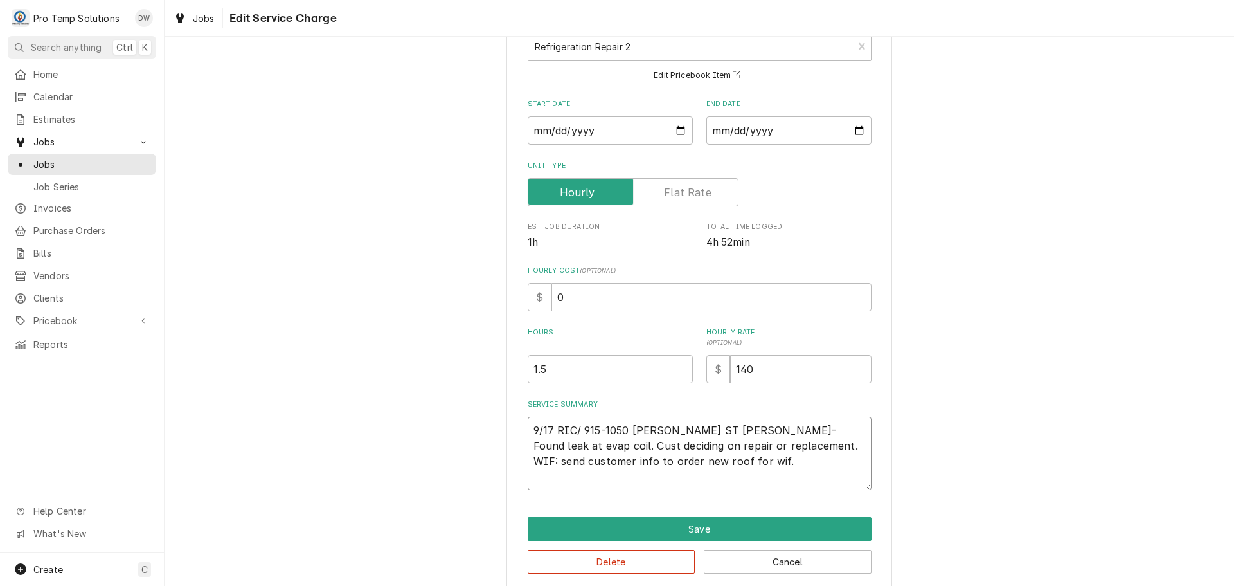
type textarea "x"
type textarea "9/17 RIC/W 915-1050 [PERSON_NAME] ST [PERSON_NAME]- Found leak at evap coil. Cu…"
type textarea "x"
type textarea "9/17 RIC/WI 915-1050 [PERSON_NAME] ST [PERSON_NAME]- Found leak at evap coil. C…"
type textarea "x"
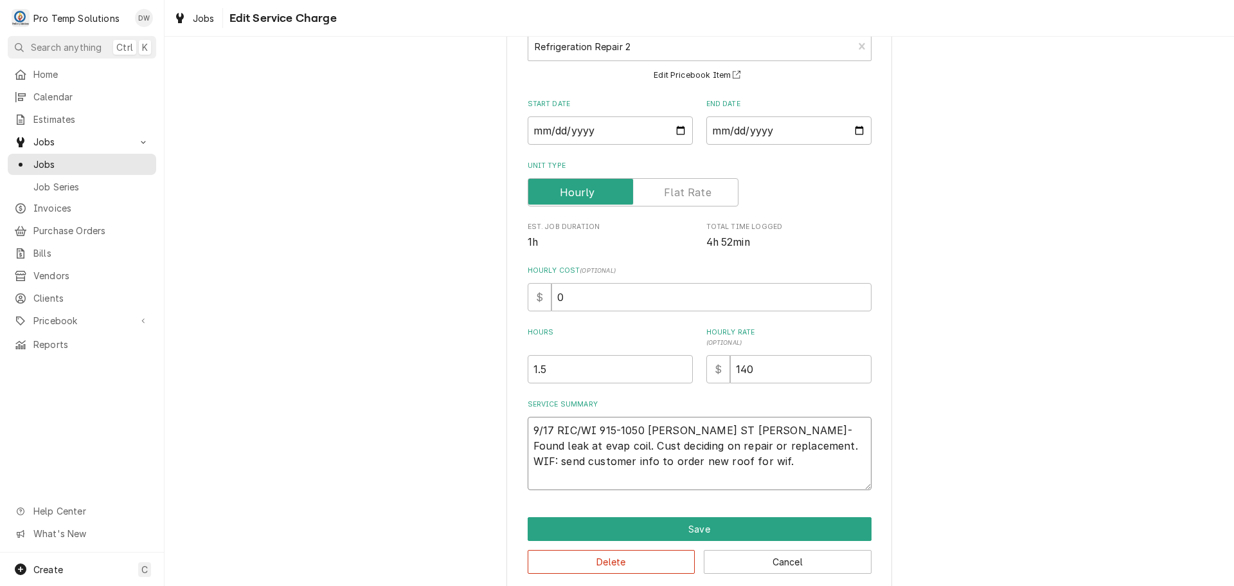
type textarea "9/17 RIC/WIF 915-1050 [PERSON_NAME] WAIT ST RIC- Found leak at evap coil. Cust …"
type textarea "x"
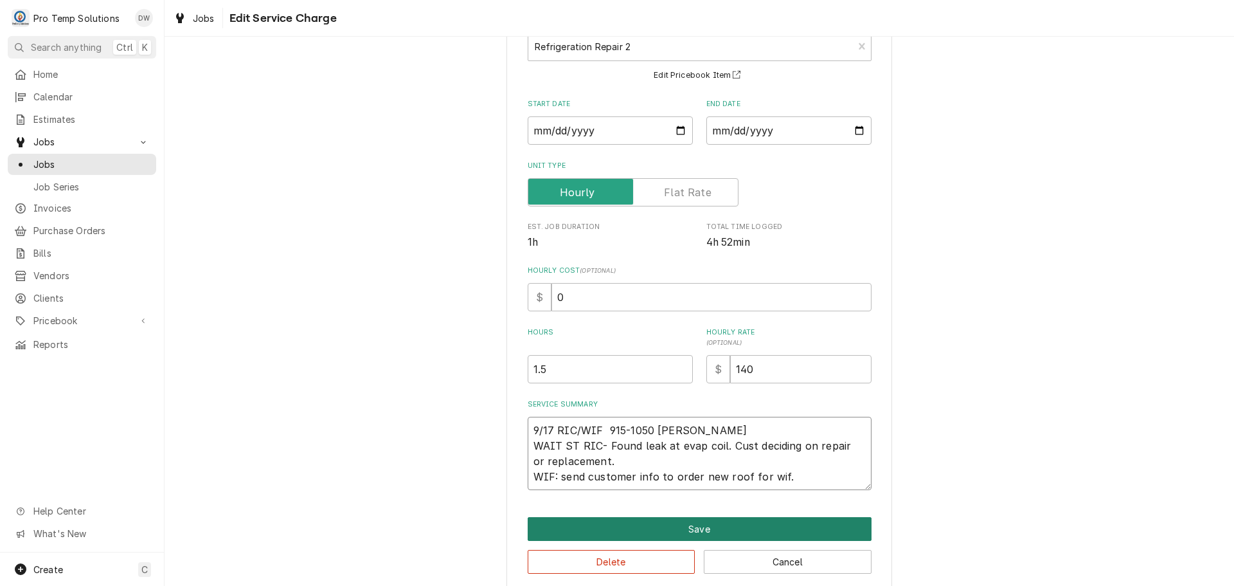
type textarea "9/17 RIC/WIF 915-1050 [PERSON_NAME] WAIT ST RIC- Found leak at evap coil. Cust …"
click at [687, 530] on button "Save" at bounding box center [700, 529] width 344 height 24
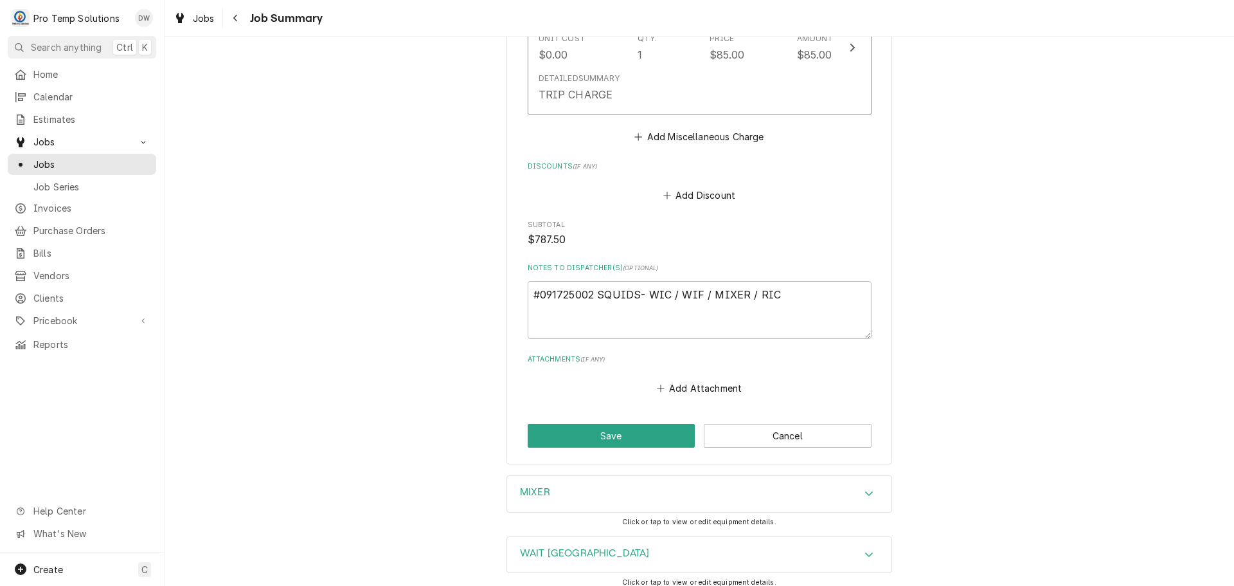
scroll to position [1350, 0]
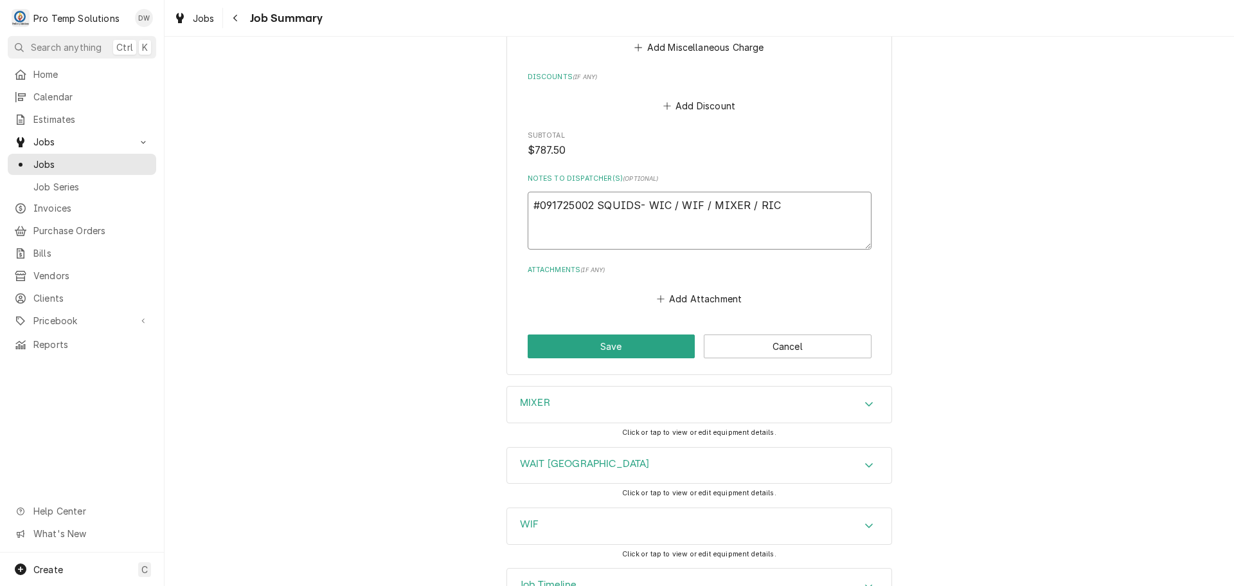
click at [674, 192] on textarea "#091725002 SQUIDS- WIC / WIF / MIXER / RIC" at bounding box center [700, 221] width 344 height 58
type textarea "x"
type textarea "#091725002 SQUIDS- WIC /WIF / MIXER / RIC"
type textarea "x"
type textarea "#091725002 SQUIDS- WIC WIF / MIXER / RIC"
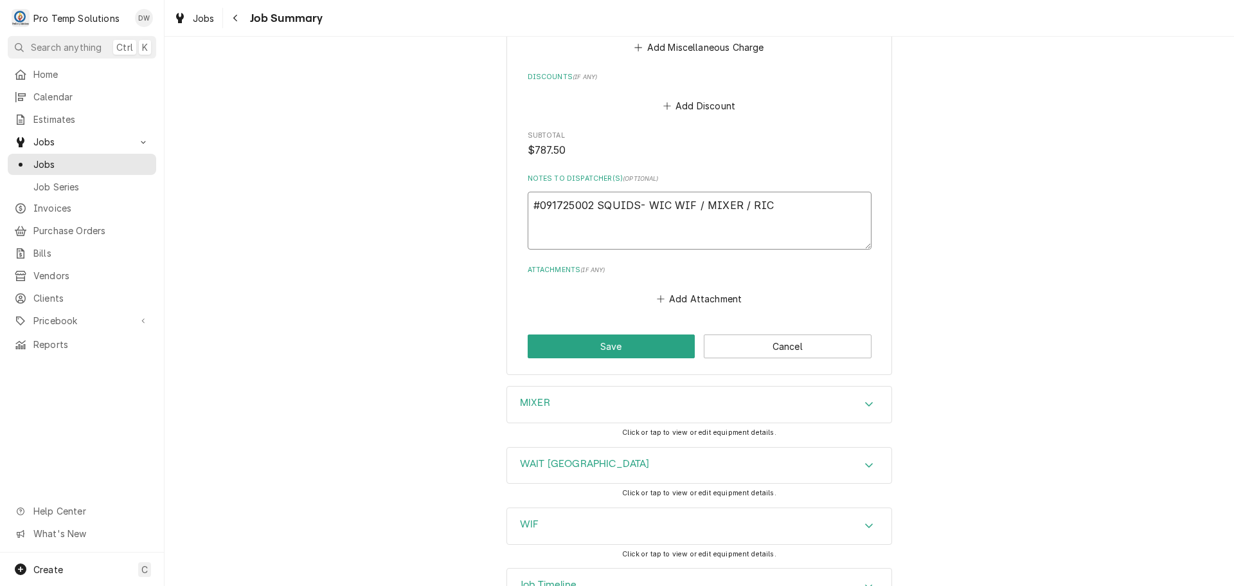
type textarea "x"
type textarea "#091725002 SQUIDS- WICWIF / MIXER / RIC"
type textarea "x"
type textarea "#091725002 SQUIDS- WIWIF / MIXER / RIC"
type textarea "x"
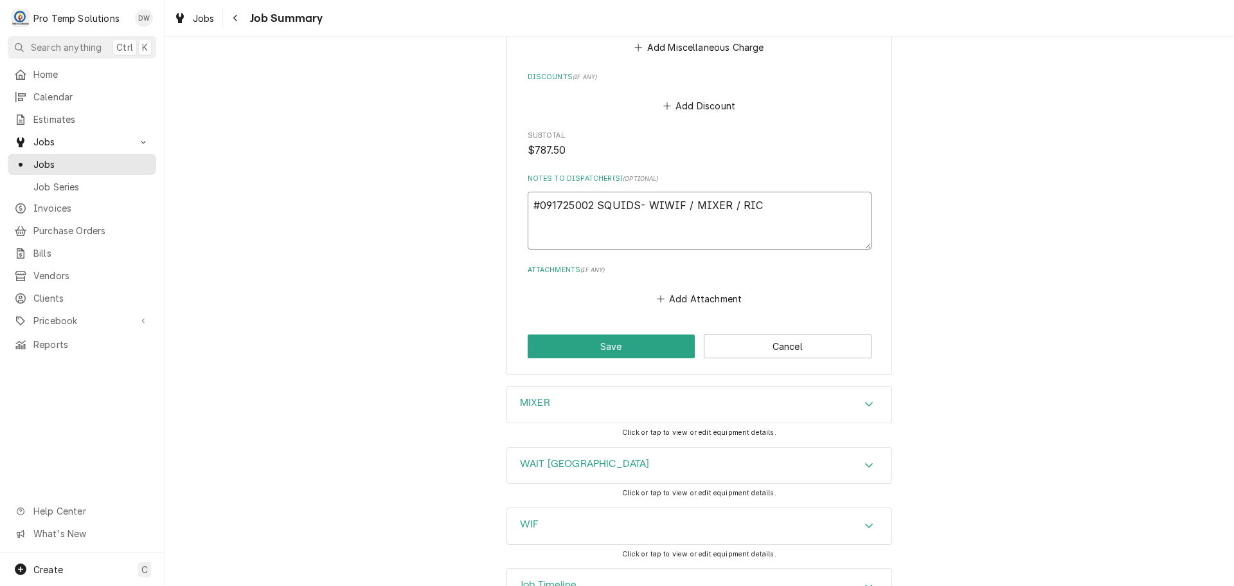
type textarea "#091725002 SQUIDS- WWIF / MIXER / RIC"
type textarea "x"
type textarea "#091725002 SQUIDS- WIF / MIXER / RIC"
click at [611, 334] on button "Save" at bounding box center [612, 346] width 168 height 24
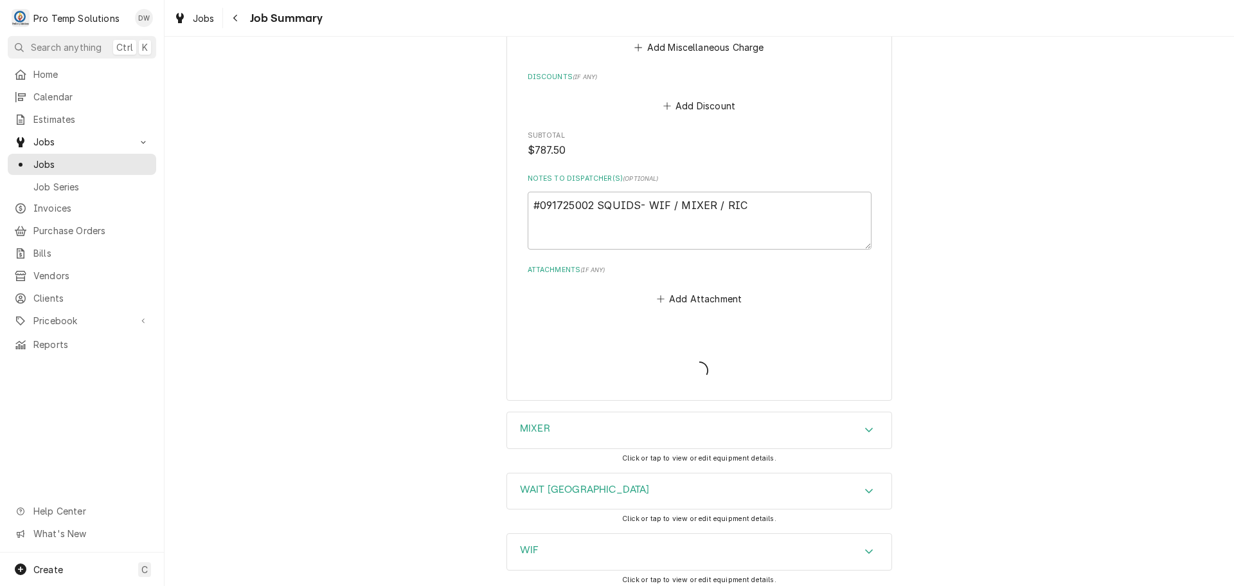
type textarea "x"
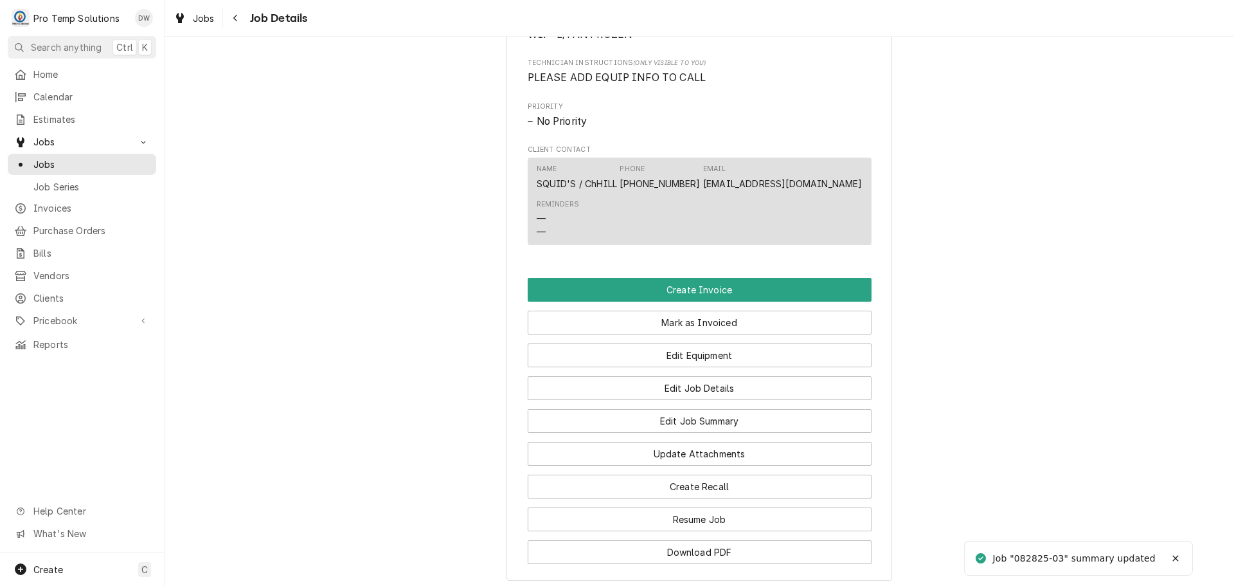
scroll to position [771, 0]
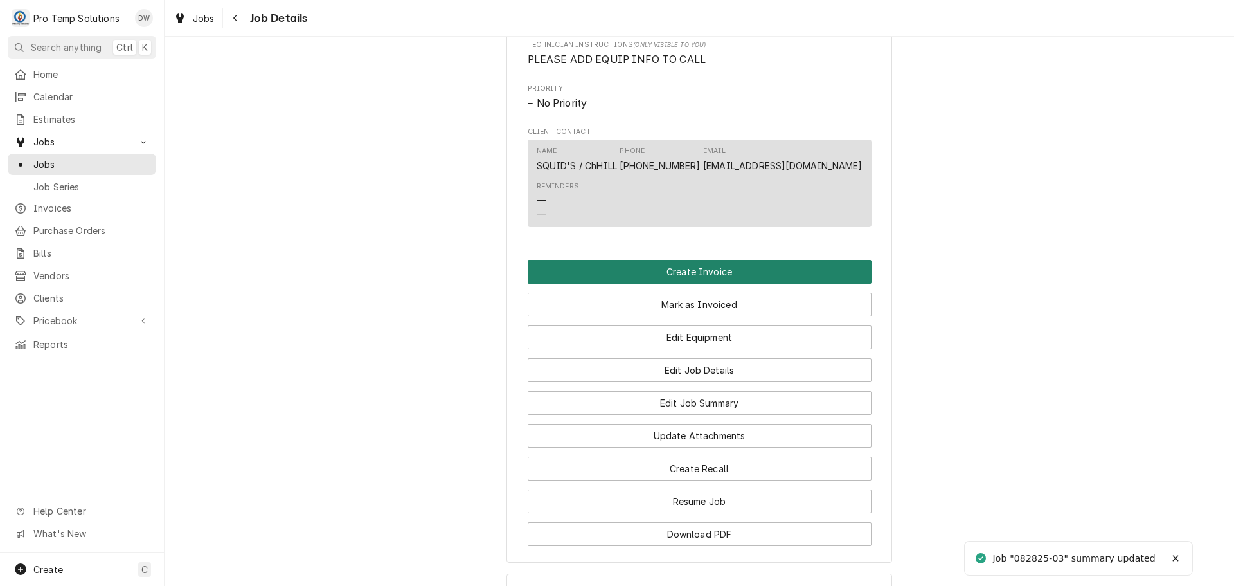
click at [674, 284] on button "Create Invoice" at bounding box center [700, 272] width 344 height 24
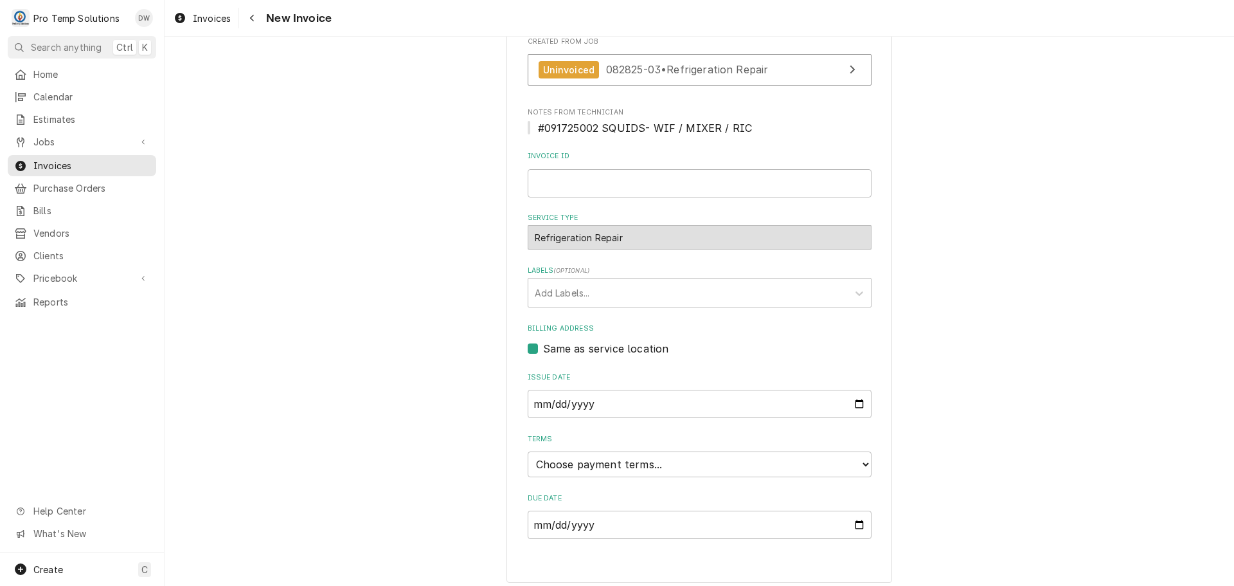
scroll to position [341, 0]
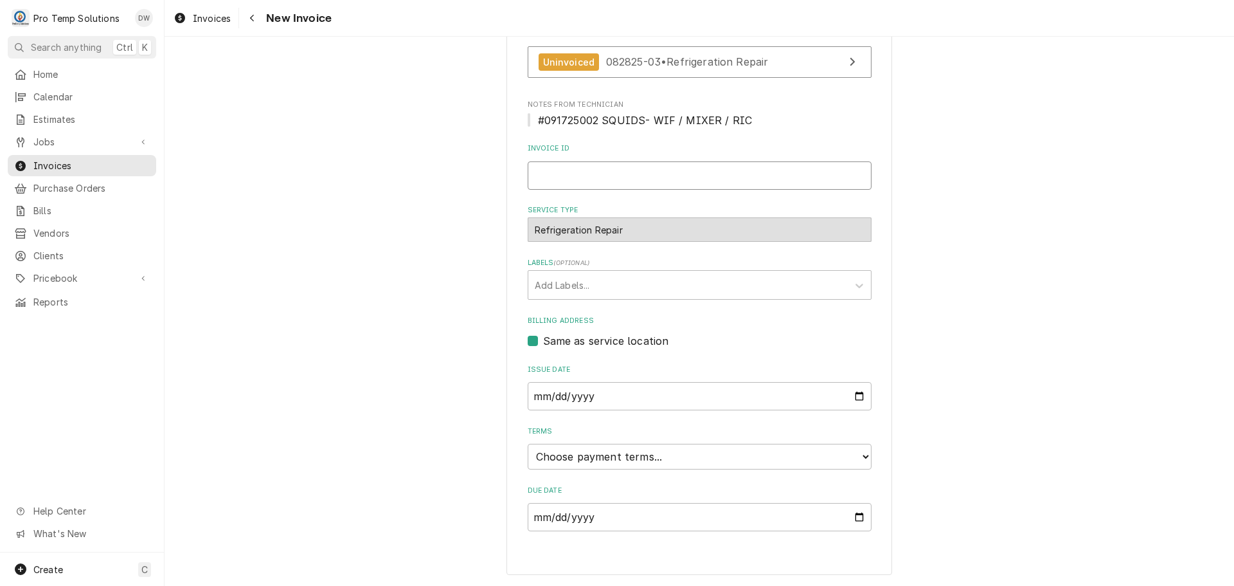
click at [547, 171] on input "Invoice ID" at bounding box center [700, 175] width 344 height 28
type input "#091725002"
click at [576, 455] on select "Choose payment terms... Same Day Net 7 Net 14 Net 21 Net 30 Net 45 Net 60 Net 90" at bounding box center [700, 457] width 344 height 26
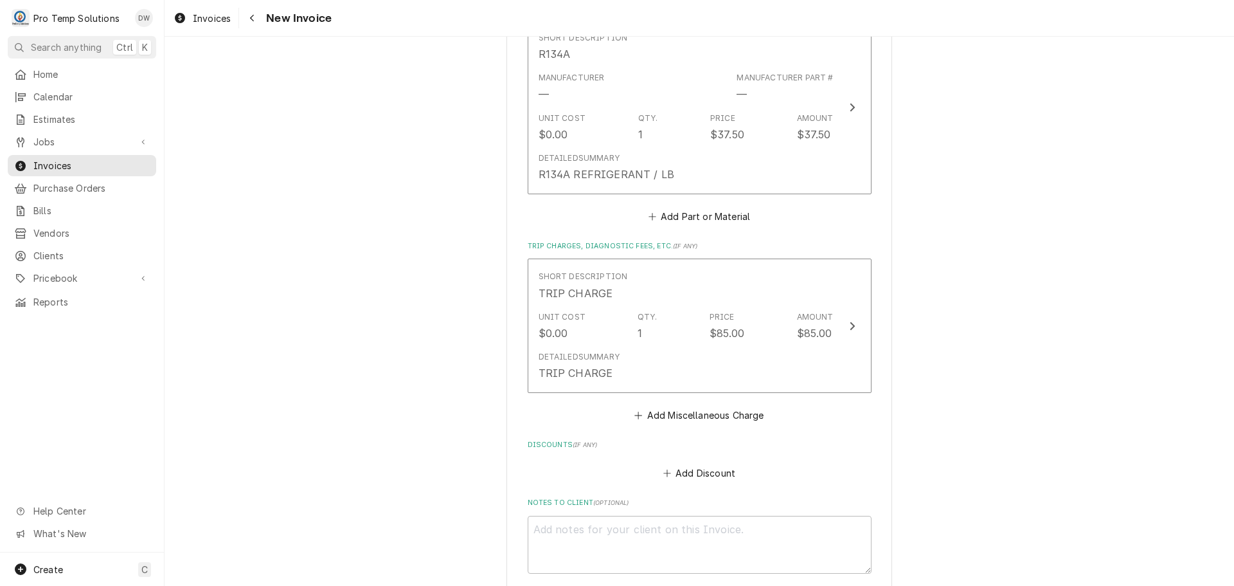
scroll to position [1755, 0]
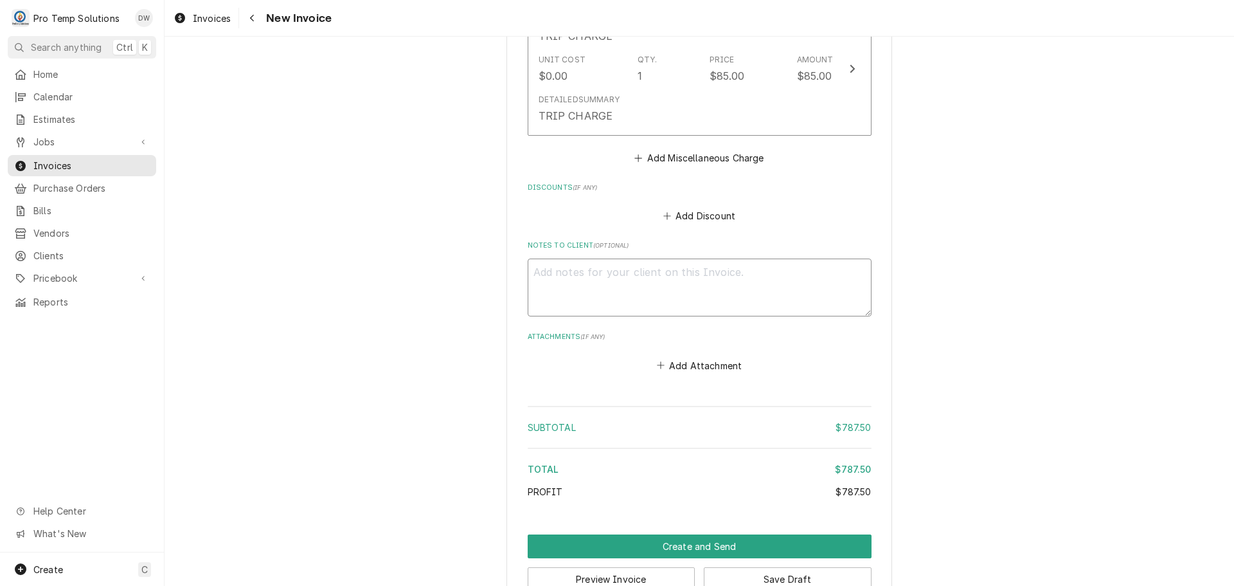
click at [572, 261] on textarea "Notes to Client ( optional )" at bounding box center [700, 287] width 344 height 58
type textarea "x"
type textarea "#"
type textarea "x"
type textarea "#0"
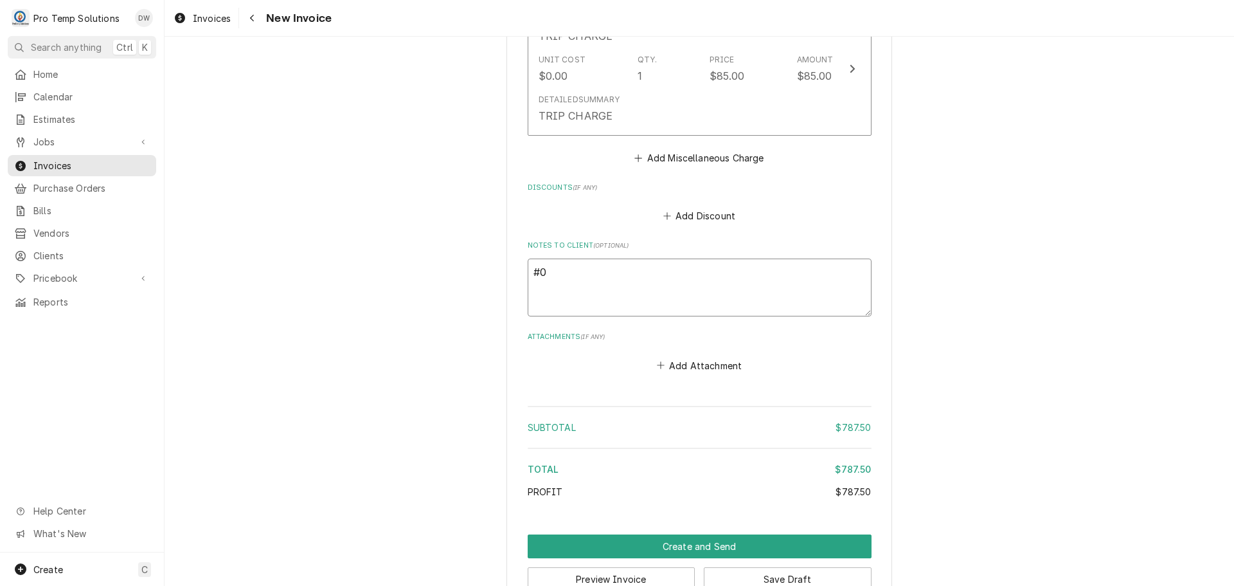
type textarea "x"
type textarea "#09"
type textarea "x"
type textarea "#091"
type textarea "x"
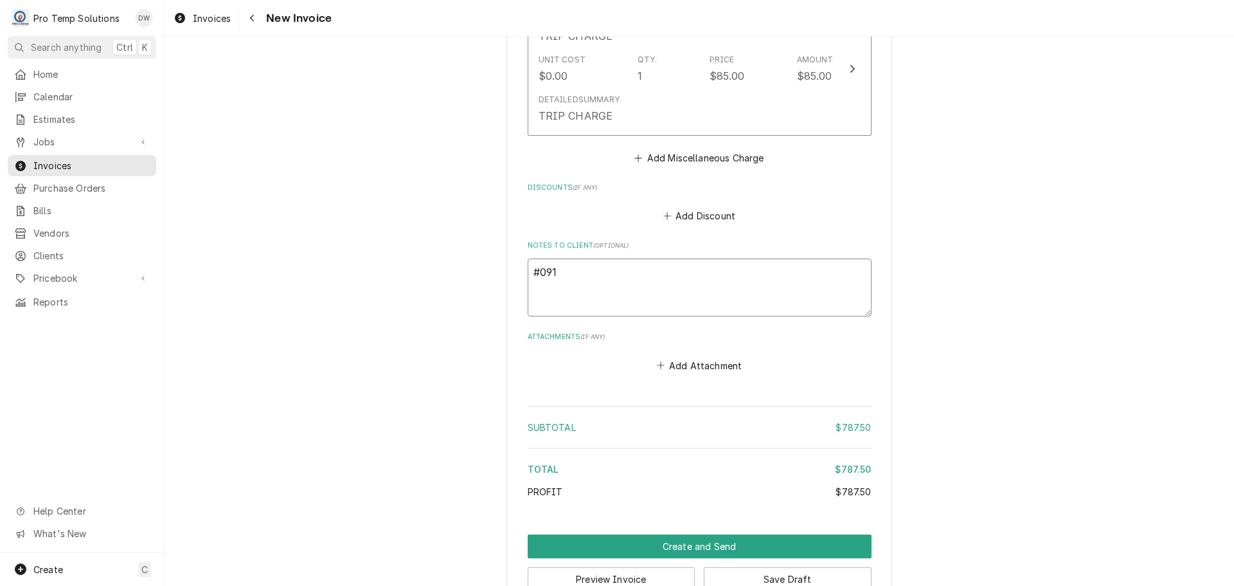
type textarea "#0917"
type textarea "x"
type textarea "#09172"
type textarea "x"
type textarea "#091725"
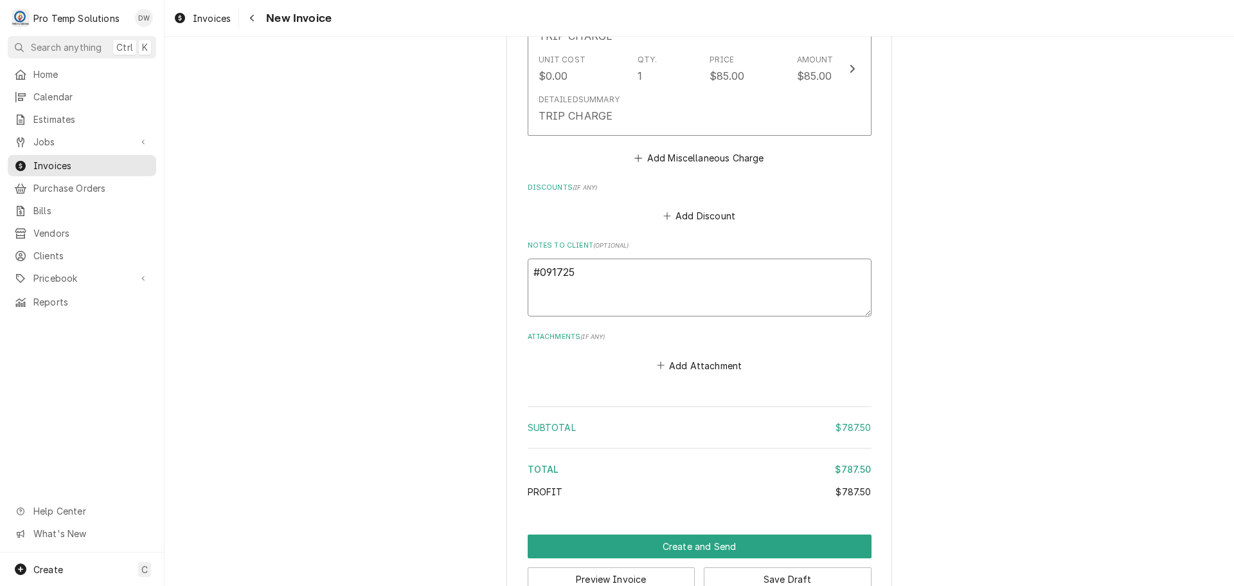
type textarea "x"
type textarea "#0917250"
type textarea "x"
type textarea "#09172500"
type textarea "x"
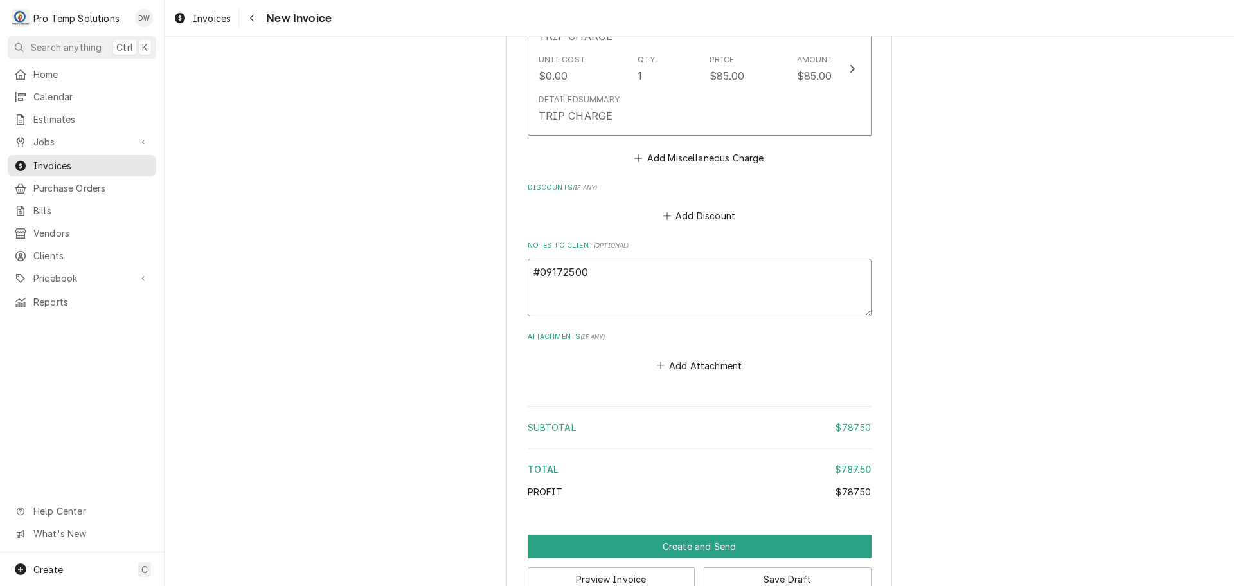
type textarea "#091725002"
type textarea "x"
type textarea "#091725002"
type textarea "x"
type textarea "#091725002 S"
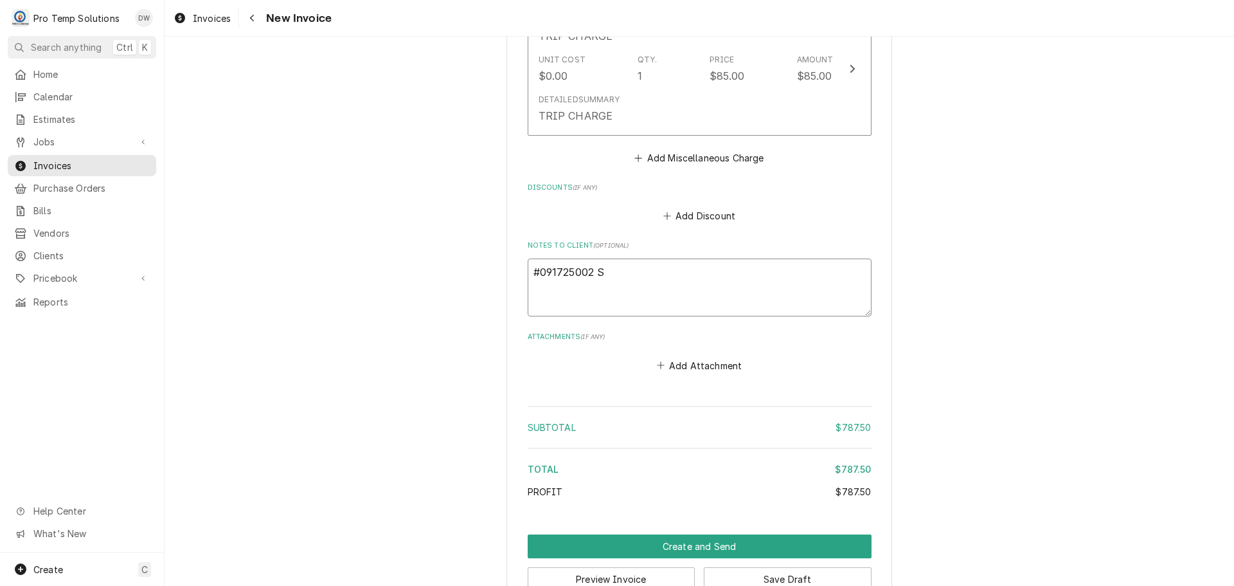
type textarea "x"
type textarea "#091725002 SQ"
type textarea "x"
type textarea "#091725002 SQU"
type textarea "x"
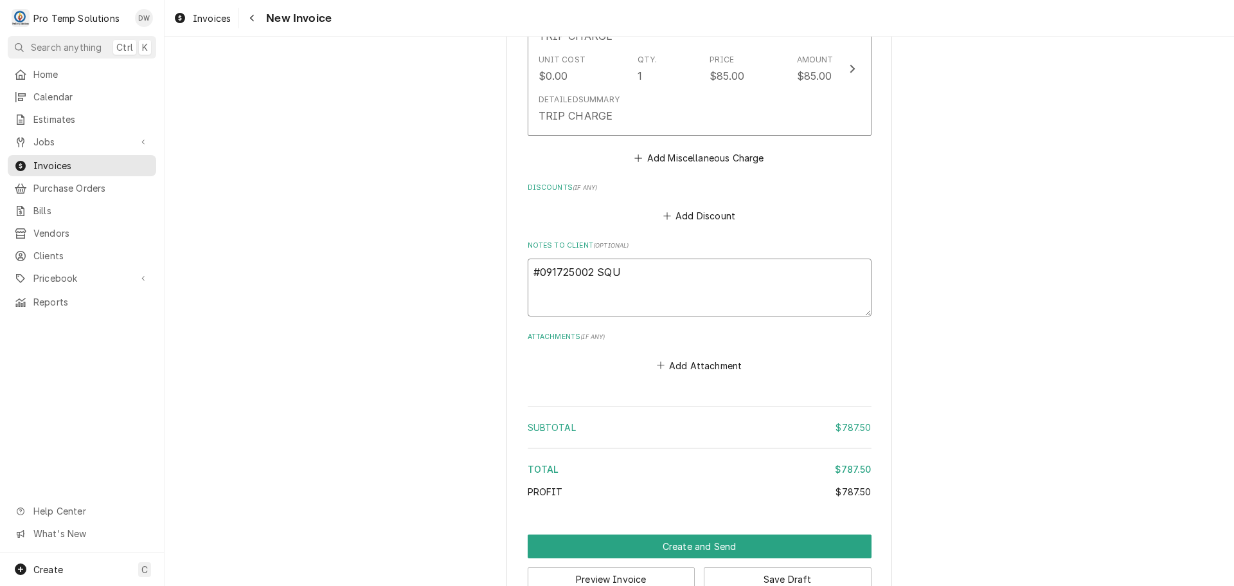
type textarea "#091725002 SQUI"
type textarea "x"
type textarea "#091725002 SQUID"
type textarea "x"
type textarea "#091725002 SQUID'"
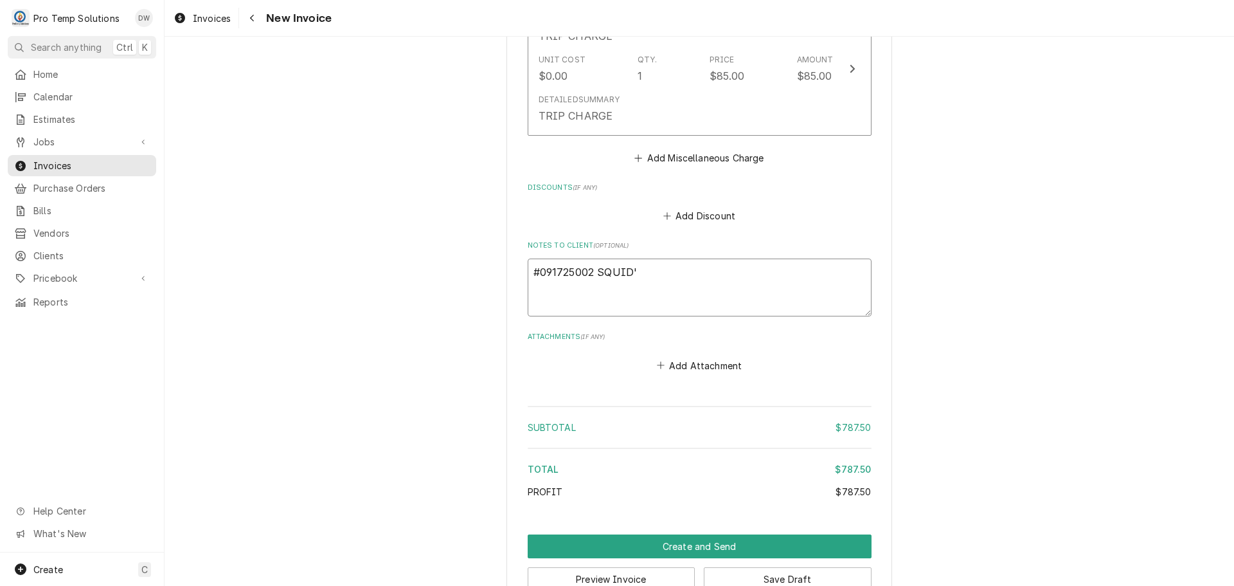
type textarea "x"
type textarea "#091725002 SQUID'S"
type textarea "x"
type textarea "#091725002 SQUID'S-"
type textarea "x"
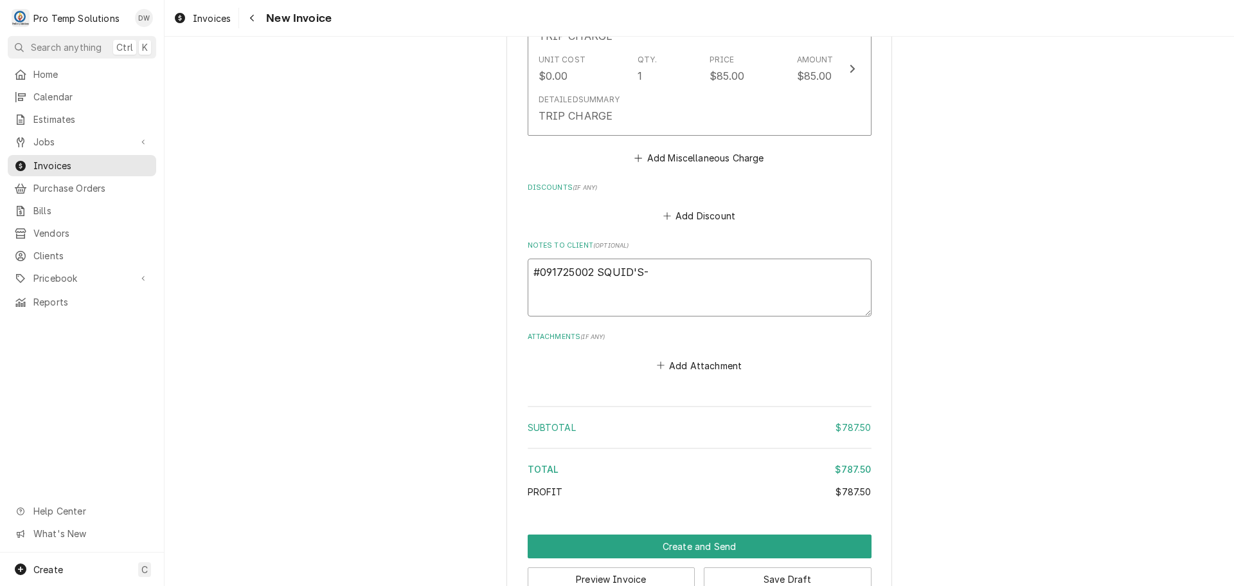
type textarea "#091725002 SQUID'S-"
type textarea "x"
type textarea "#091725002 SQUID'S- W"
type textarea "x"
type textarea "#091725002 SQUID'S- WI"
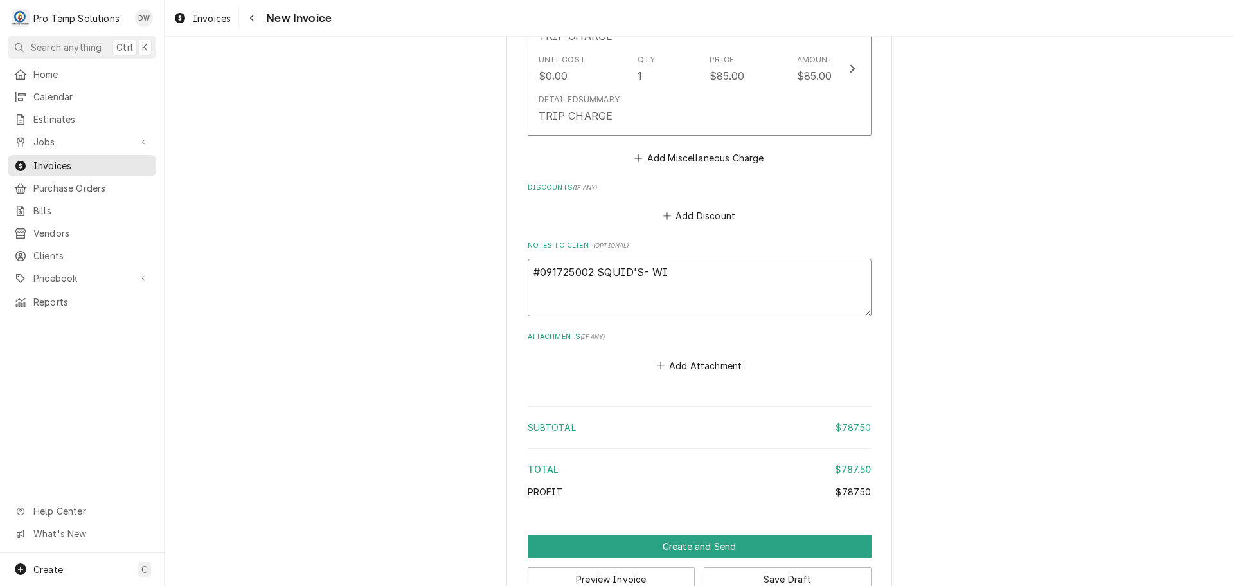
type textarea "x"
type textarea "#091725002 SQUID'S- WIF"
type textarea "x"
type textarea "#091725002 SQUID'S- WIF"
type textarea "x"
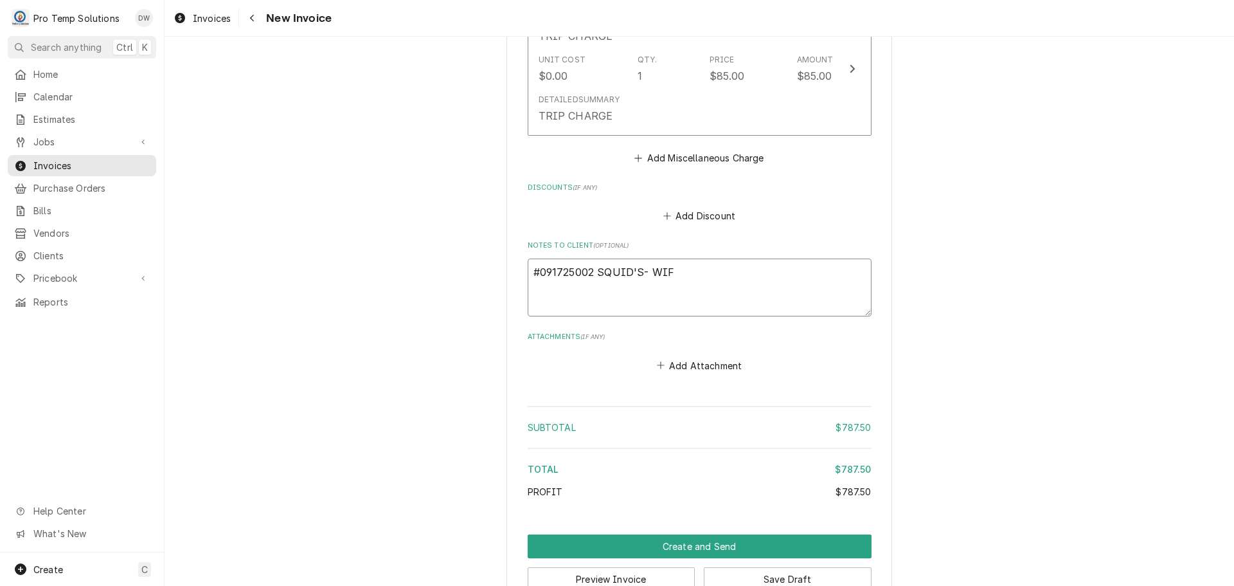
type textarea "#091725002 SQUID'S- WIF /"
type textarea "x"
type textarea "#091725002 SQUID'S- WIF /"
type textarea "x"
type textarea "#091725002 SQUID'S- WIF / M"
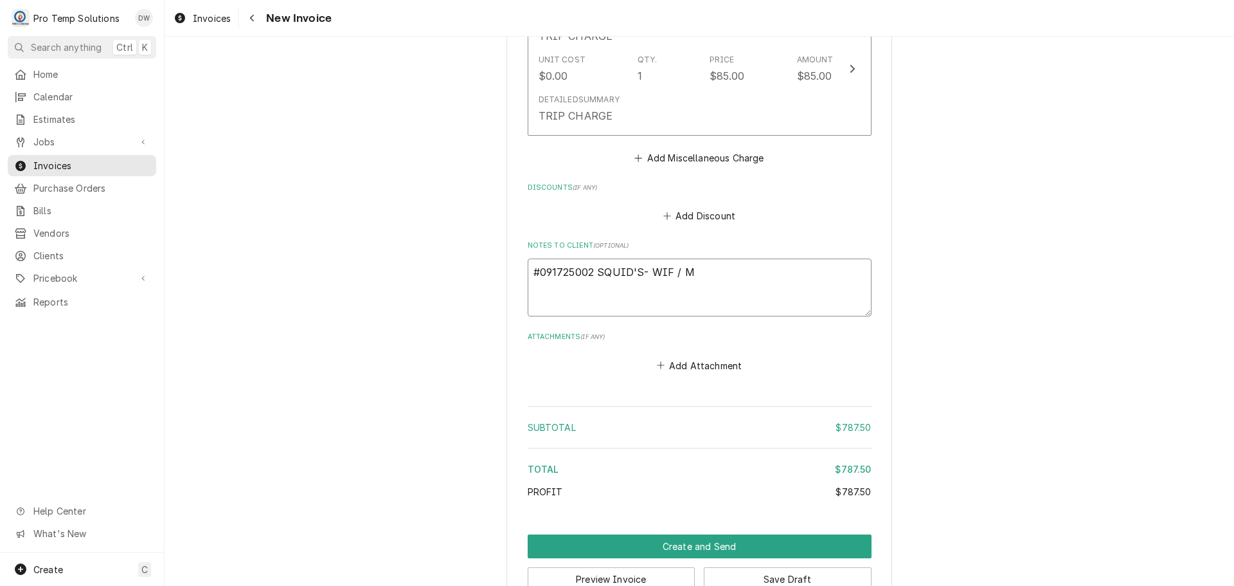
type textarea "x"
type textarea "#091725002 SQUID'S- WIF / [GEOGRAPHIC_DATA]"
type textarea "x"
type textarea "#091725002 SQUID'S- WIF / MIX"
type textarea "x"
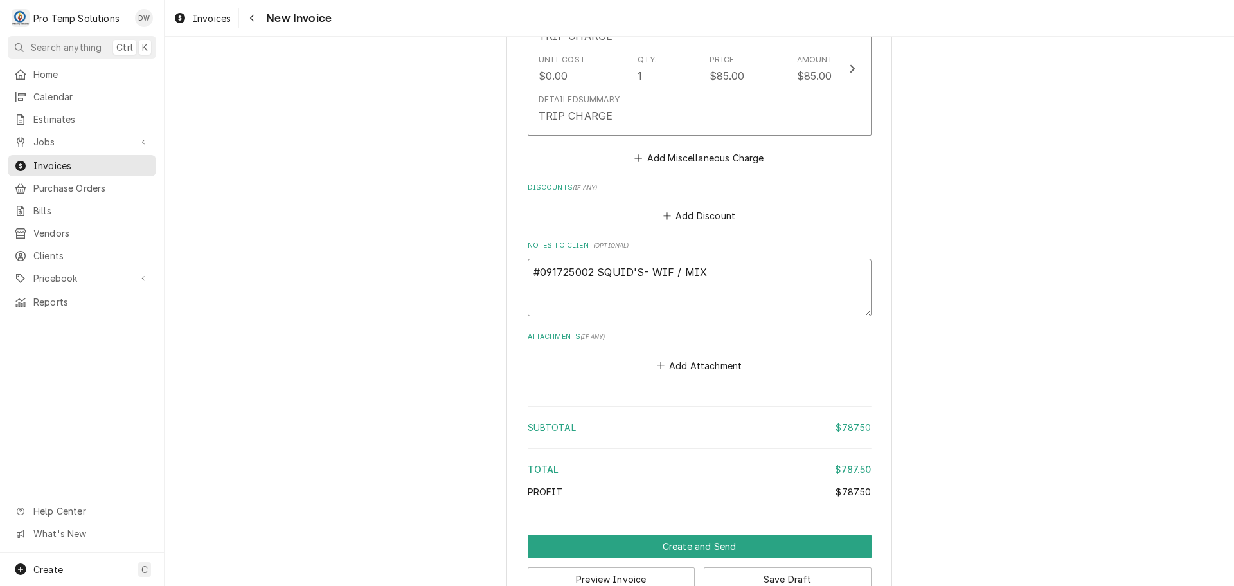
type textarea "#091725002 SQUID'S- WIF / MIXE"
type textarea "x"
type textarea "#091725002 SQUID'S- WIF / MIXER"
type textarea "x"
type textarea "#091725002 SQUID'S- WIF / MIXER /"
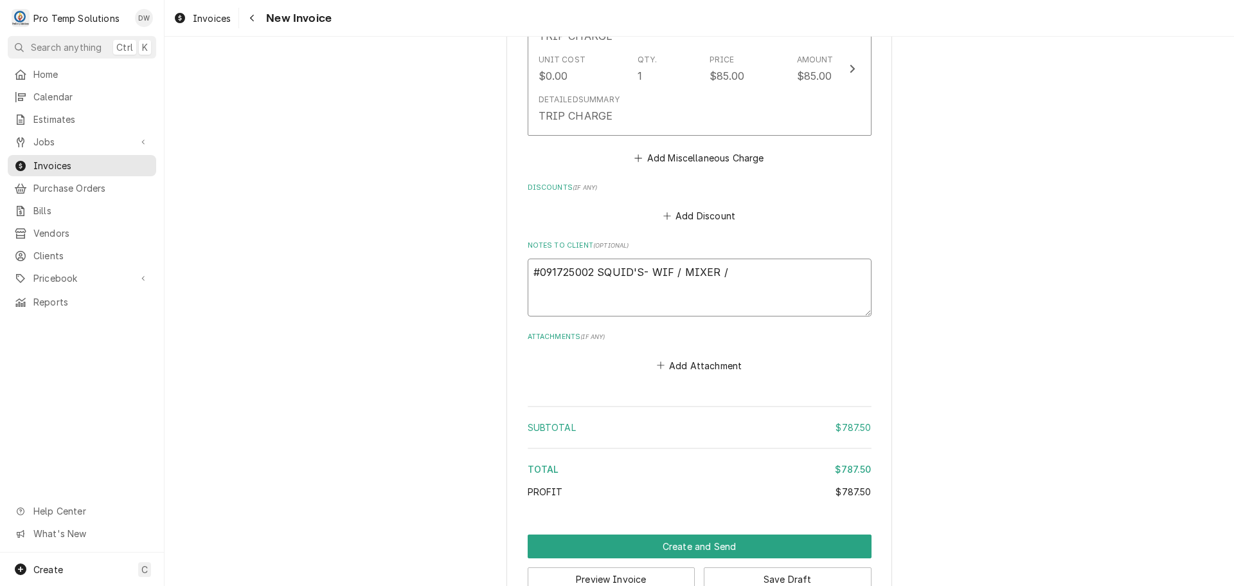
type textarea "x"
type textarea "#091725002 SQUID'S- WIF / MIXER /"
type textarea "x"
type textarea "#091725002 SQUID'S- WIF / MIXER / W"
type textarea "x"
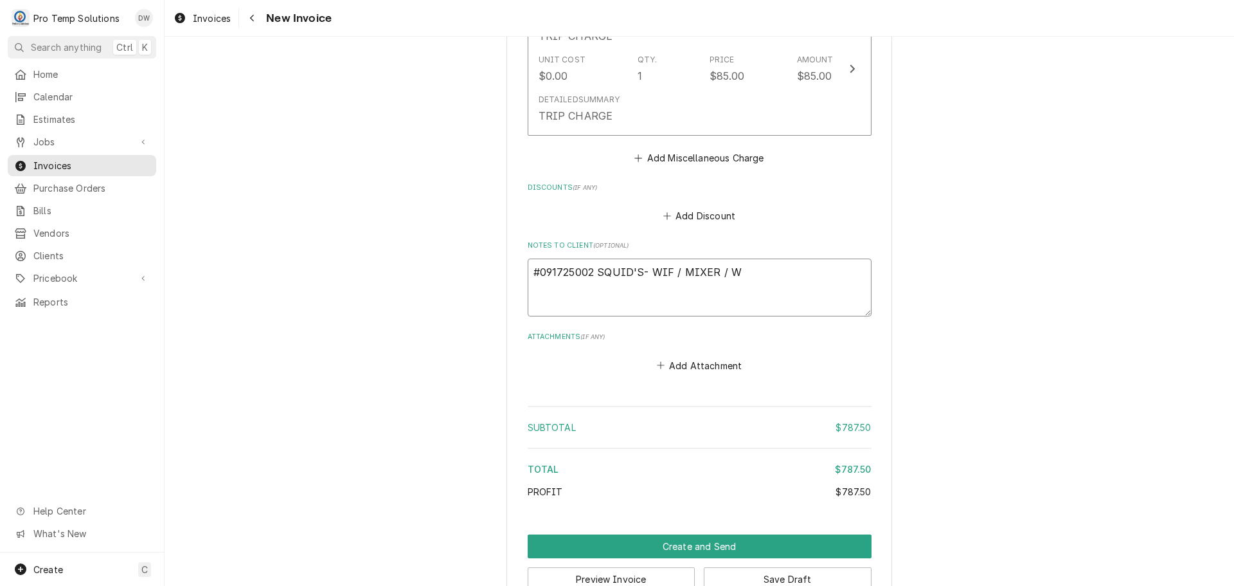
type textarea "#091725002 SQUID'S- WIF / MIXER / [GEOGRAPHIC_DATA]"
type textarea "x"
type textarea "#091725002 SQUID'S- WIF / MIXER / WAI"
type textarea "x"
type textarea "#091725002 SQUID'S- WIF / MIXER / WAIT"
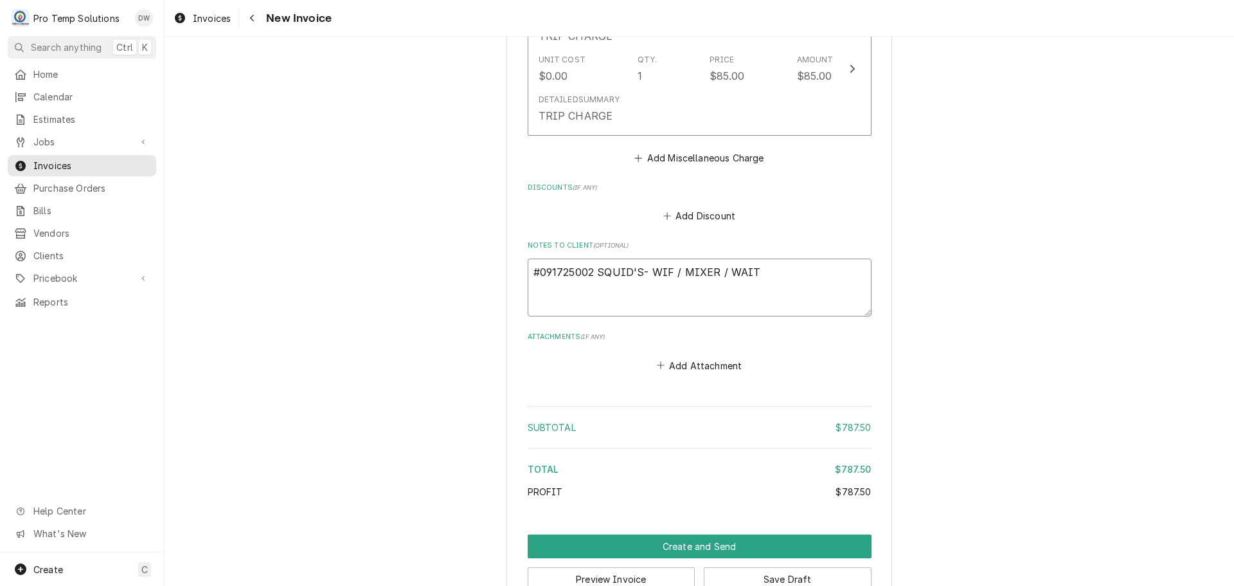
type textarea "x"
type textarea "#091725002 SQUID'S- WIF / MIXER / WAIT"
type textarea "x"
type textarea "#091725002 SQUID'S- WIF / MIXER / WAIT S"
type textarea "x"
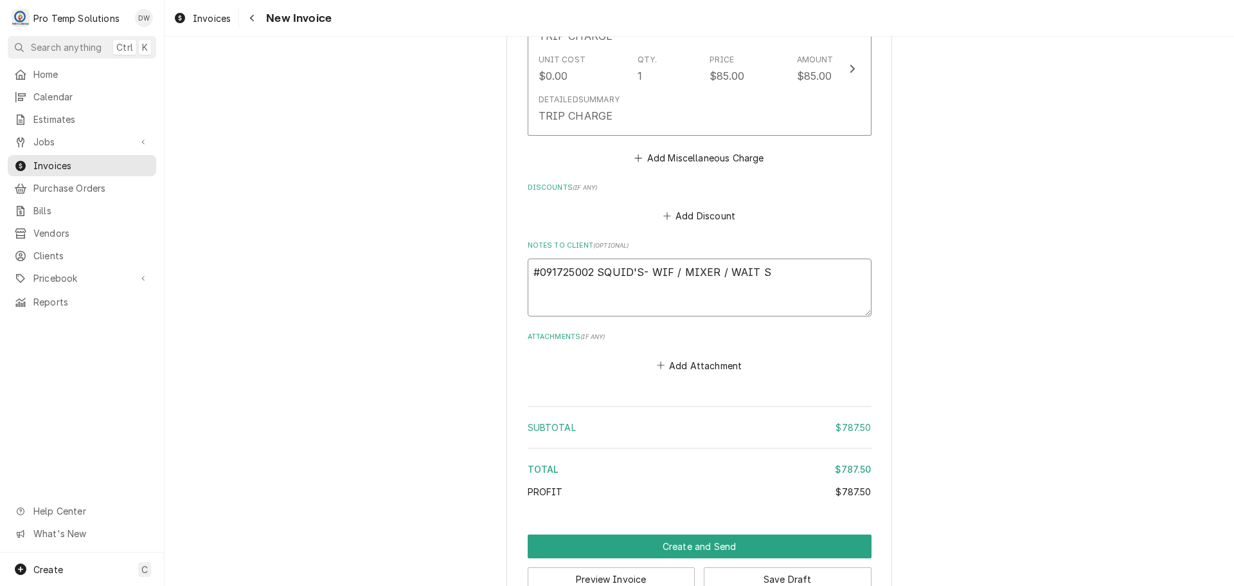
type textarea "#091725002 SQUID'S- WIF / MIXER / WAIT ST"
type textarea "x"
type textarea "#091725002 SQUID'S- WIF / MIXER / WAIT STA"
type textarea "x"
type textarea "#091725002 SQUID'S- WIF / MIXER / WAIT STAT"
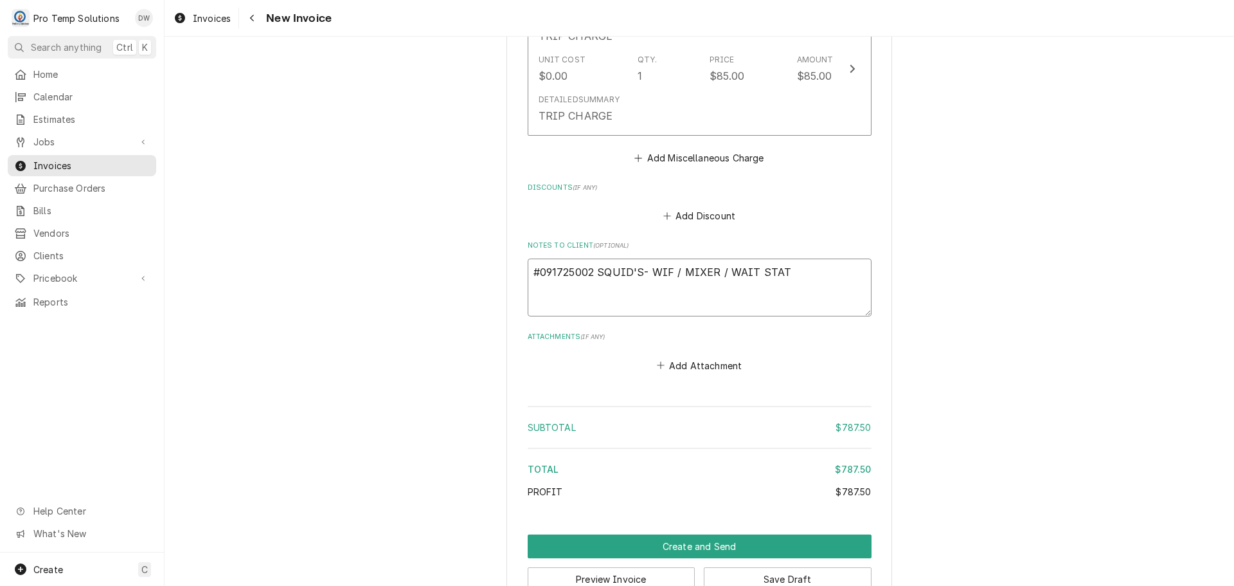
type textarea "x"
type textarea "#091725002 SQUID'S- WIF / MIXER / WAIT [PERSON_NAME]"
type textarea "x"
type textarea "#091725002 SQUID'S- WIF / MIXER / WAIT STATIO"
type textarea "x"
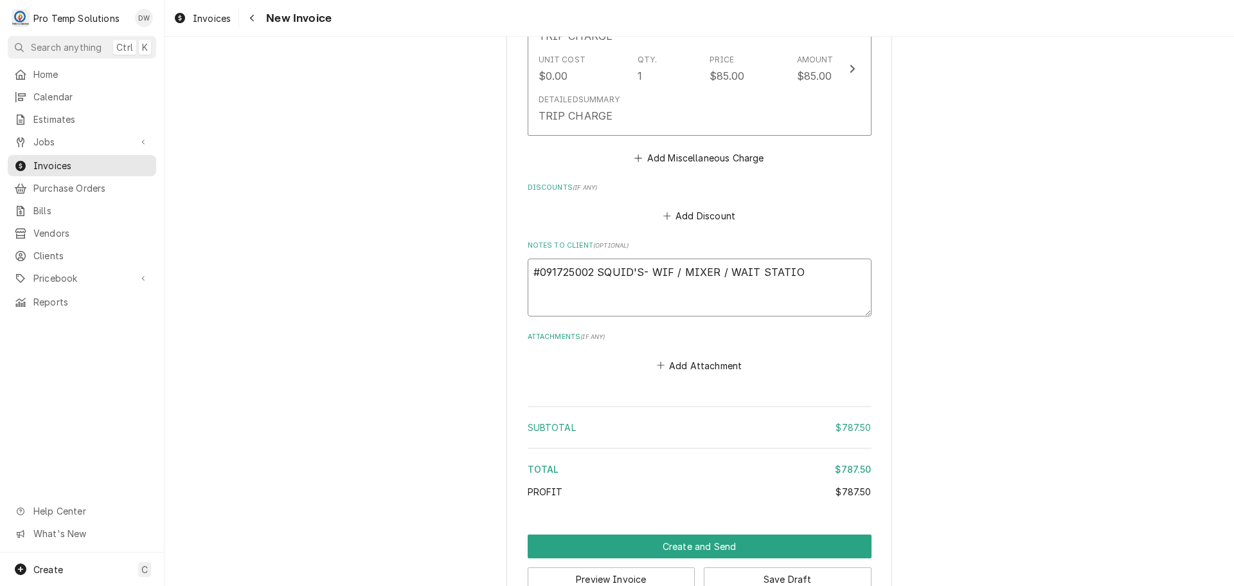
type textarea "#091725002 SQUID'S- WIF / MIXER / WAIT STATION"
type textarea "x"
type textarea "#091725002 SQUID'S- WIF / MIXER / WAIT STATION"
type textarea "x"
type textarea "#091725002 SQUID'S- WIF / MIXER / WAIT STATION R"
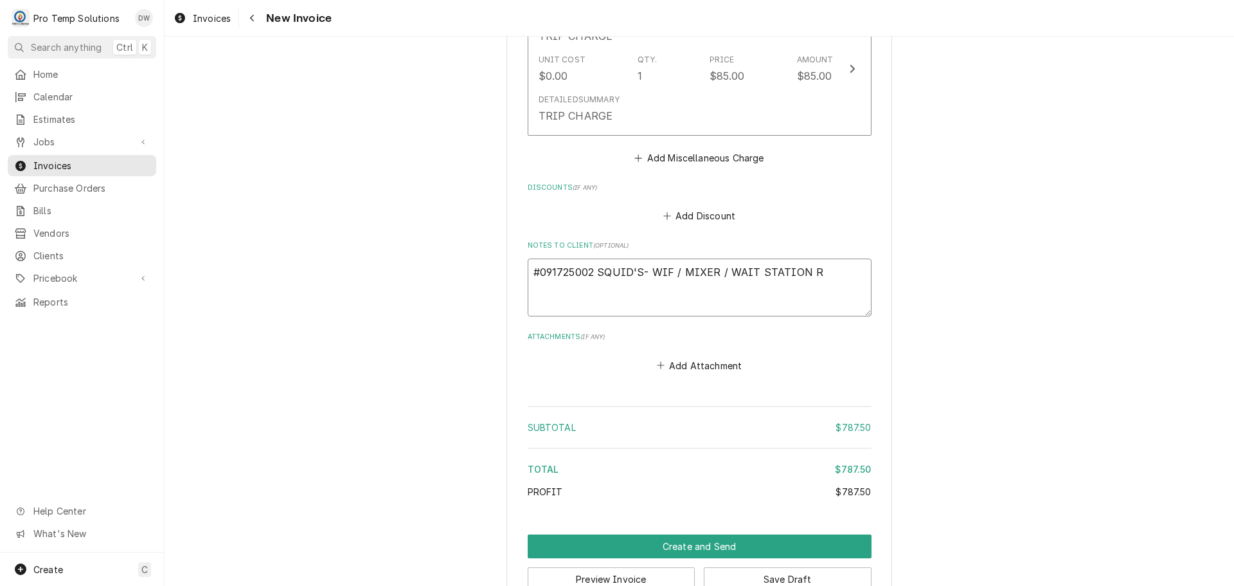
type textarea "x"
type textarea "#091725002 SQUID'S- WIF / MIXER / WAIT STATION RI"
type textarea "x"
type textarea "#091725002 SQUID'S- WIF / MIXER / WAIT STATION RIC"
type textarea "x"
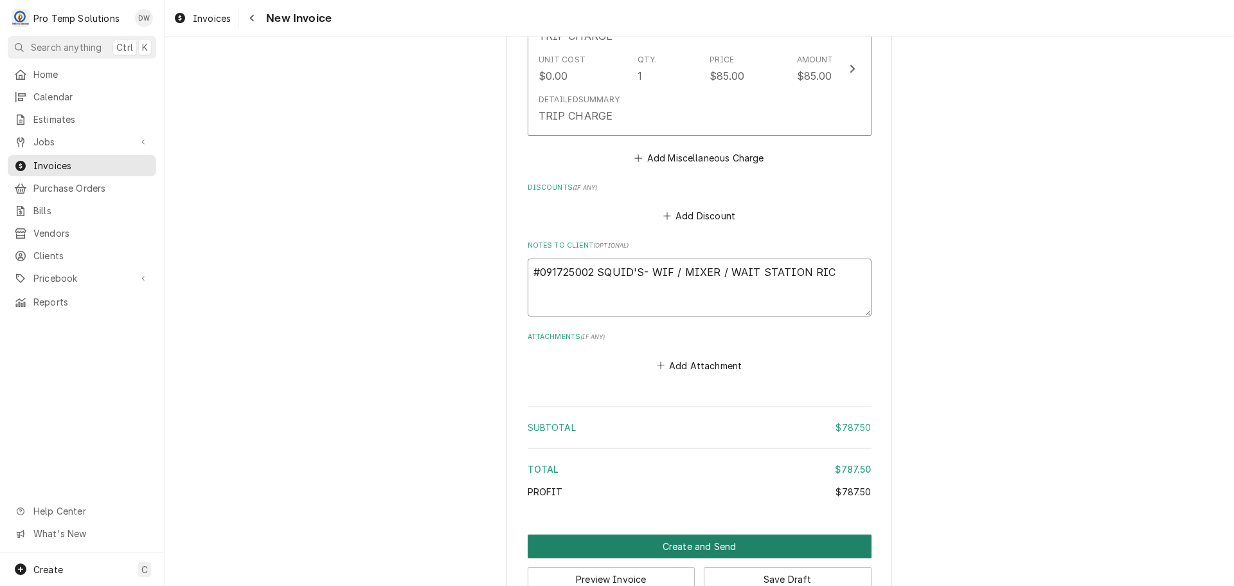
type textarea "#091725002 SQUID'S- WIF / MIXER / WAIT STATION RIC"
click at [688, 534] on button "Create and Send" at bounding box center [700, 546] width 344 height 24
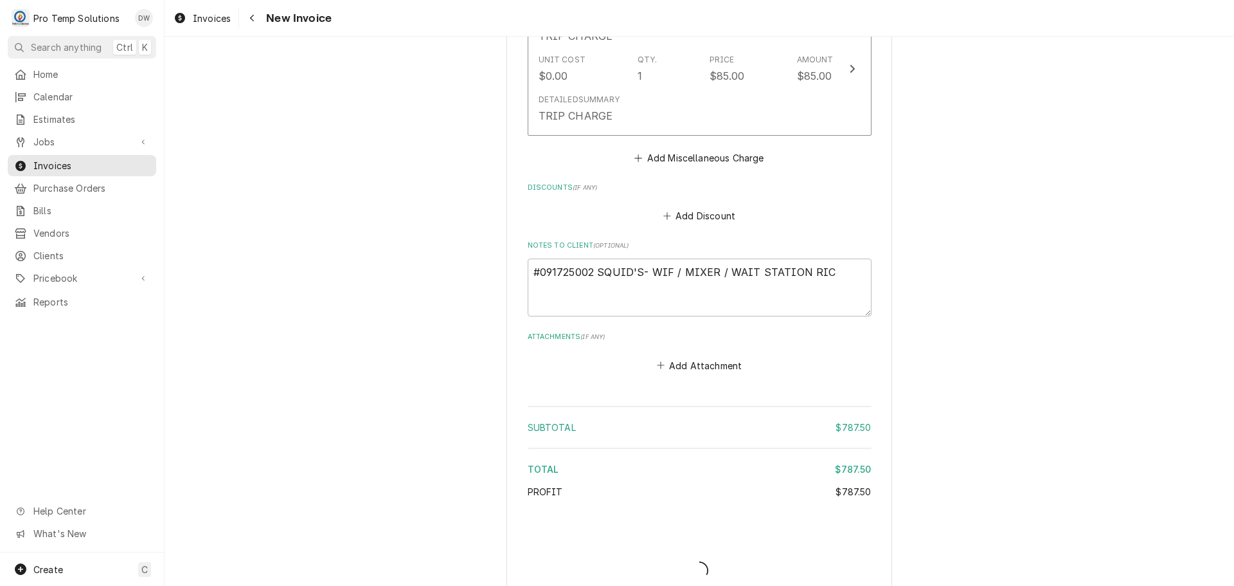
type textarea "x"
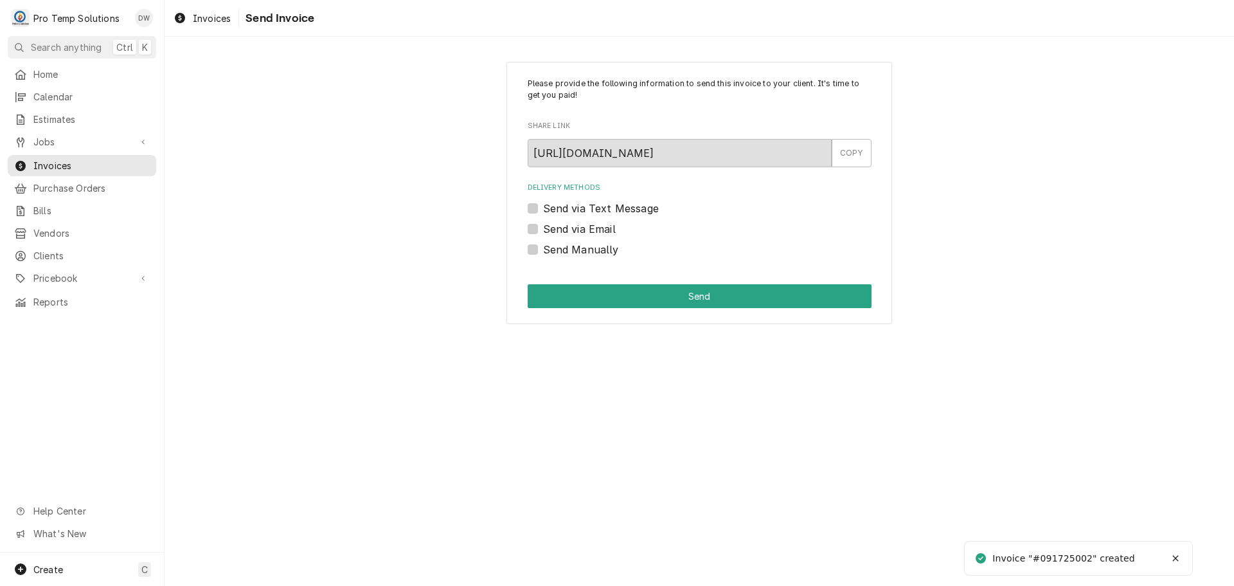
click at [543, 228] on label "Send via Email" at bounding box center [579, 228] width 73 height 15
click at [543, 228] on input "Send via Email" at bounding box center [715, 235] width 344 height 28
checkbox input "true"
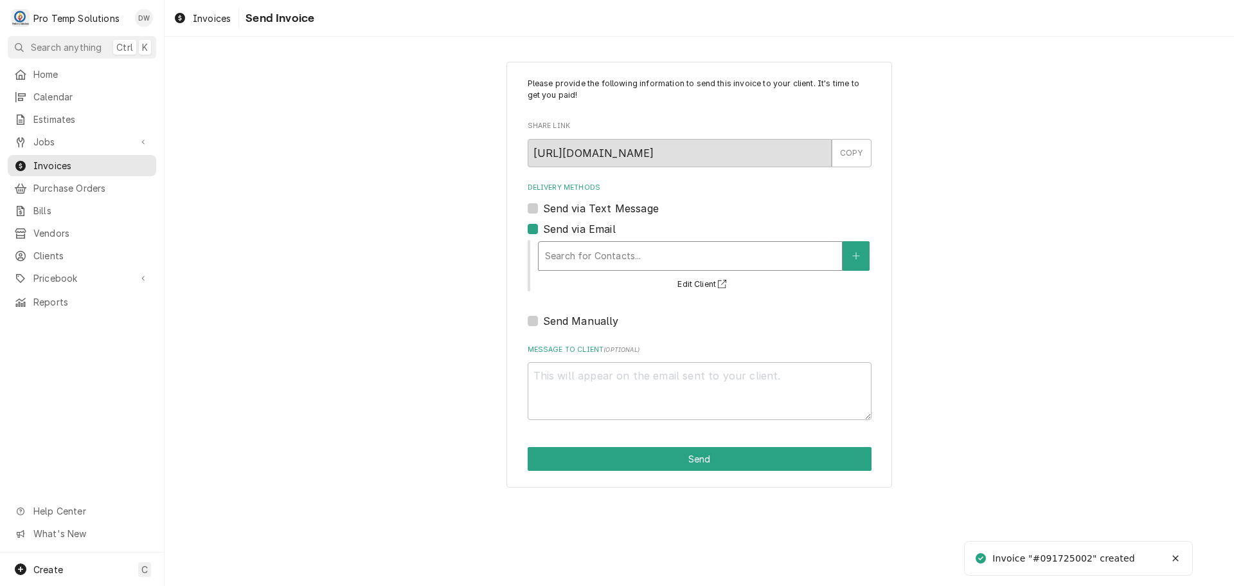
click at [622, 254] on div "Delivery Methods" at bounding box center [690, 255] width 291 height 23
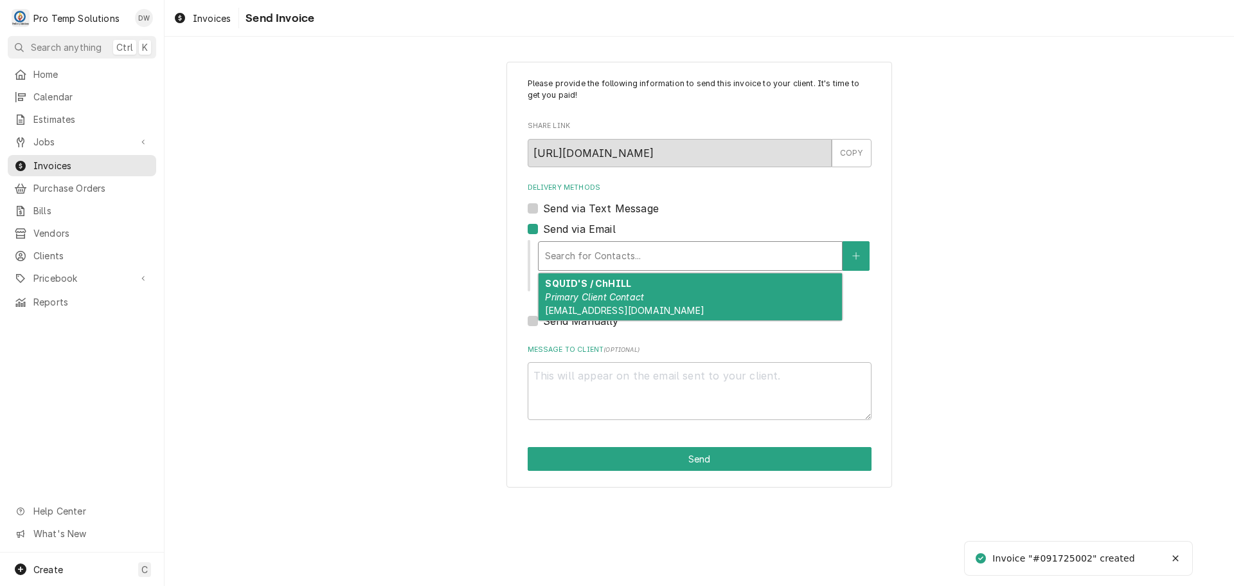
click at [617, 291] on div "SQUID'S / ChHILL Primary Client Contact [EMAIL_ADDRESS][DOMAIN_NAME]" at bounding box center [690, 296] width 303 height 47
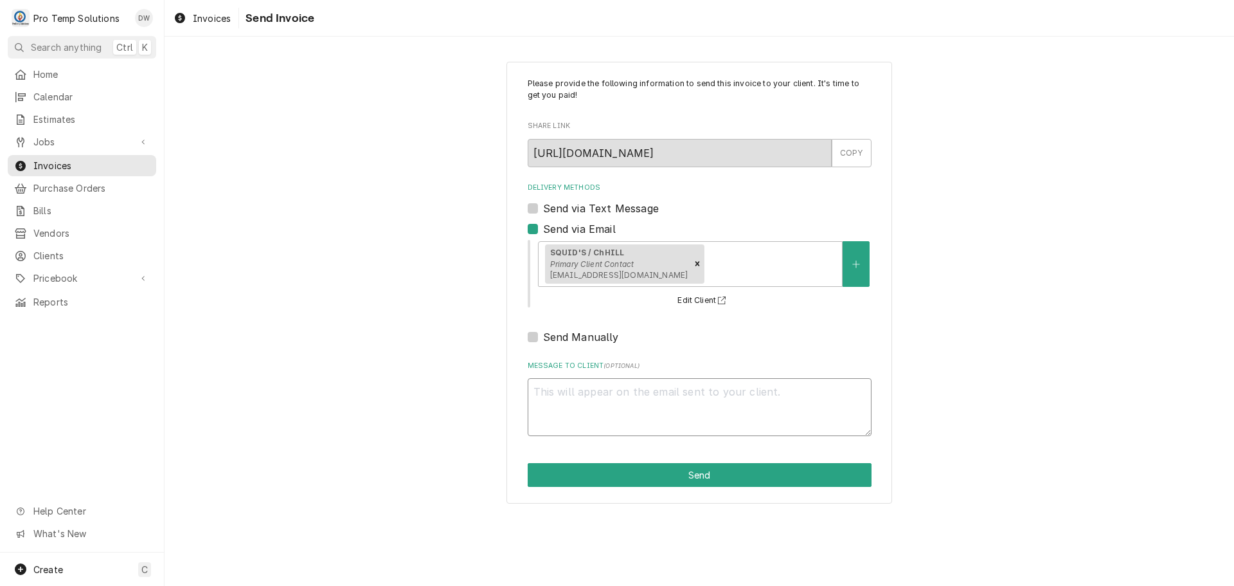
click at [581, 390] on textarea "Message to Client ( optional )" at bounding box center [700, 407] width 344 height 58
type textarea "x"
type textarea "#"
type textarea "x"
type textarea "#0"
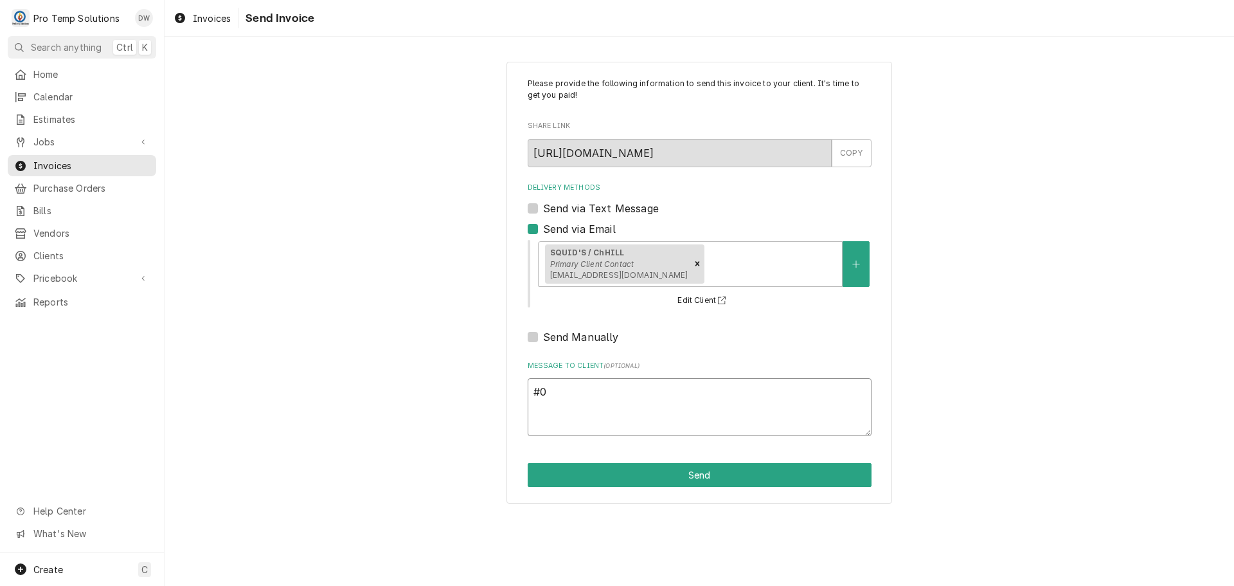
type textarea "x"
type textarea "#09"
type textarea "x"
type textarea "#091"
type textarea "x"
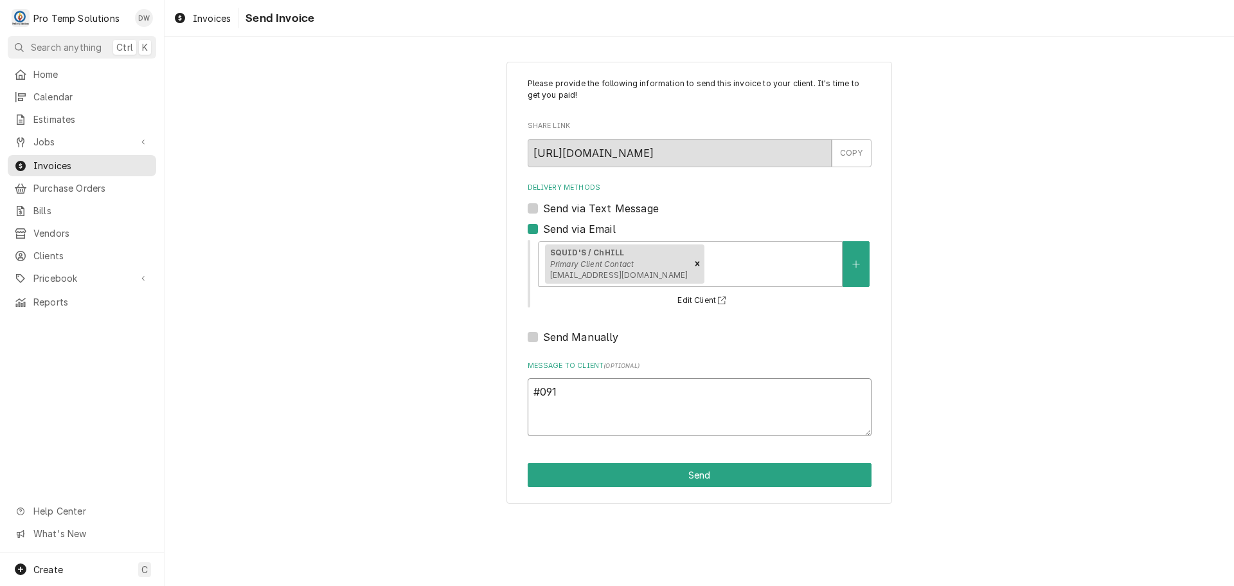
type textarea "#0917"
type textarea "x"
type textarea "#09172"
type textarea "x"
type textarea "#091725"
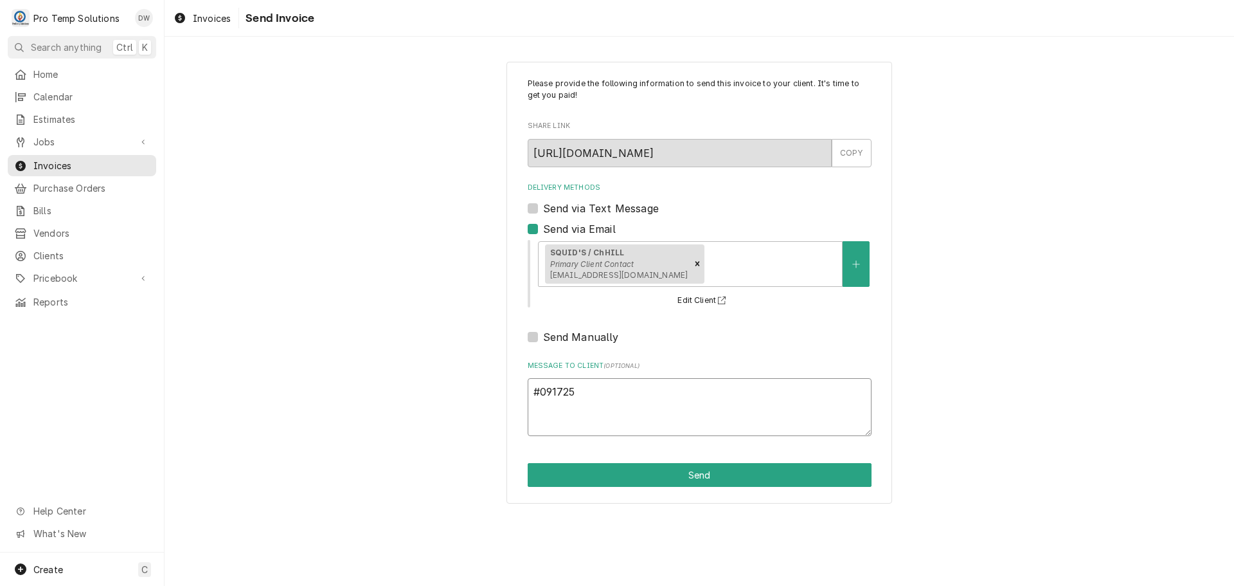
type textarea "x"
type textarea "#0917250"
type textarea "x"
type textarea "#09172500"
type textarea "x"
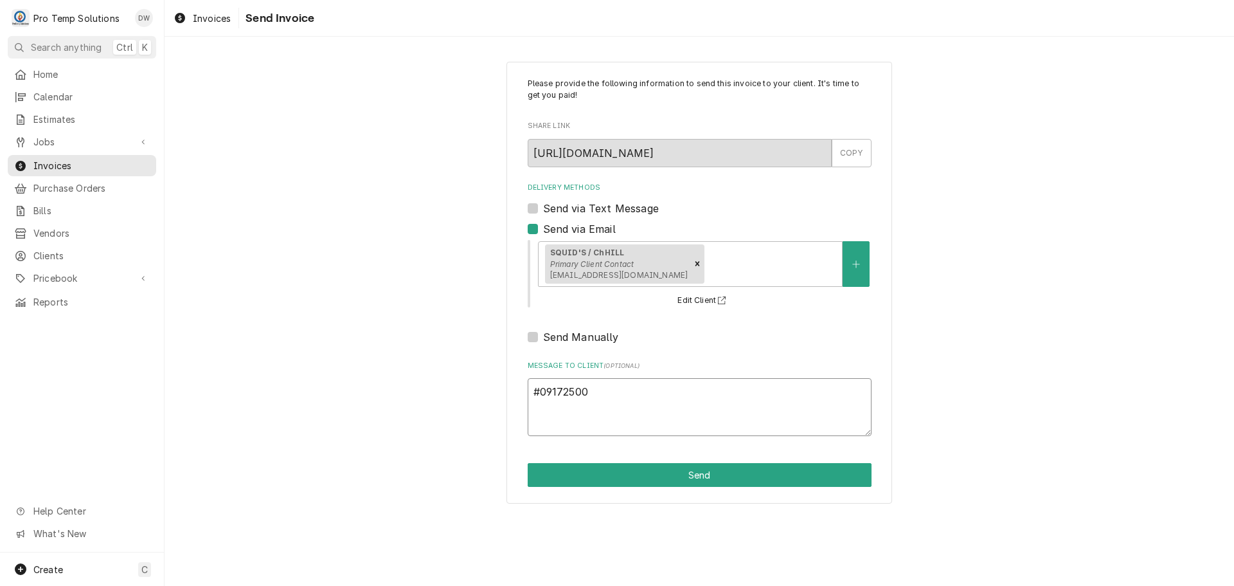
type textarea "#091725002"
type textarea "x"
type textarea "#091725002"
type textarea "x"
type textarea "#091725002 S"
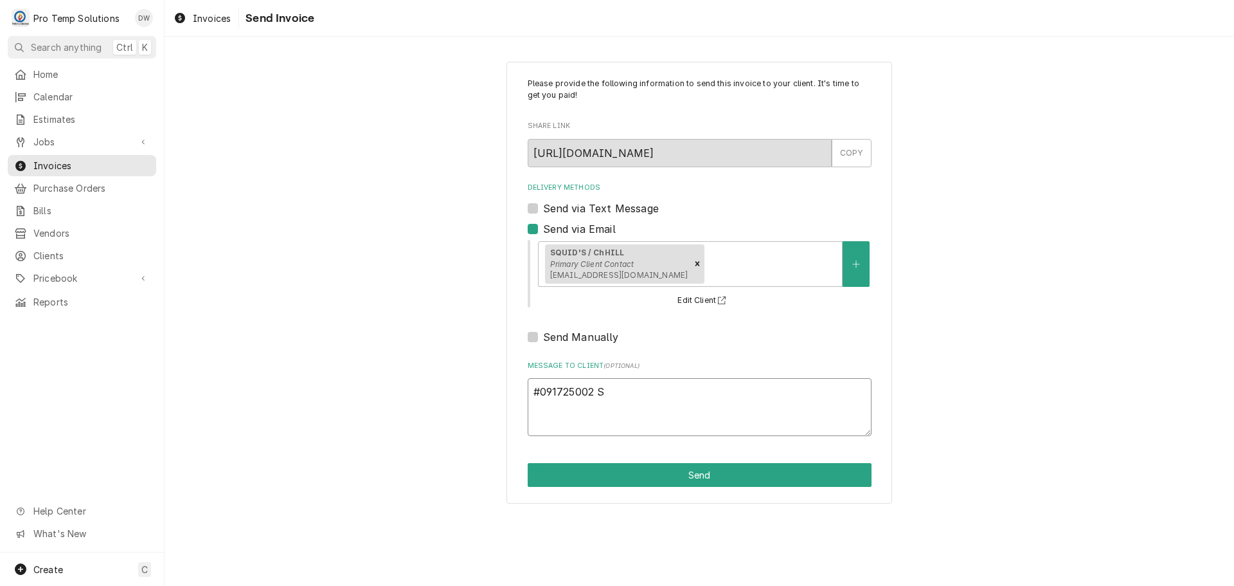
type textarea "x"
type textarea "#091725002 SQ"
type textarea "x"
type textarea "#091725002 SQU"
type textarea "x"
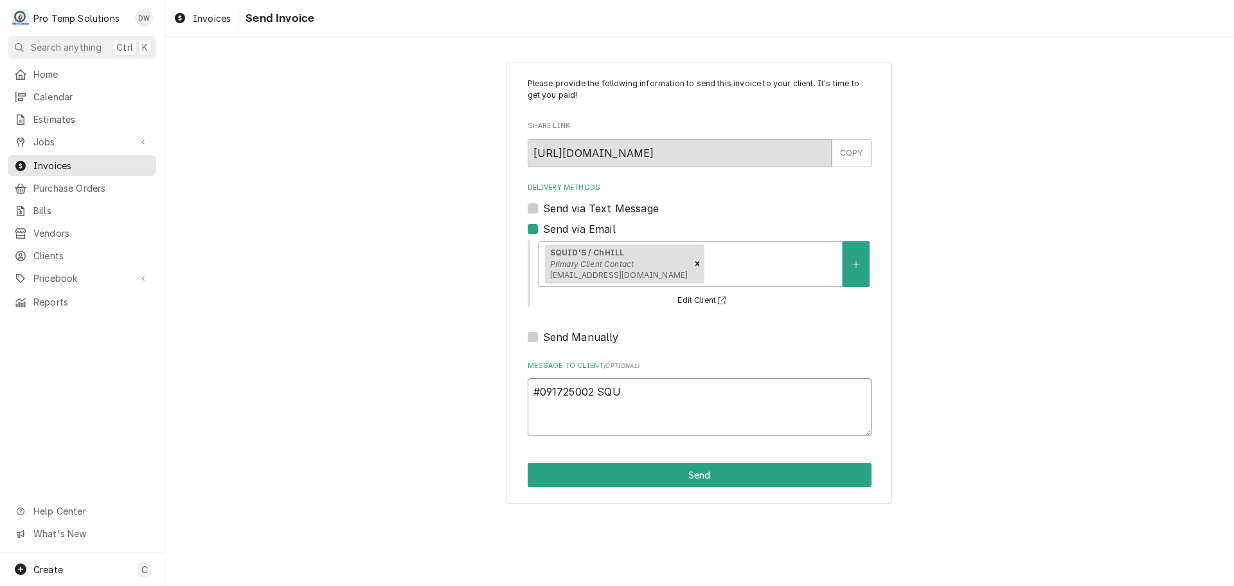
type textarea "#091725002 SQUI"
type textarea "x"
type textarea "#091725002 SQUID"
type textarea "x"
type textarea "#091725002 SQUID'"
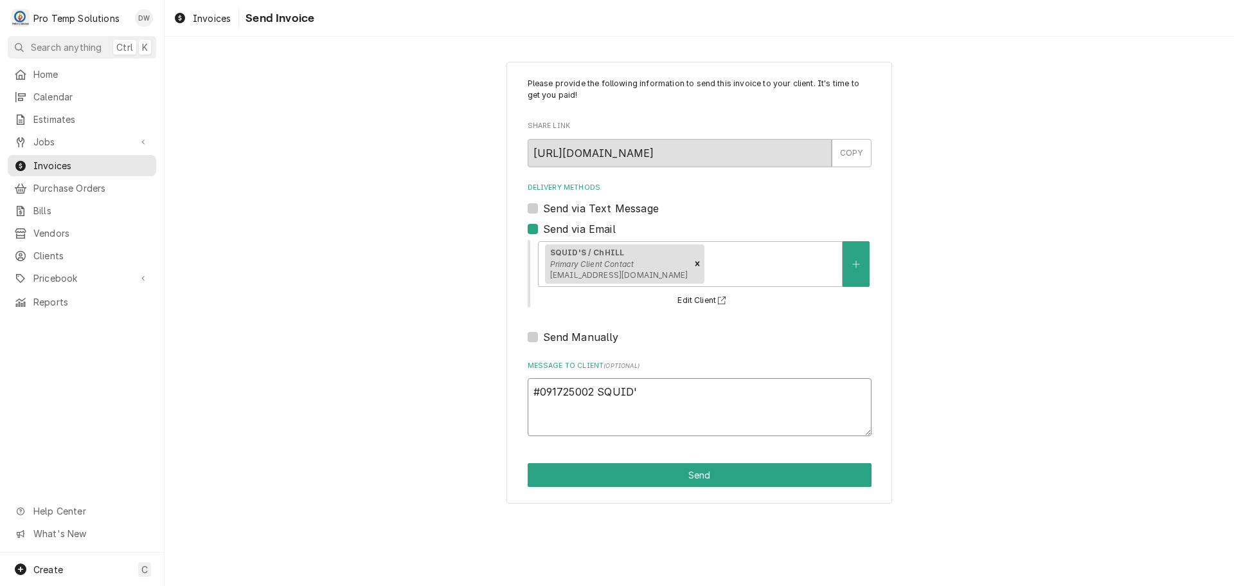
type textarea "x"
type textarea "#091725002 SQUID'S"
type textarea "x"
type textarea "#091725002 SQUID'S-"
type textarea "x"
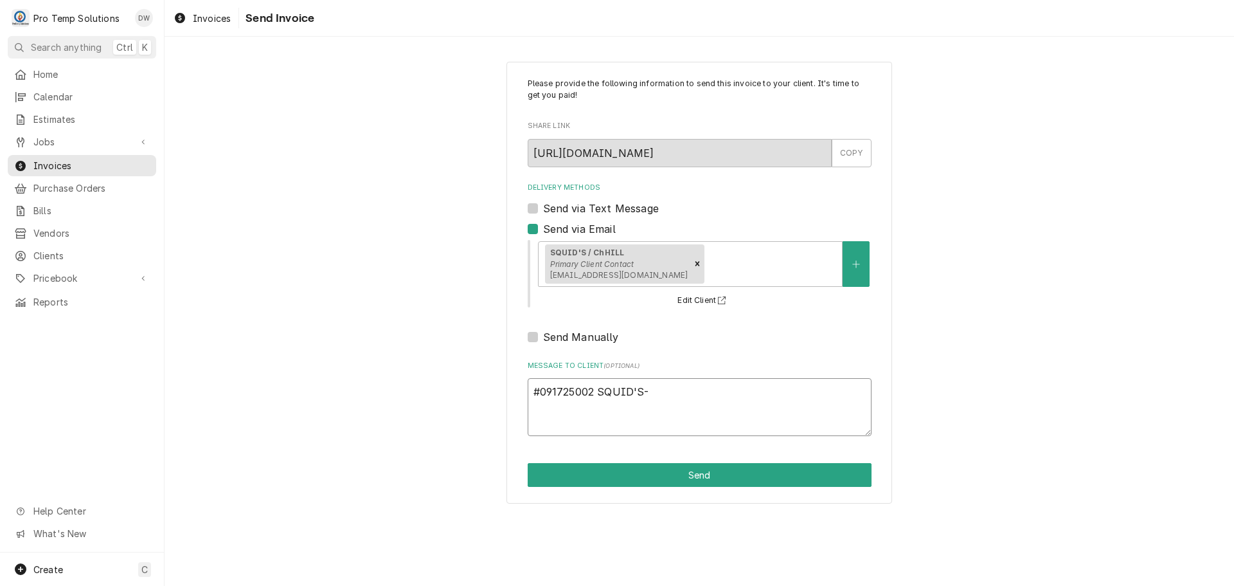
type textarea "#091725002 SQUID'S-"
type textarea "x"
type textarea "#091725002 SQUID'S- W"
type textarea "x"
type textarea "#091725002 SQUID'S- WI"
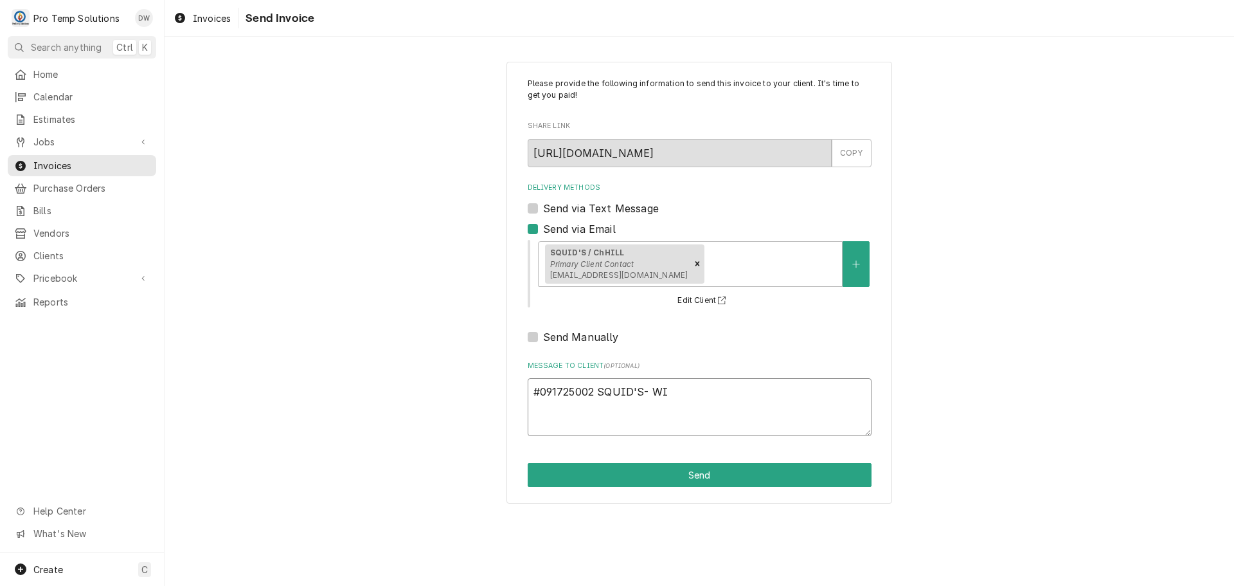
type textarea "x"
type textarea "#091725002 SQUID'S- WIF"
type textarea "x"
type textarea "#091725002 SQUID'S- WIF /"
type textarea "x"
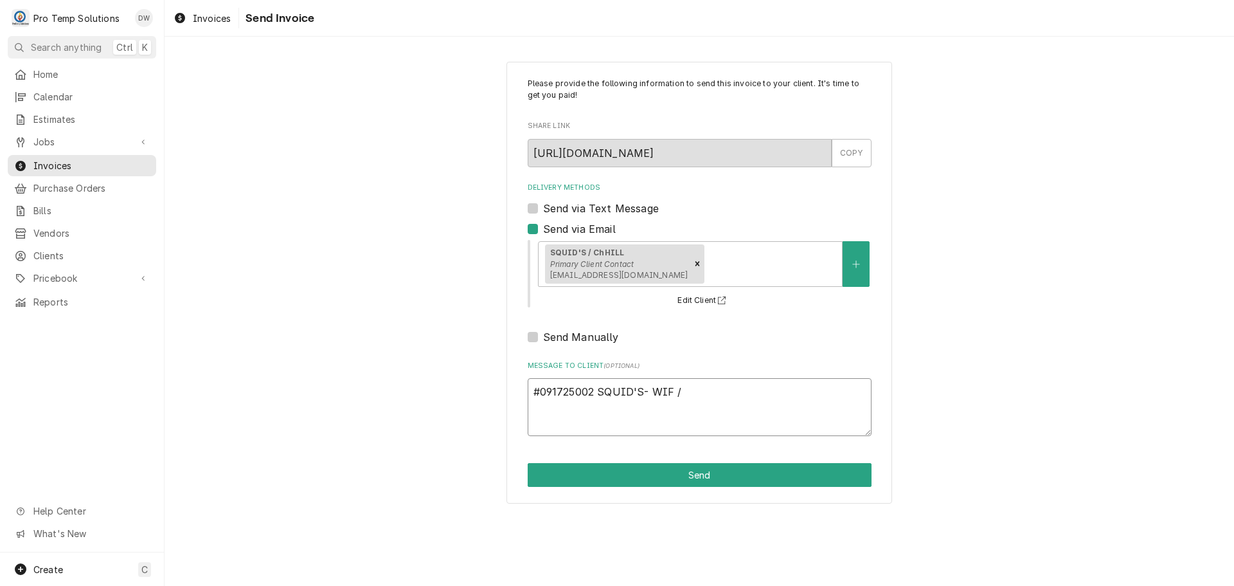
type textarea "#091725002 SQUID'S- WIF /"
type textarea "x"
type textarea "#091725002 SQUID'S- WIF / M"
type textarea "x"
type textarea "#091725002 SQUID'S- WIF / MI"
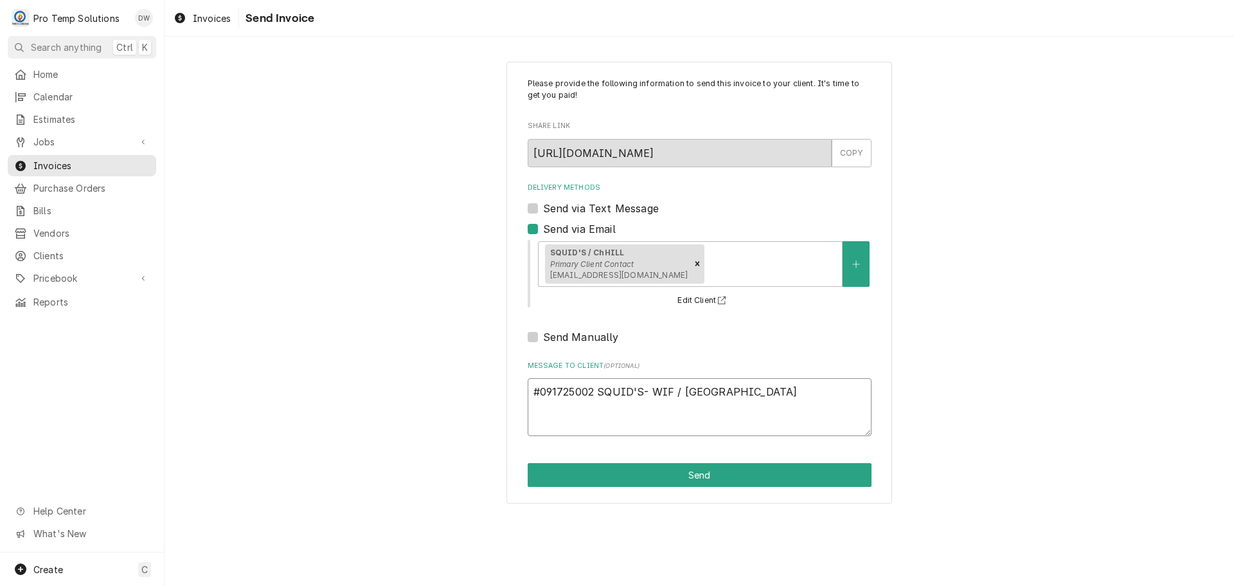
type textarea "x"
type textarea "#091725002 SQUID'S- WIF / MIX"
type textarea "x"
type textarea "#091725002 SQUID'S- WIF / MIXE"
type textarea "x"
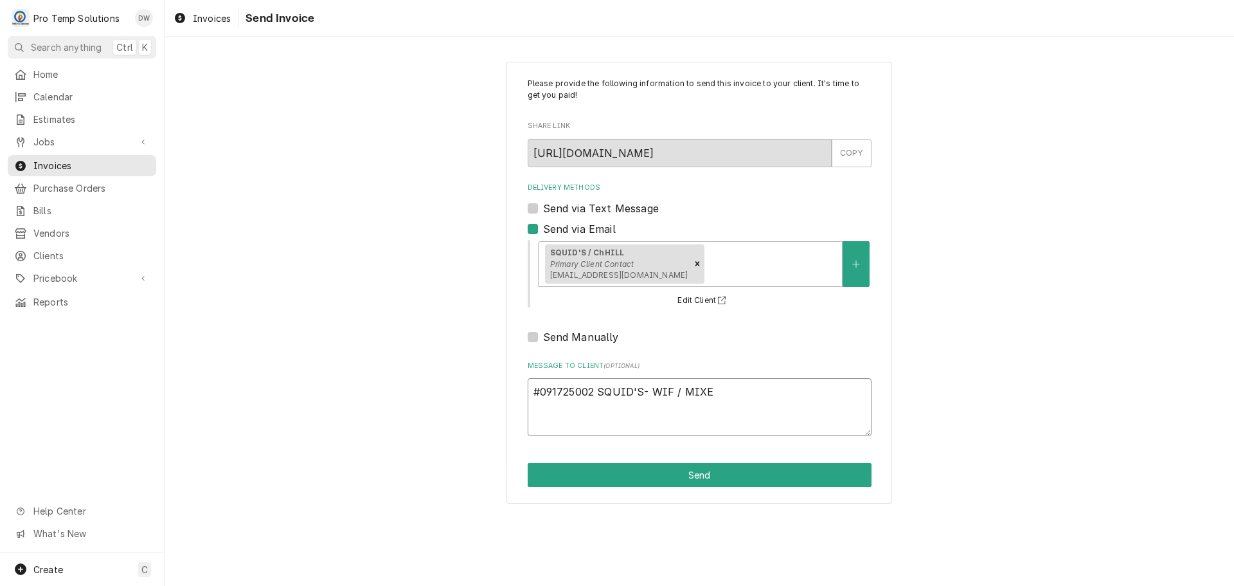
type textarea "#091725002 SQUID'S- WIF / MIXER"
type textarea "x"
type textarea "#091725002 SQUID'S- WIF / MIXER"
type textarea "x"
type textarea "#091725002 SQUID'S- WIF / MIXER /"
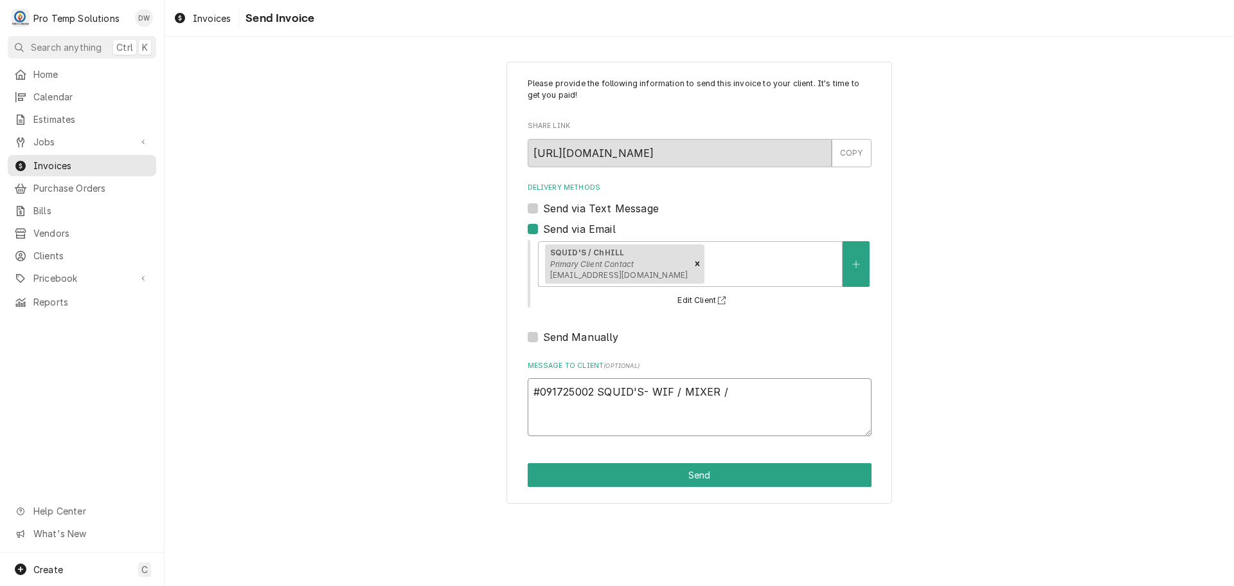
type textarea "x"
type textarea "#091725002 SQUID'S- WIF / MIXER /"
type textarea "x"
type textarea "#091725002 SQUID'S- WIF / MIXER / W"
type textarea "x"
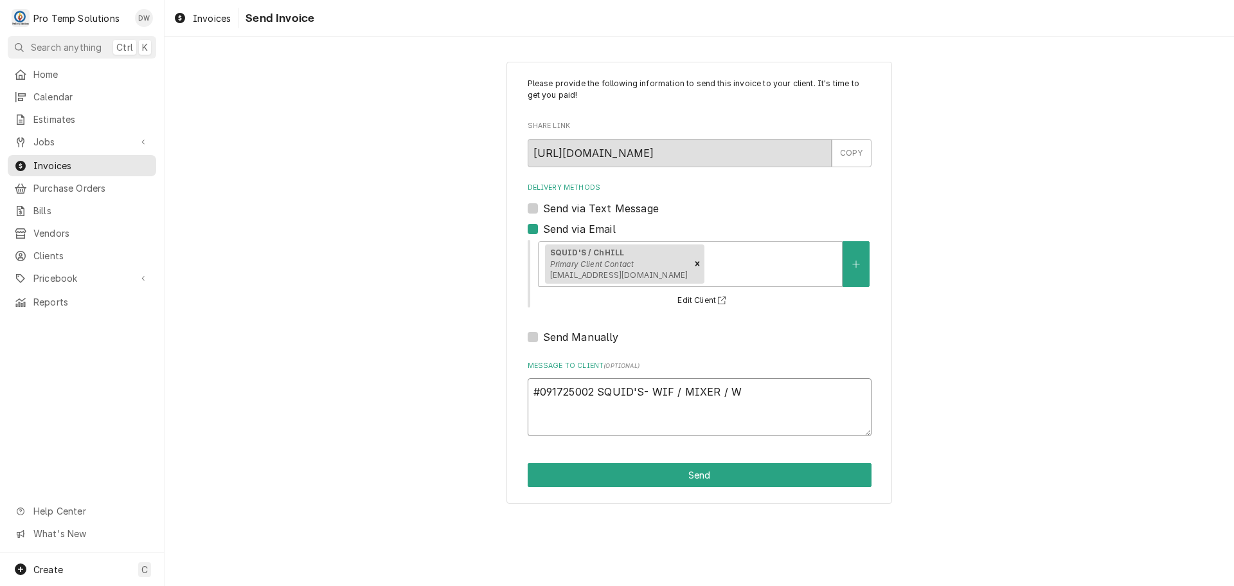
type textarea "#091725002 SQUID'S- WIF / MIXER / WA"
type textarea "x"
type textarea "#091725002 SQUID'S- WIF / MIXER / WAI"
type textarea "x"
type textarea "#091725002 SQUID'S- WIF / MIXER / WAIT"
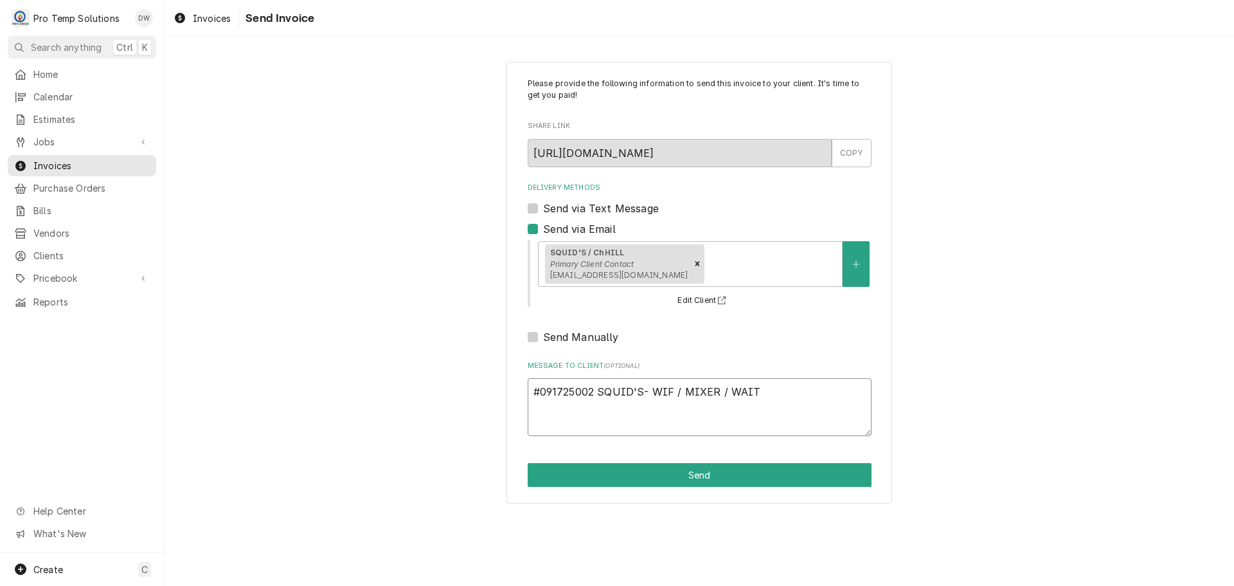
type textarea "x"
type textarea "#091725002 SQUID'S- WIF / MIXER / WAIT"
type textarea "x"
type textarea "#091725002 SQUID'S- WIF / MIXER / WAIT S"
type textarea "x"
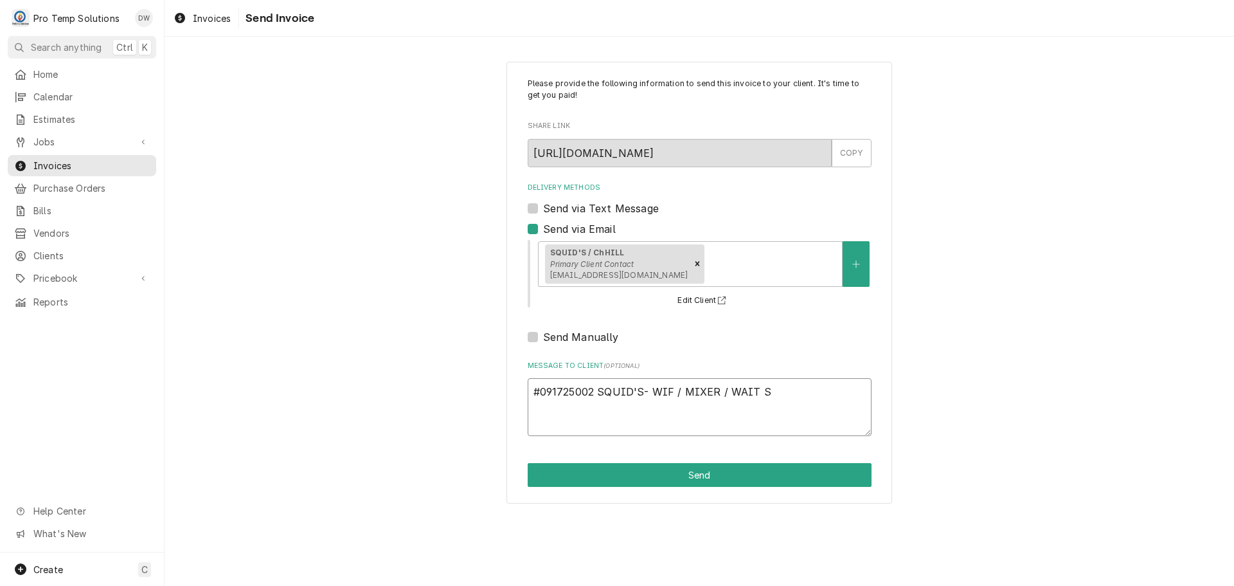
type textarea "#091725002 SQUID'S- WIF / MIXER / WAIT ST"
type textarea "x"
type textarea "#091725002 SQUID'S- WIF / MIXER / WAIT STA"
type textarea "x"
type textarea "#091725002 SQUID'S- WIF / MIXER / WAIT STAT"
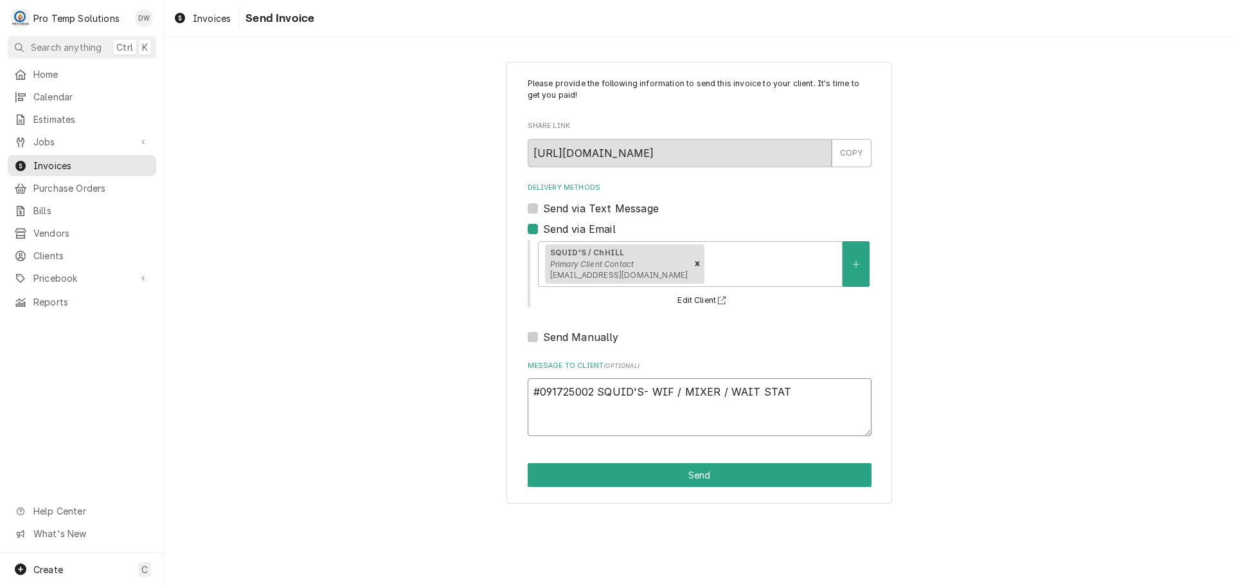
type textarea "x"
type textarea "#091725002 SQUID'S- WIF / MIXER / WAIT STATI"
type textarea "x"
type textarea "#091725002 SQUID'S- WIF / MIXER / WAIT STATIO"
type textarea "x"
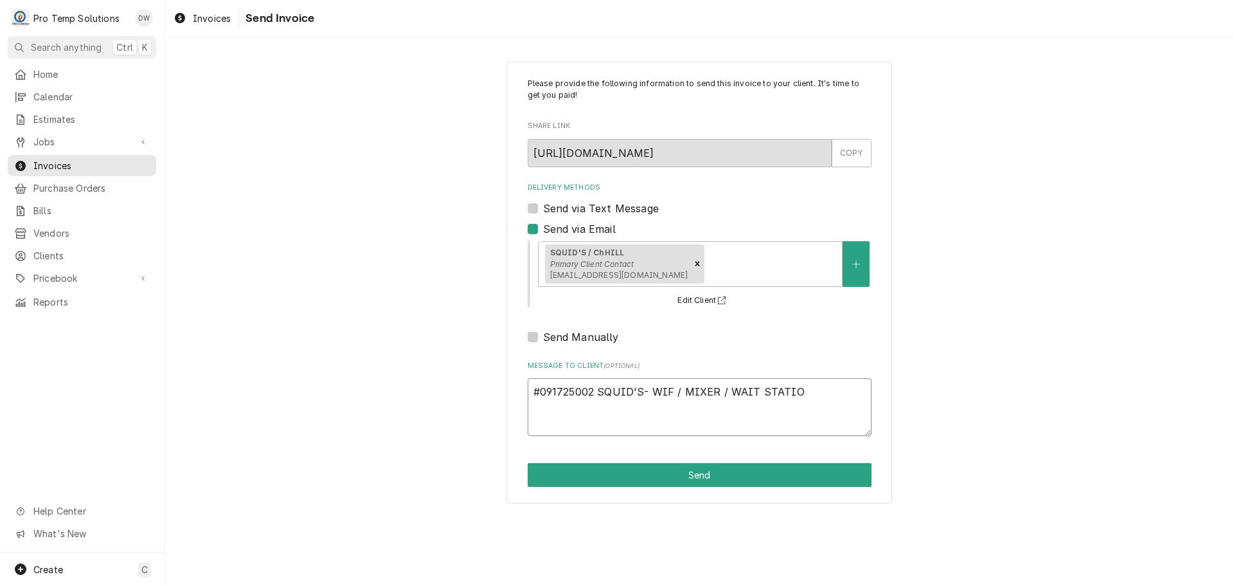
type textarea "#091725002 SQUID'S- WIF / MIXER / WAIT STATION"
type textarea "x"
type textarea "#091725002 SQUID'S- WIF / MIXER / WAIT STATION"
type textarea "x"
type textarea "#091725002 SQUID'S- WIF / MIXER / WAIT STATION R"
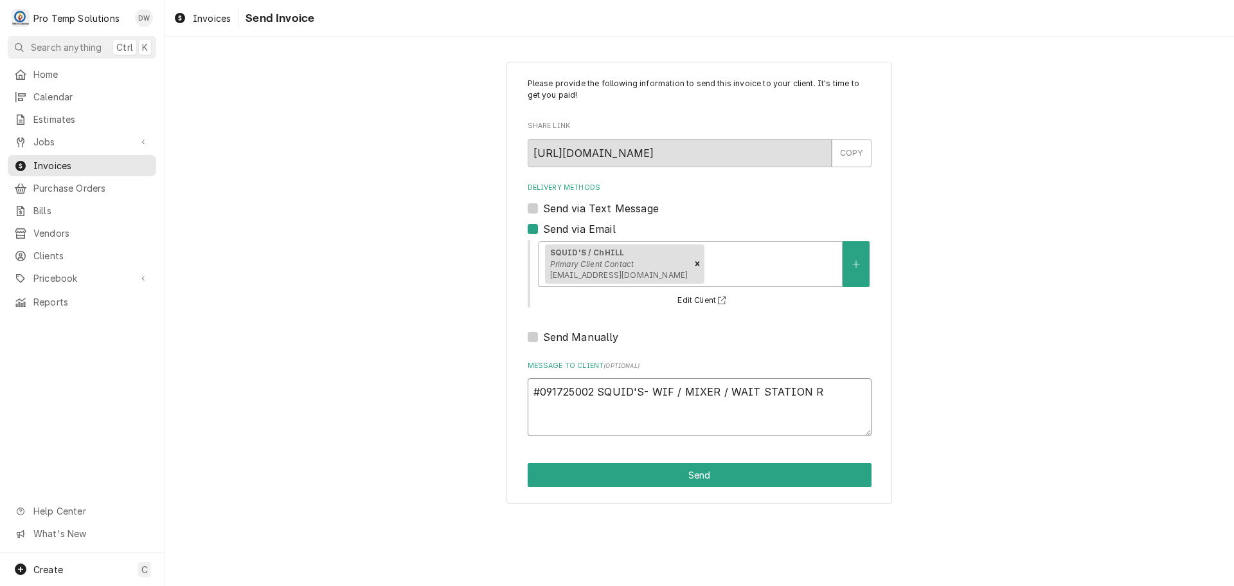
type textarea "x"
type textarea "#091725002 SQUID'S- WIF / MIXER / WAIT STATION RI"
type textarea "x"
type textarea "#091725002 SQUID'S- WIF / MIXER / WAIT STATION RIC"
type textarea "x"
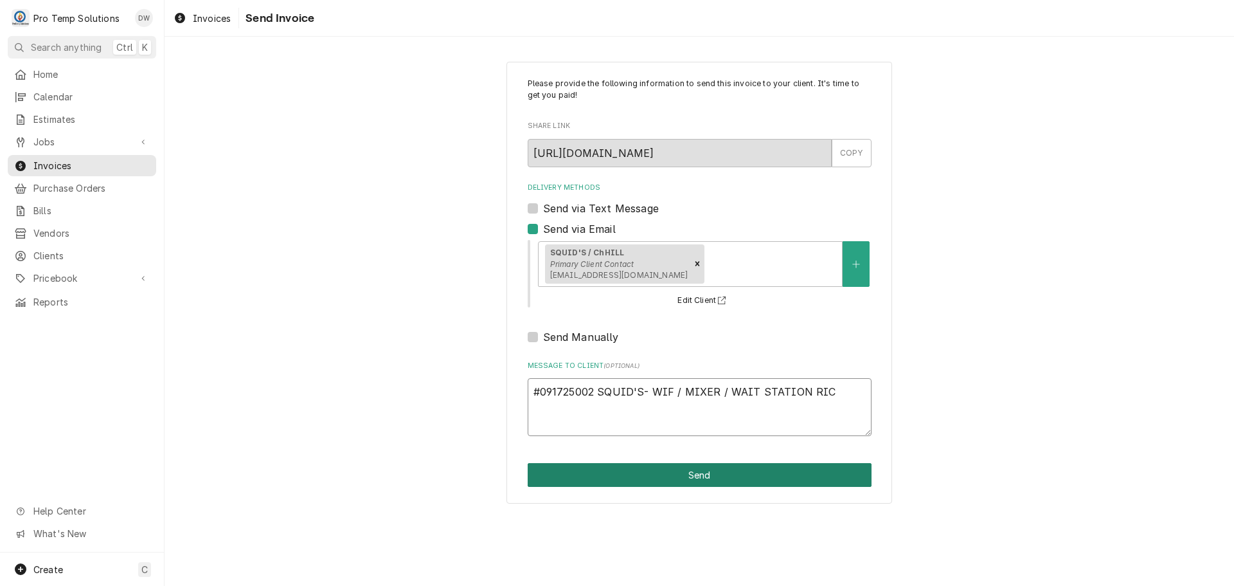
type textarea "#091725002 SQUID'S- WIF / MIXER / WAIT STATION RIC"
click at [685, 476] on button "Send" at bounding box center [700, 475] width 344 height 24
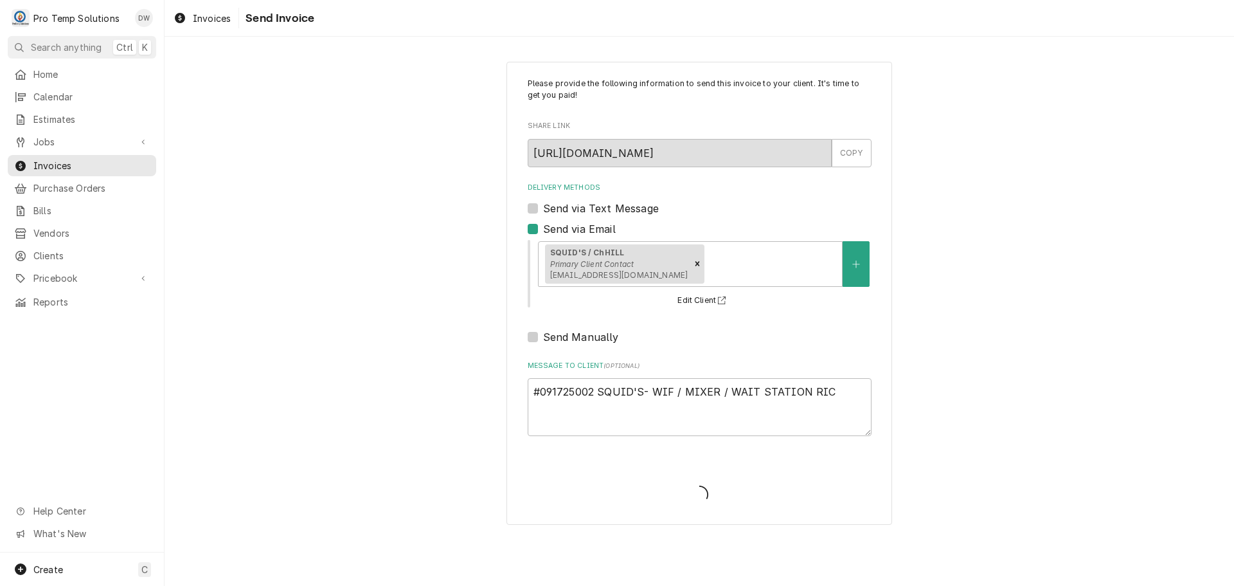
type textarea "x"
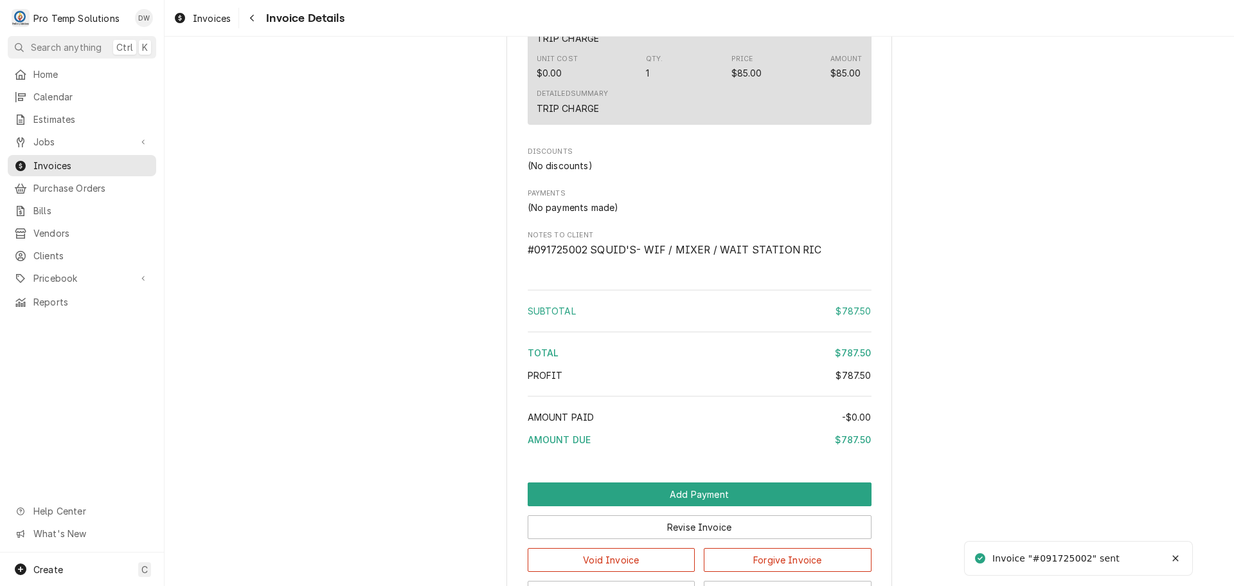
scroll to position [1563, 0]
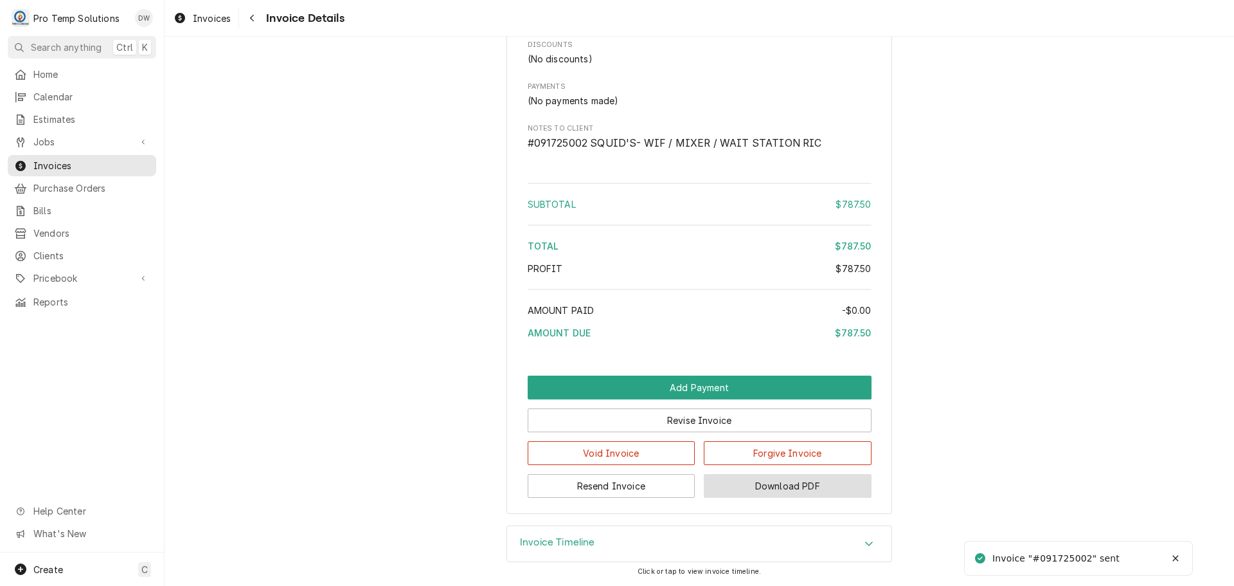
click at [766, 492] on button "Download PDF" at bounding box center [788, 486] width 168 height 24
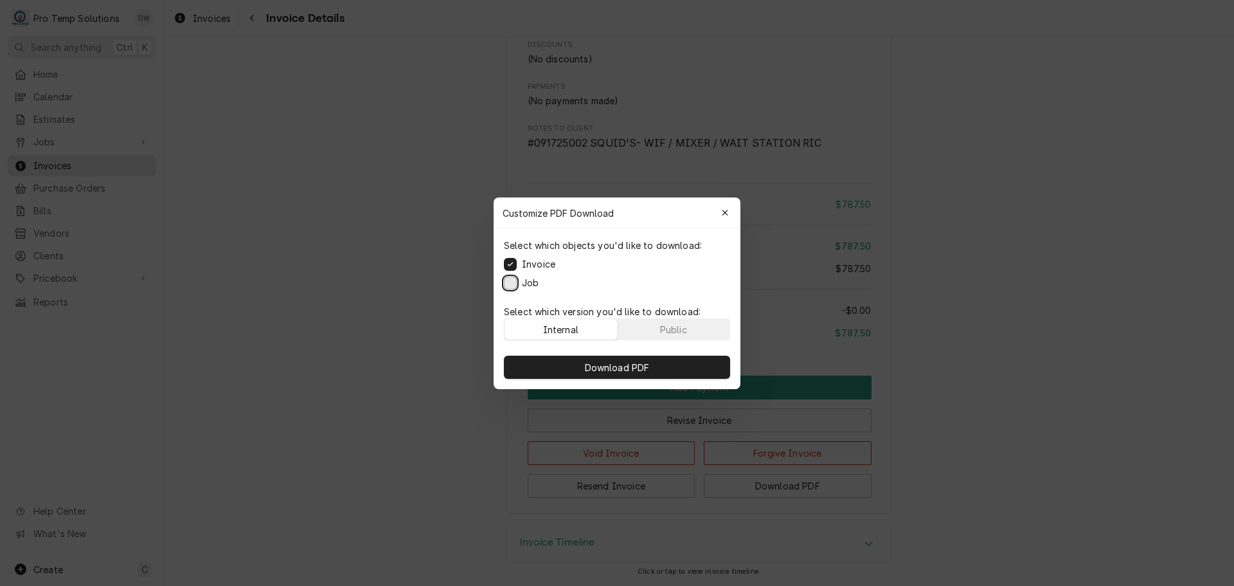
click at [510, 279] on button "Job" at bounding box center [510, 282] width 13 height 13
click at [617, 374] on button "Download PDF" at bounding box center [617, 367] width 226 height 23
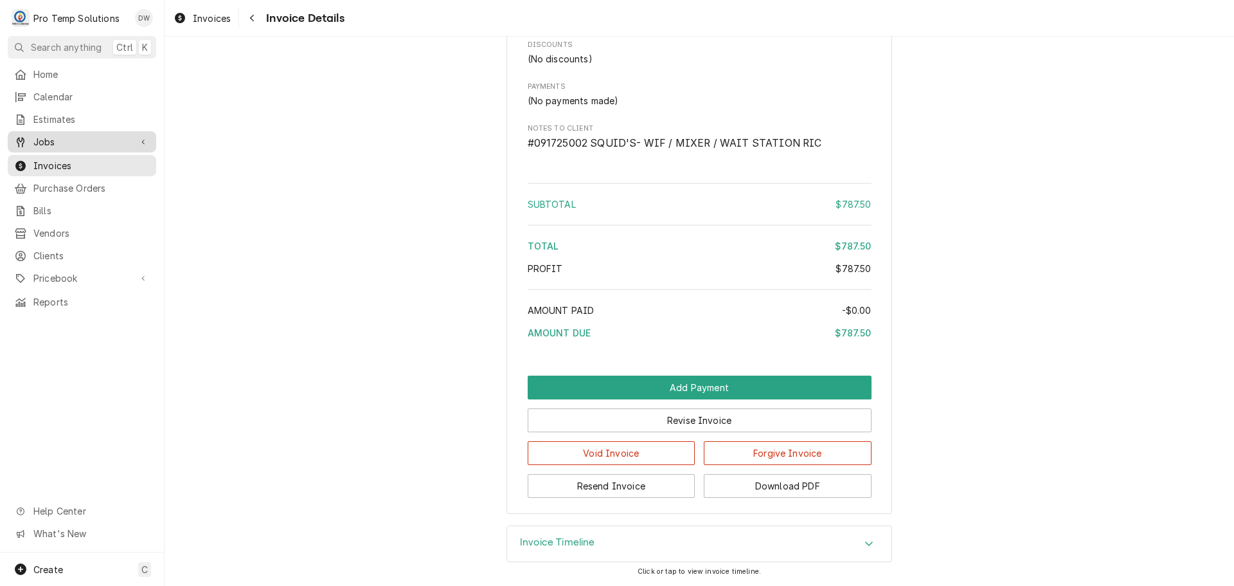
click at [68, 136] on span "Jobs" at bounding box center [81, 142] width 97 height 14
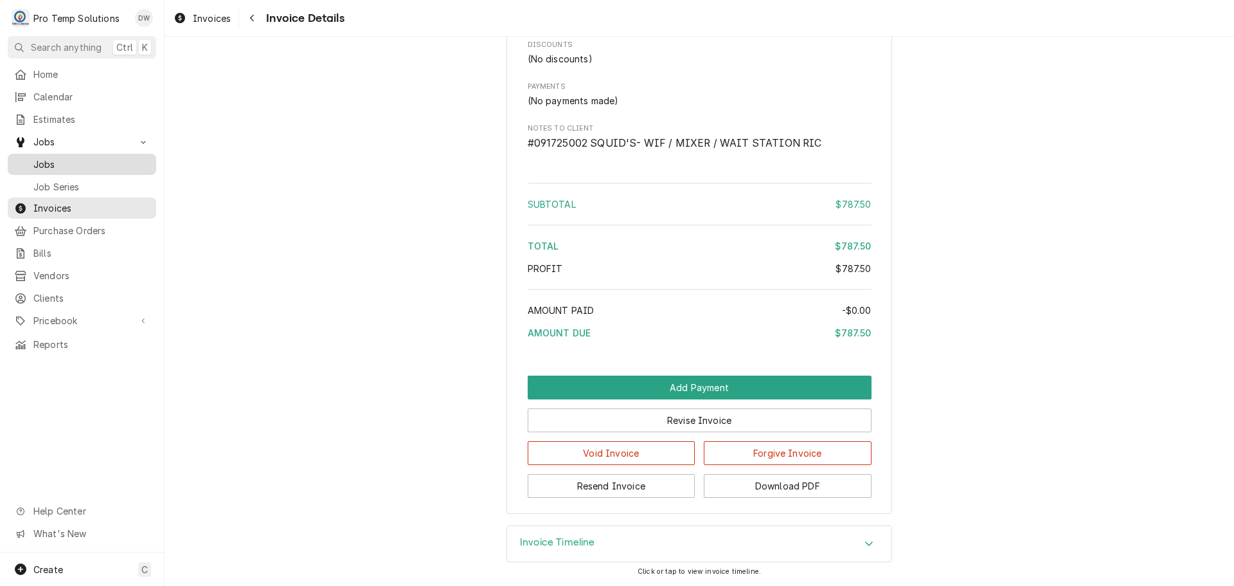
click at [52, 160] on span "Jobs" at bounding box center [91, 165] width 116 height 14
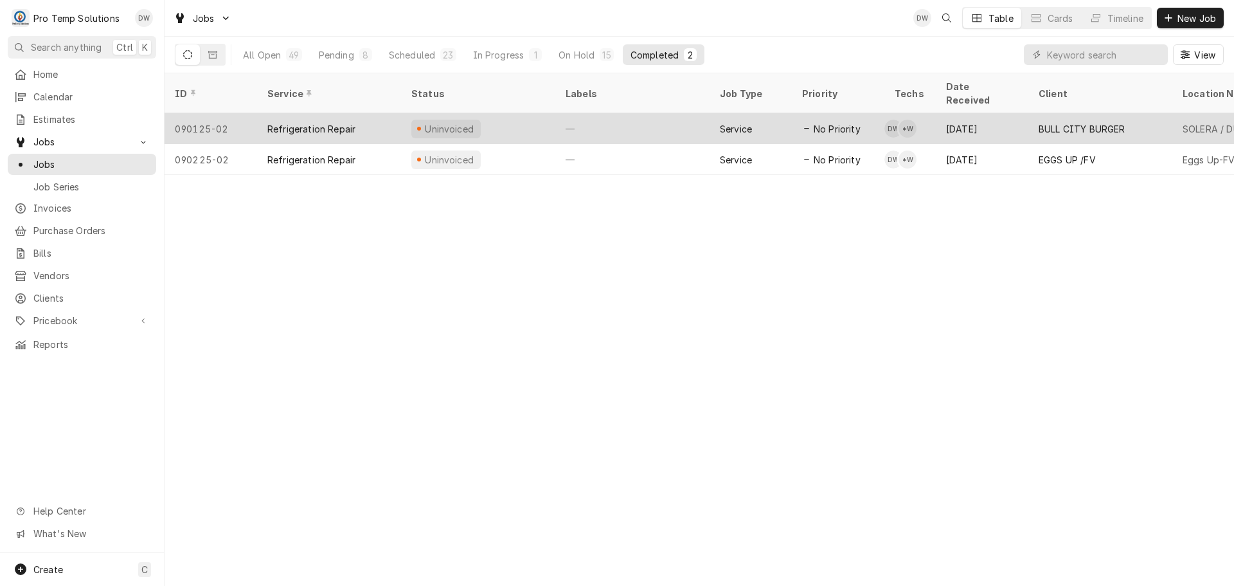
click at [652, 115] on div "—" at bounding box center [632, 128] width 154 height 31
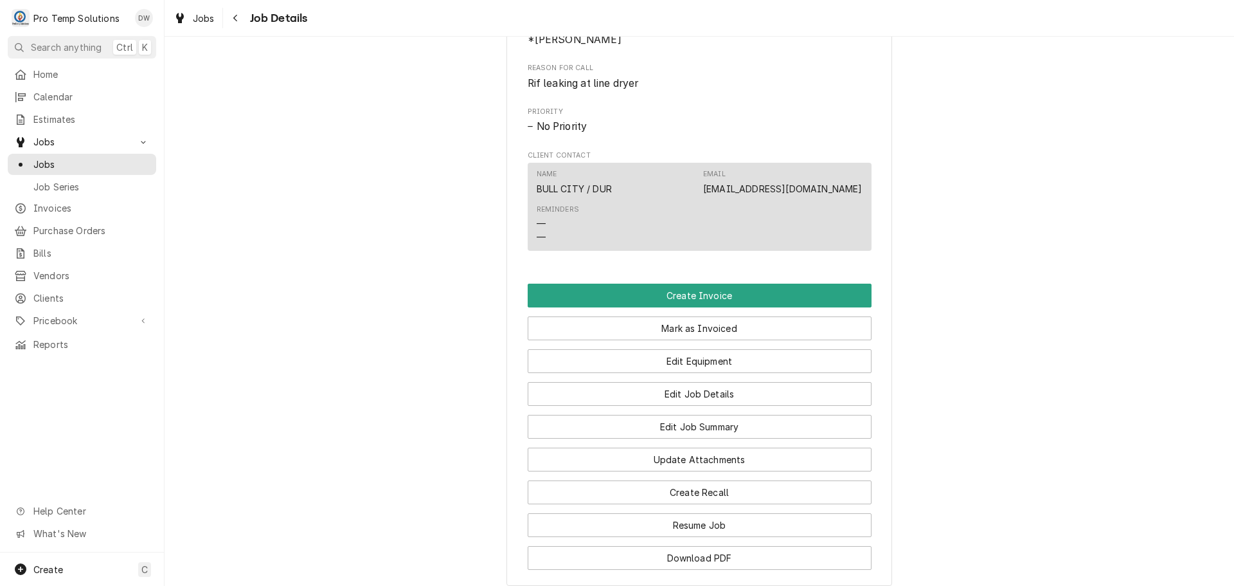
scroll to position [643, 0]
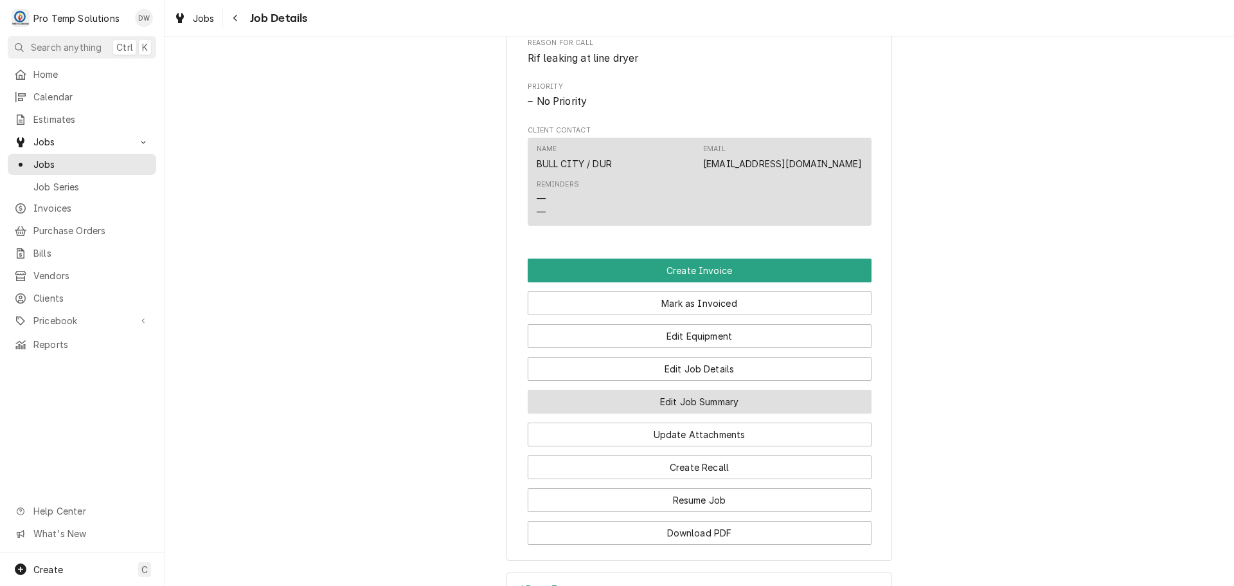
click at [685, 413] on button "Edit Job Summary" at bounding box center [700, 402] width 344 height 24
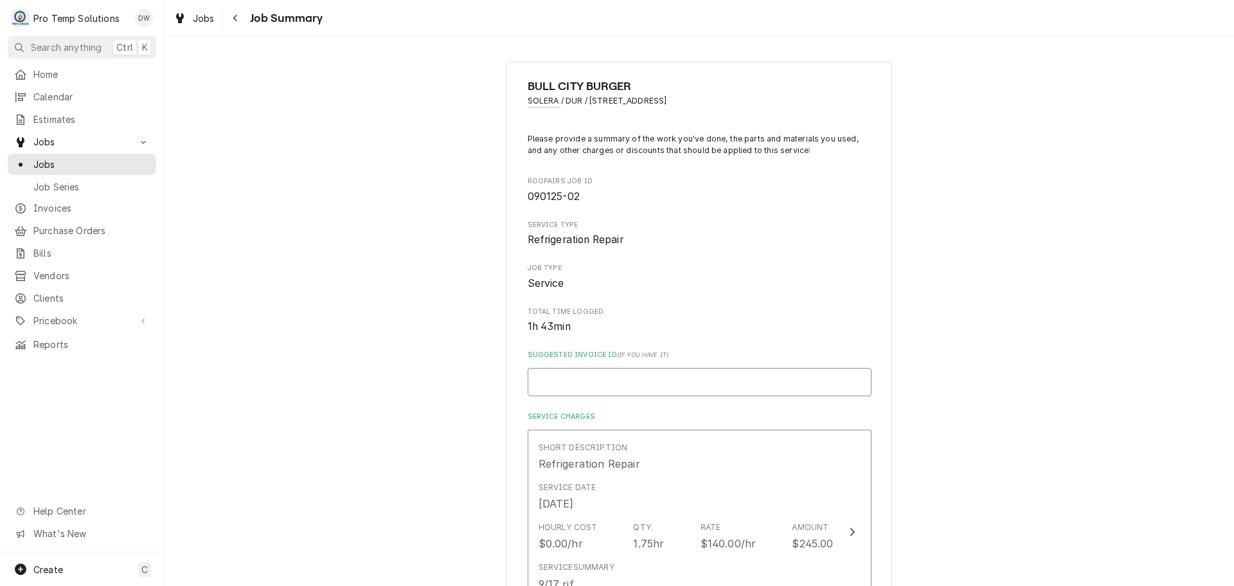
click at [629, 381] on input "Suggested Invoice ID ( if you have it )" at bounding box center [700, 382] width 344 height 28
type textarea "x"
type input "#"
type textarea "x"
type input "#0"
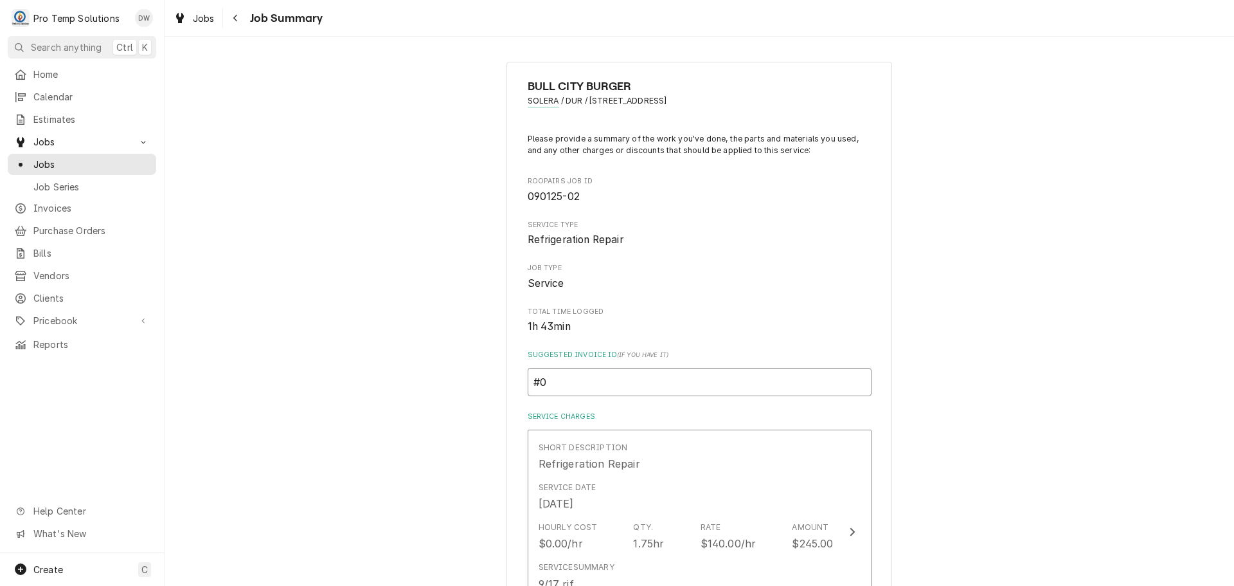
type textarea "x"
type input "#09"
type textarea "x"
type input "#091"
type textarea "x"
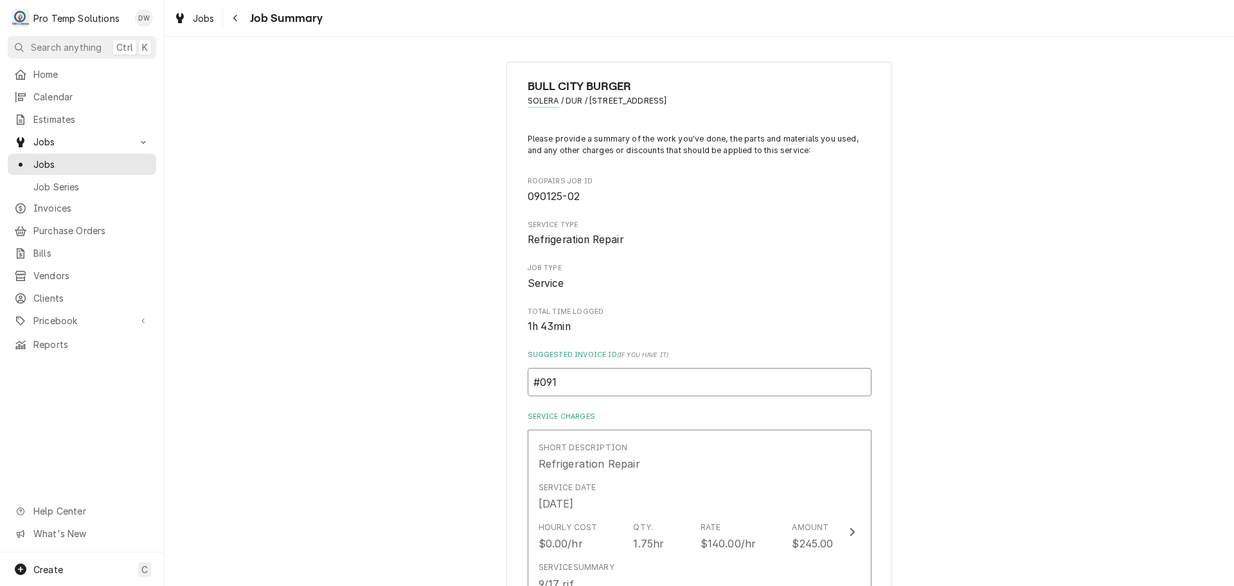
type input "#0917"
type textarea "x"
type input "#09172"
type textarea "x"
type input "#091725"
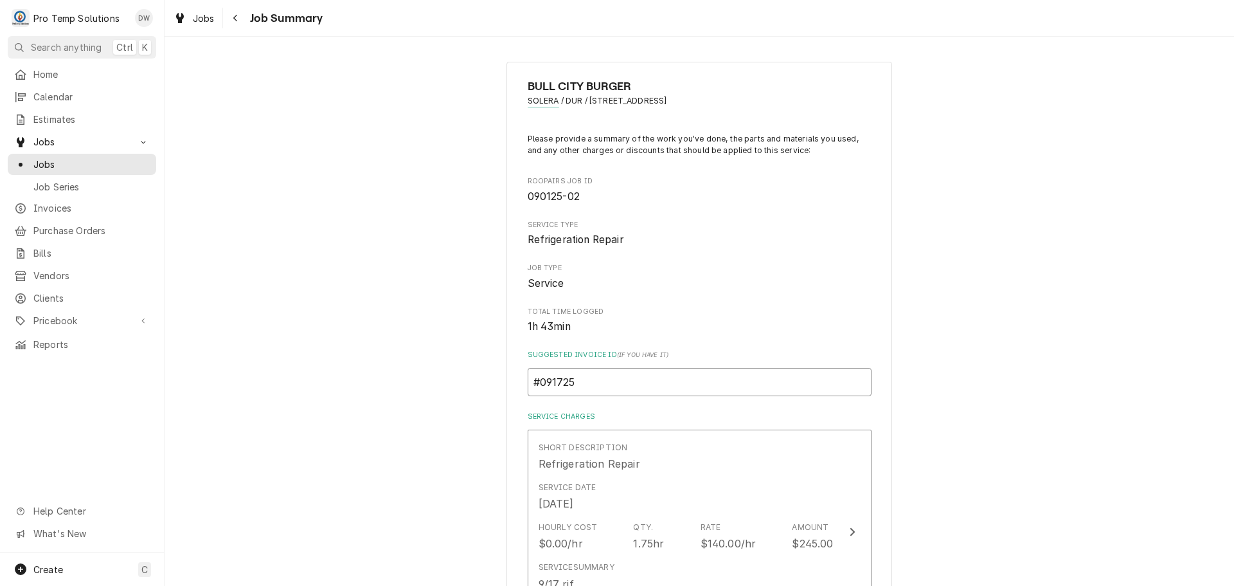
type textarea "x"
type input "#0917250"
type textarea "x"
type input "#09172500"
type textarea "x"
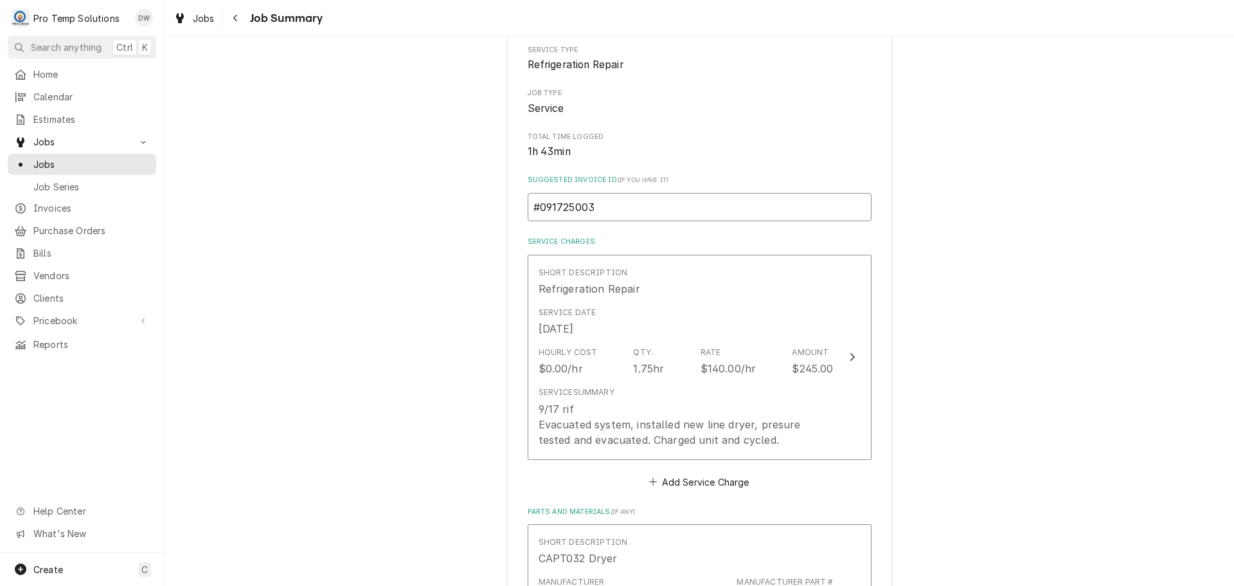
scroll to position [193, 0]
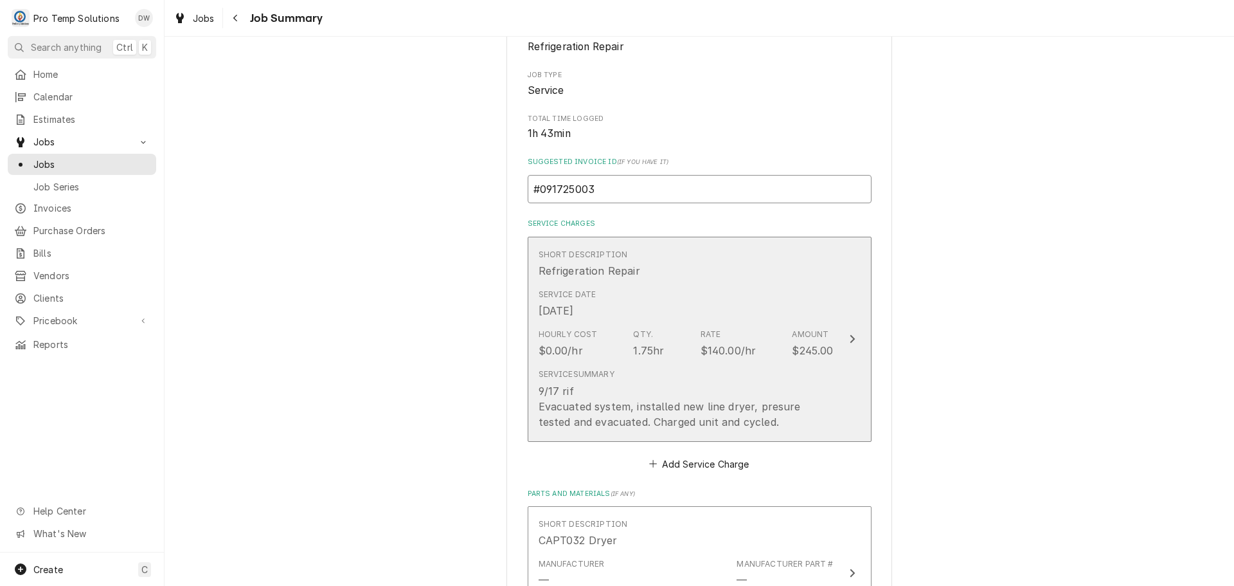
type input "#091725003"
click at [844, 336] on div "Update Line Item" at bounding box center [852, 338] width 17 height 15
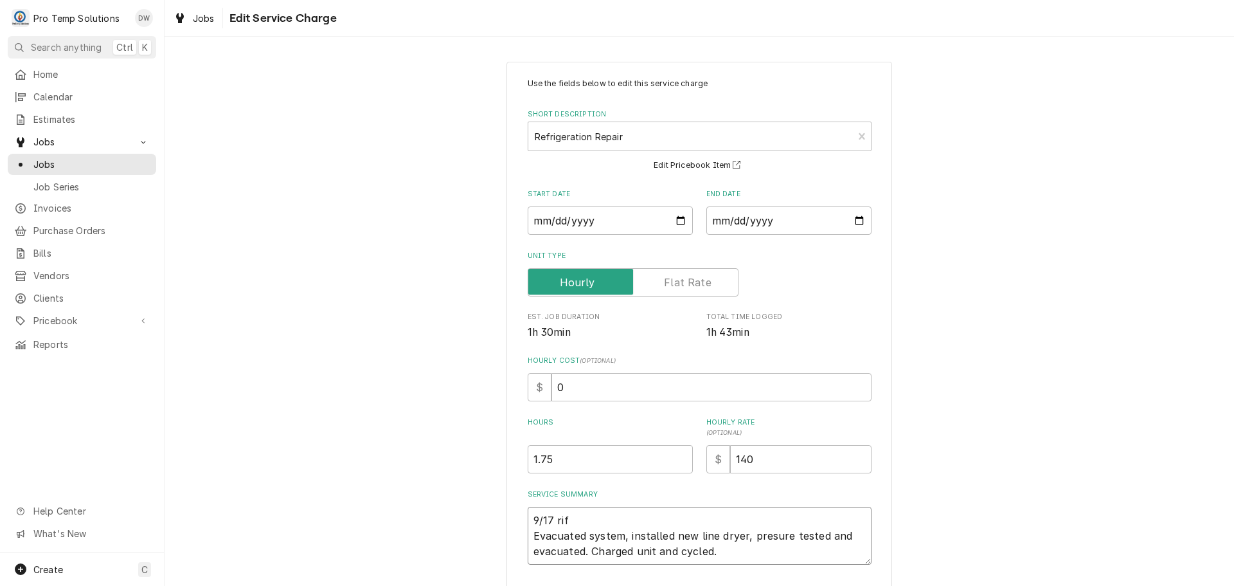
click at [571, 517] on textarea "9/17 rif Evacuated system, installed new line dryer, presure tested and evacuat…" at bounding box center [700, 536] width 344 height 58
type textarea "x"
type textarea "9/17 ri Evacuated system, installed new line dryer, presure tested and evacuate…"
type textarea "x"
type textarea "9/17 r Evacuated system, installed new line dryer, presure tested and evacuated…"
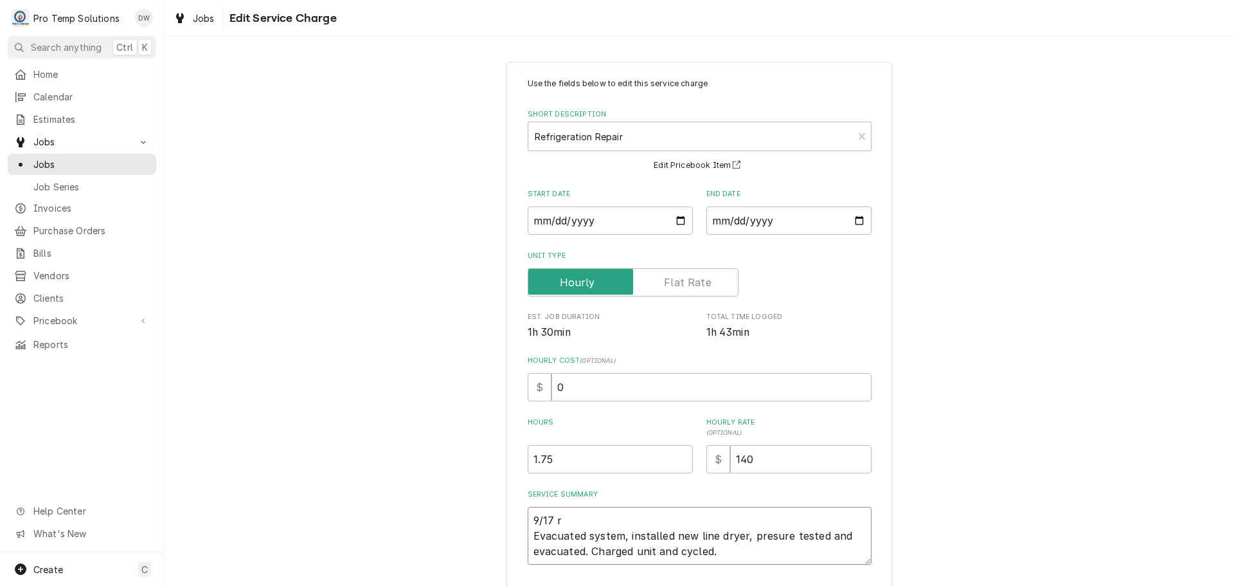
type textarea "x"
type textarea "9/17 Evacuated system, installed new line dryer, presure tested and evacuated. …"
type textarea "x"
type textarea "9/17 R Evacuated system, installed new line dryer, presure tested and evacuated…"
type textarea "x"
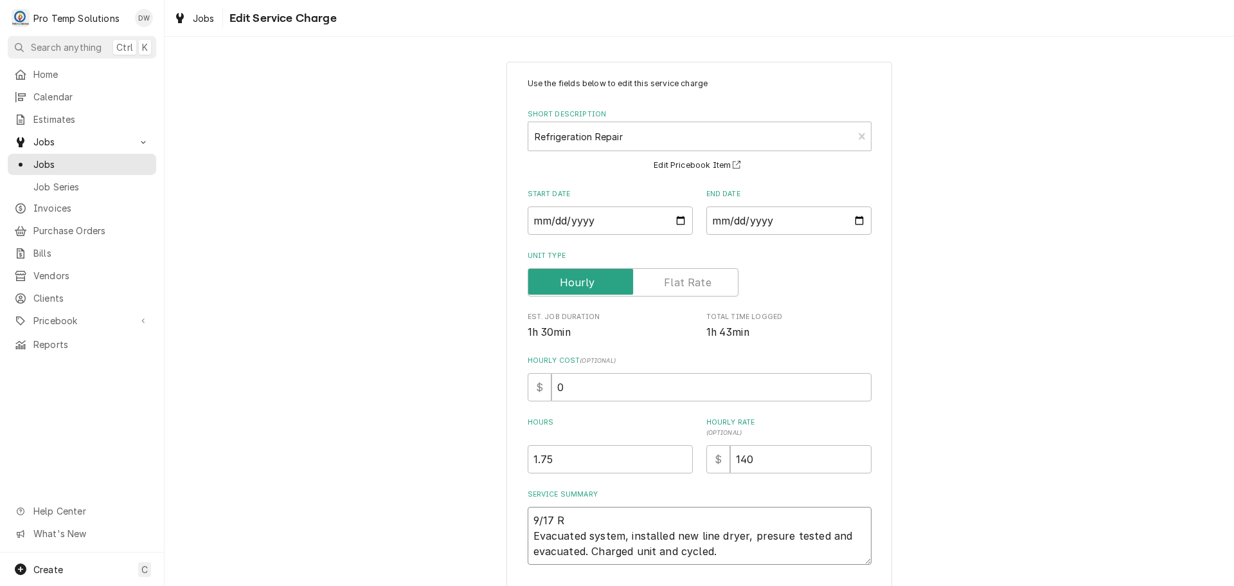
type textarea "9/17 RI Evacuated system, installed new line dryer, presure tested and evacuate…"
type textarea "x"
type textarea "9/17 RIF Evacuated system, installed new line dryer, presure tested and evacuat…"
type textarea "x"
type textarea "9/17 RIF Evacuated system, installed new line dryer, presure tested and evacuat…"
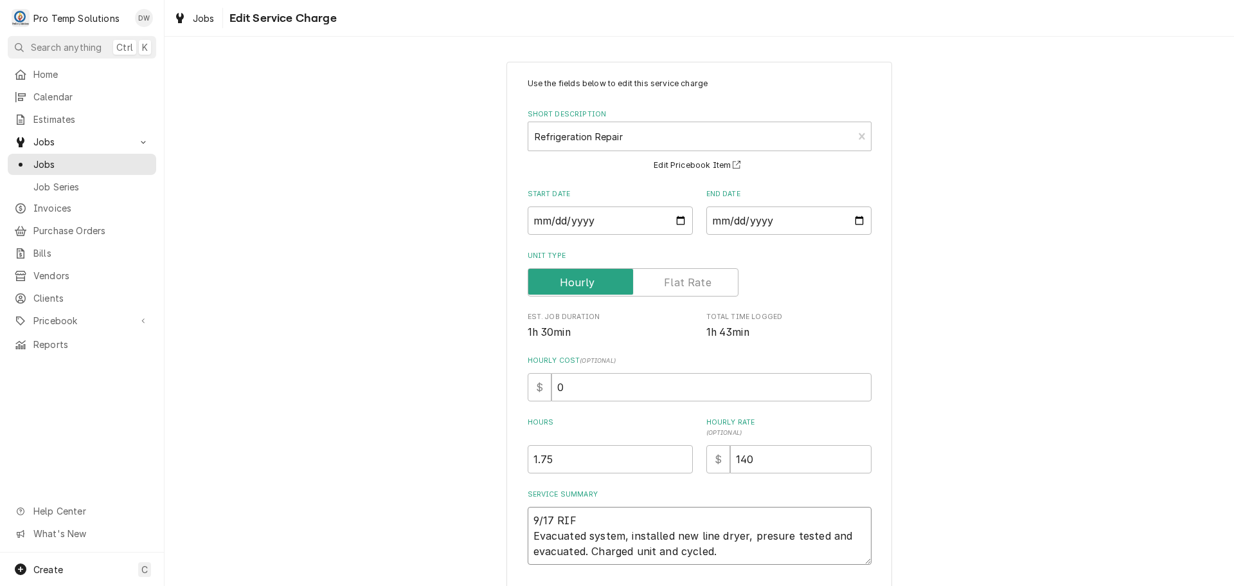
type textarea "x"
type textarea "9/17 RIF 1 Evacuated system, installed new line dryer, presure tested and evacu…"
type textarea "x"
type textarea "9/17 RIF 11 Evacuated system, installed new line dryer, presure tested and evac…"
type textarea "x"
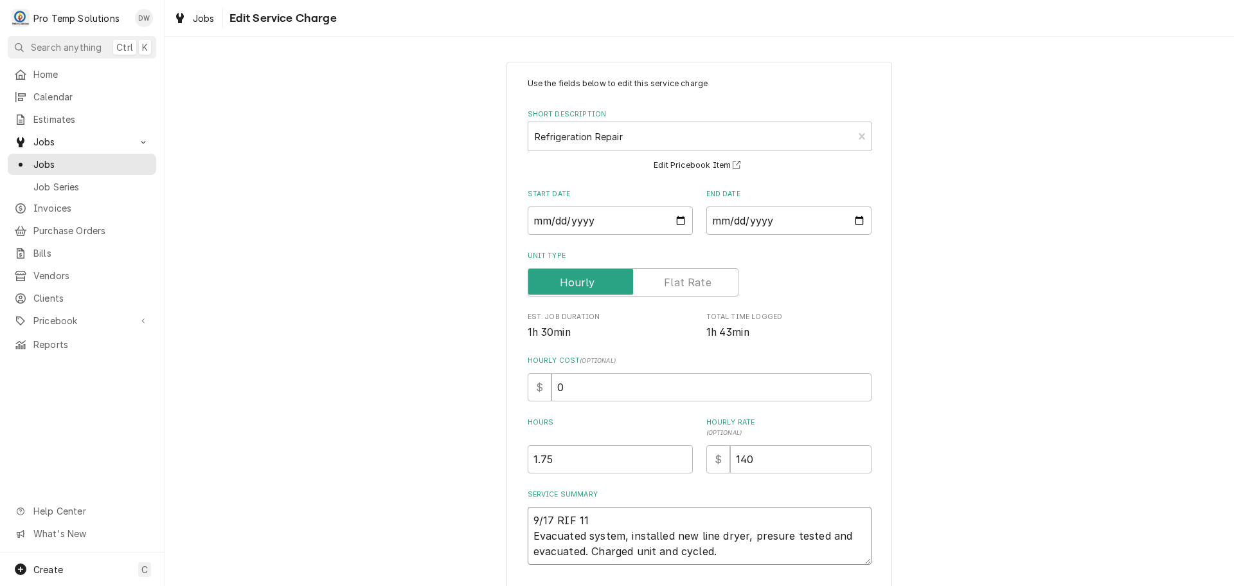
type textarea "9/17 RIF 110 Evacuated system, installed new line dryer, presure tested and eva…"
type textarea "x"
type textarea "9/17 RIF 1100 Evacuated system, installed new line dryer, presure tested and ev…"
type textarea "x"
type textarea "9/17 RIF 1100- Evacuated system, installed new line dryer, presure tested and e…"
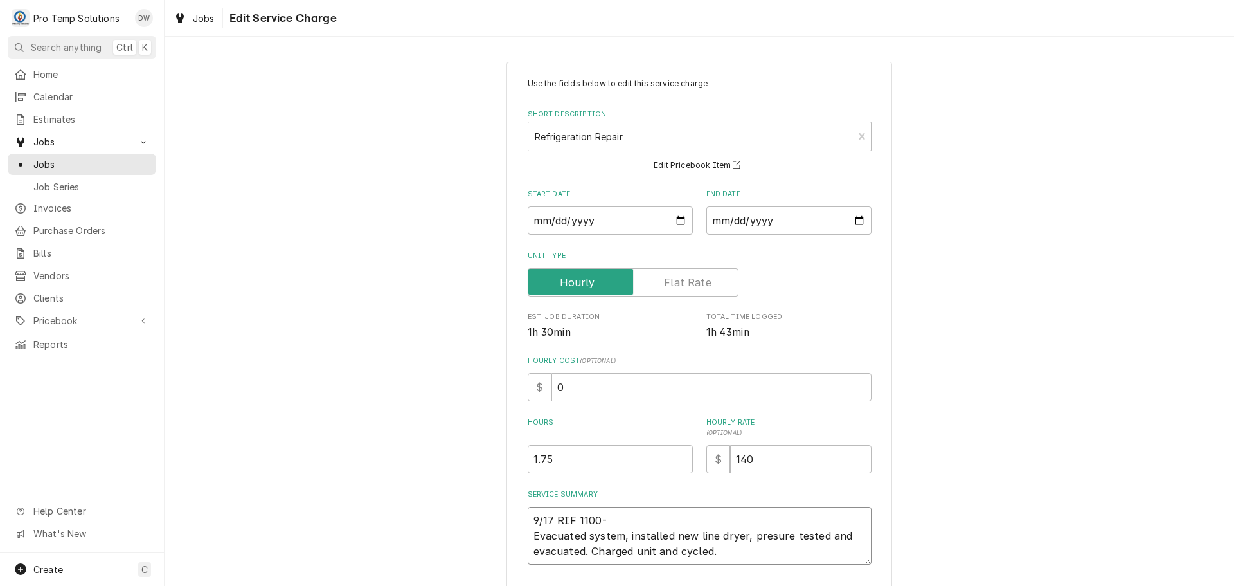
type textarea "x"
type textarea "9/17 RIF 1100-1 Evacuated system, installed new line dryer, presure tested and …"
type textarea "x"
type textarea "9/17 RIF 1100-12 Evacuated system, installed new line dryer, presure tested and…"
type textarea "x"
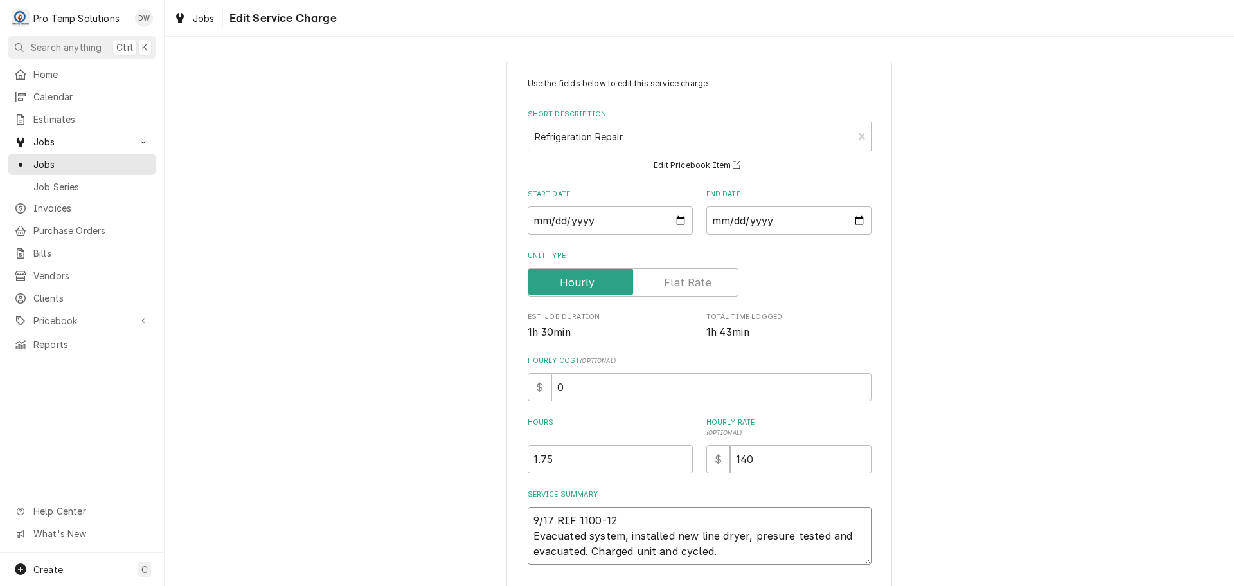
type textarea "9/17 RIF 1100-125 Evacuated system, installed new line dryer, presure tested an…"
type textarea "x"
type textarea "9/17 RIF [DATE]-[DATE] Evacuated system, installed new line dryer, presure test…"
type textarea "x"
type textarea "9/17 RIF [DATE]-[DATE] Evacuated system, installed new line dryer, presure test…"
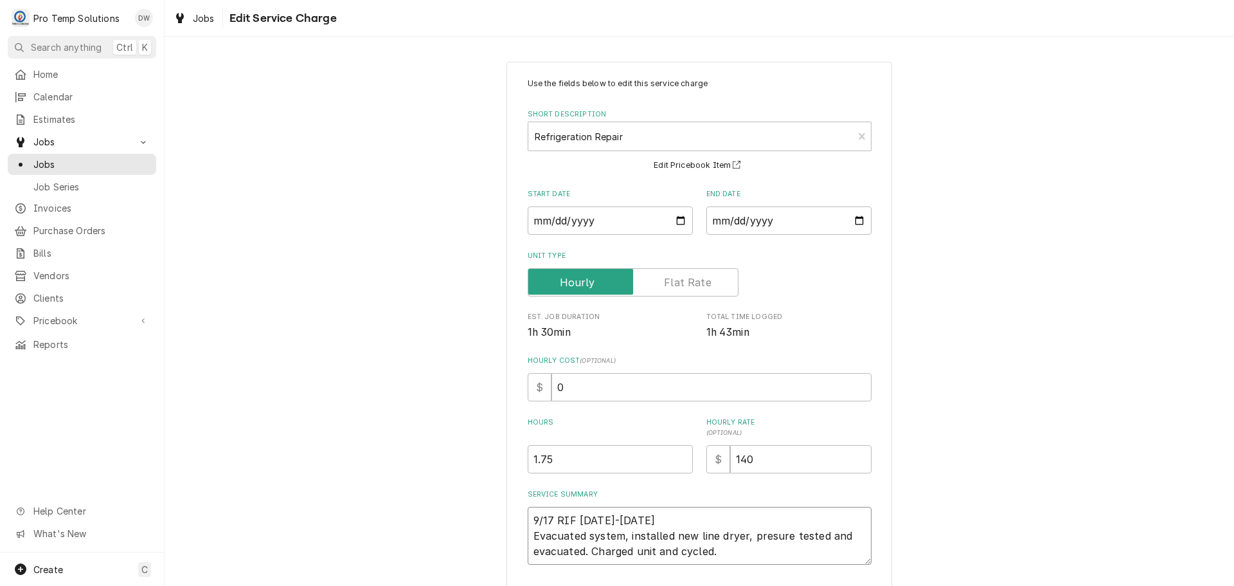
type textarea "x"
type textarea "9/17 RIF [DATE]-[DATE] K Evacuated system, installed new line dryer, presure te…"
type textarea "x"
type textarea "9/17 RIF [DATE]-[DATE] KE Evacuated system, installed new line dryer, presure t…"
type textarea "x"
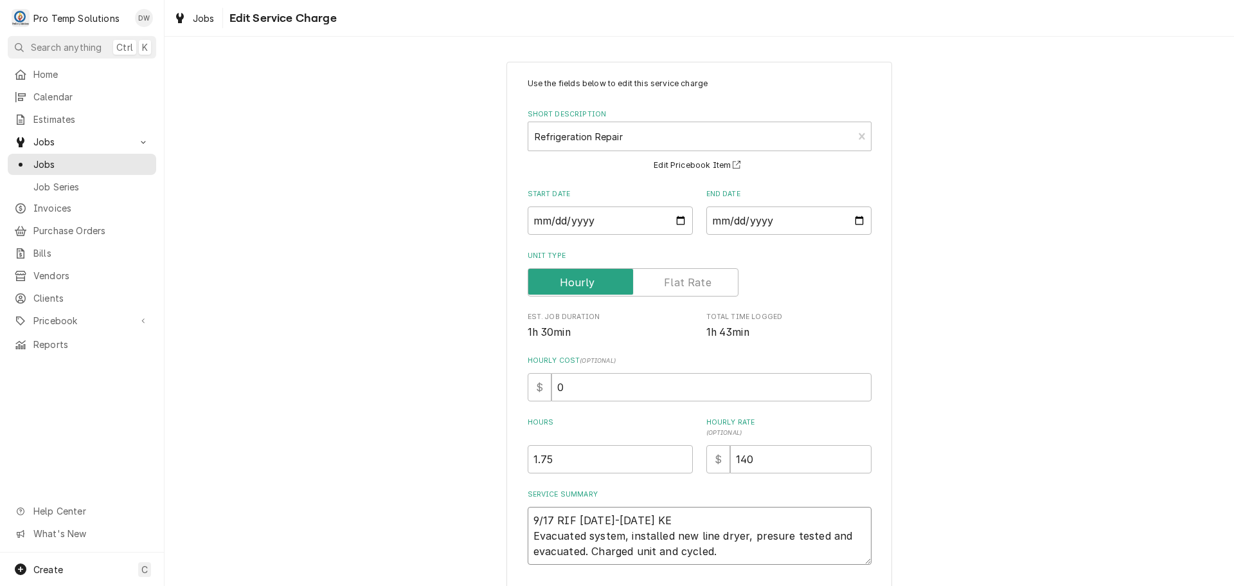
type textarea "9/17 RIF [DATE]-[DATE] KEV Evacuated system, installed new line dryer, presure …"
type textarea "x"
type textarea "9/17 RIF [DATE]-[DATE] KEVI Evacuated system, installed new line dryer, presure…"
type textarea "x"
type textarea "9/17 RIF [DATE]-[DATE] [PERSON_NAME] system, installed new line dryer, presure …"
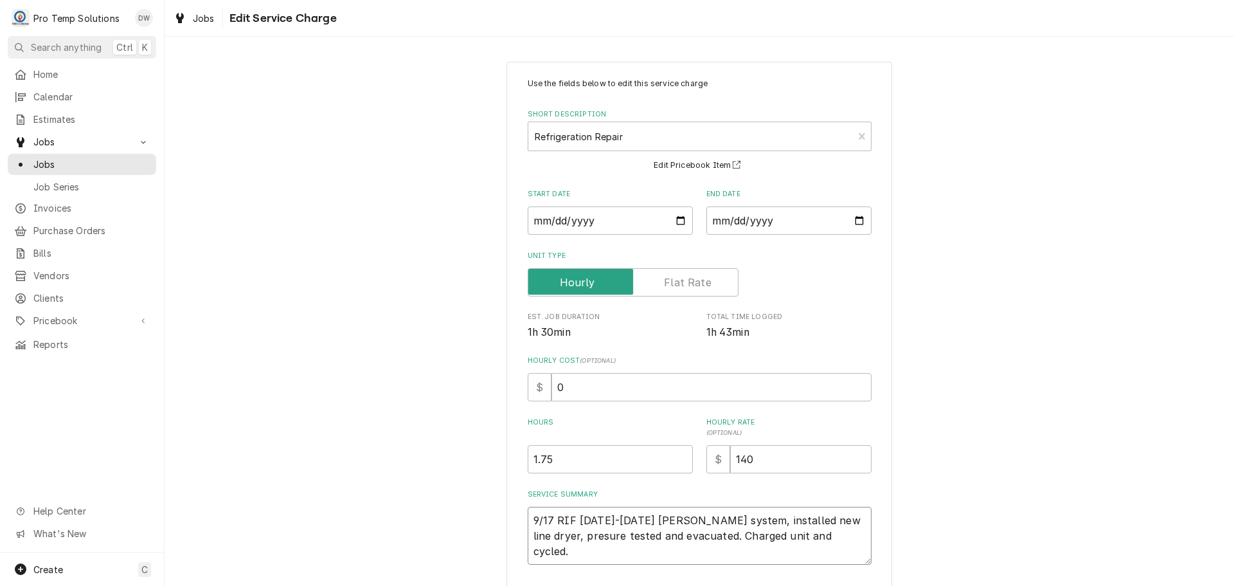
type textarea "x"
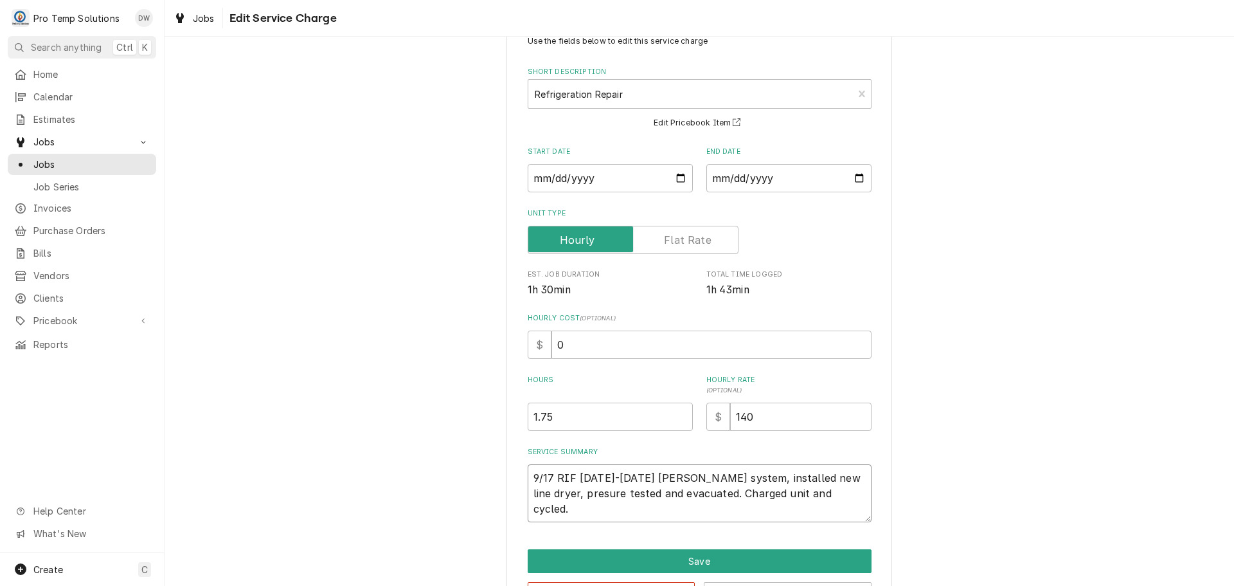
scroll to position [90, 0]
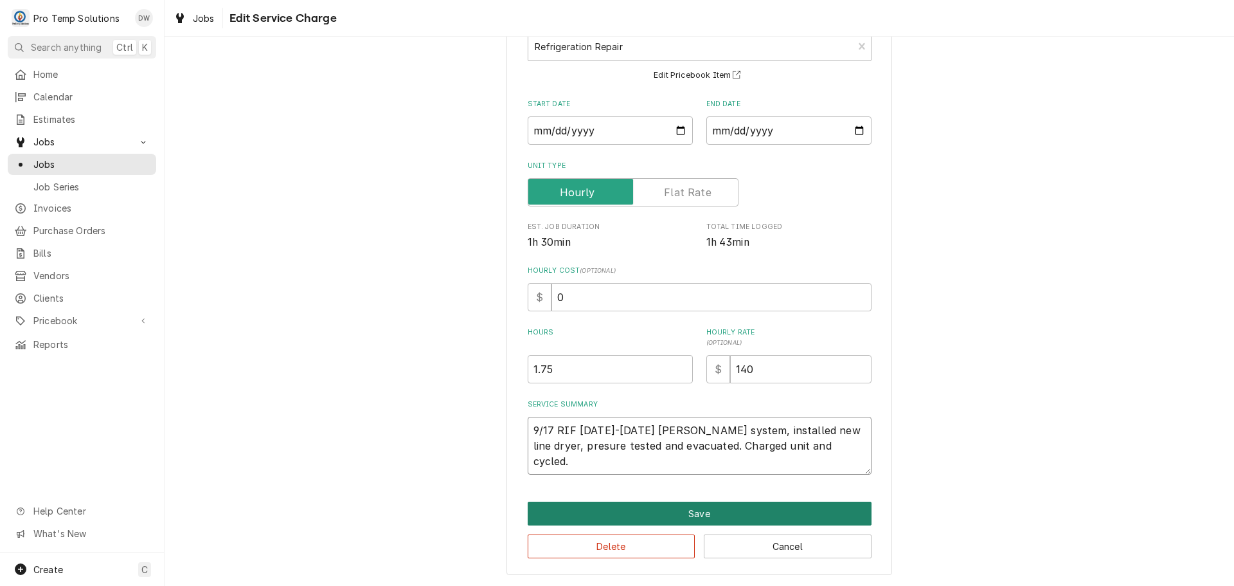
type textarea "9/17 RIF [DATE]-[DATE] [PERSON_NAME] system, installed new line dryer, presure …"
click at [695, 514] on button "Save" at bounding box center [700, 513] width 344 height 24
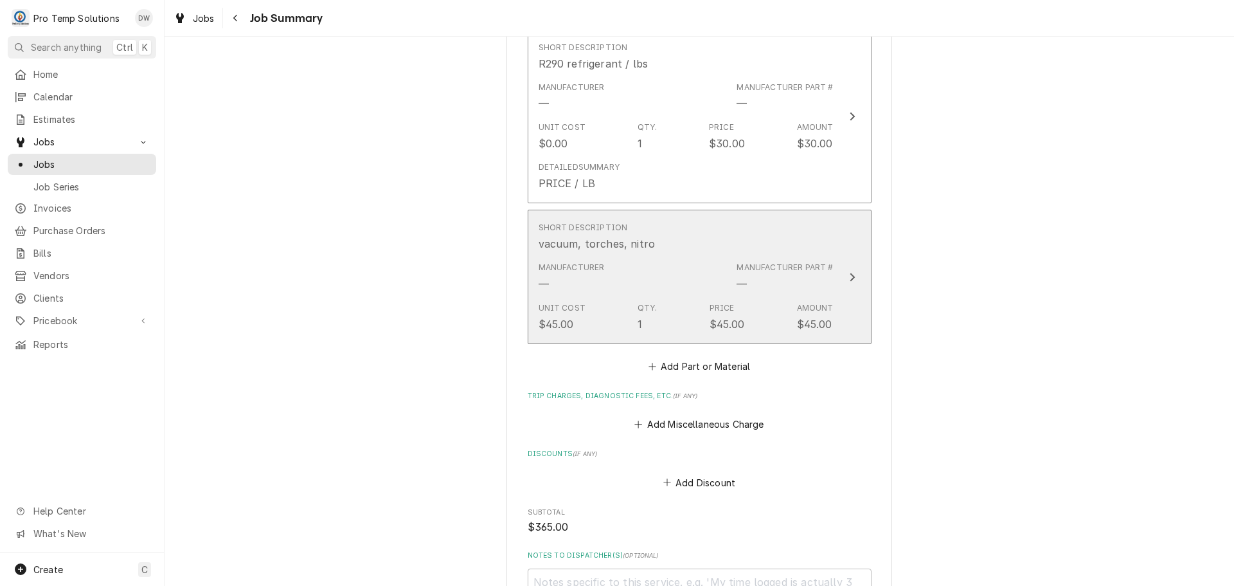
scroll to position [1029, 0]
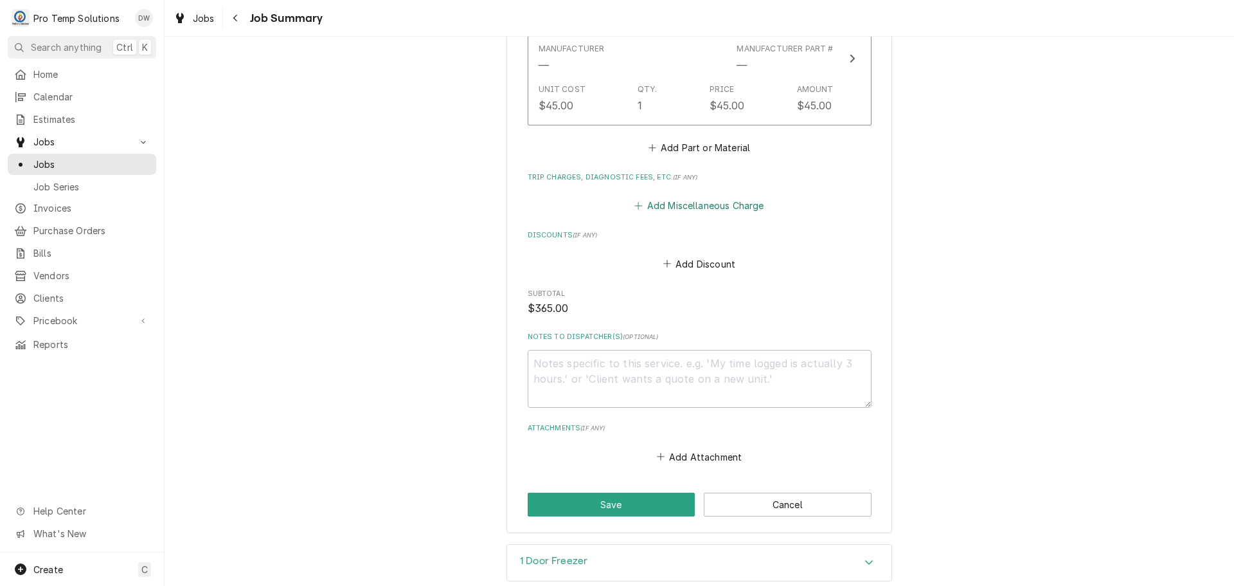
click at [694, 210] on button "Add Miscellaneous Charge" at bounding box center [700, 206] width 134 height 18
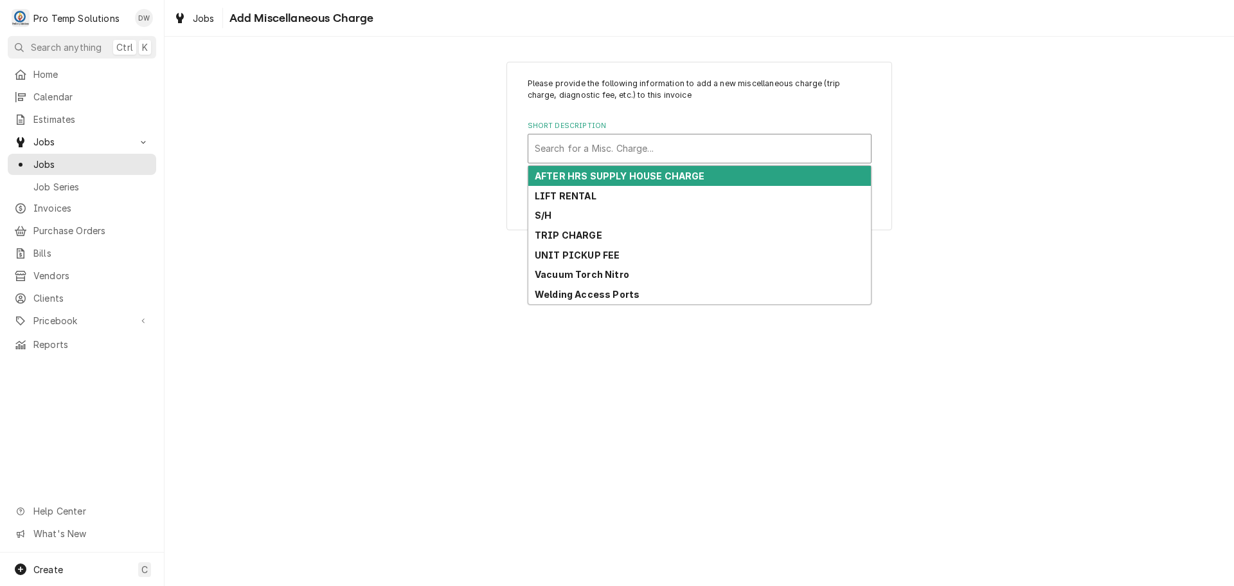
click at [653, 149] on div "Short Description" at bounding box center [700, 148] width 330 height 23
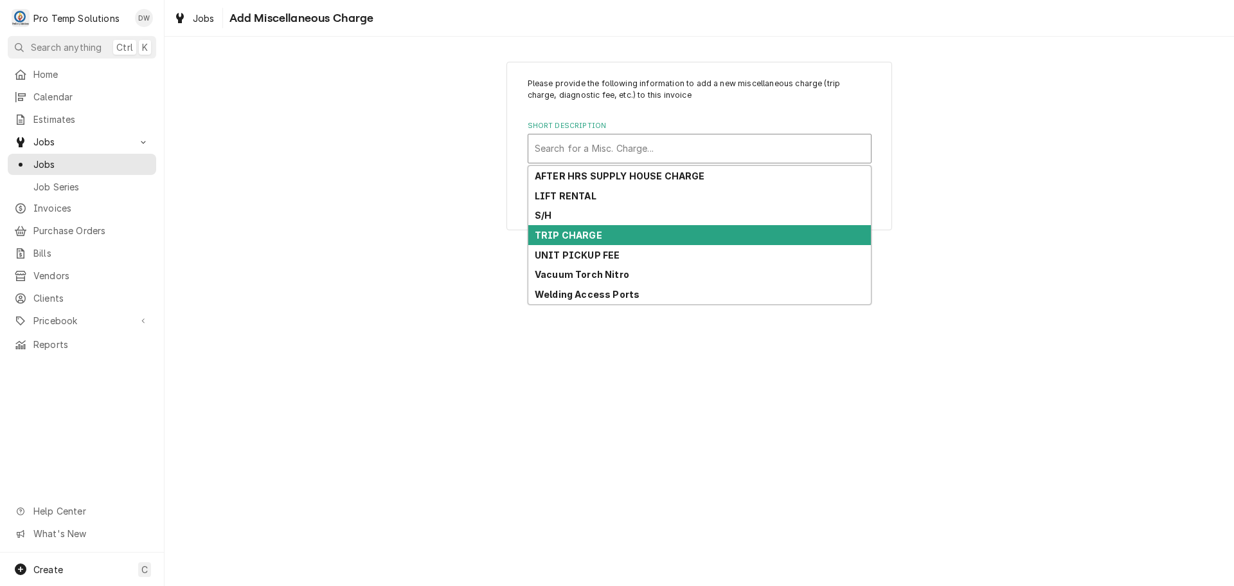
click at [630, 232] on div "TRIP CHARGE" at bounding box center [699, 235] width 343 height 20
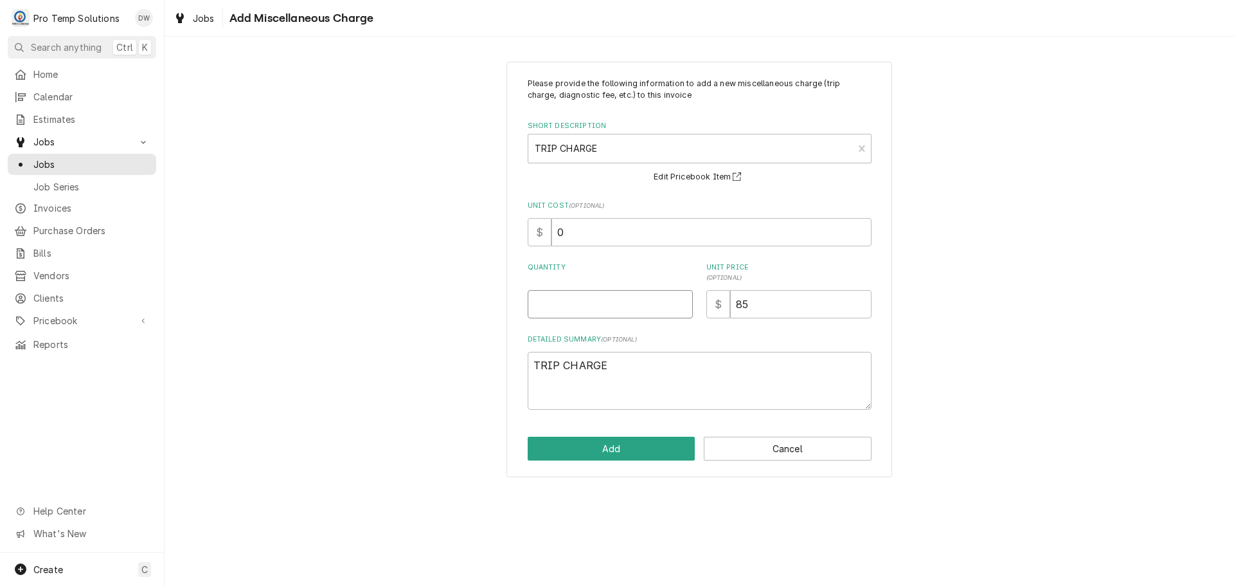
click at [635, 303] on input "Quantity" at bounding box center [610, 304] width 165 height 28
type textarea "x"
type input "1"
click at [624, 446] on button "Add" at bounding box center [612, 449] width 168 height 24
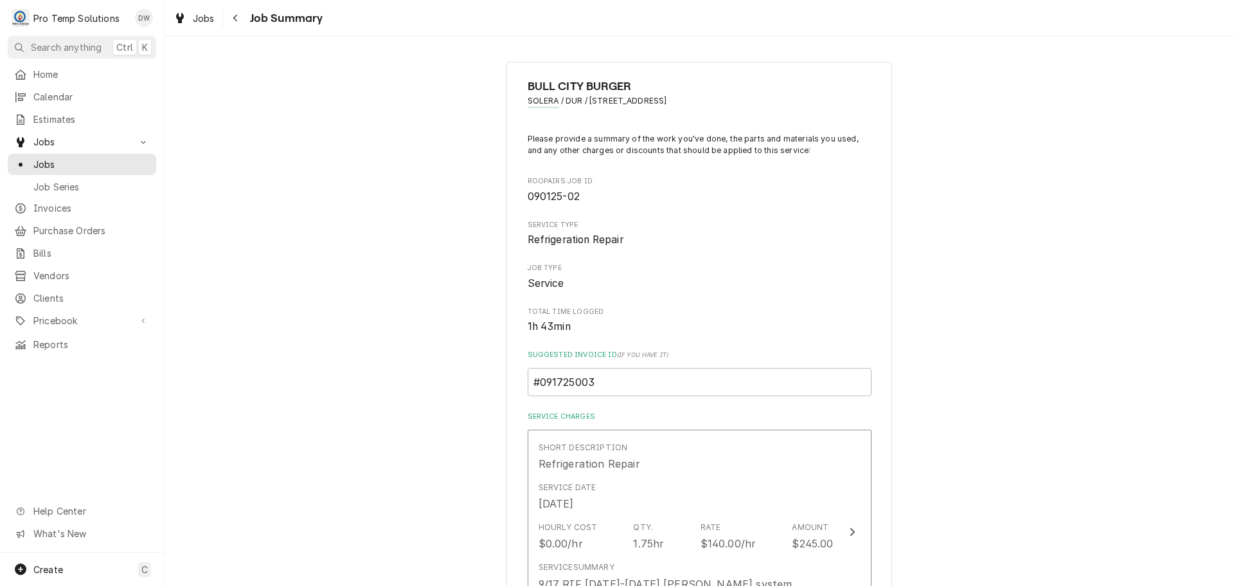
scroll to position [1029, 0]
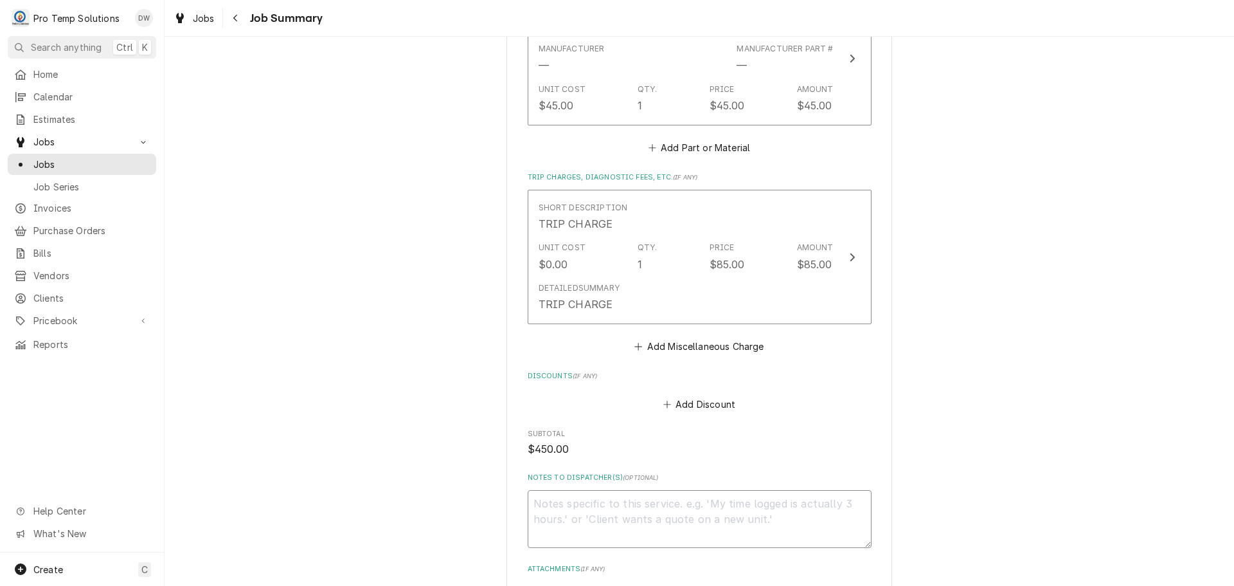
click at [579, 509] on textarea "Notes to Dispatcher(s) ( optional )" at bounding box center [700, 519] width 344 height 58
type textarea "x"
type textarea "#"
type textarea "x"
type textarea "#0"
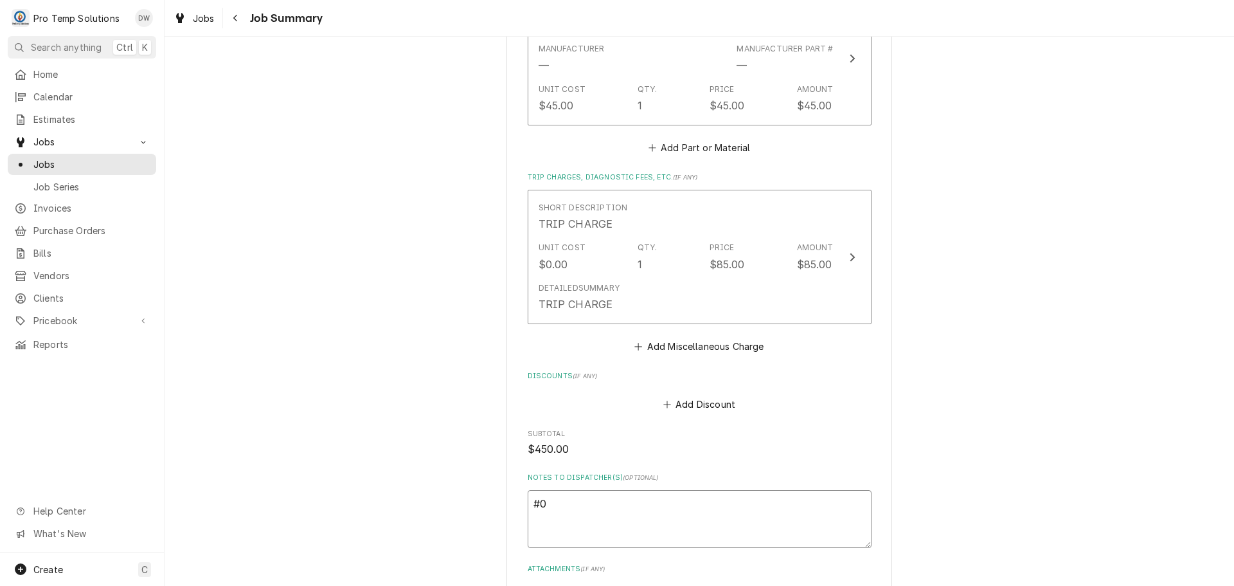
type textarea "x"
type textarea "#09"
type textarea "x"
type textarea "#091"
type textarea "x"
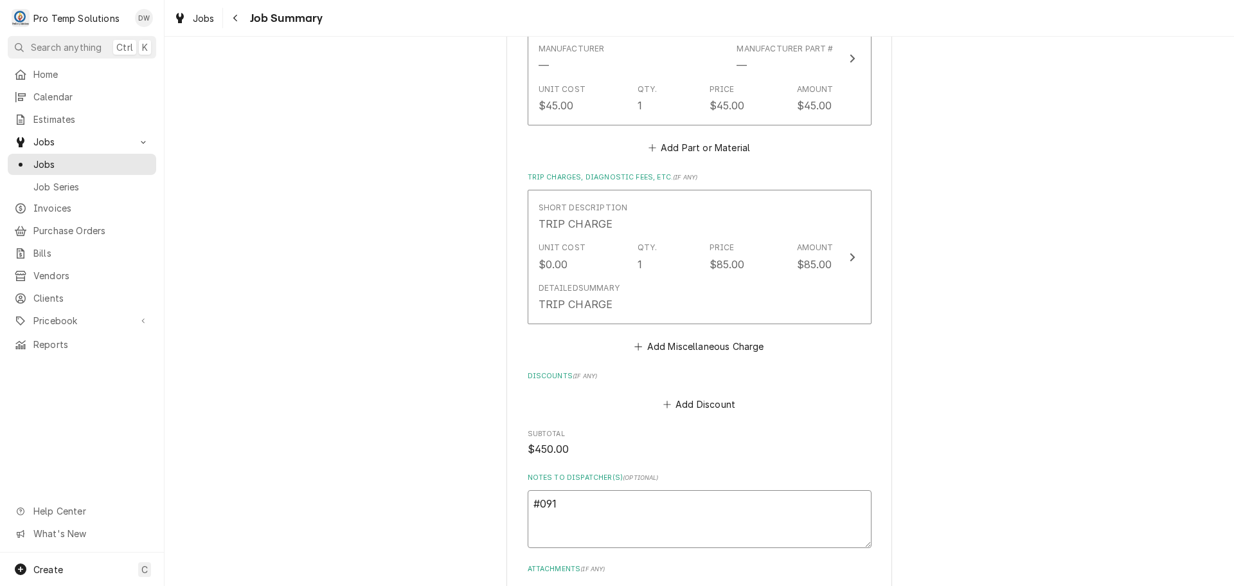
type textarea "#0917"
type textarea "x"
type textarea "#09172"
type textarea "x"
type textarea "#091725"
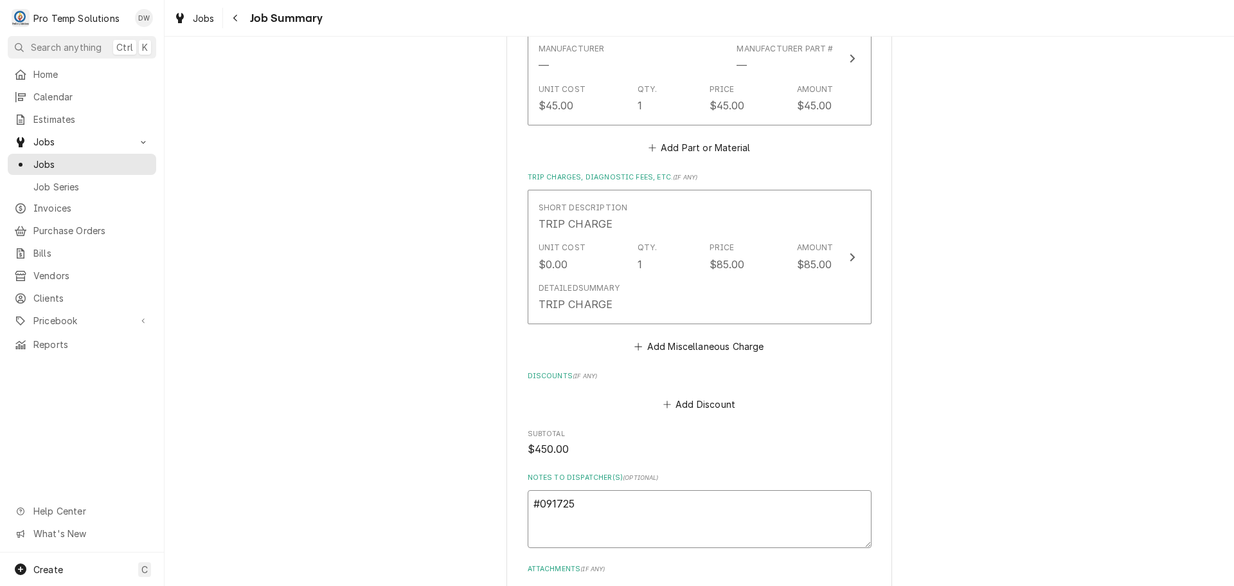
type textarea "x"
type textarea "#0917250"
type textarea "x"
type textarea "#09172500"
type textarea "x"
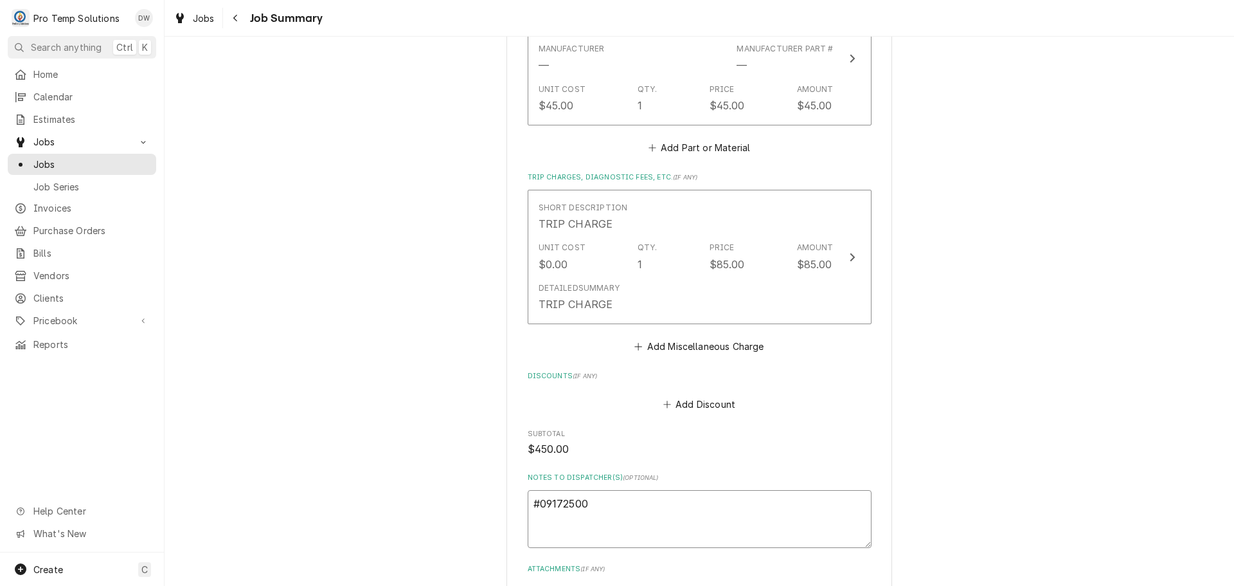
type textarea "#091725003"
type textarea "x"
type textarea "#091725003"
type textarea "x"
type textarea "#091725003 S"
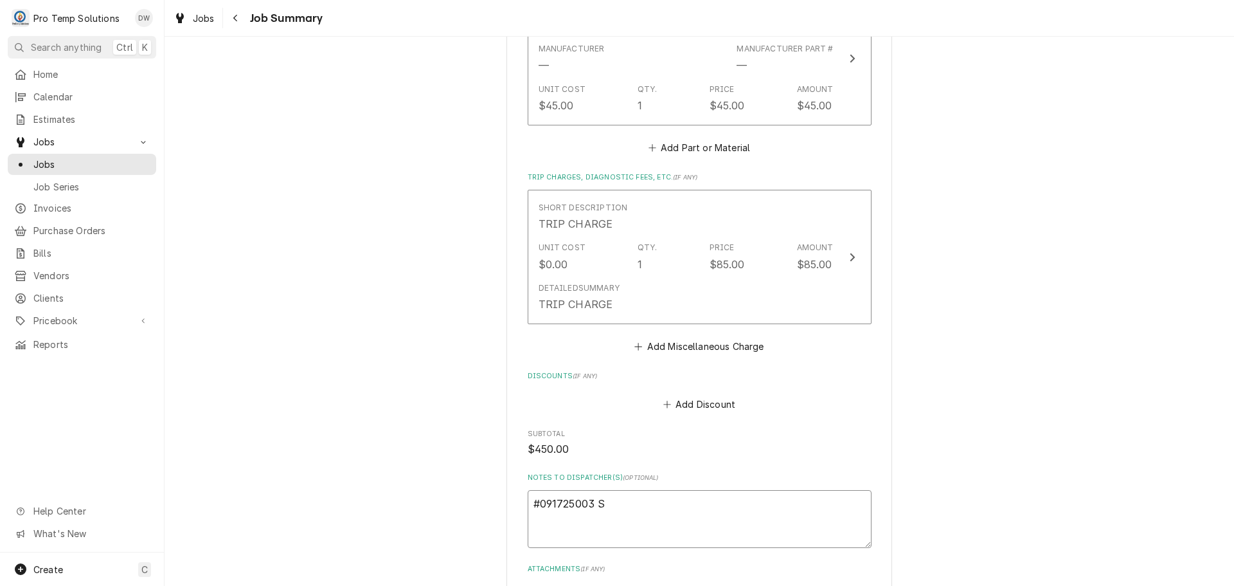
type textarea "x"
type textarea "#091725003 SO"
type textarea "x"
type textarea "#091725003 SOL"
type textarea "x"
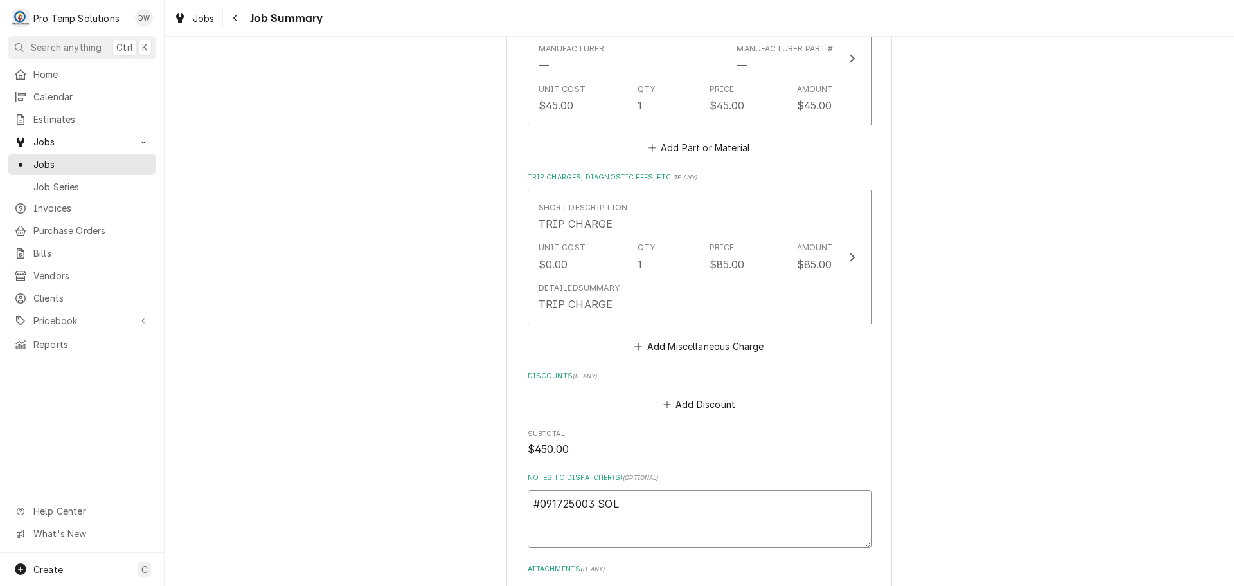
type textarea "#091725003 SOLE"
type textarea "x"
type textarea "#091725003 [PERSON_NAME]"
type textarea "x"
type textarea "#091725003 SOLERA"
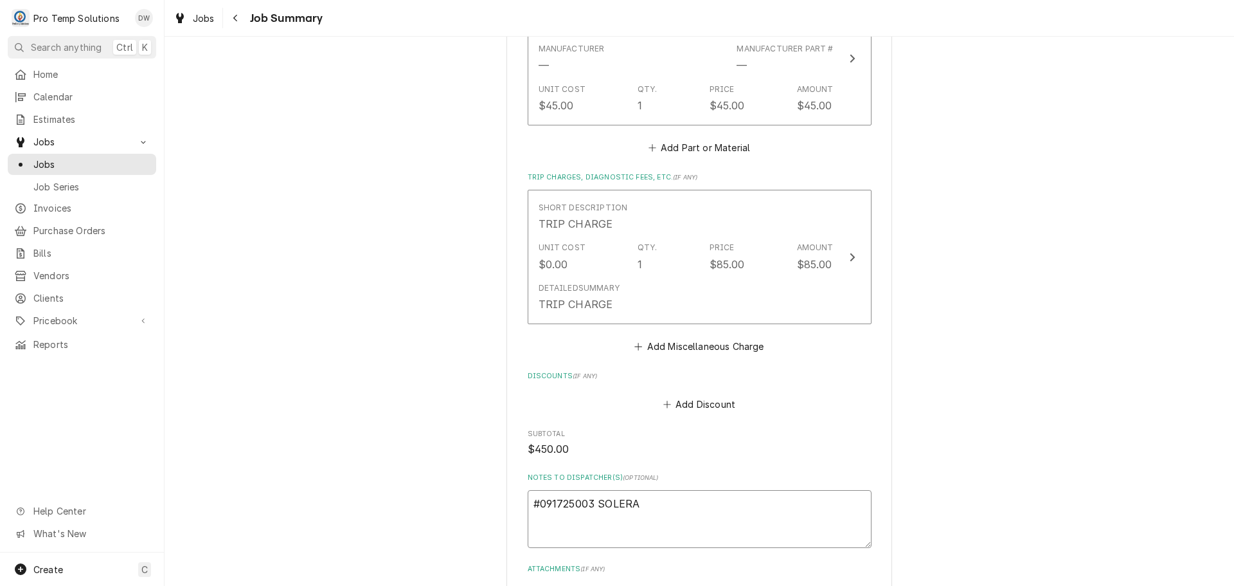
type textarea "x"
type textarea "#091725003 SOLERA-"
type textarea "x"
type textarea "#091725003 SOLERA-"
type textarea "x"
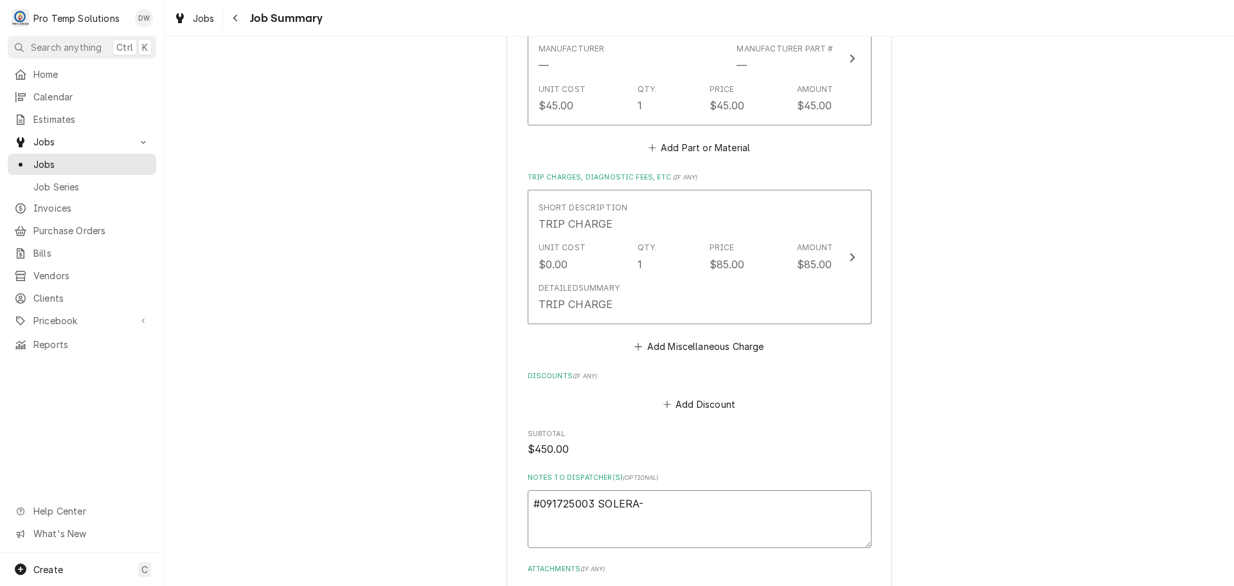
type textarea "#091725003 SOLERA- R"
type textarea "x"
type textarea "#091725003 SOLERA- RI"
type textarea "x"
type textarea "#091725003 SOLERA- RIF"
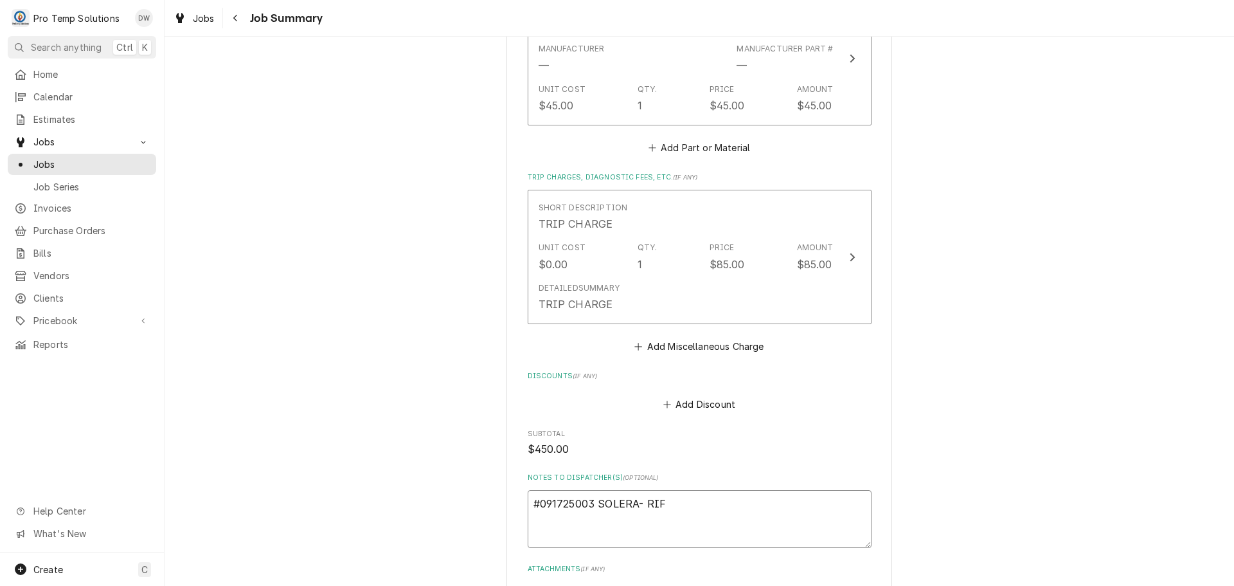
type textarea "x"
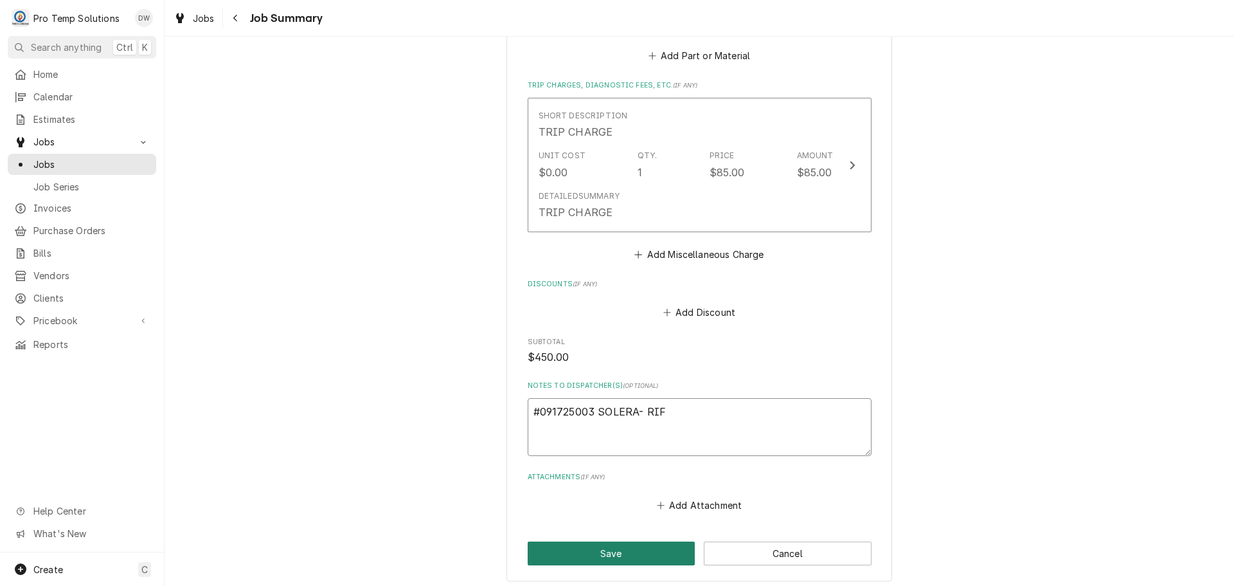
scroll to position [1248, 0]
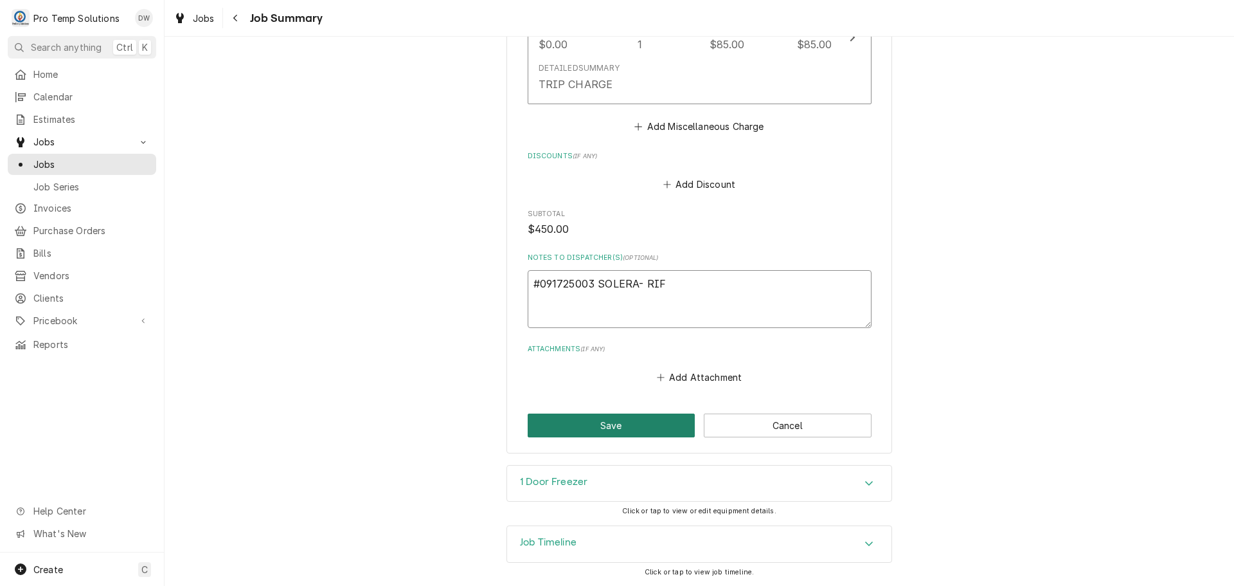
type textarea "#091725003 SOLERA- RIF"
click at [600, 428] on button "Save" at bounding box center [612, 425] width 168 height 24
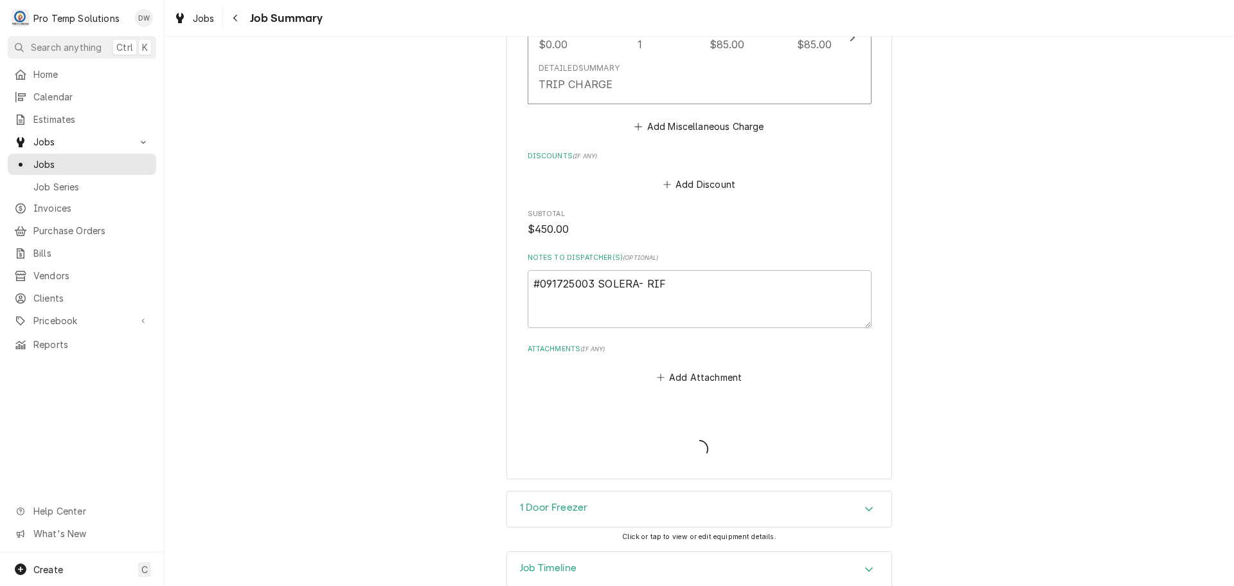
type textarea "x"
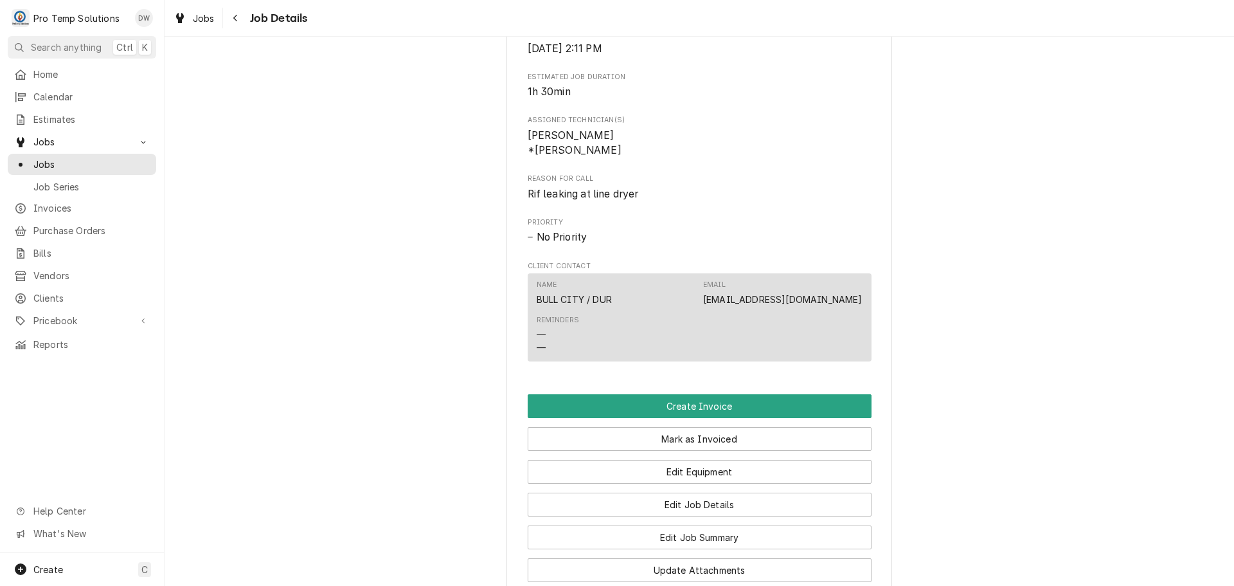
scroll to position [771, 0]
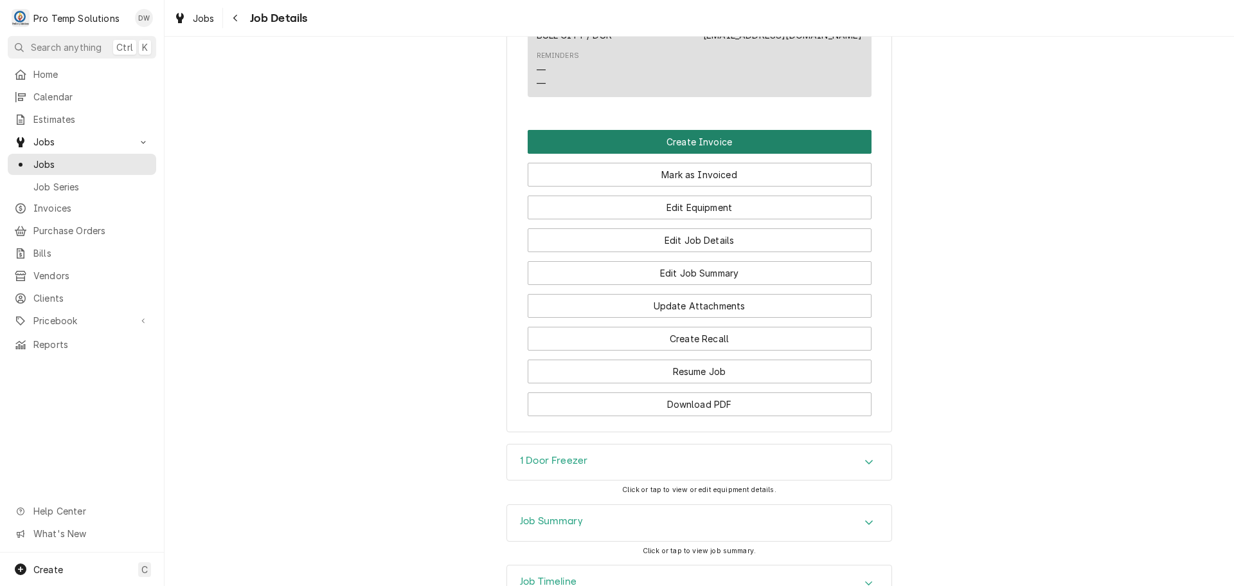
click at [680, 154] on button "Create Invoice" at bounding box center [700, 142] width 344 height 24
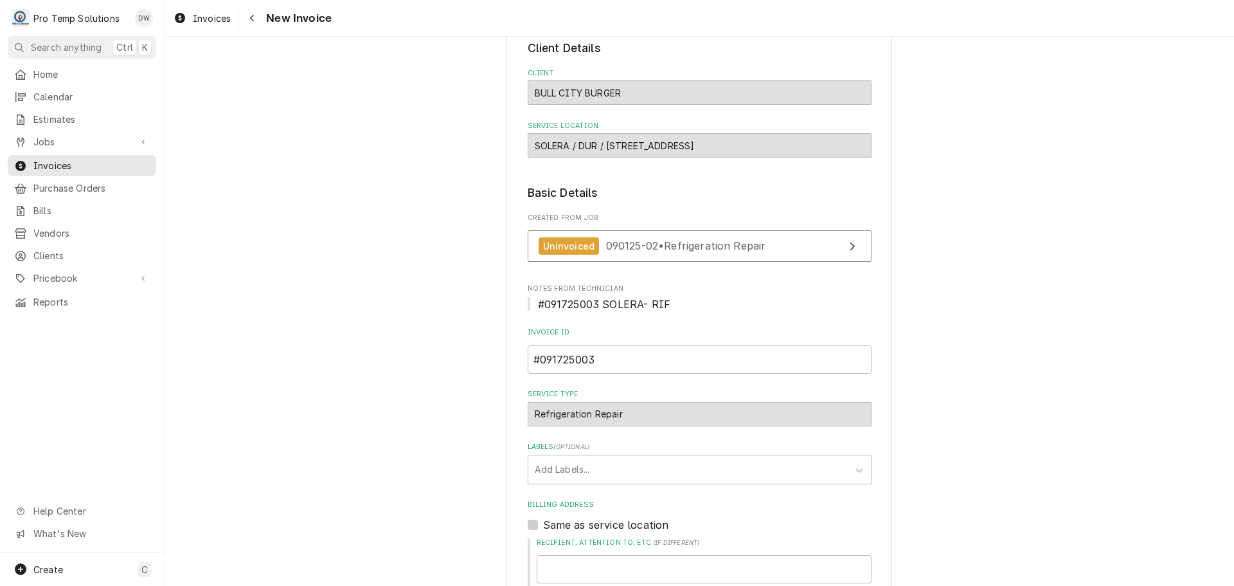
scroll to position [386, 0]
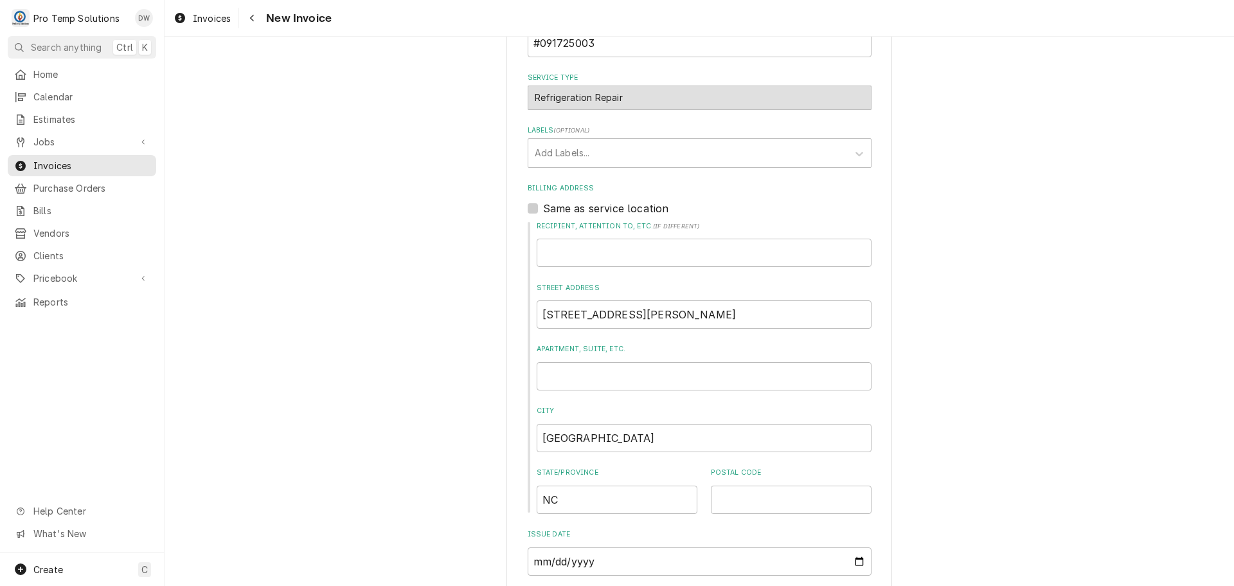
click at [543, 208] on label "Same as service location" at bounding box center [606, 208] width 126 height 15
click at [543, 208] on input "Same as service location" at bounding box center [715, 215] width 344 height 28
checkbox input "true"
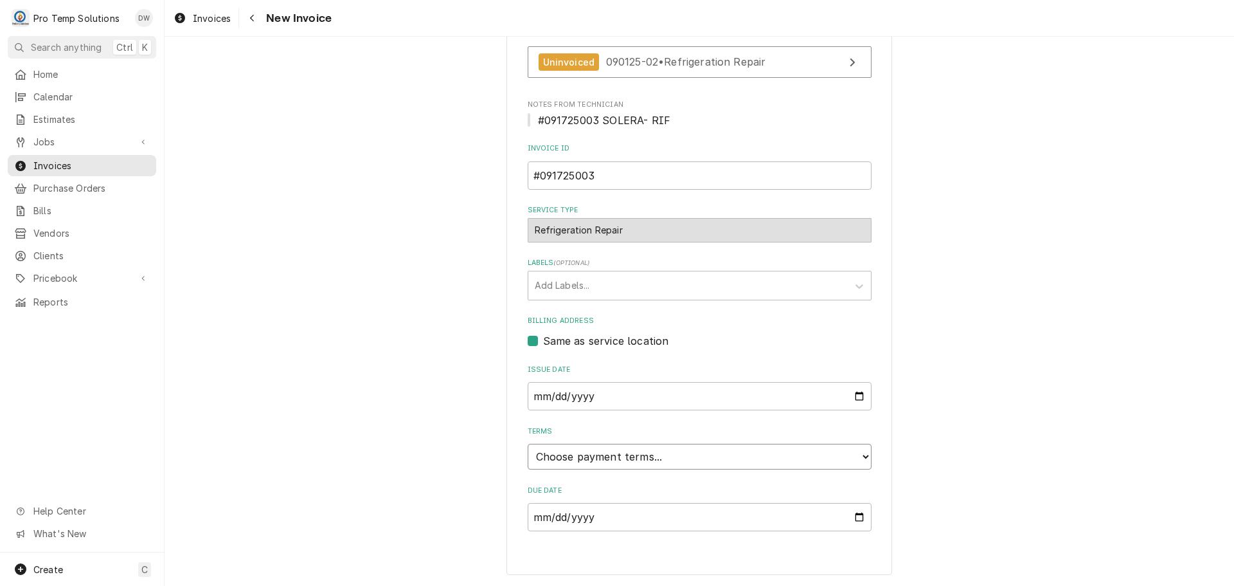
click at [576, 458] on select "Choose payment terms... Same Day Net 7 Net 14 Net 21 Net 30 Net 45 Net 60 Net 90" at bounding box center [700, 457] width 344 height 26
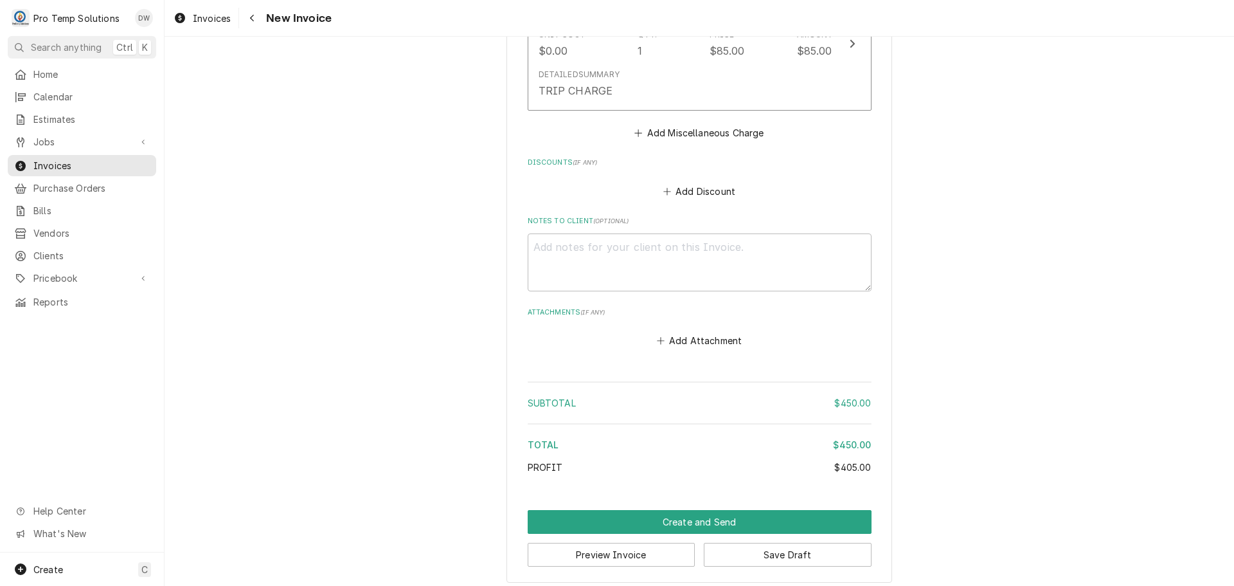
scroll to position [1678, 0]
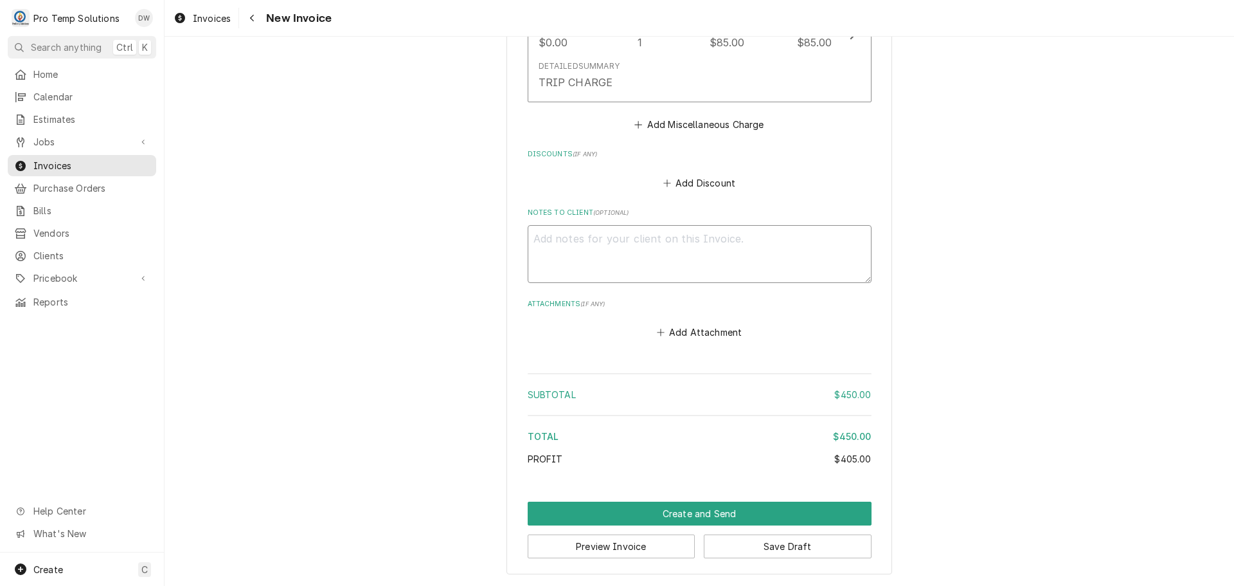
click at [558, 239] on textarea "Notes to Client ( optional )" at bounding box center [700, 254] width 344 height 58
type textarea "x"
type textarea "#"
type textarea "x"
type textarea "#0"
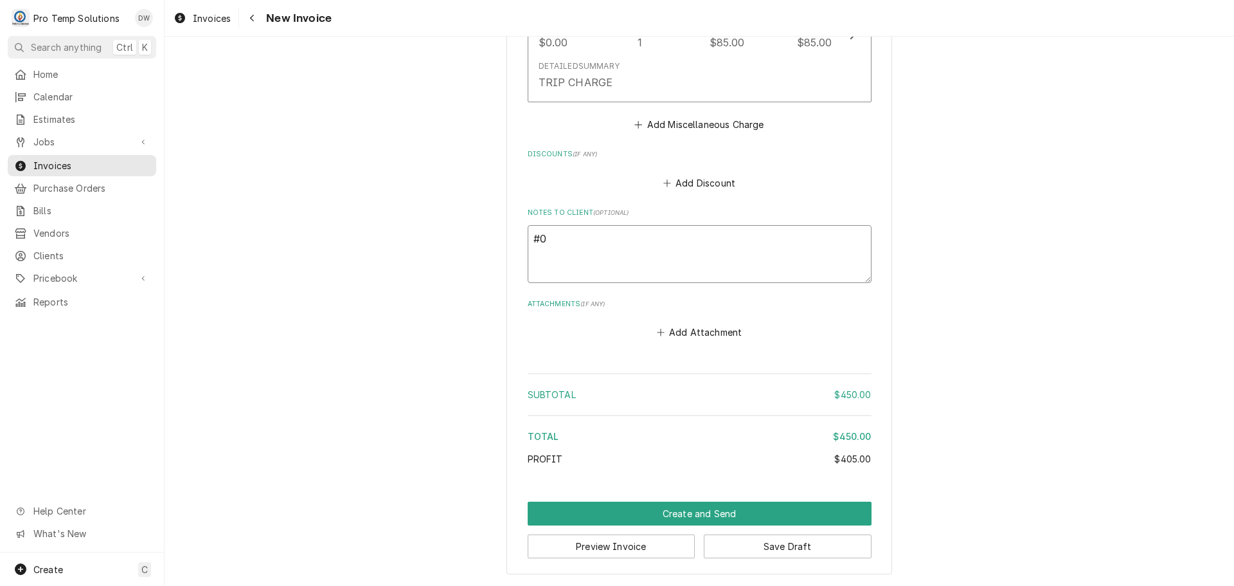
type textarea "x"
type textarea "#09"
type textarea "x"
type textarea "#091"
type textarea "x"
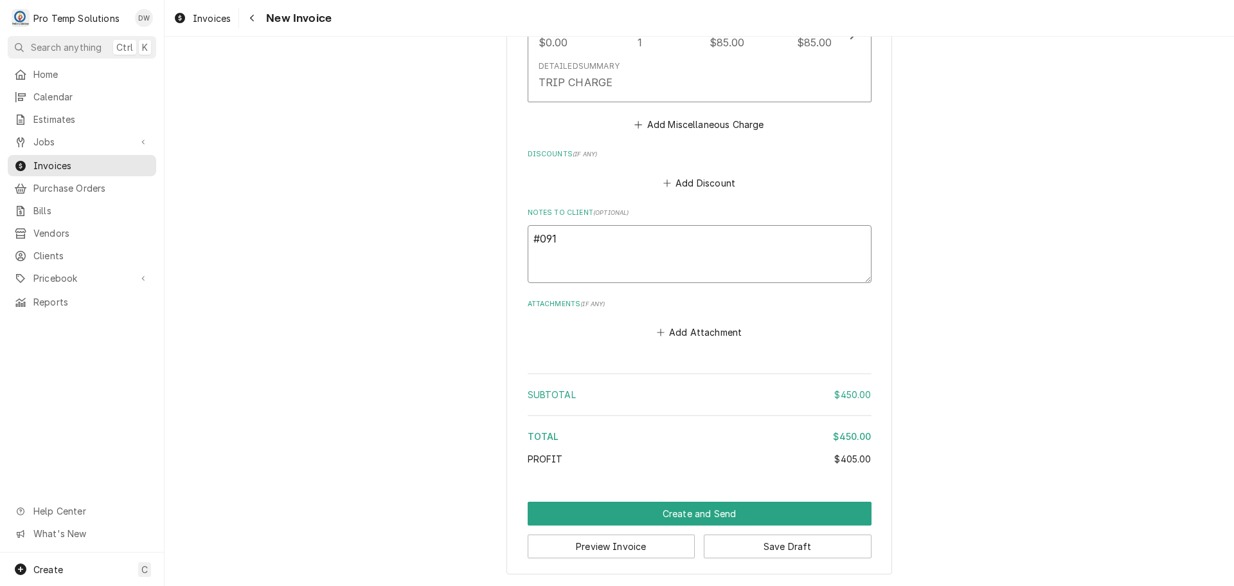
type textarea "#0917"
type textarea "x"
type textarea "#09172"
type textarea "x"
type textarea "#091725"
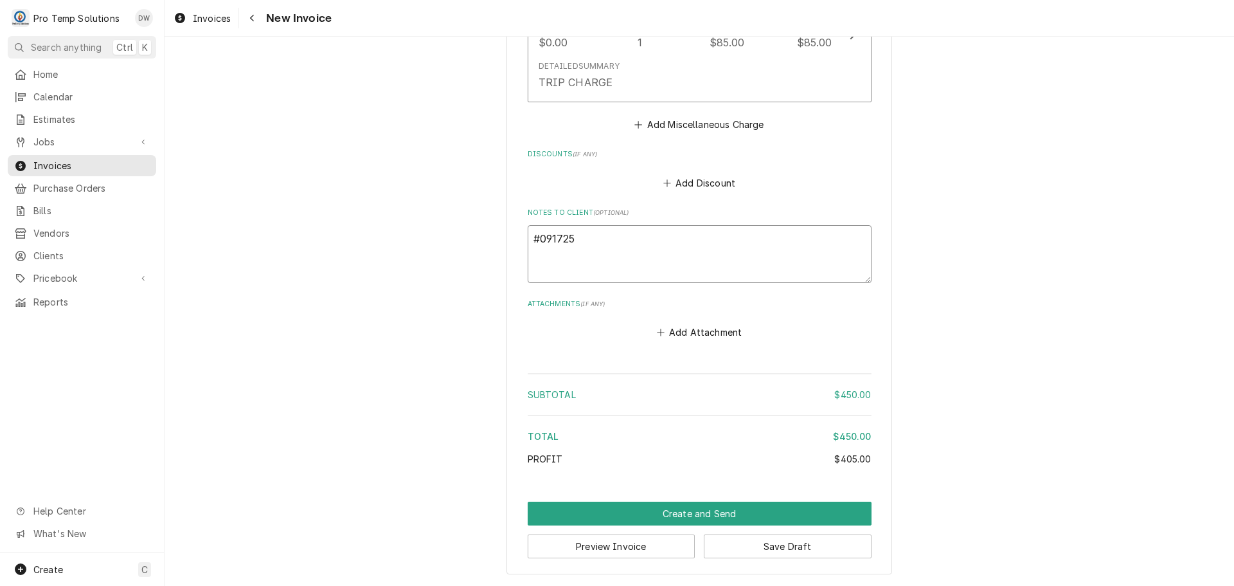
type textarea "x"
type textarea "#0917250"
type textarea "x"
type textarea "#09172500"
type textarea "x"
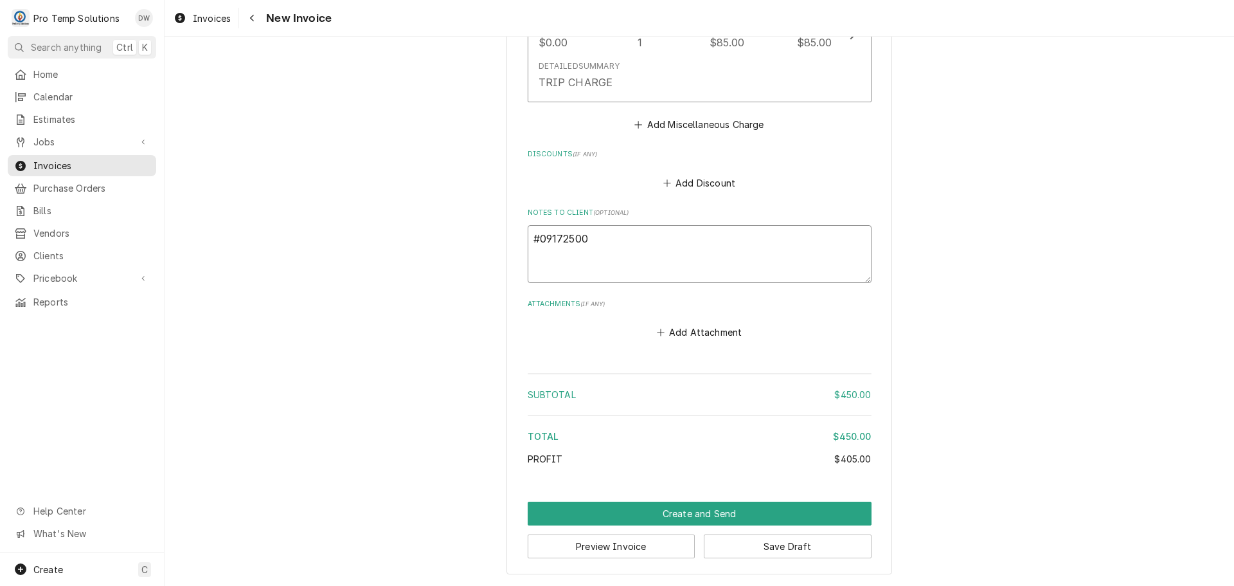
type textarea "#091725003"
type textarea "x"
type textarea "#091725003"
type textarea "x"
type textarea "#091725003 S"
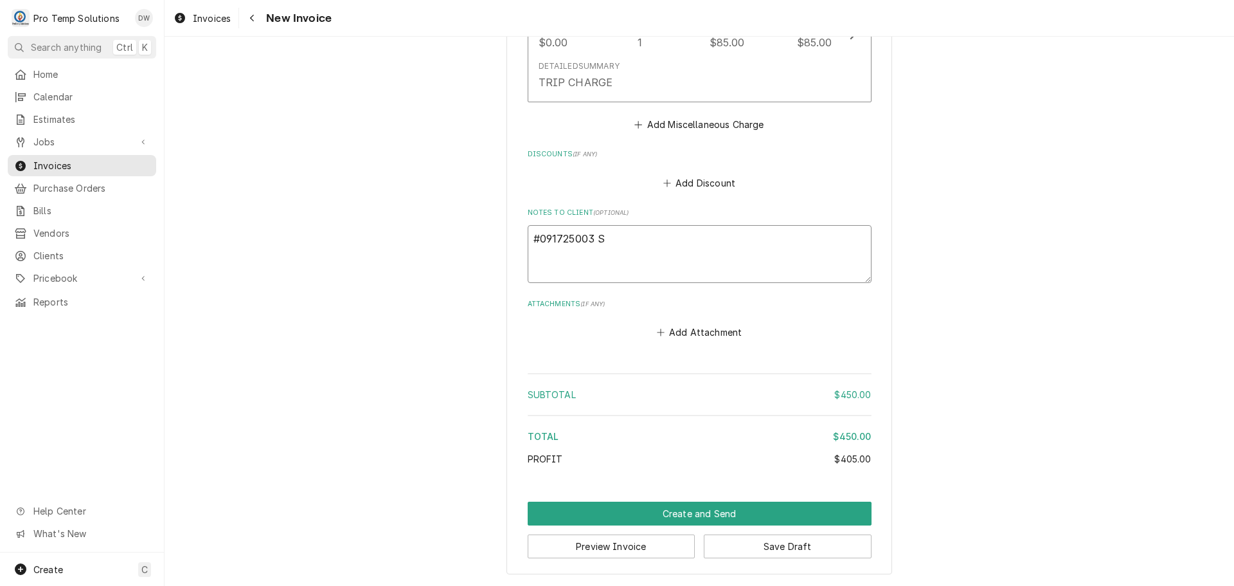
type textarea "x"
type textarea "#091725003 SO"
type textarea "x"
type textarea "#091725003 SOL"
type textarea "x"
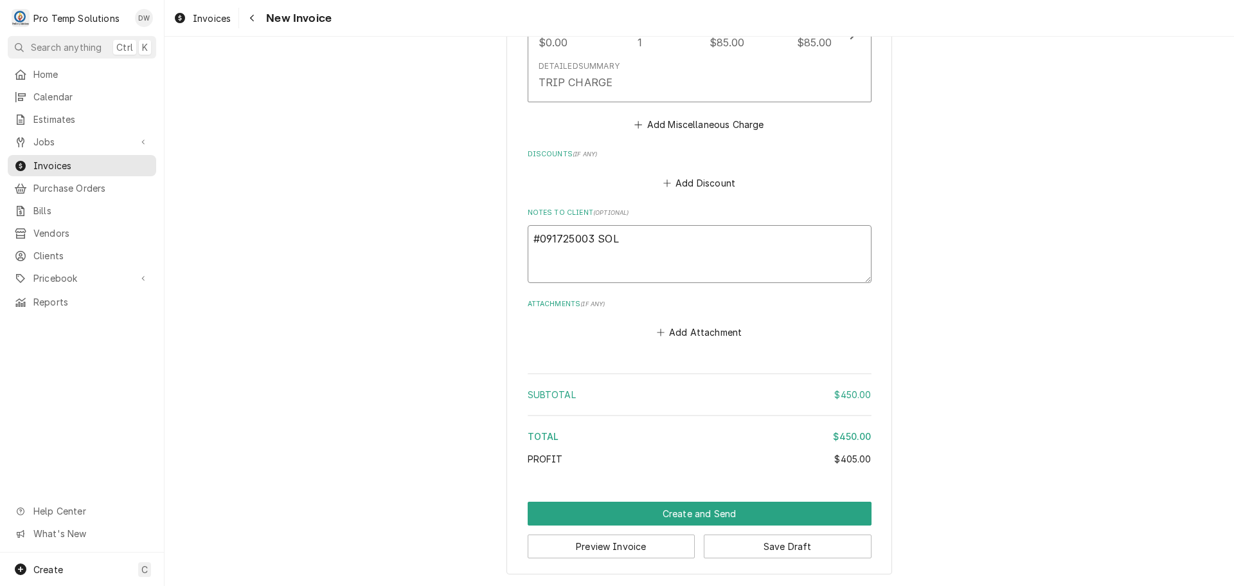
type textarea "#091725003 SOLE"
type textarea "x"
type textarea "#091725003 SOLER"
type textarea "x"
type textarea "#091725003 SOLERA"
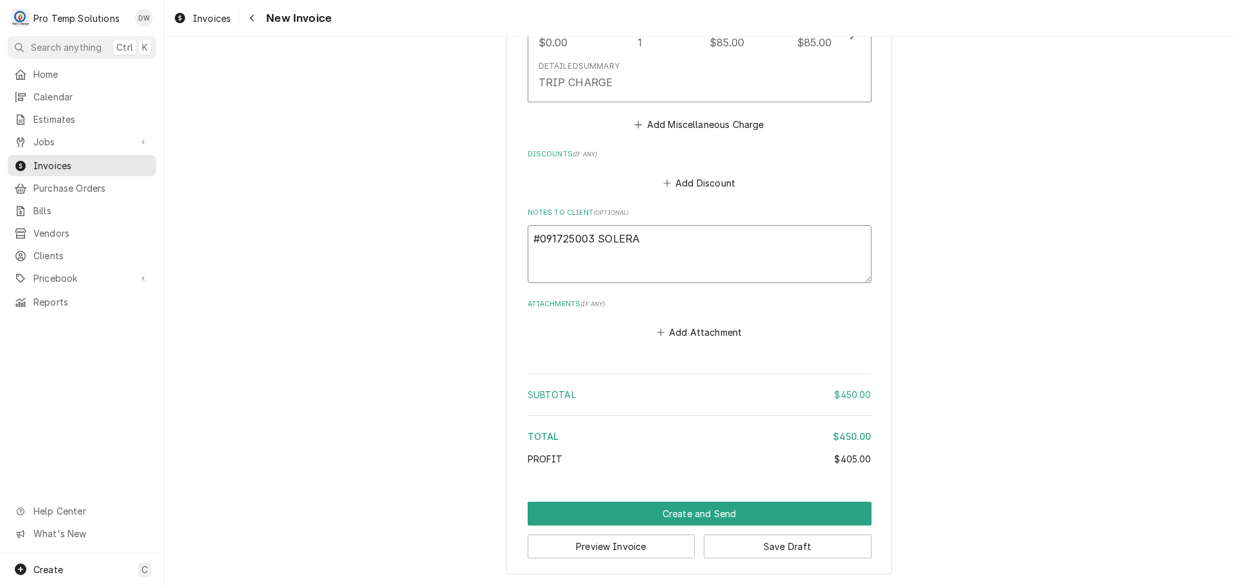
type textarea "x"
type textarea "#091725003 SOLERA-"
type textarea "x"
type textarea "#091725003 SOLERA-"
type textarea "x"
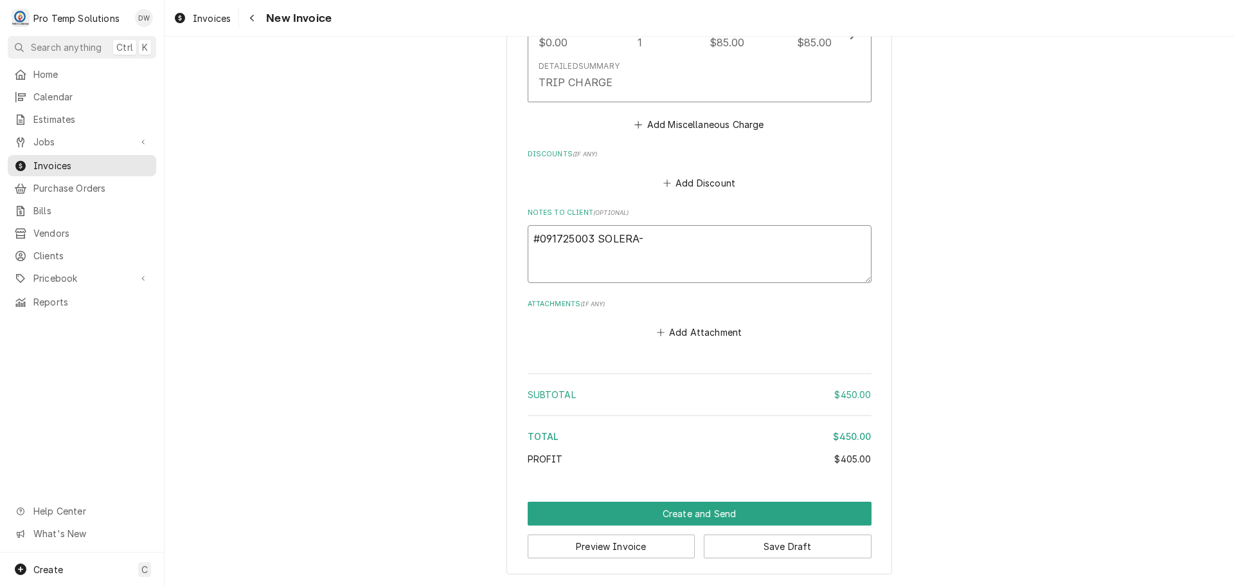
type textarea "#091725003 SOLERA- R"
type textarea "x"
type textarea "#091725003 SOLERA- RI"
type textarea "x"
type textarea "#091725003 SOLERA- RIF"
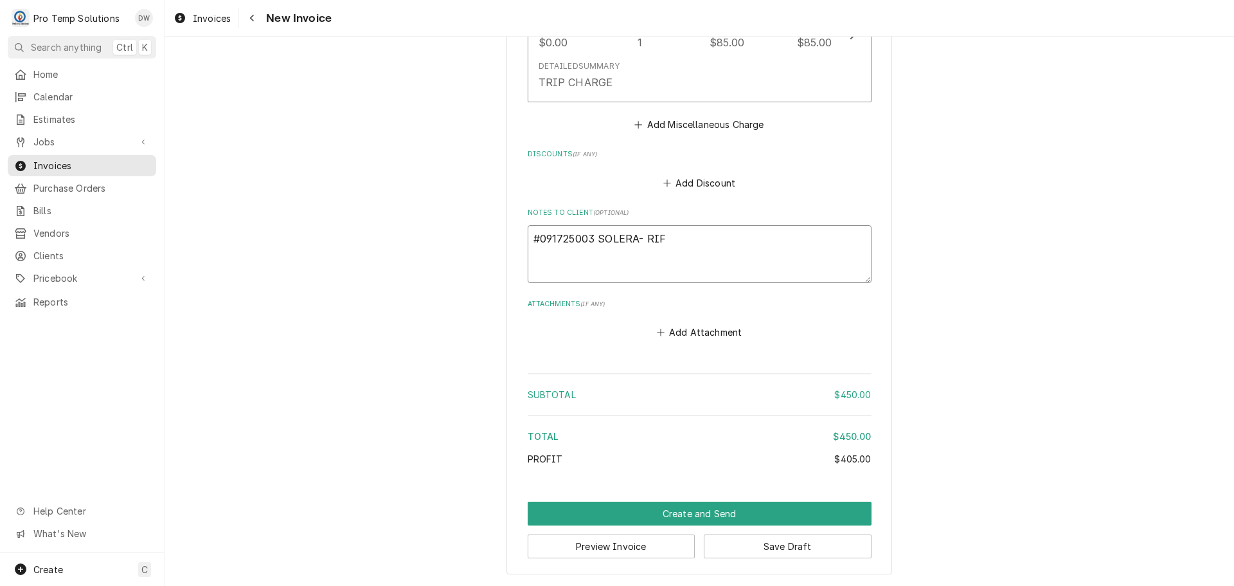
type textarea "x"
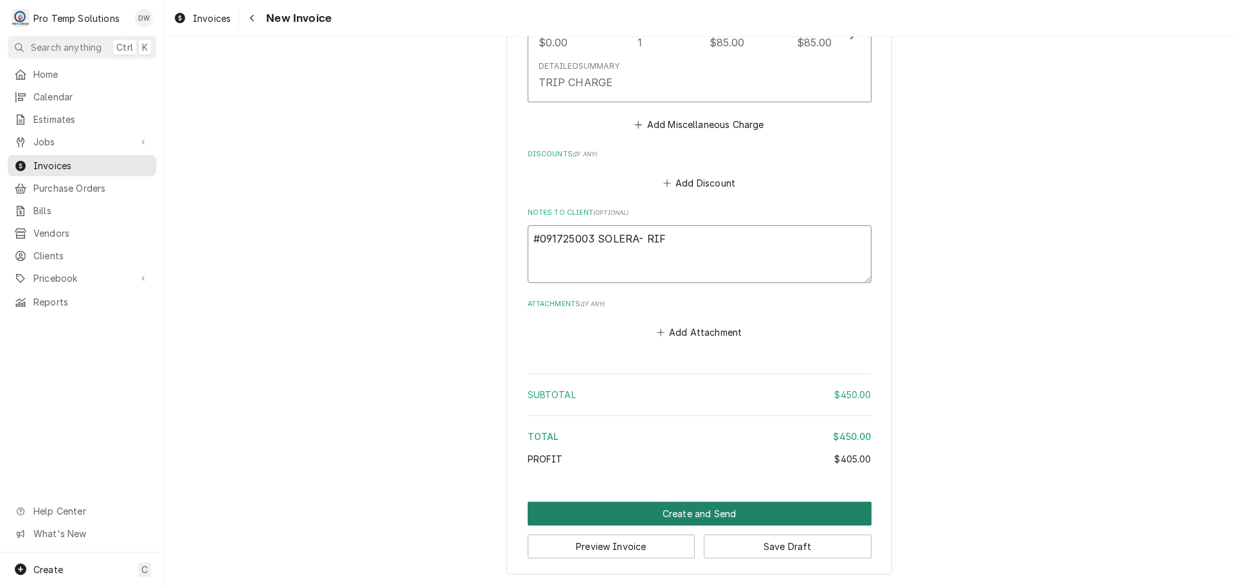
type textarea "#091725003 SOLERA- RIF"
click at [686, 509] on button "Create and Send" at bounding box center [700, 513] width 344 height 24
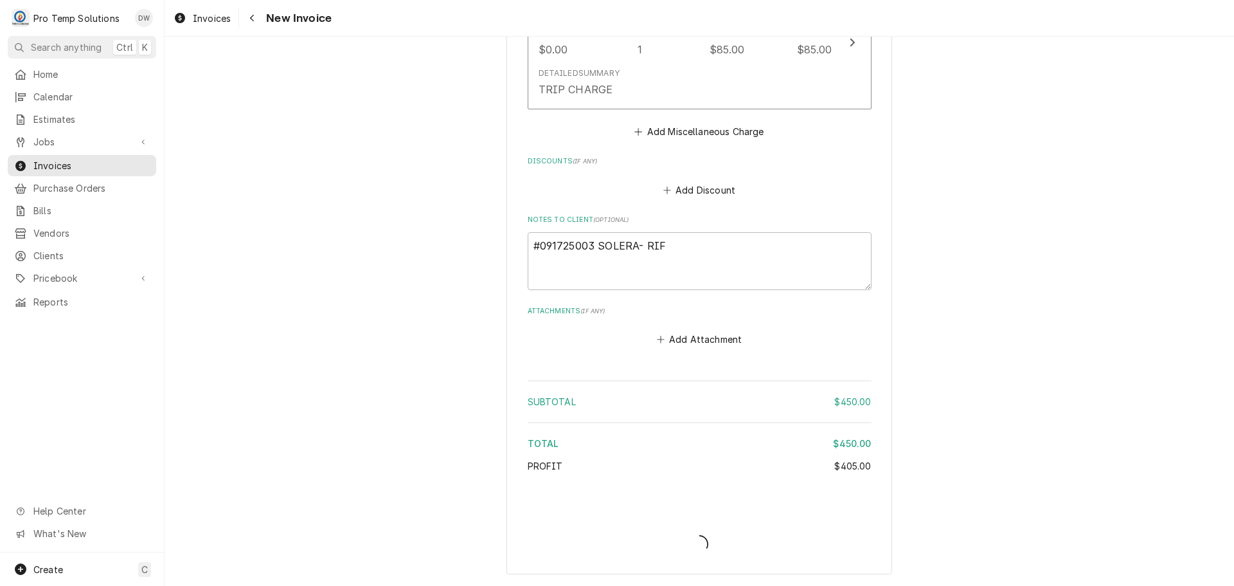
scroll to position [1671, 0]
type textarea "x"
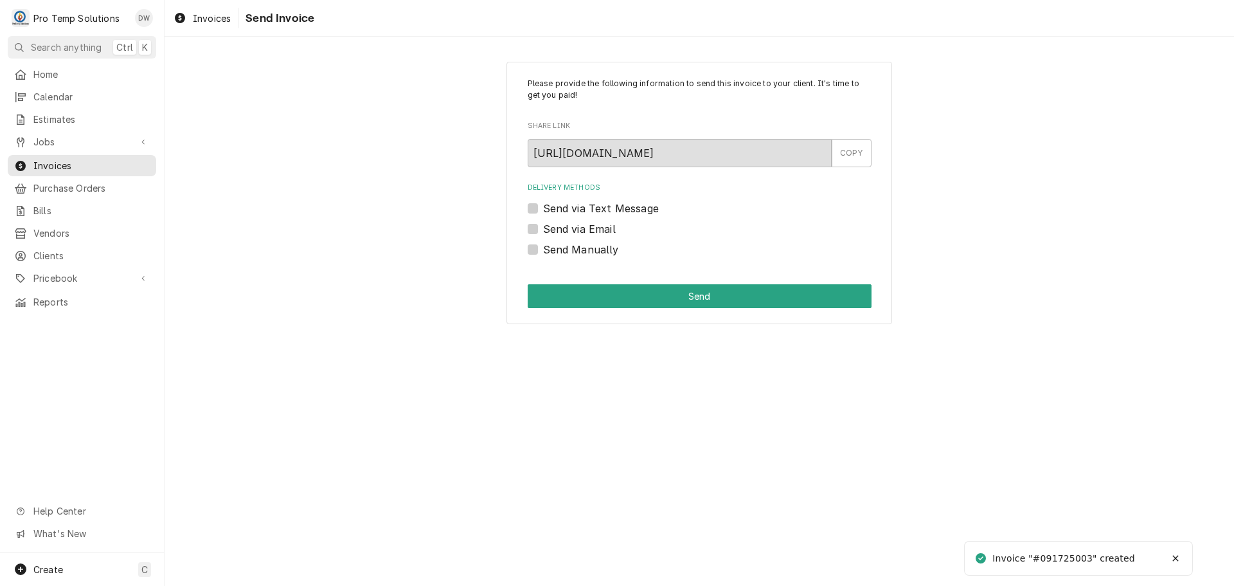
click at [543, 229] on label "Send via Email" at bounding box center [579, 228] width 73 height 15
click at [543, 229] on input "Send via Email" at bounding box center [715, 235] width 344 height 28
checkbox input "true"
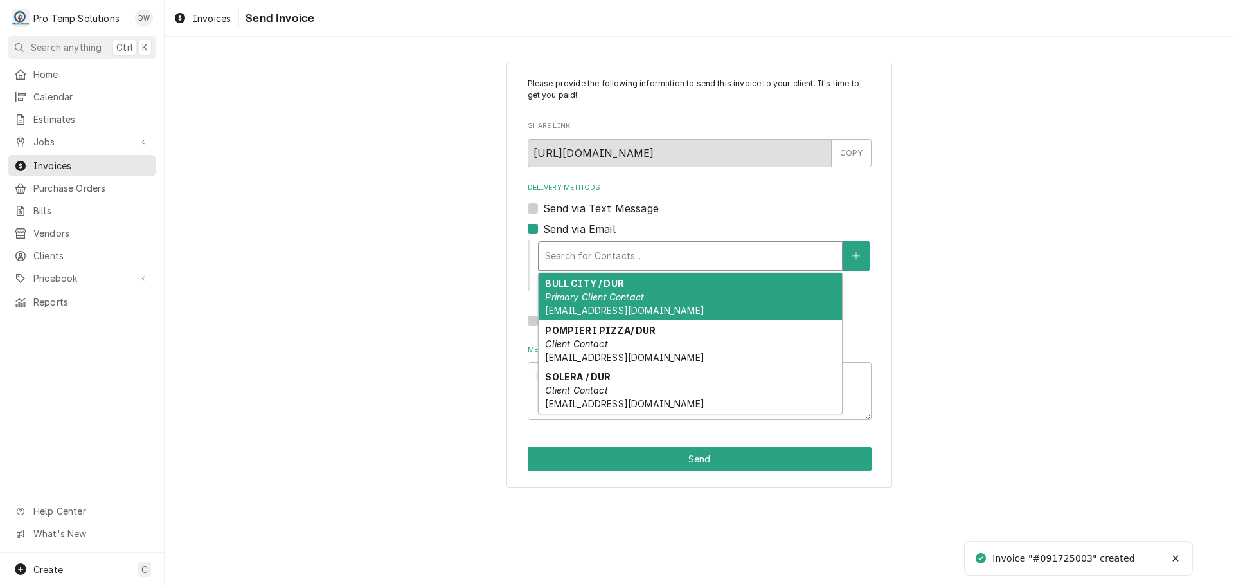
click at [663, 252] on div "Delivery Methods" at bounding box center [690, 255] width 291 height 23
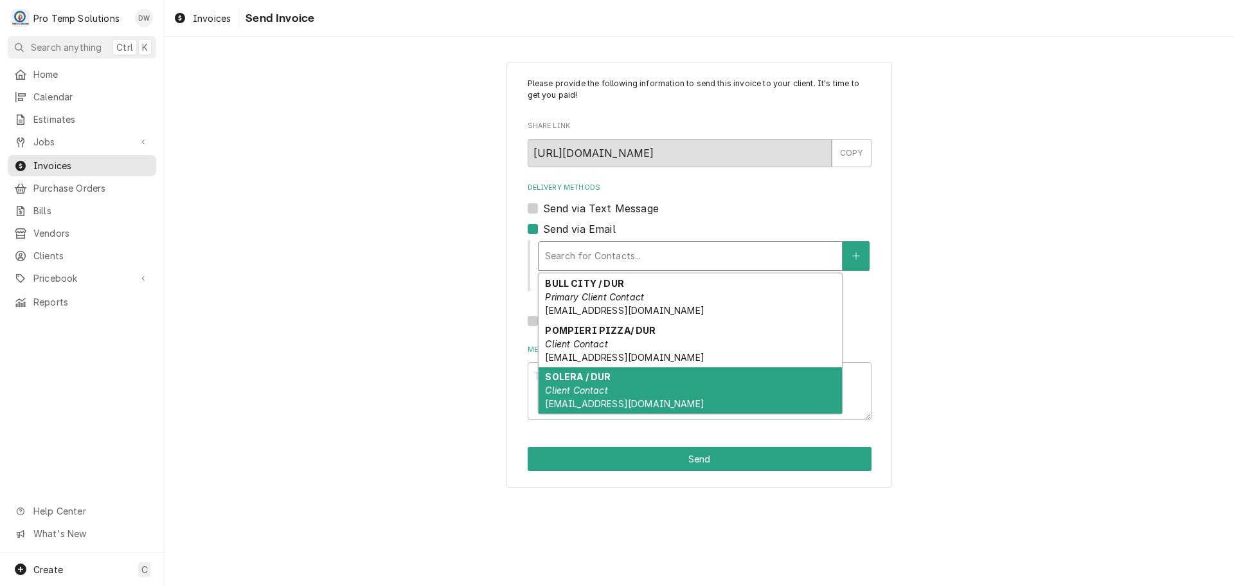
click at [613, 393] on div "SOLERA / DUR Client Contact [EMAIL_ADDRESS][DOMAIN_NAME]" at bounding box center [690, 390] width 303 height 47
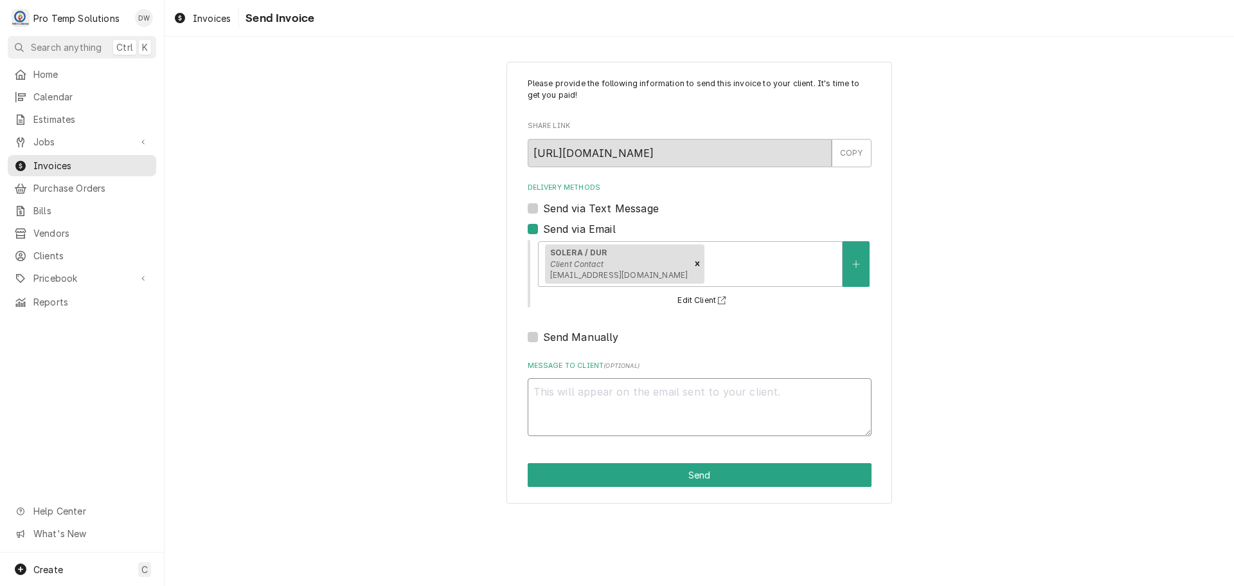
click at [613, 393] on textarea "Message to Client ( optional )" at bounding box center [700, 407] width 344 height 58
type textarea "x"
type textarea "#"
type textarea "x"
type textarea "#0"
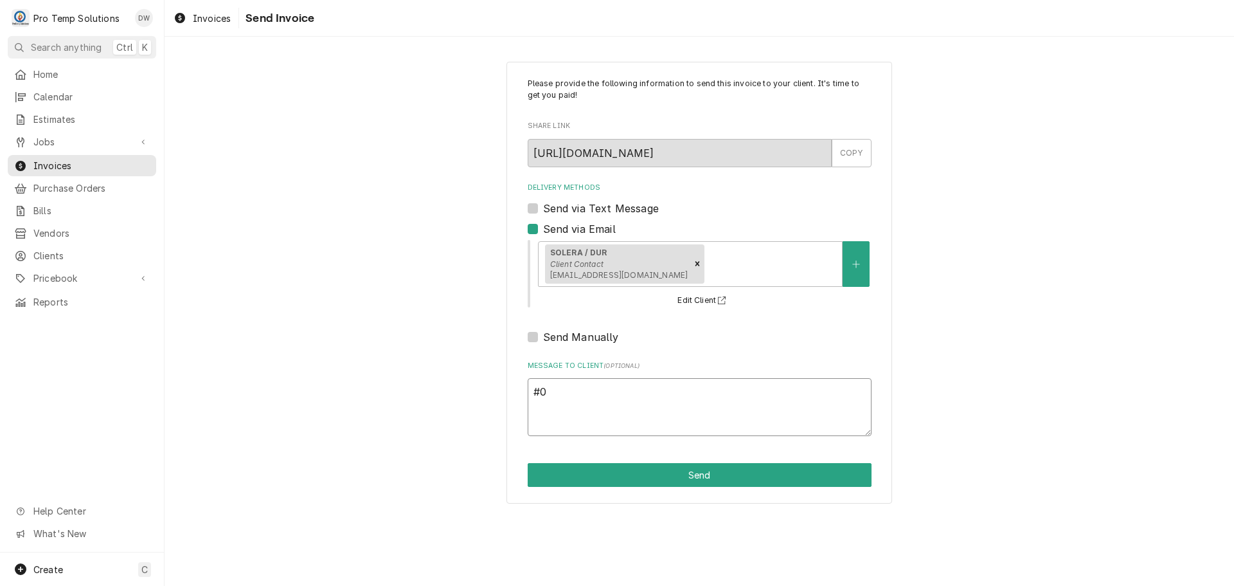
type textarea "x"
type textarea "#09"
type textarea "x"
type textarea "#091"
type textarea "x"
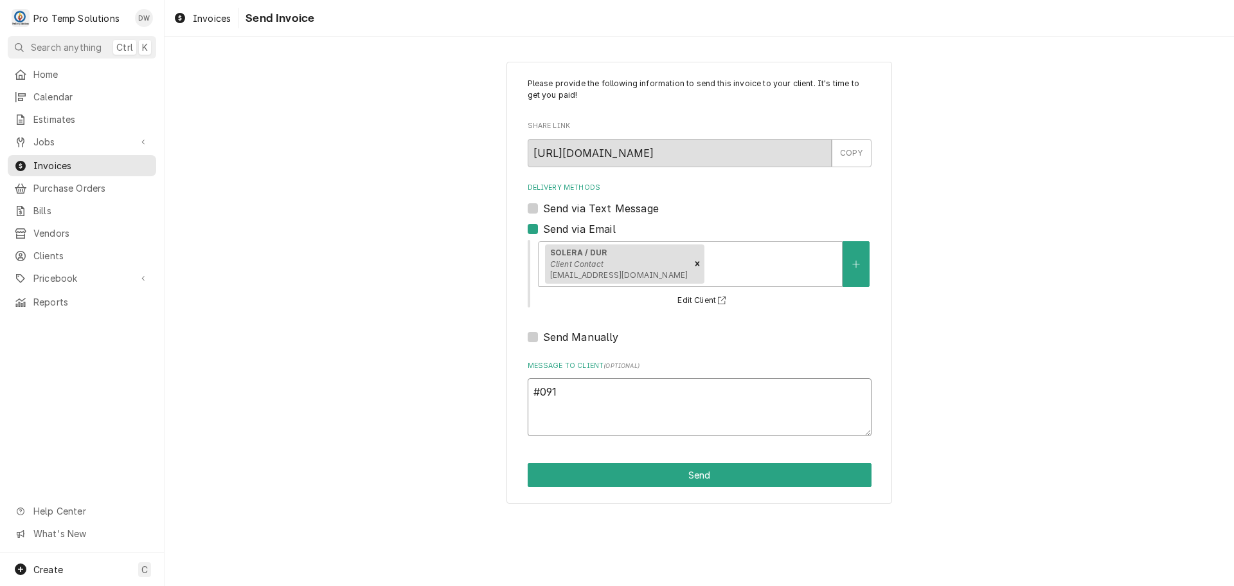
type textarea "#0917"
type textarea "x"
type textarea "#09172"
type textarea "x"
type textarea "#091725"
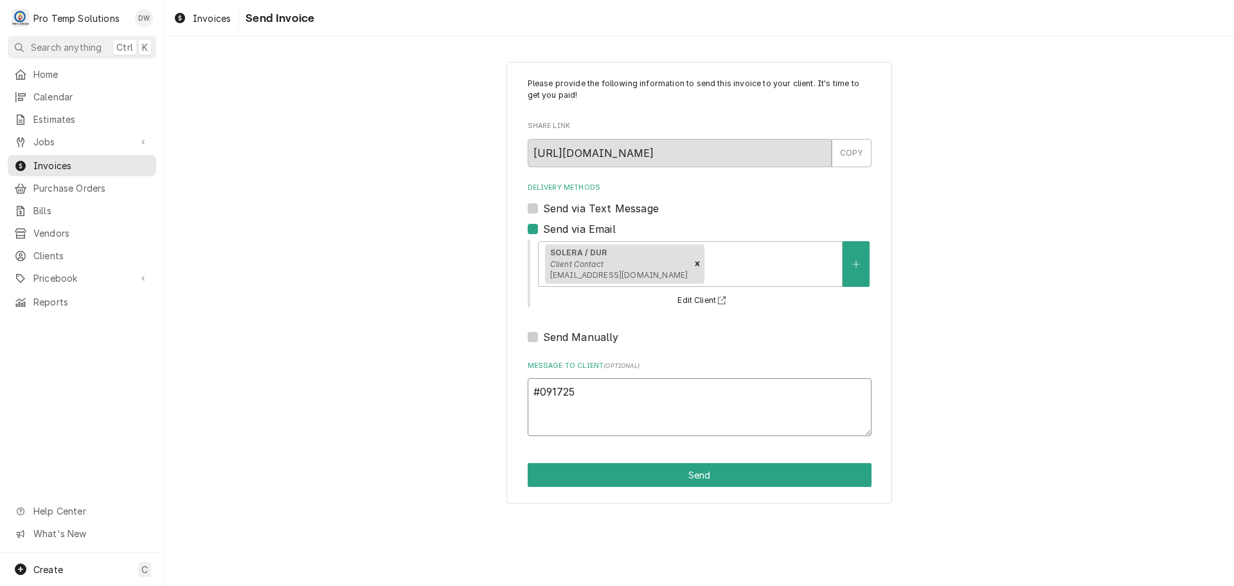
type textarea "x"
type textarea "#0917250"
type textarea "x"
type textarea "#09172500"
type textarea "x"
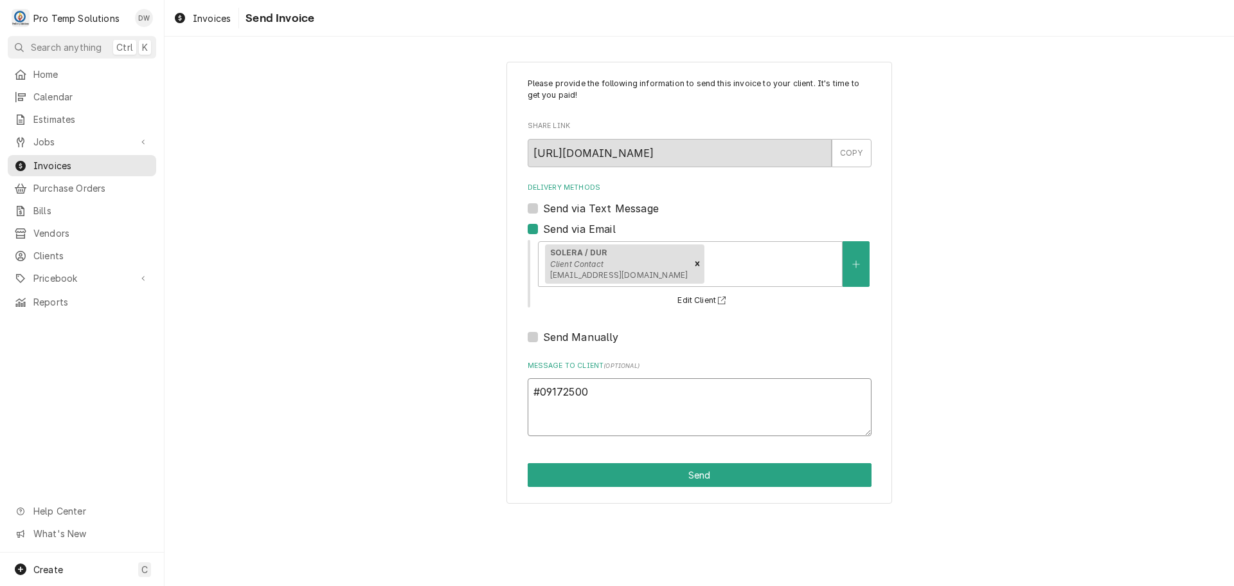
type textarea "#091725003"
type textarea "x"
type textarea "#091725003"
type textarea "x"
type textarea "#091725003 S"
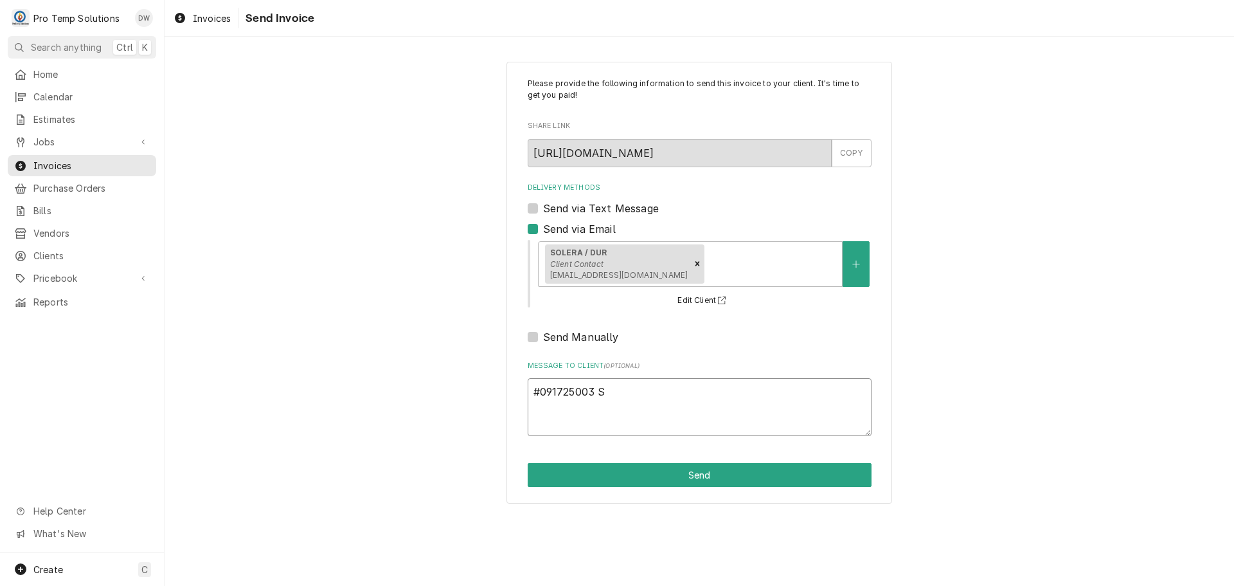
type textarea "x"
type textarea "#091725003 SO"
type textarea "x"
type textarea "#091725003 SOL"
type textarea "x"
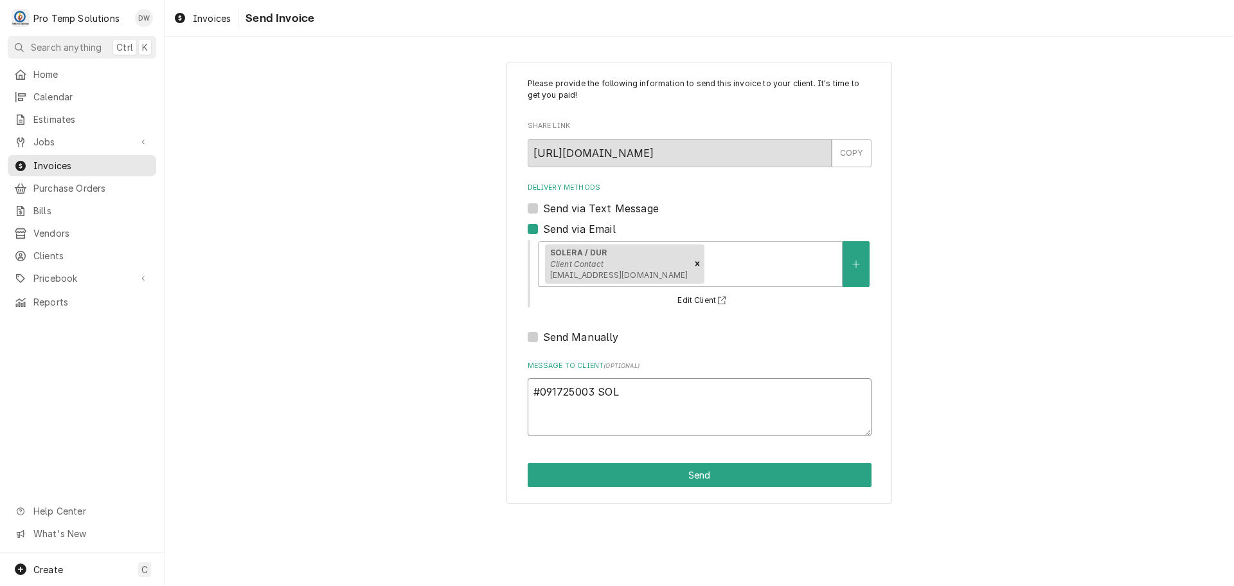
type textarea "#091725003 SOLE"
type textarea "x"
type textarea "#091725003 SOLER"
type textarea "x"
type textarea "#091725003 SOLERA"
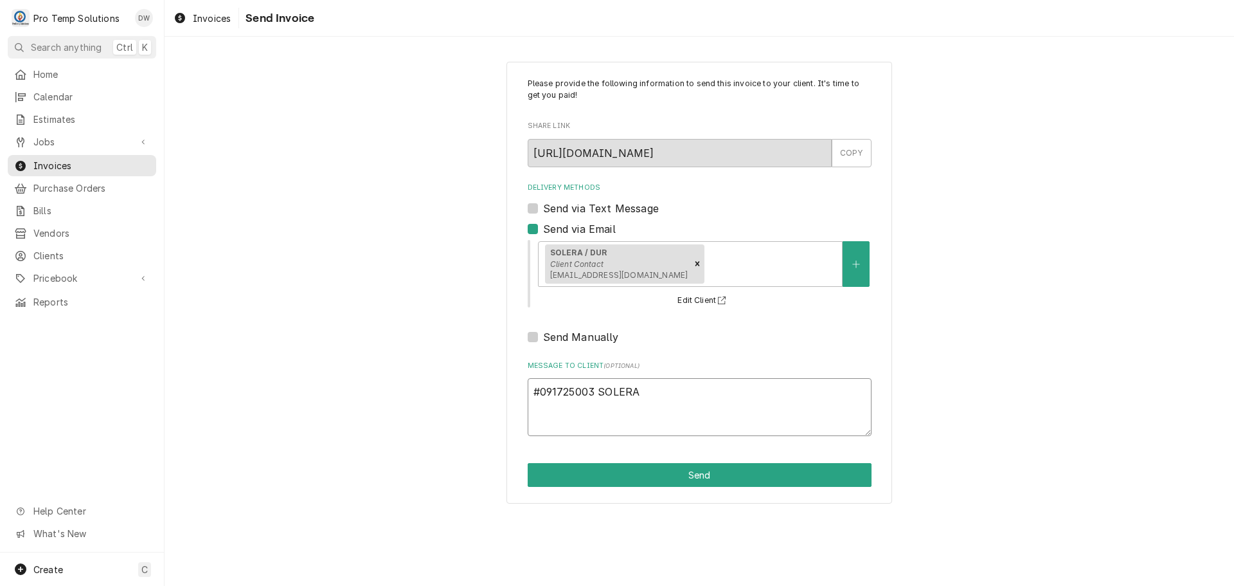
type textarea "x"
type textarea "#091725003 SOLERA-"
type textarea "x"
type textarea "#091725003 SOLERA-"
type textarea "x"
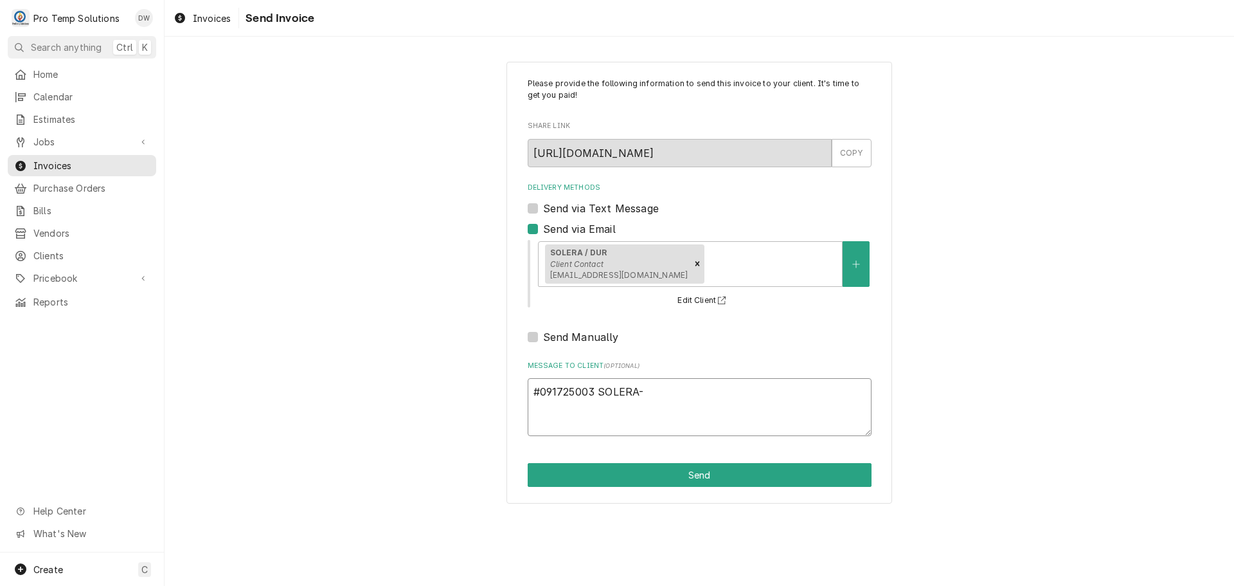
type textarea "#091725003 SOLERA- R"
type textarea "x"
type textarea "#091725003 SOLERA- RI"
type textarea "x"
type textarea "#091725003 SOLERA- RIF"
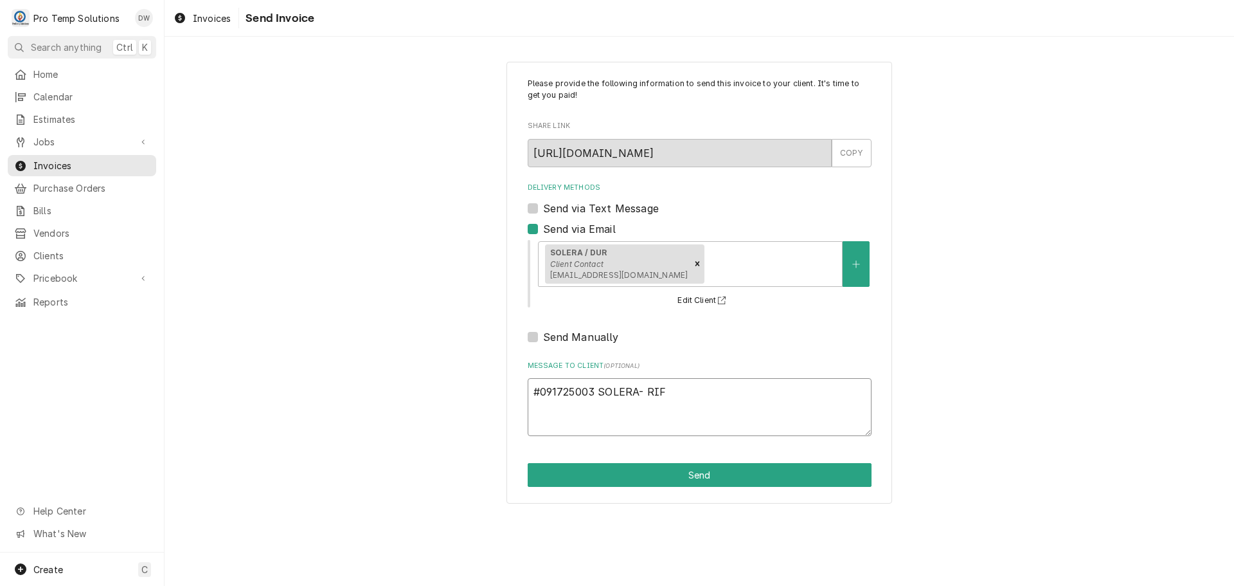
type textarea "x"
type textarea "#091725003 SOLERA- RIF"
click at [678, 481] on button "Send" at bounding box center [700, 475] width 344 height 24
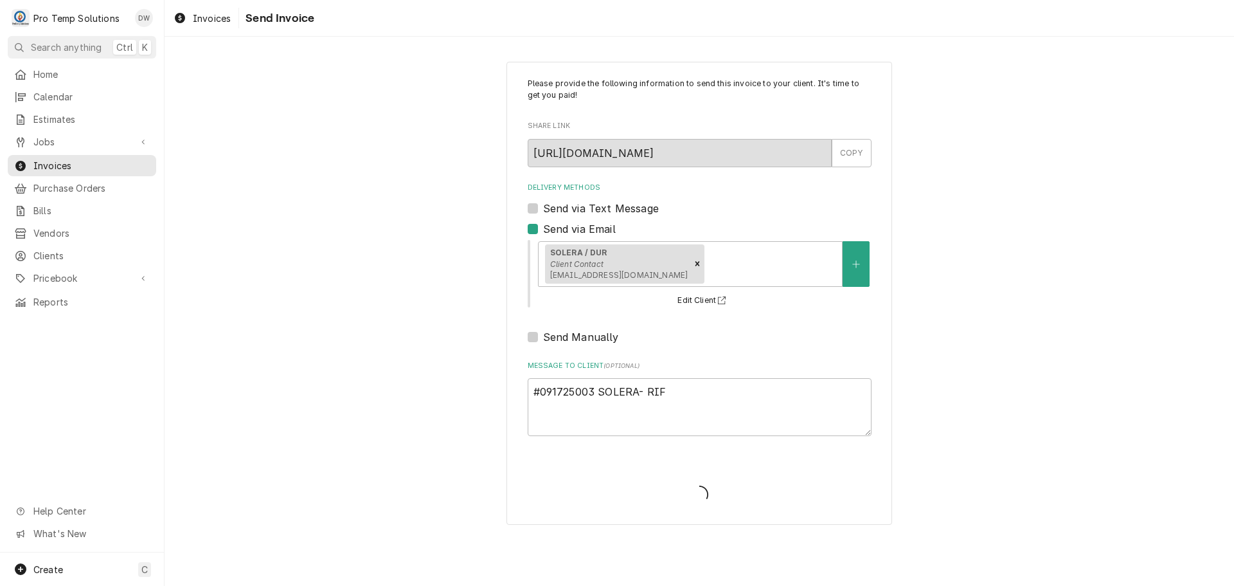
type textarea "x"
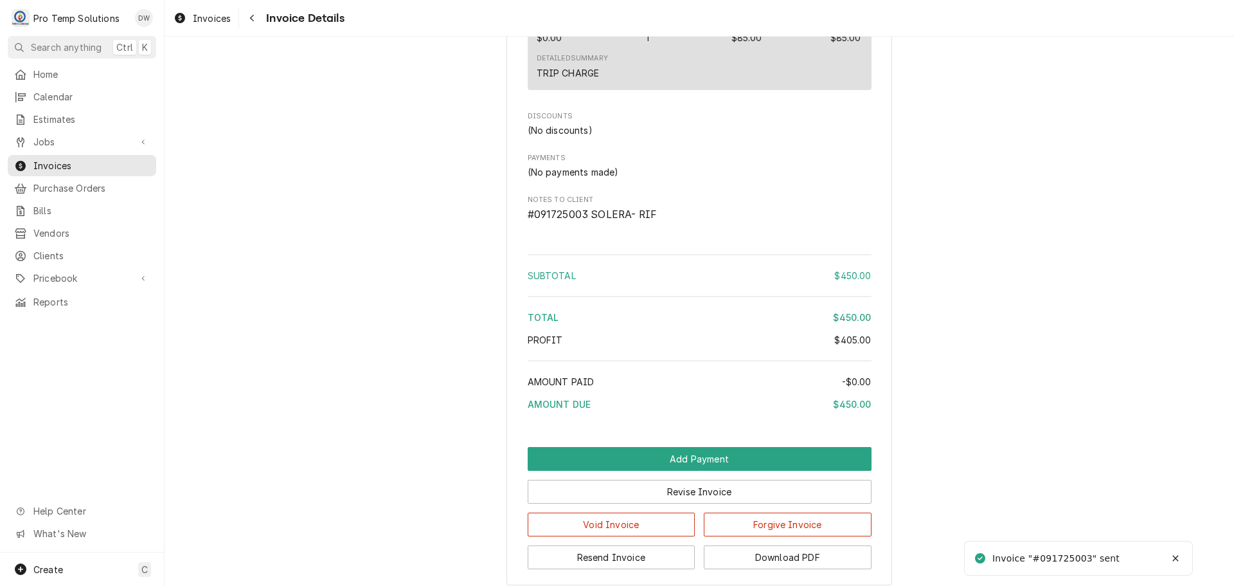
scroll to position [1569, 0]
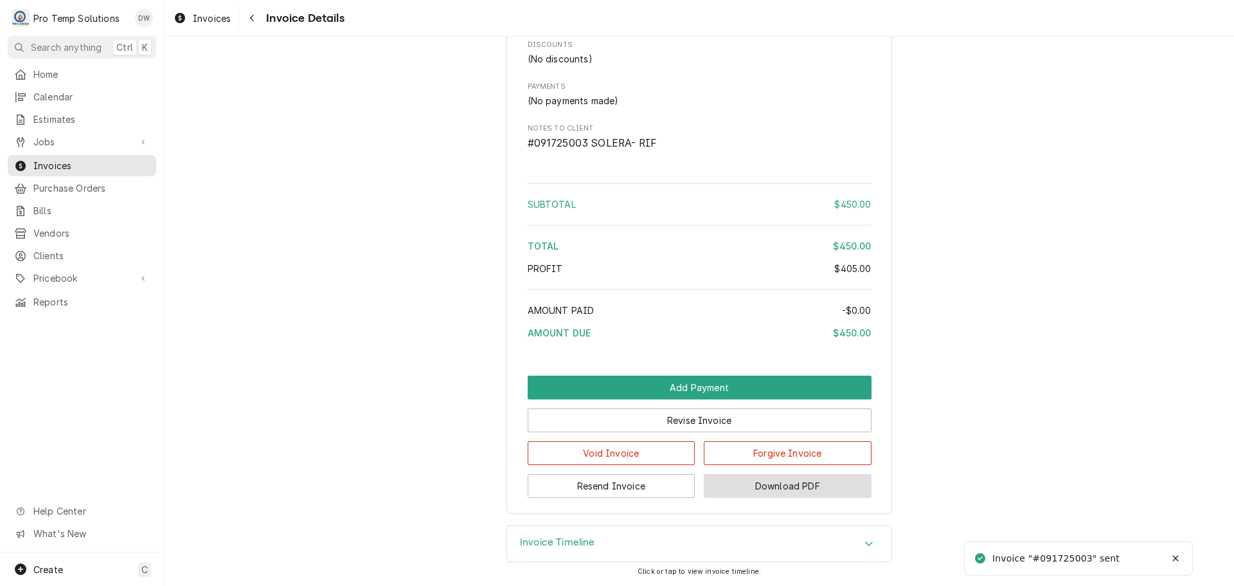
click at [764, 482] on button "Download PDF" at bounding box center [788, 486] width 168 height 24
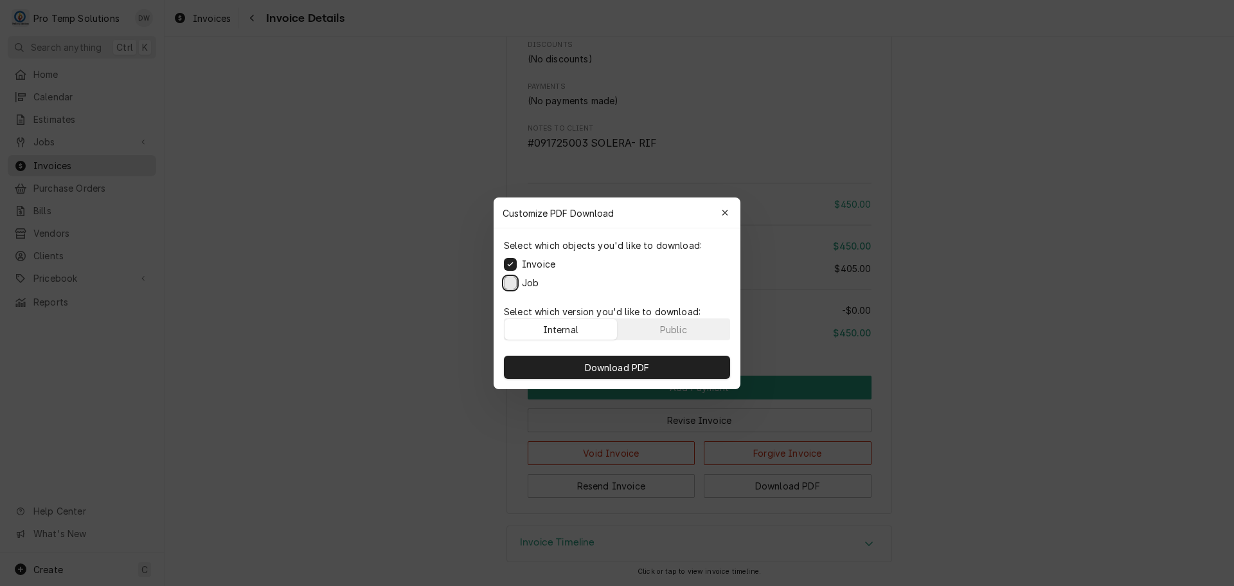
click at [505, 285] on button "Job" at bounding box center [510, 282] width 13 height 13
click at [608, 366] on span "Download PDF" at bounding box center [617, 367] width 70 height 14
